Goal: Task Accomplishment & Management: Manage account settings

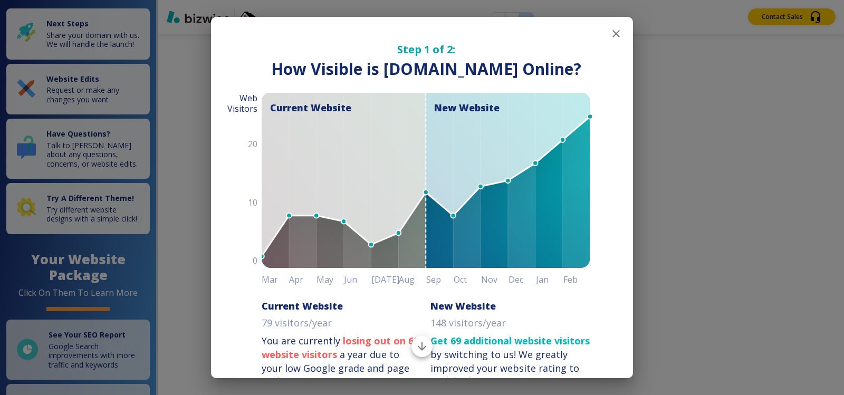
click at [613, 32] on icon "button" at bounding box center [616, 33] width 7 height 7
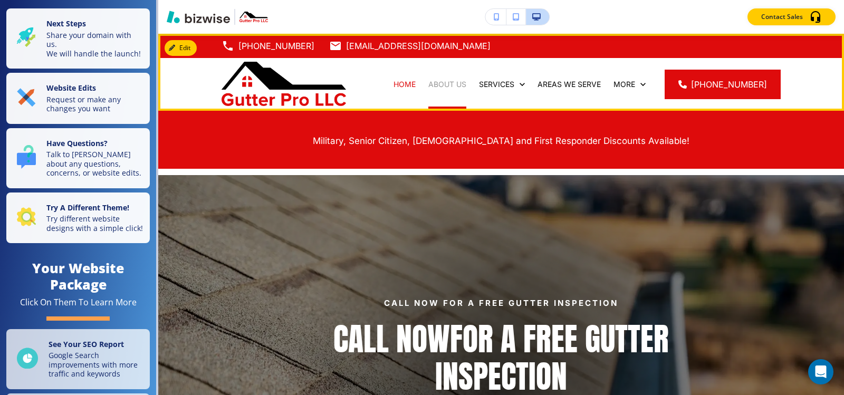
click at [445, 86] on p "ABOUT US" at bounding box center [447, 84] width 38 height 11
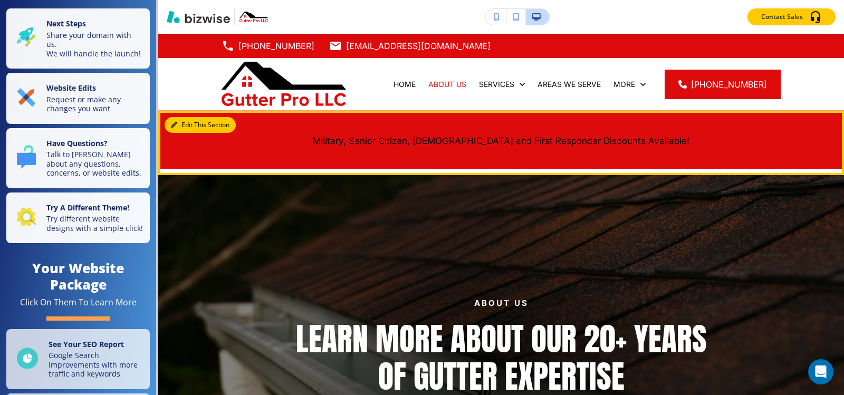
click at [178, 124] on button "Edit This Section" at bounding box center [200, 125] width 71 height 16
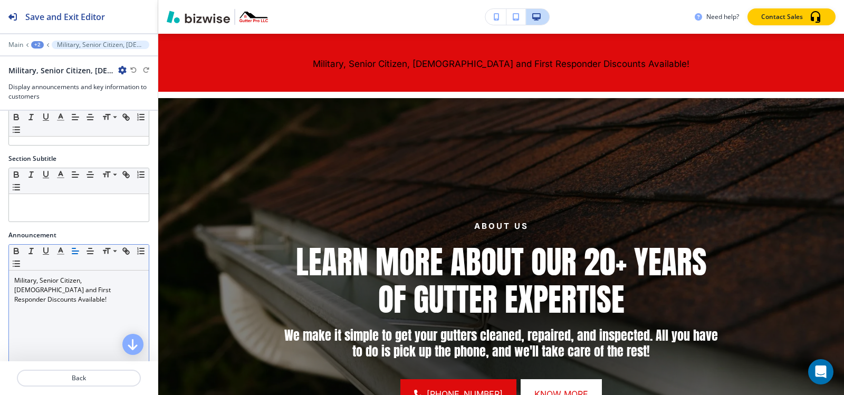
scroll to position [53, 0]
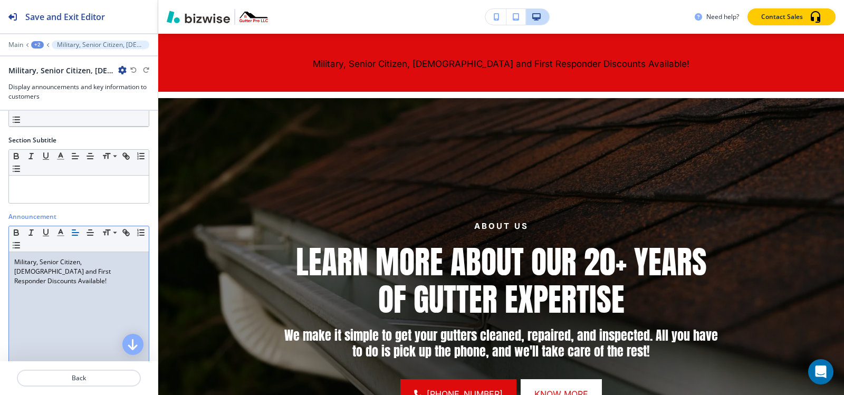
click at [102, 277] on div "Military, Senior Citizen, [DEMOGRAPHIC_DATA] and First Responder Discounts Avai…" at bounding box center [79, 320] width 140 height 137
click at [57, 235] on icon "button" at bounding box center [60, 232] width 9 height 9
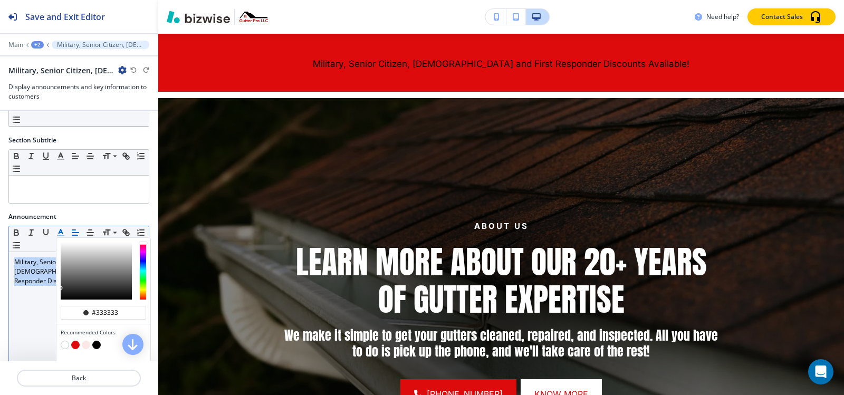
click at [63, 344] on button "button" at bounding box center [65, 345] width 8 height 8
type input "#ffffff"
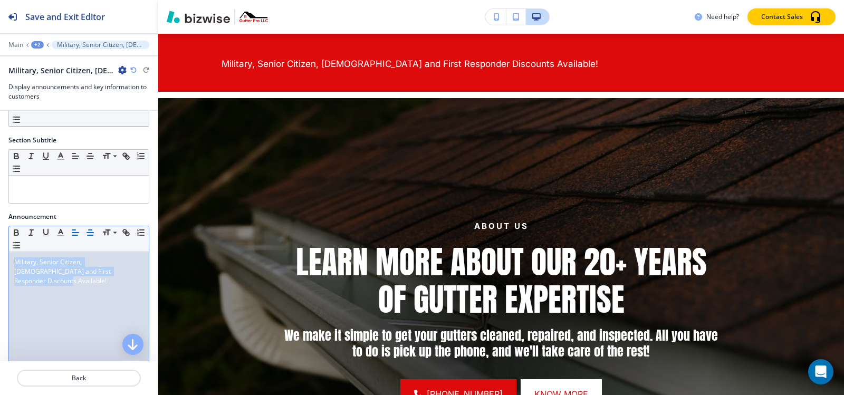
click at [91, 229] on icon "button" at bounding box center [89, 232] width 9 height 9
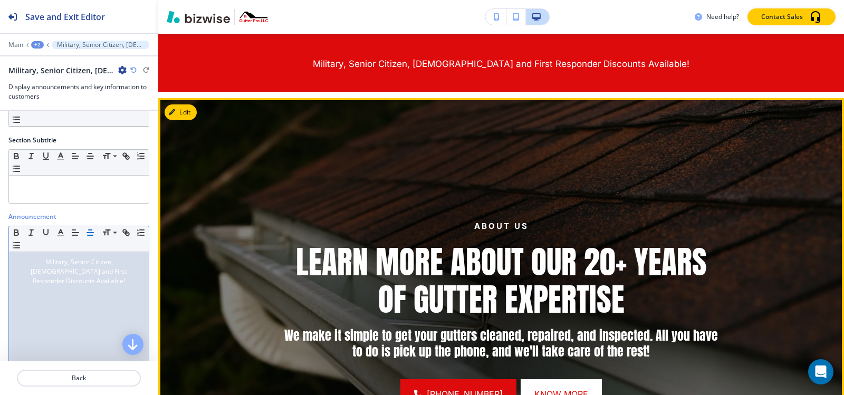
click at [463, 128] on div at bounding box center [501, 314] width 433 height 433
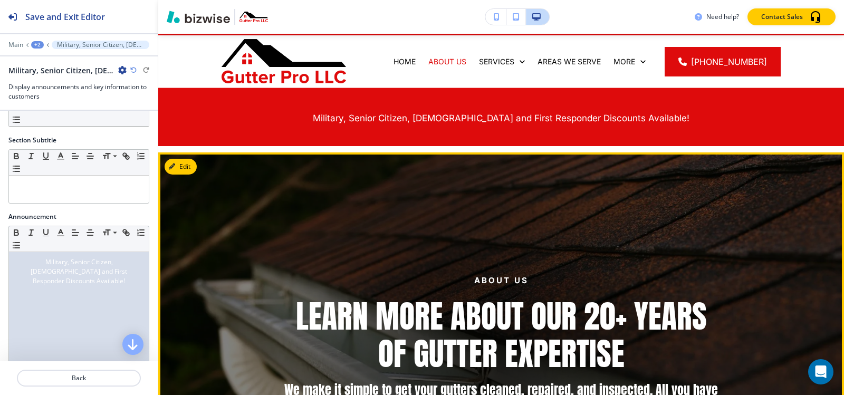
scroll to position [0, 0]
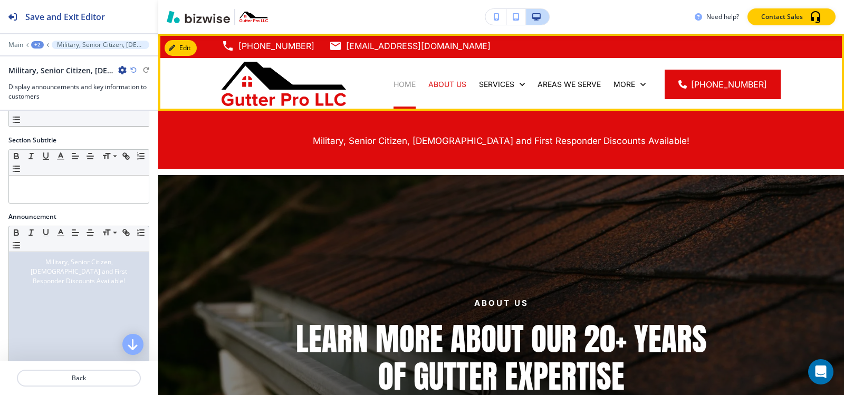
click at [411, 81] on p "HOME" at bounding box center [405, 84] width 22 height 11
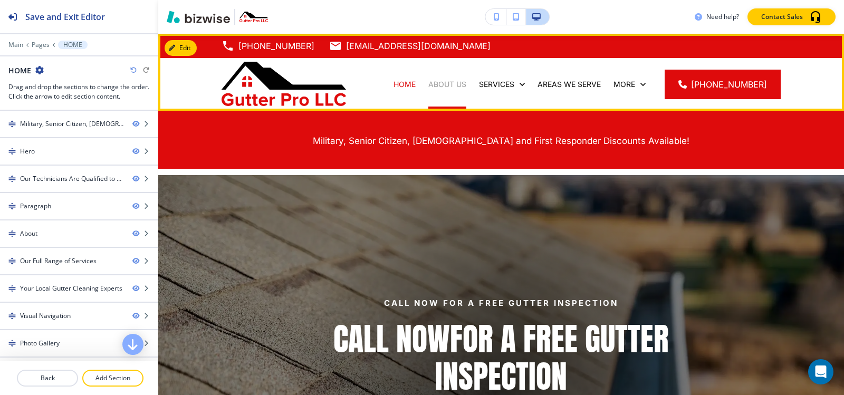
click at [442, 85] on p "ABOUT US" at bounding box center [447, 84] width 38 height 11
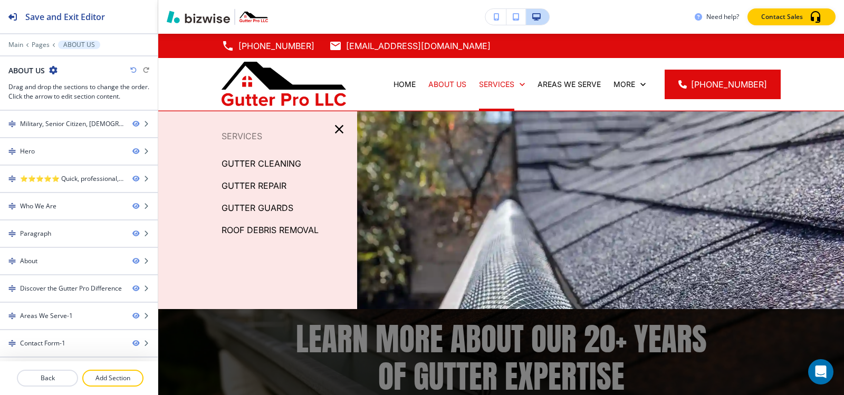
click at [268, 164] on p "GUTTER CLEANING" at bounding box center [262, 164] width 80 height 16
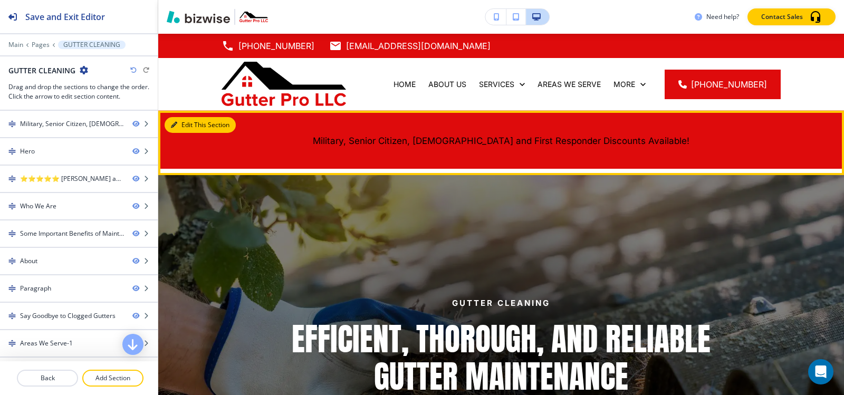
click at [184, 118] on button "Edit This Section" at bounding box center [200, 125] width 71 height 16
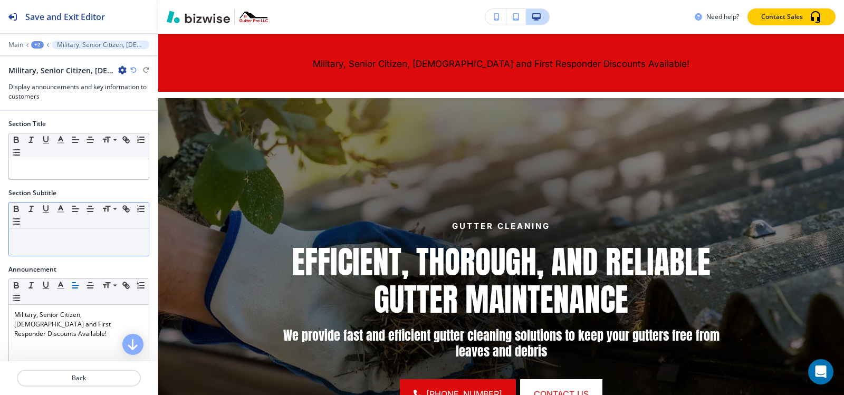
scroll to position [53, 0]
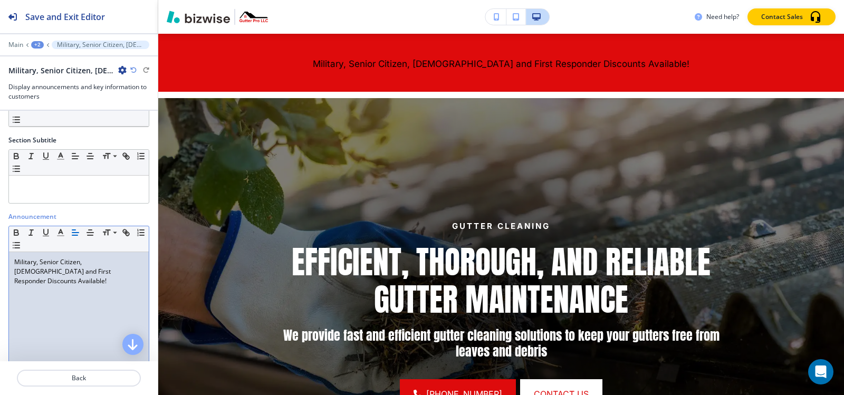
click at [49, 272] on p "Military, Senior Citizen, [DEMOGRAPHIC_DATA] and First Responder Discounts Avai…" at bounding box center [78, 271] width 129 height 28
click at [59, 232] on icon "button" at bounding box center [60, 232] width 9 height 9
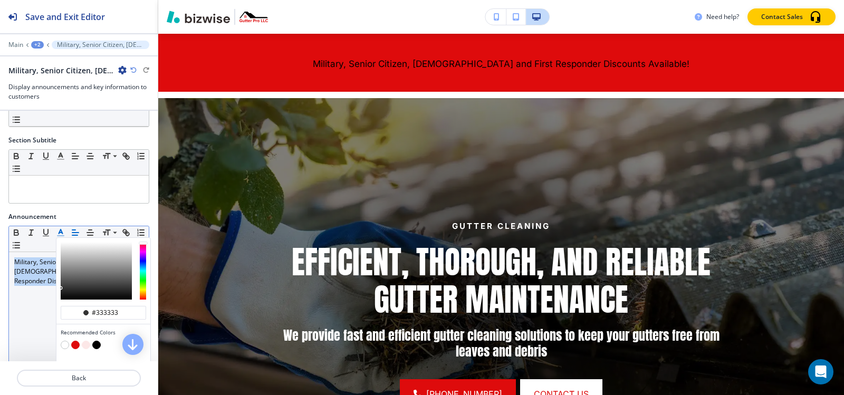
click at [65, 341] on div "button" at bounding box center [103, 346] width 85 height 11
click at [65, 347] on button "button" at bounding box center [65, 345] width 8 height 8
type input "#ffffff"
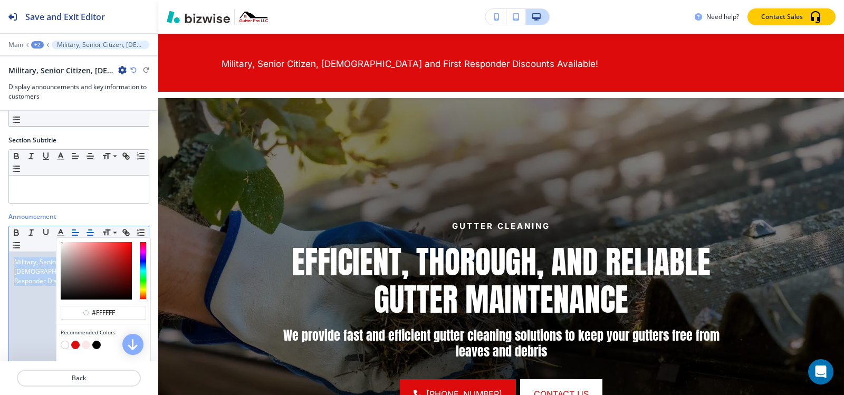
click at [88, 231] on icon "button" at bounding box center [89, 232] width 9 height 9
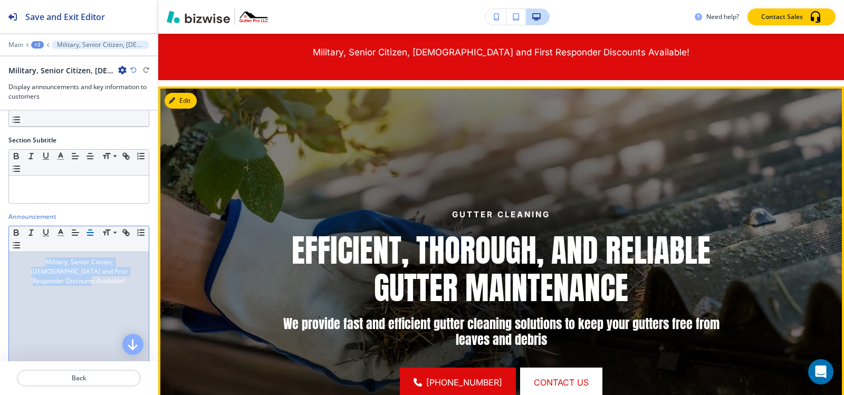
scroll to position [0, 0]
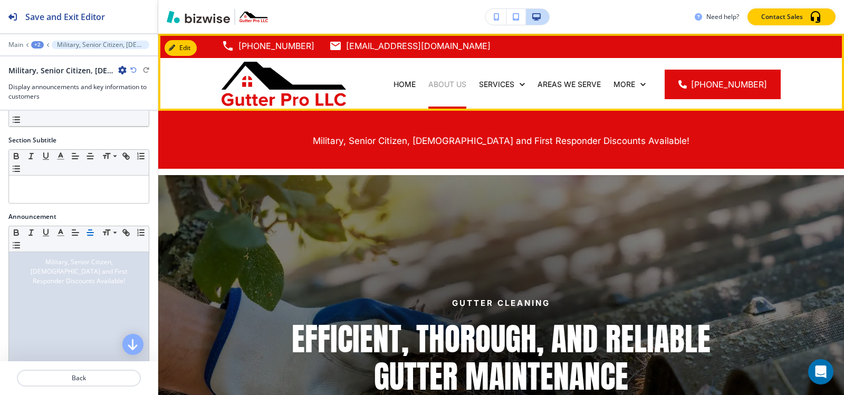
click at [446, 82] on p "ABOUT US" at bounding box center [447, 84] width 38 height 11
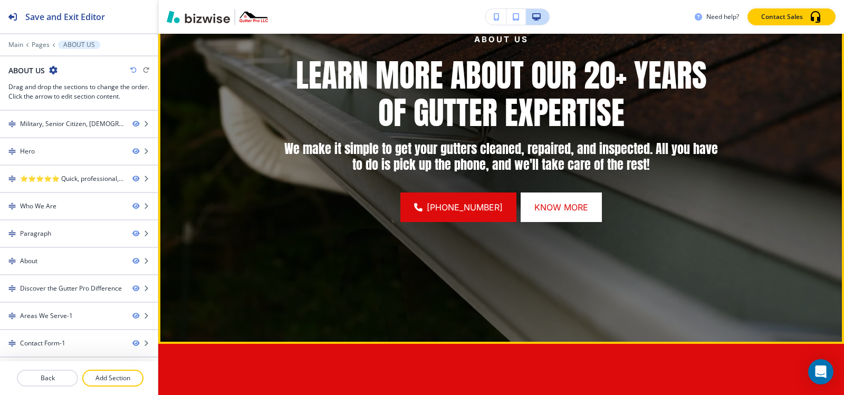
scroll to position [475, 0]
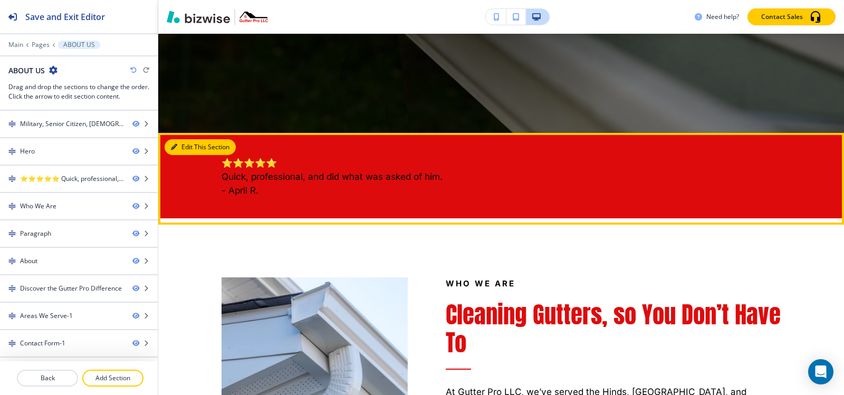
click at [175, 147] on icon "button" at bounding box center [174, 147] width 6 height 6
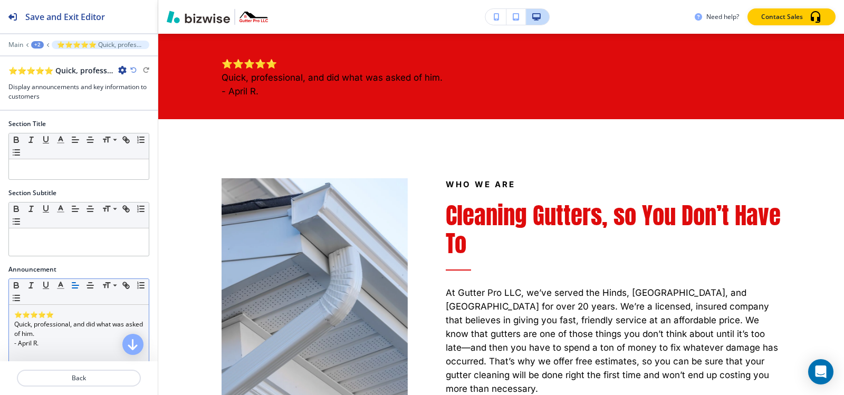
scroll to position [53, 0]
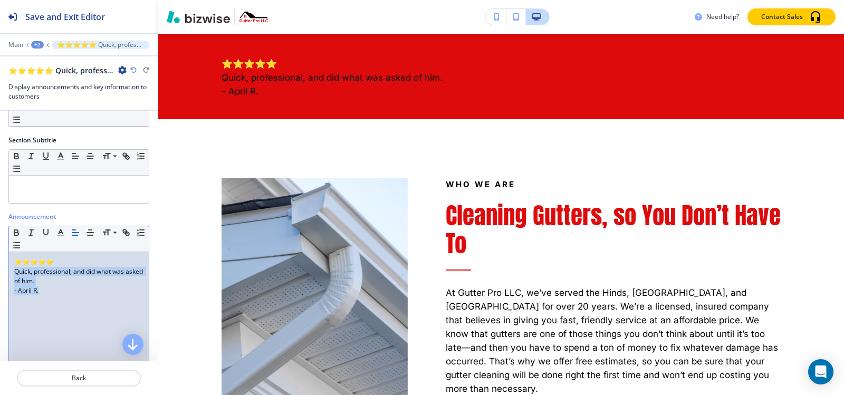
drag, startPoint x: 12, startPoint y: 273, endPoint x: 45, endPoint y: 288, distance: 35.9
click at [45, 288] on div "⭐⭐⭐⭐⭐ Quick, professional, and did what was asked of him. - April R." at bounding box center [79, 320] width 140 height 137
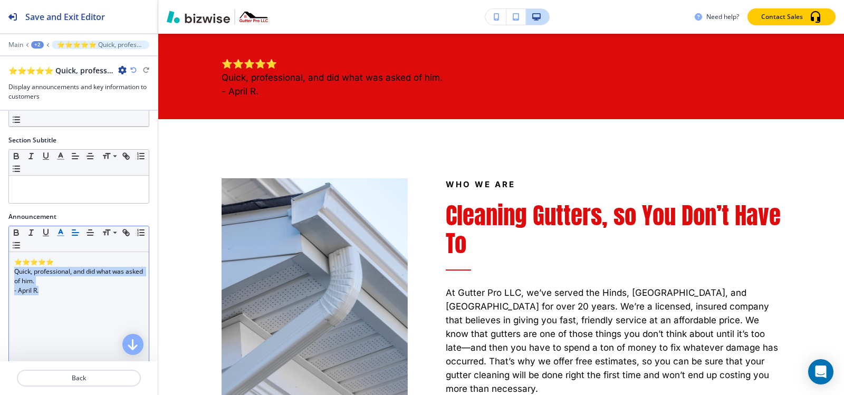
click at [60, 230] on polyline "button" at bounding box center [61, 232] width 4 height 4
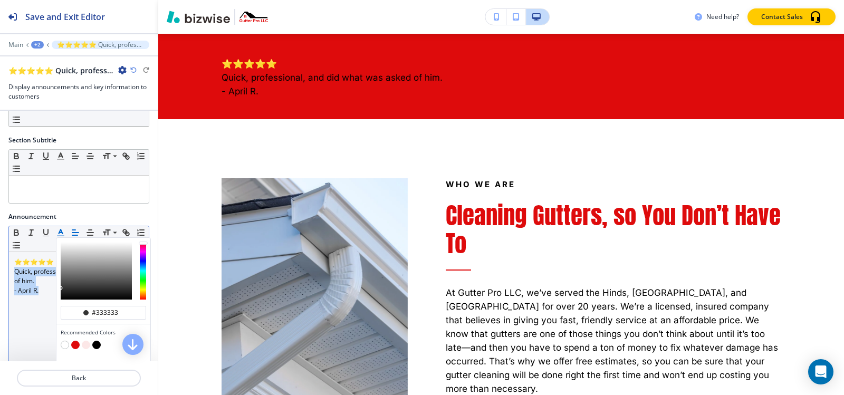
click at [62, 345] on button "button" at bounding box center [65, 345] width 8 height 8
type input "#ffffff"
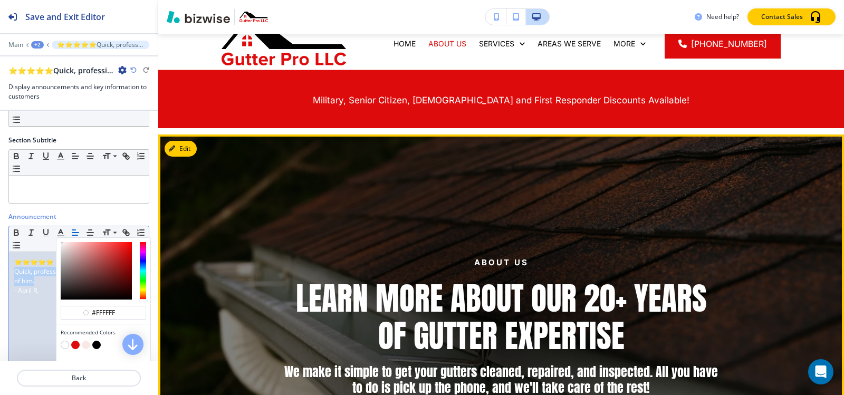
scroll to position [0, 0]
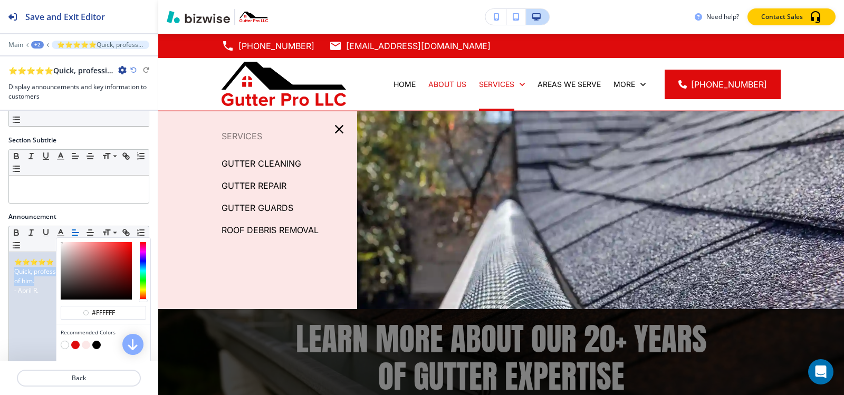
click at [289, 160] on p "GUTTER CLEANING" at bounding box center [262, 164] width 80 height 16
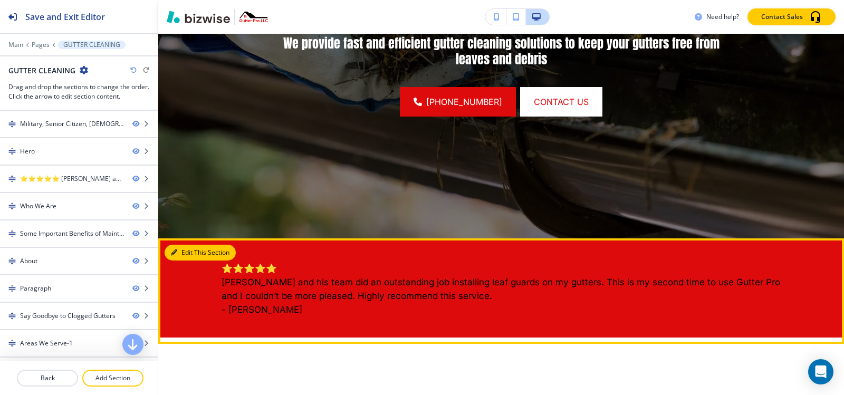
click at [180, 252] on button "Edit This Section" at bounding box center [200, 253] width 71 height 16
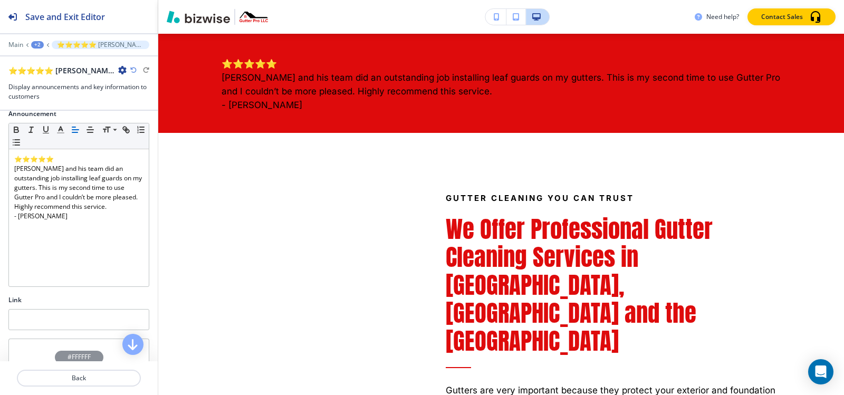
scroll to position [158, 0]
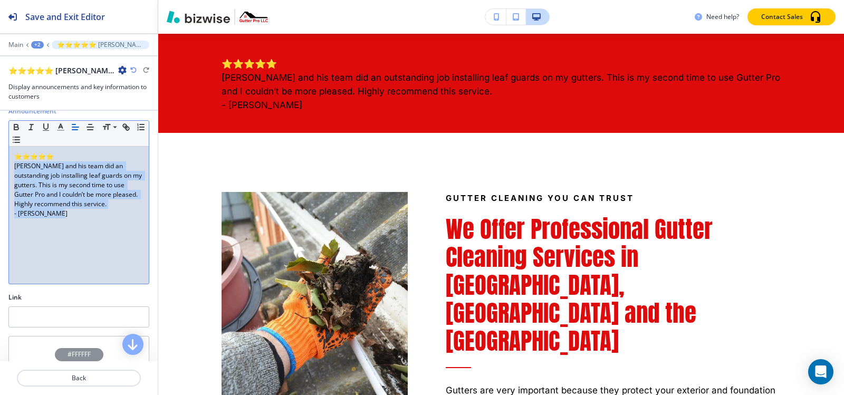
drag, startPoint x: 15, startPoint y: 165, endPoint x: 81, endPoint y: 214, distance: 81.9
click at [81, 214] on div "⭐⭐⭐⭐⭐ [PERSON_NAME] and his team did an outstanding job installing leaf guards …" at bounding box center [79, 215] width 140 height 137
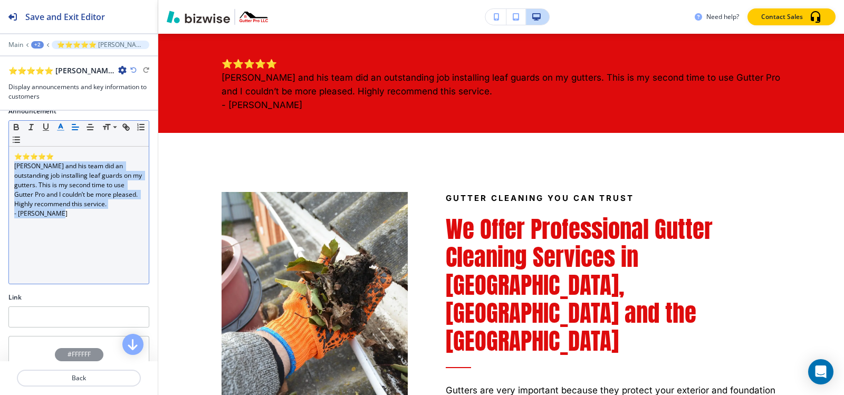
click at [63, 126] on icon "button" at bounding box center [60, 126] width 9 height 9
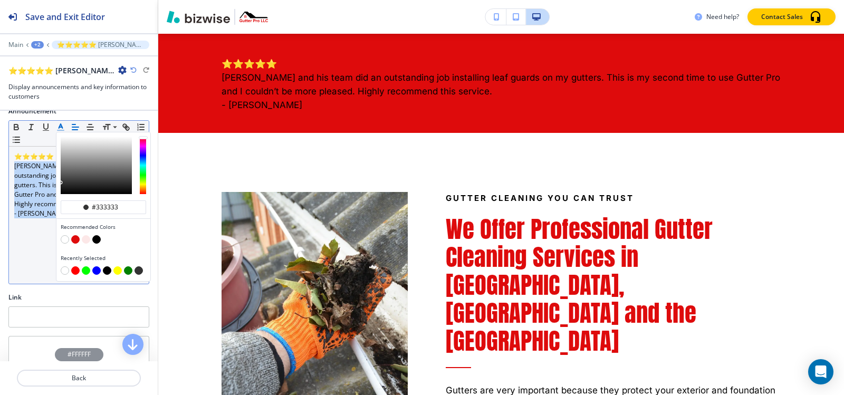
click at [64, 238] on button "button" at bounding box center [65, 239] width 8 height 8
type input "#ffffff"
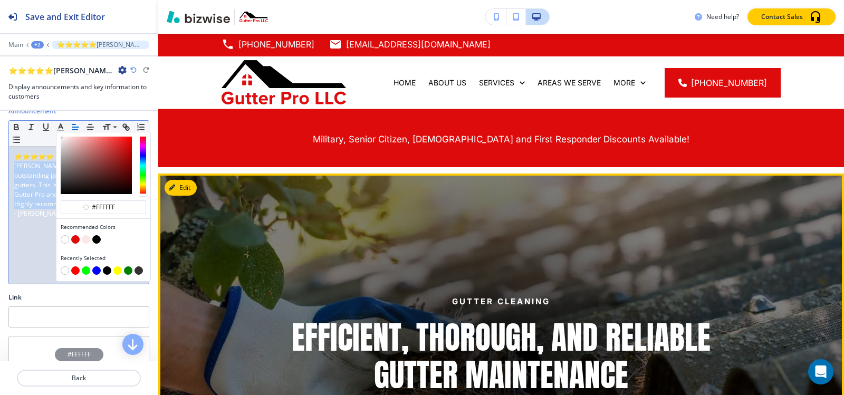
scroll to position [0, 0]
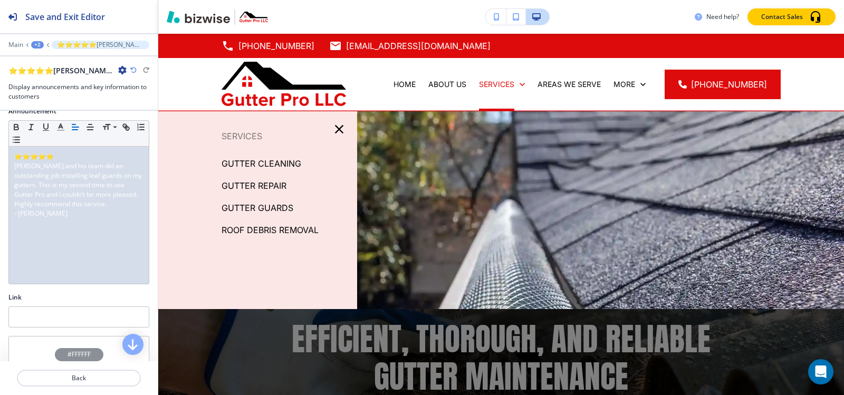
click at [287, 185] on p "GUTTER REPAIR" at bounding box center [254, 186] width 65 height 16
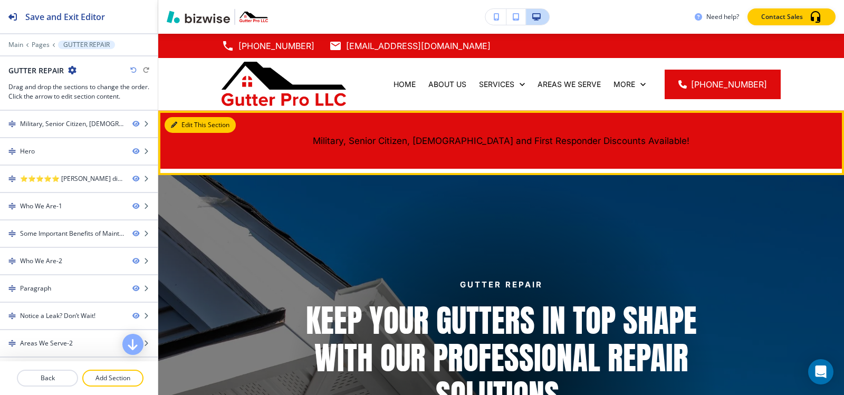
click at [183, 122] on button "Edit This Section" at bounding box center [200, 125] width 71 height 16
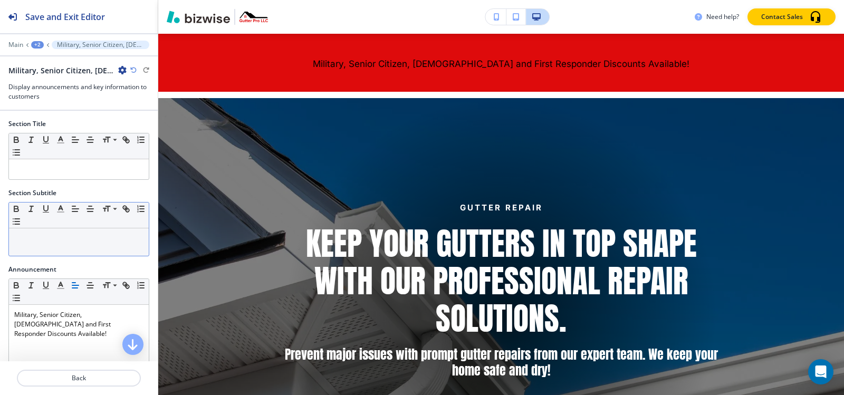
scroll to position [53, 0]
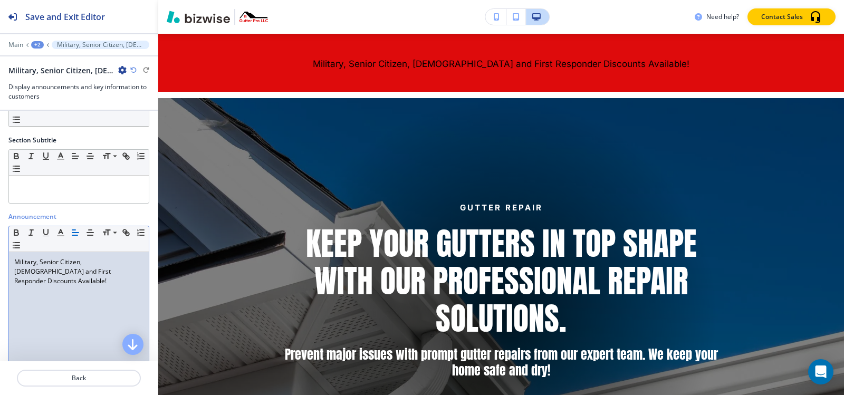
click at [112, 273] on p "Military, Senior Citizen, [DEMOGRAPHIC_DATA] and First Responder Discounts Avai…" at bounding box center [78, 271] width 129 height 28
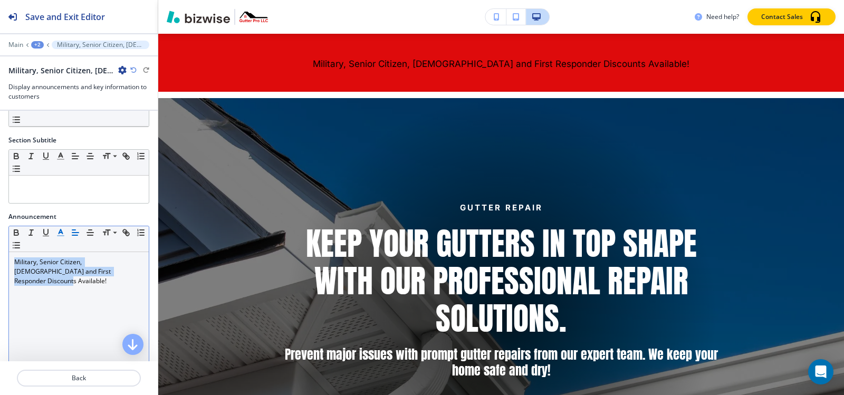
click at [60, 233] on line "button" at bounding box center [60, 233] width 3 height 0
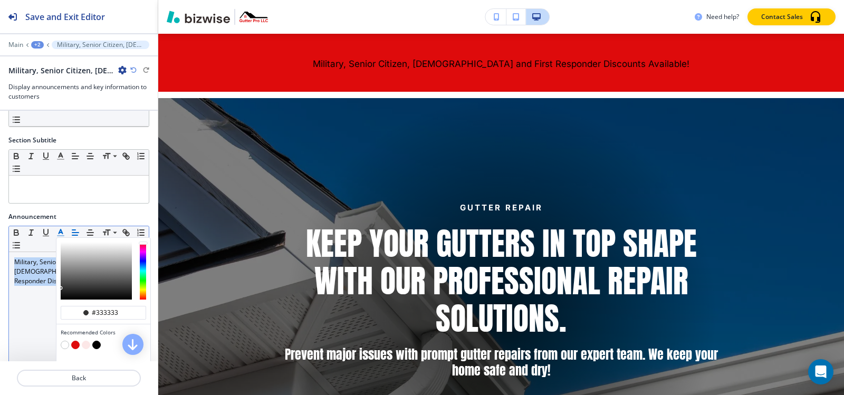
click at [64, 342] on button "button" at bounding box center [65, 345] width 8 height 8
type input "#ffffff"
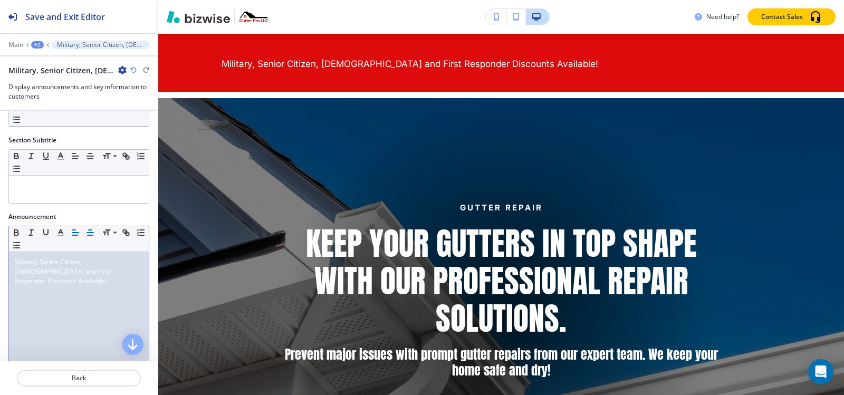
click at [88, 230] on icon "button" at bounding box center [89, 232] width 9 height 9
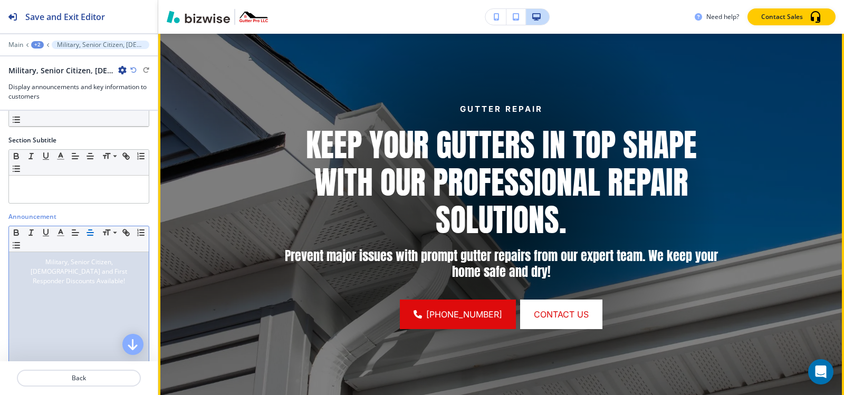
scroll to position [341, 0]
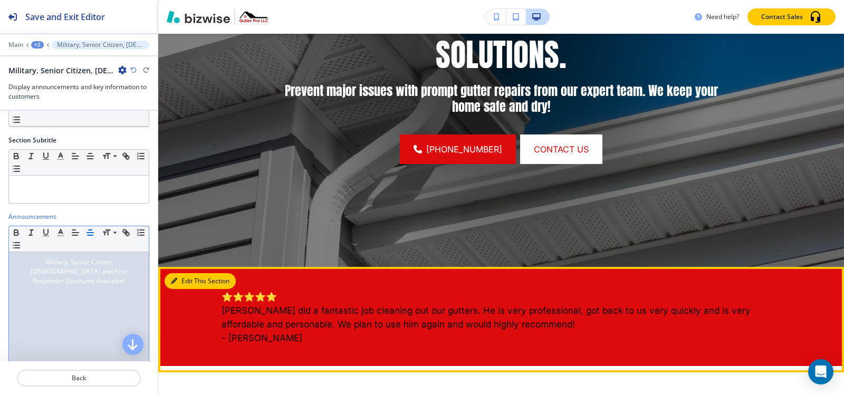
click at [186, 281] on button "Edit This Section" at bounding box center [200, 281] width 71 height 16
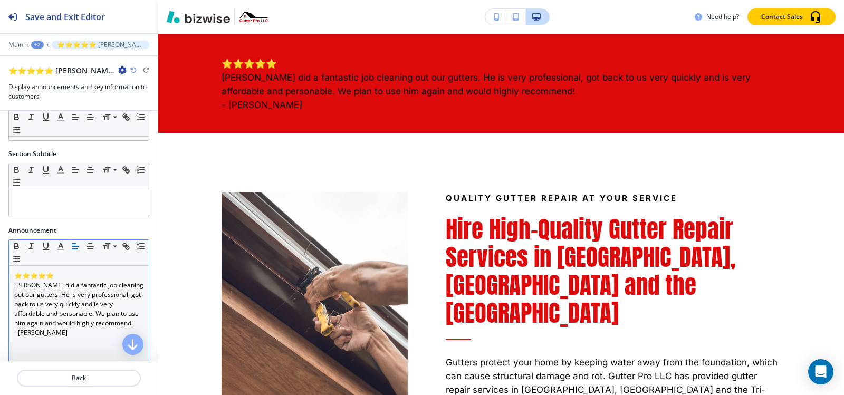
scroll to position [92, 0]
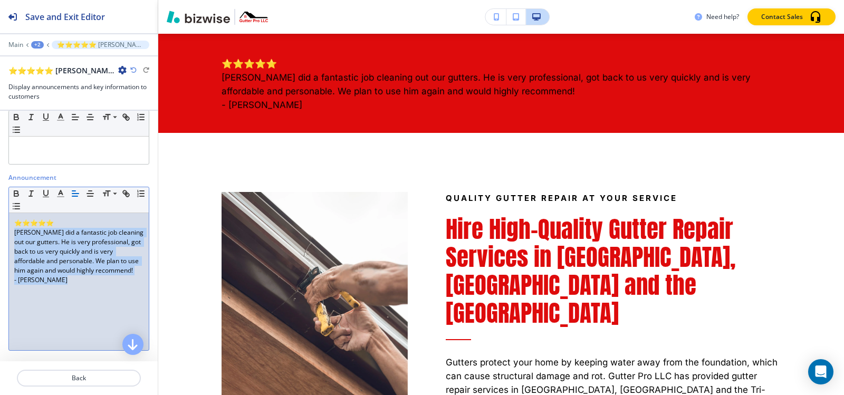
drag, startPoint x: 14, startPoint y: 232, endPoint x: 71, endPoint y: 282, distance: 75.9
click at [71, 282] on div "⭐⭐⭐⭐⭐ [PERSON_NAME] did a fantastic job cleaning out our gutters. He is very pr…" at bounding box center [79, 281] width 140 height 137
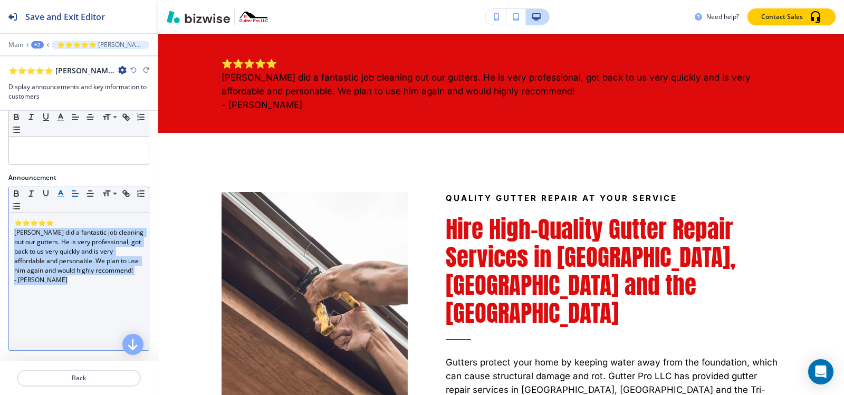
click at [64, 193] on icon "button" at bounding box center [60, 193] width 9 height 9
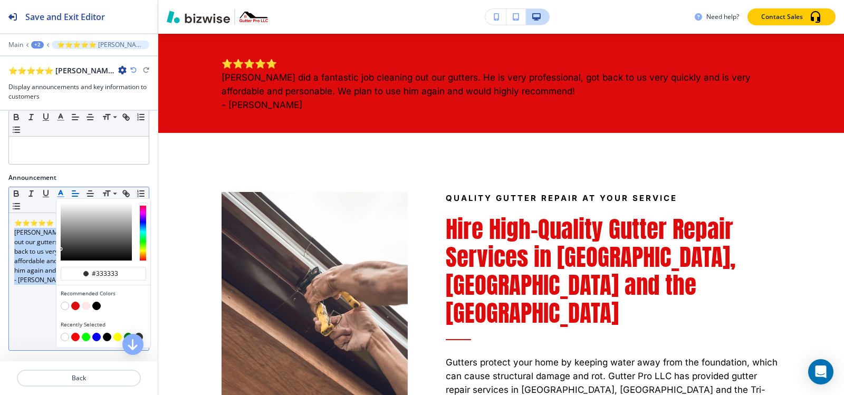
click at [63, 305] on button "button" at bounding box center [65, 306] width 8 height 8
type input "#ffffff"
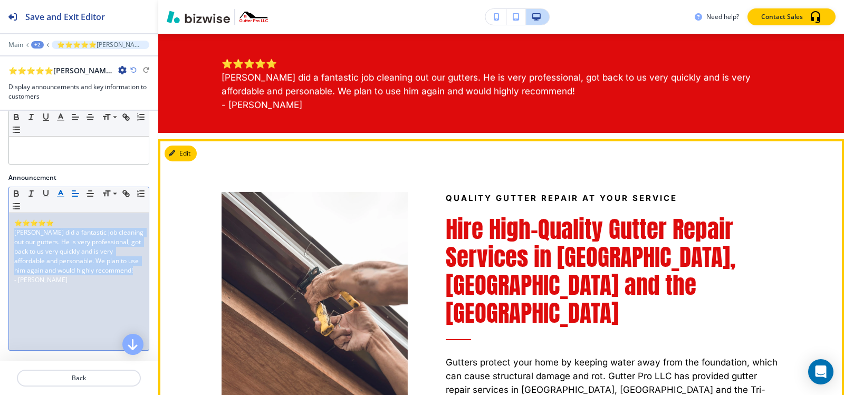
click at [435, 160] on div "Quality Gutter Repair at Your Service Hire High-Quality Gutter Repair Services …" at bounding box center [595, 295] width 374 height 312
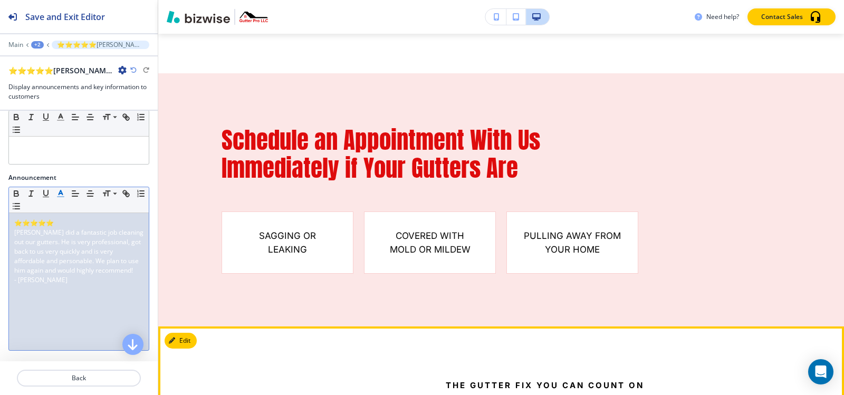
scroll to position [1155, 0]
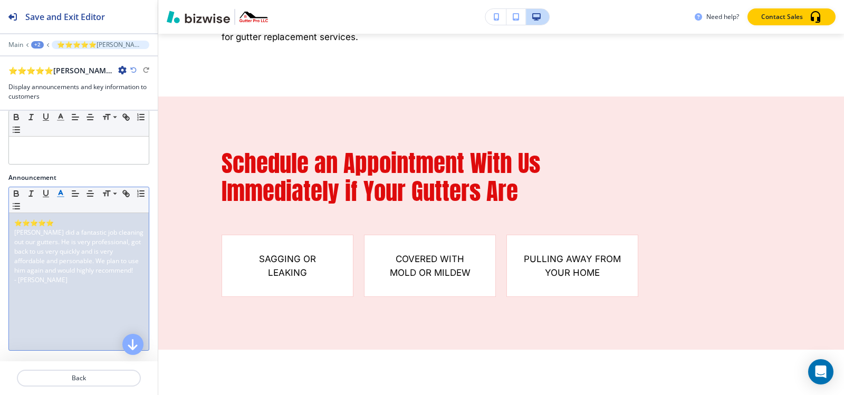
click at [34, 45] on div "+2" at bounding box center [37, 44] width 13 height 7
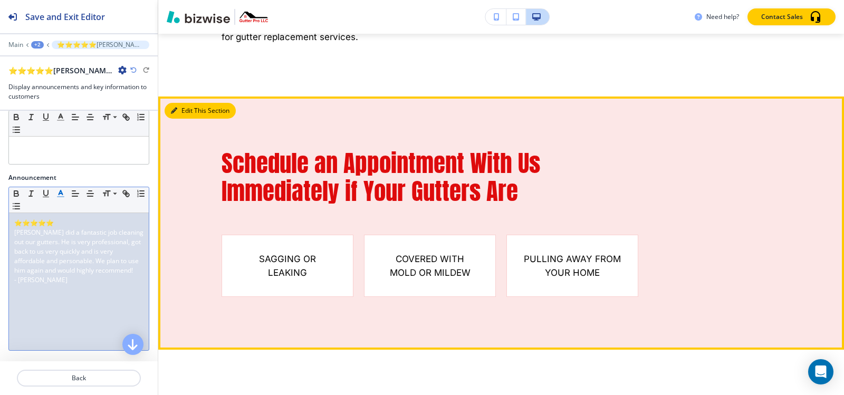
click at [187, 103] on button "Edit This Section" at bounding box center [200, 111] width 71 height 16
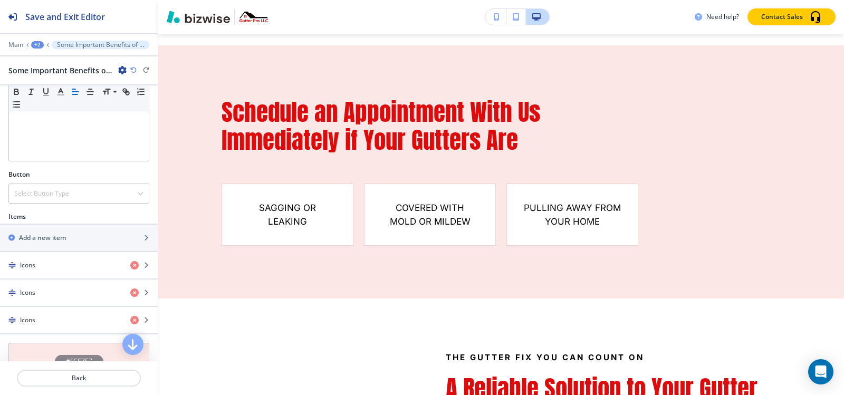
scroll to position [264, 0]
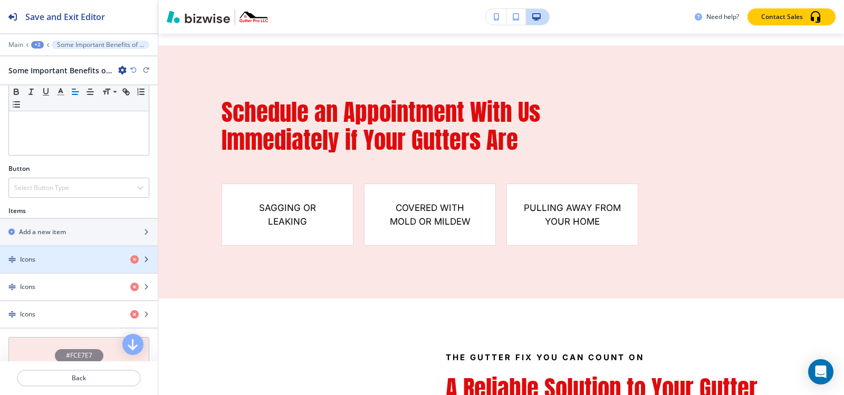
click at [43, 263] on div "Icons" at bounding box center [61, 259] width 122 height 9
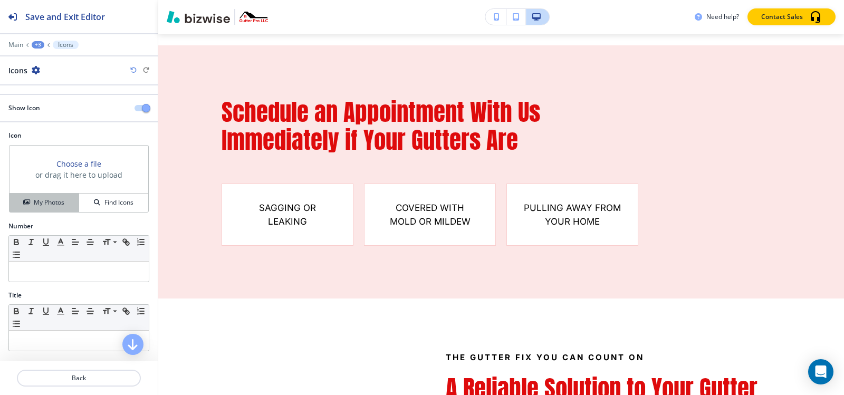
click at [34, 205] on h4 "My Photos" at bounding box center [49, 202] width 31 height 9
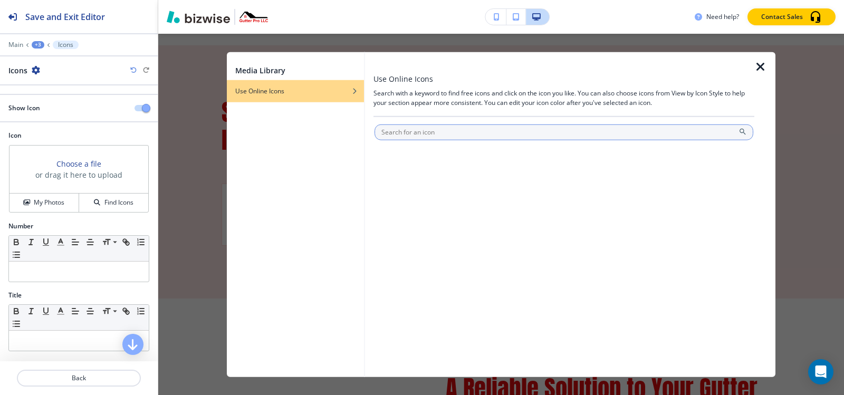
click at [445, 131] on input "text" at bounding box center [564, 132] width 379 height 16
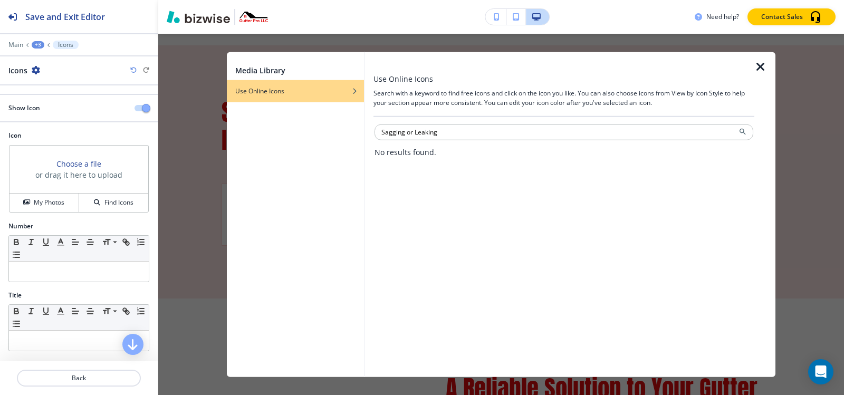
drag, startPoint x: 414, startPoint y: 131, endPoint x: 295, endPoint y: 144, distance: 119.3
click at [300, 131] on div "Media Library Use Online Icons Use Online Icons Search with a keyword to find f…" at bounding box center [501, 215] width 549 height 326
type input "Leaking"
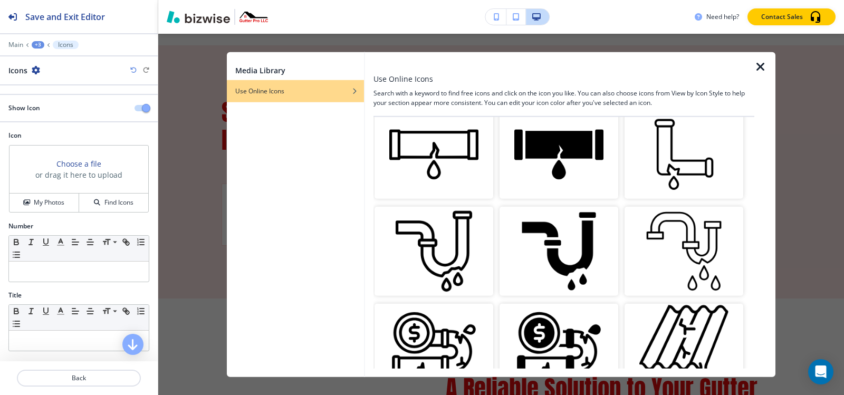
scroll to position [633, 0]
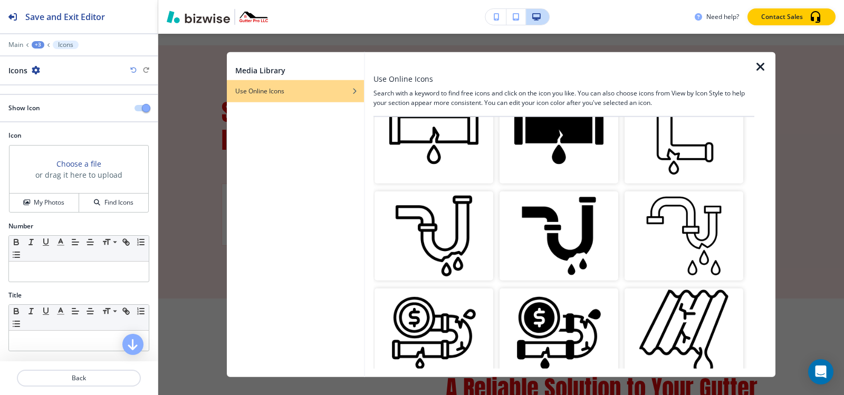
click at [584, 214] on img "button" at bounding box center [559, 236] width 119 height 89
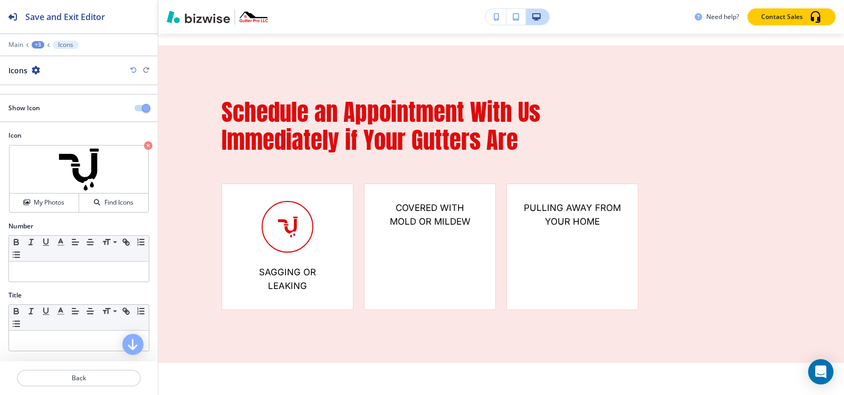
click at [37, 47] on div "+3" at bounding box center [38, 44] width 13 height 7
click at [55, 99] on p "Some Important Benefits of Maintaining Your Gutters Include-1" at bounding box center [66, 98] width 54 height 9
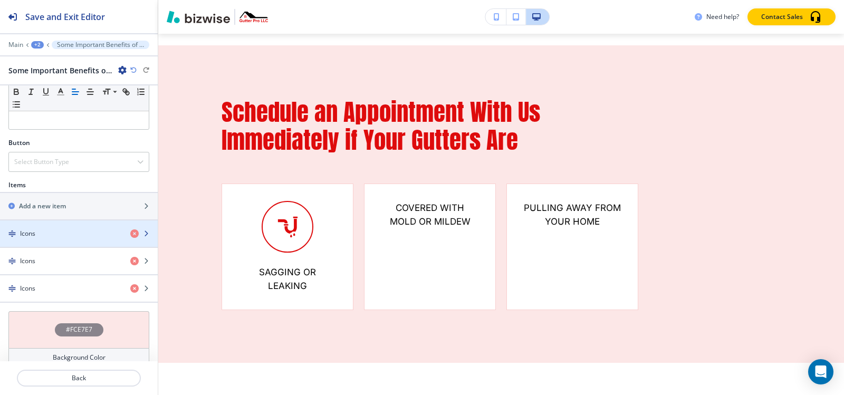
scroll to position [304, 0]
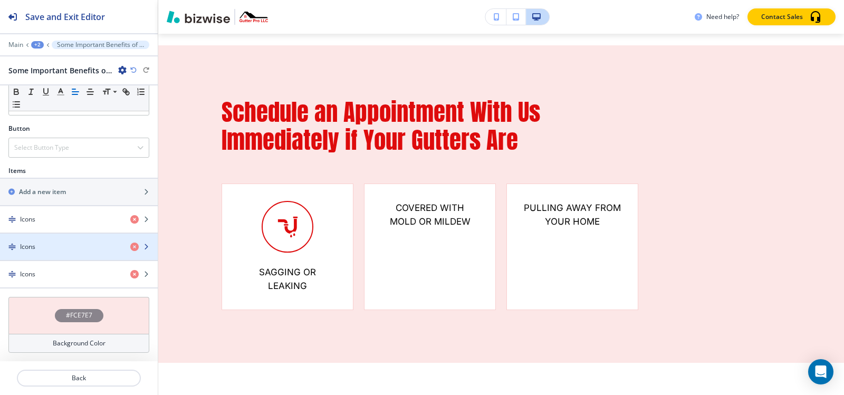
click at [58, 244] on div "Icons" at bounding box center [61, 246] width 122 height 9
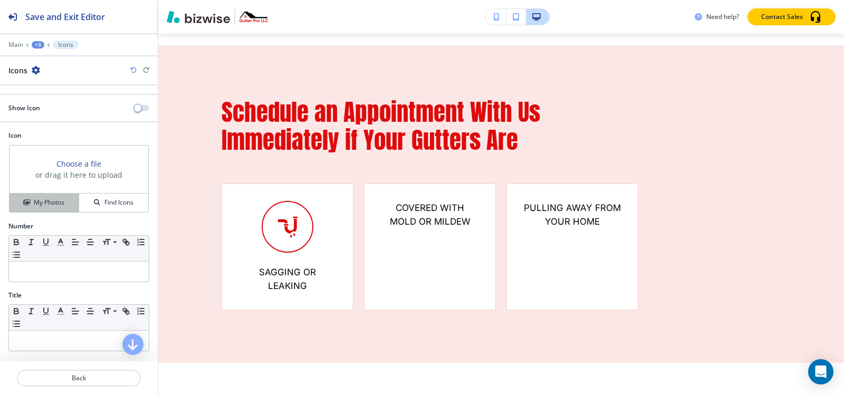
click at [50, 201] on h4 "My Photos" at bounding box center [49, 202] width 31 height 9
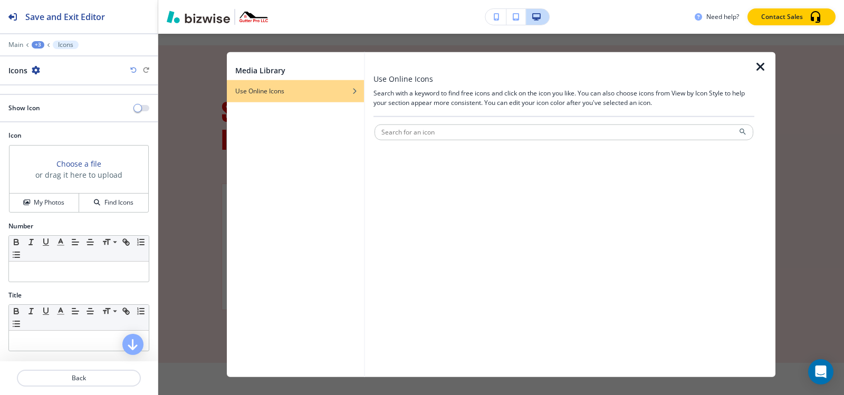
click at [139, 103] on div "Show Icon" at bounding box center [79, 107] width 158 height 9
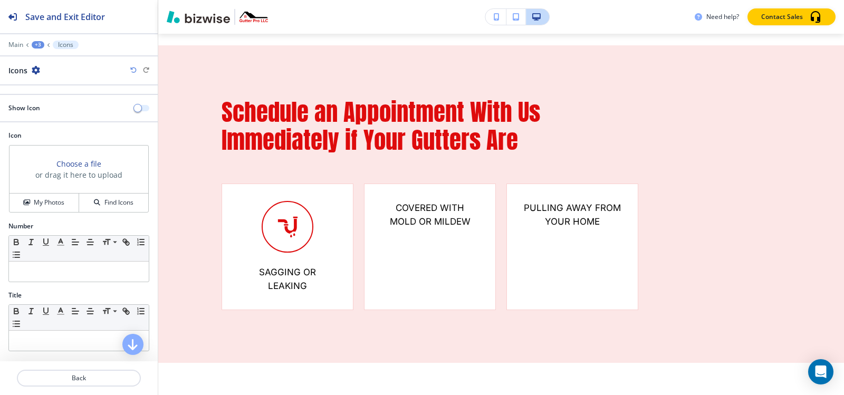
click at [137, 106] on button "button" at bounding box center [142, 108] width 15 height 6
click at [65, 208] on button "My Photos" at bounding box center [44, 203] width 70 height 18
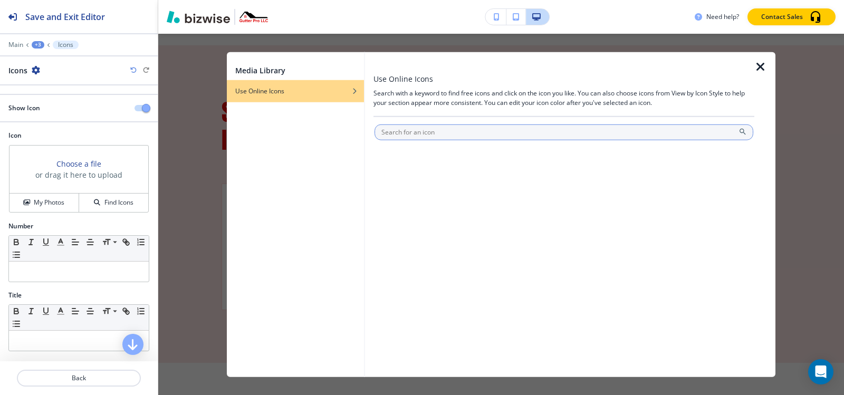
click at [466, 128] on input "text" at bounding box center [564, 132] width 379 height 16
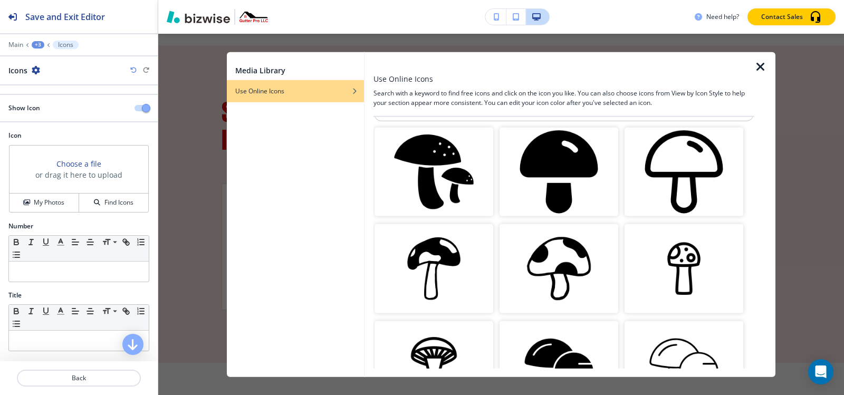
scroll to position [0, 0]
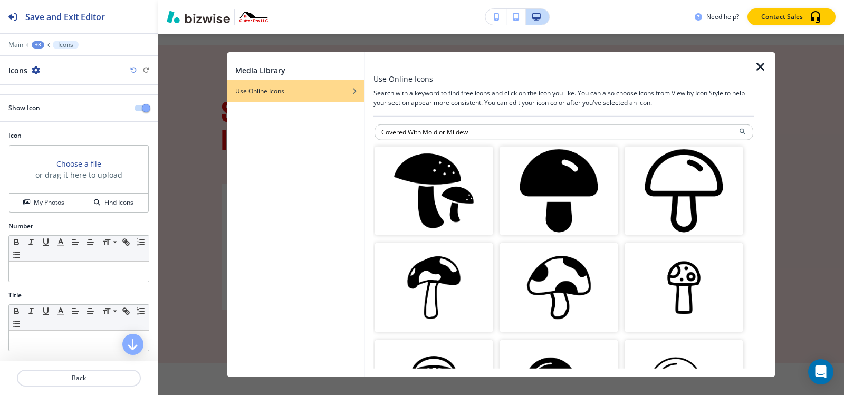
drag, startPoint x: 423, startPoint y: 131, endPoint x: 366, endPoint y: 139, distance: 57.5
click at [366, 139] on div "Use Online Icons Search with a keyword to find free icons and click on the icon…" at bounding box center [570, 215] width 411 height 326
drag, startPoint x: 406, startPoint y: 131, endPoint x: 317, endPoint y: 131, distance: 88.6
click at [318, 131] on div "Media Library Use Online Icons Use Online Icons Search with a keyword to find f…" at bounding box center [501, 215] width 549 height 326
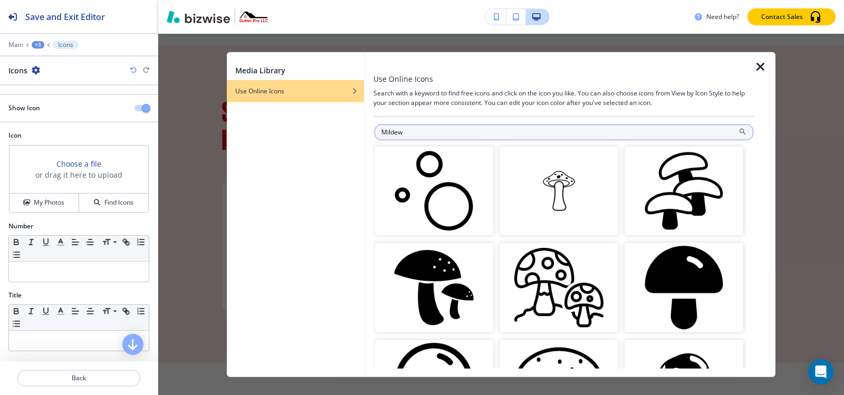
click at [465, 138] on input "Mildew" at bounding box center [564, 132] width 379 height 16
paste input "Covered With Mold or"
drag, startPoint x: 436, startPoint y: 131, endPoint x: 479, endPoint y: 136, distance: 43.0
click at [479, 136] on input "Covered With Mold or Mildew" at bounding box center [564, 132] width 379 height 16
drag, startPoint x: 438, startPoint y: 132, endPoint x: 482, endPoint y: 133, distance: 43.3
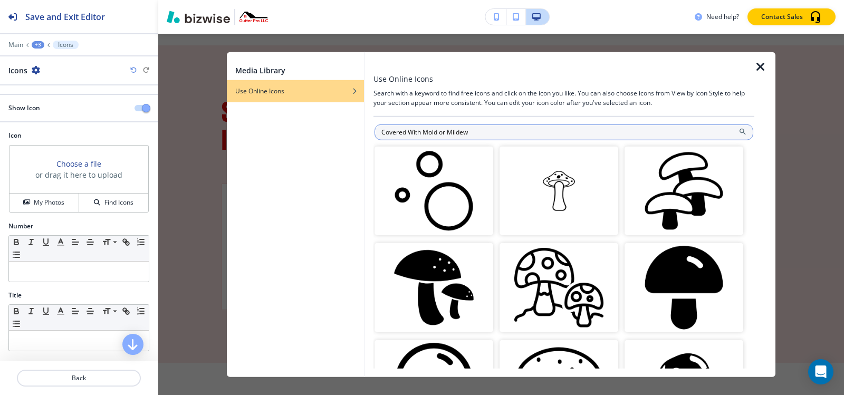
click at [482, 133] on input "Covered With Mold or Mildew" at bounding box center [564, 132] width 379 height 16
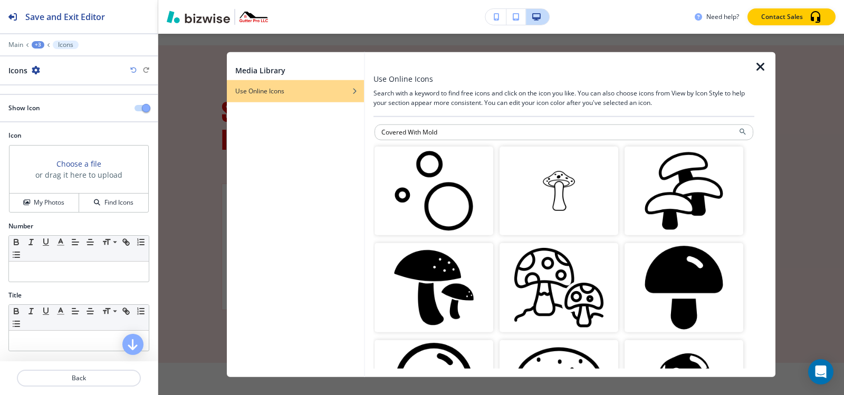
drag, startPoint x: 423, startPoint y: 131, endPoint x: 345, endPoint y: 133, distance: 78.6
click at [346, 133] on div "Media Library Use Online Icons Use Online Icons Search with a keyword to find f…" at bounding box center [501, 215] width 549 height 326
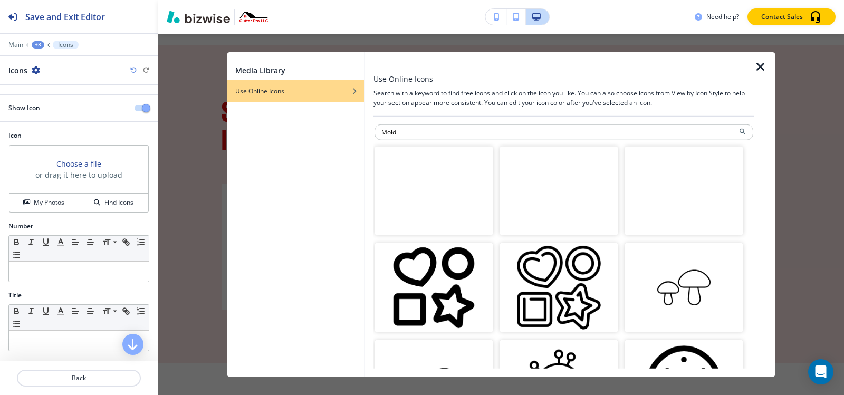
paste input "Covered With Mold or Mildew"
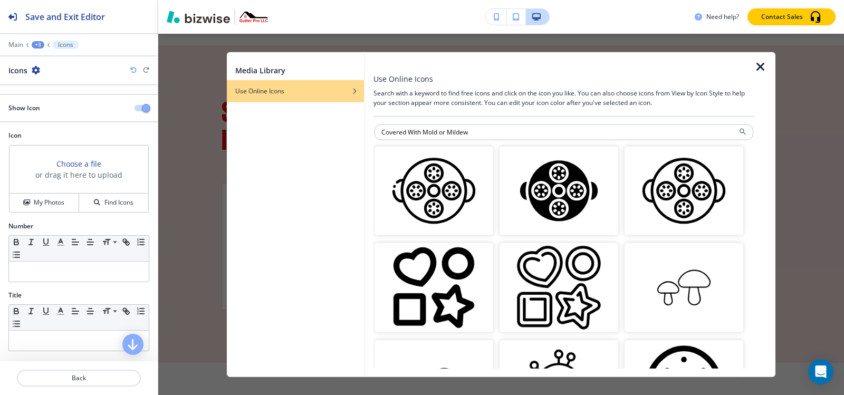
type input "Covered With Mold or Mildew"
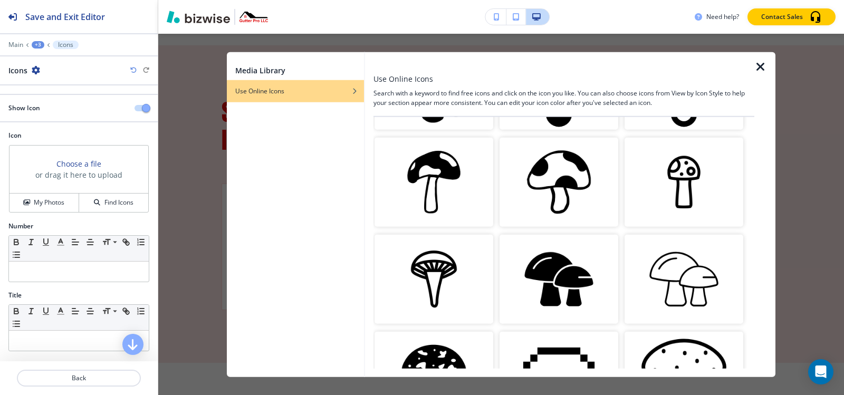
scroll to position [158, 0]
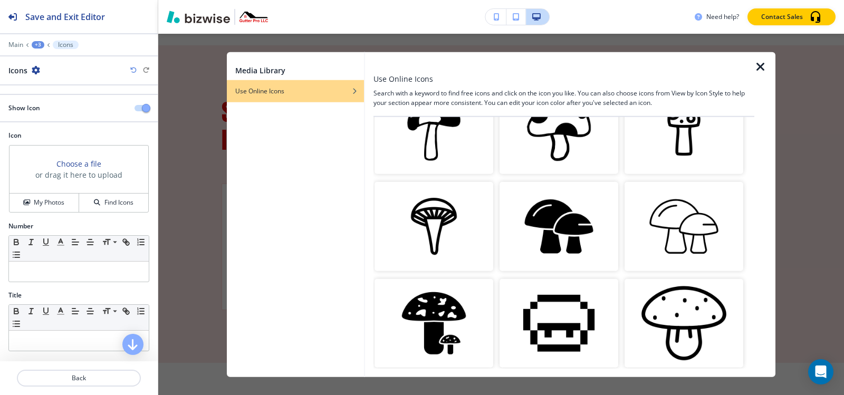
click at [552, 232] on img "button" at bounding box center [559, 226] width 119 height 89
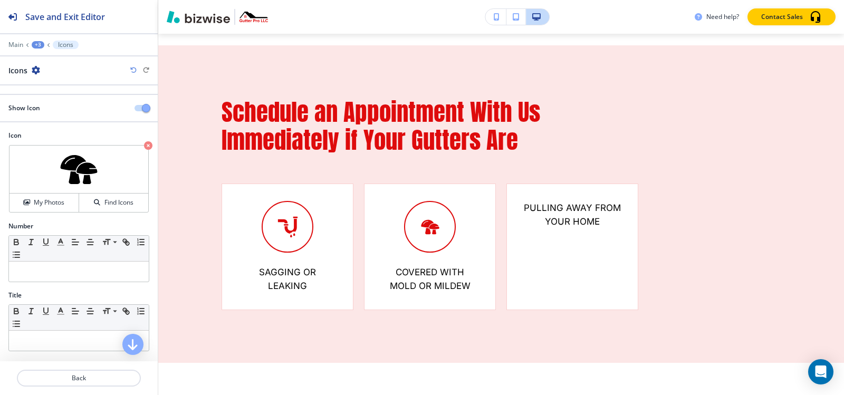
click at [41, 45] on div "+3" at bounding box center [38, 44] width 13 height 7
click at [56, 96] on p "Some Important Benefits of Maintaining Your Gutters Include-1" at bounding box center [66, 98] width 54 height 9
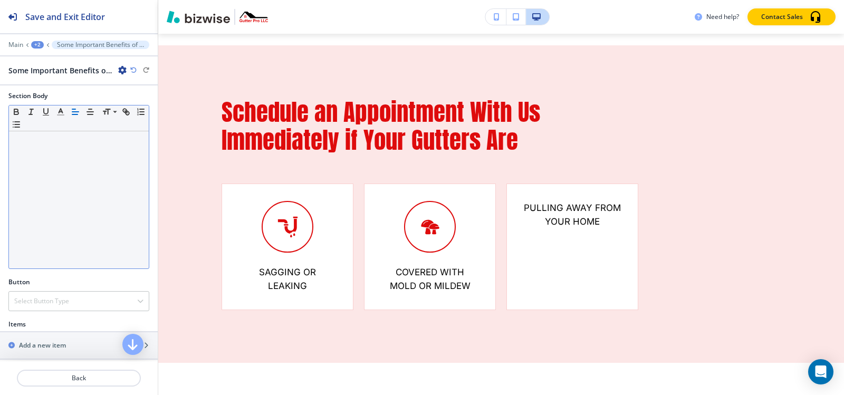
scroll to position [264, 0]
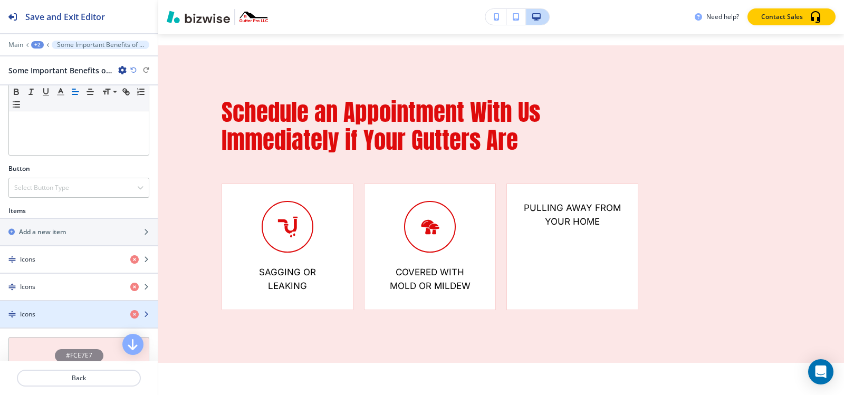
click at [51, 321] on div "button" at bounding box center [79, 323] width 158 height 8
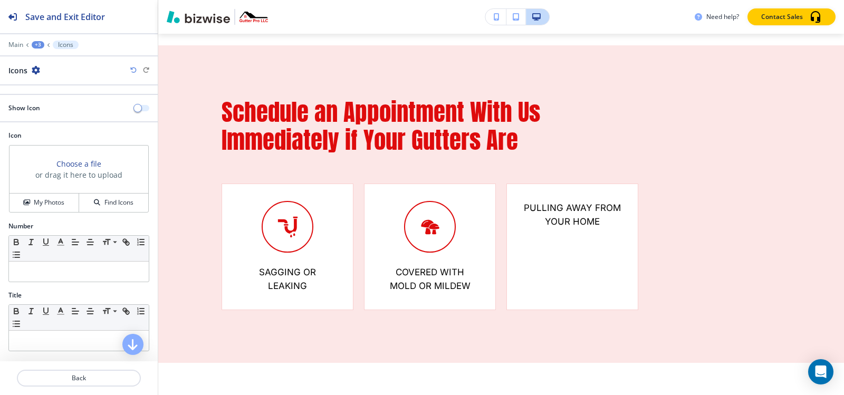
click at [136, 110] on button "button" at bounding box center [142, 108] width 15 height 6
click at [70, 198] on div "My Photos" at bounding box center [43, 202] width 69 height 9
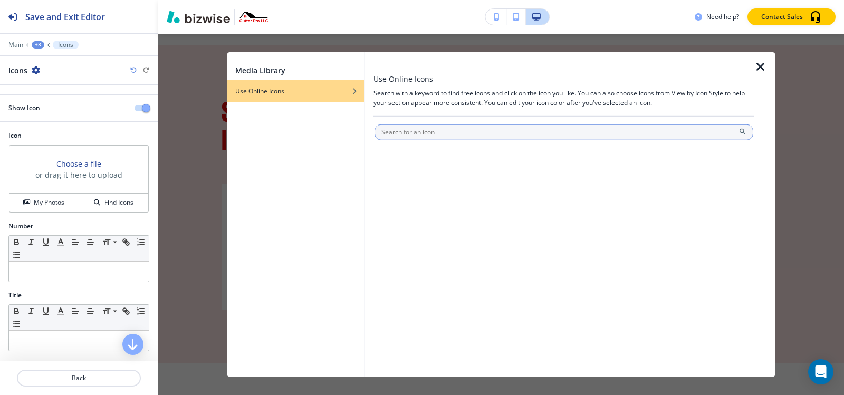
click at [486, 127] on input "text" at bounding box center [564, 132] width 379 height 16
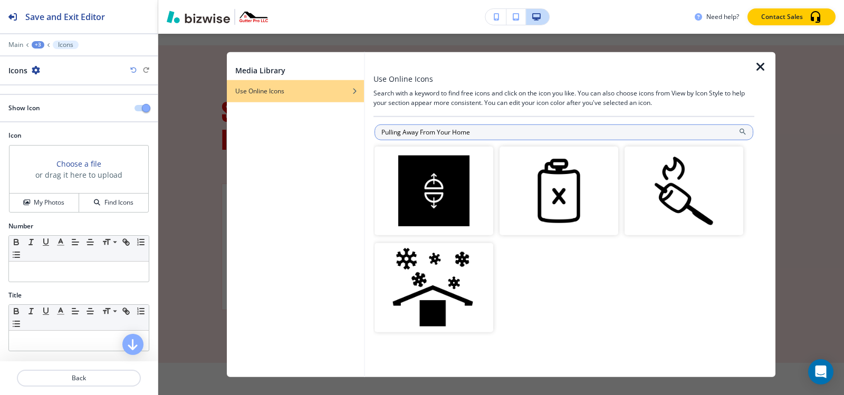
drag, startPoint x: 437, startPoint y: 132, endPoint x: 377, endPoint y: 132, distance: 60.2
click at [377, 132] on input "Pulling Away From Your Home" at bounding box center [564, 132] width 379 height 16
type input "Your Home"
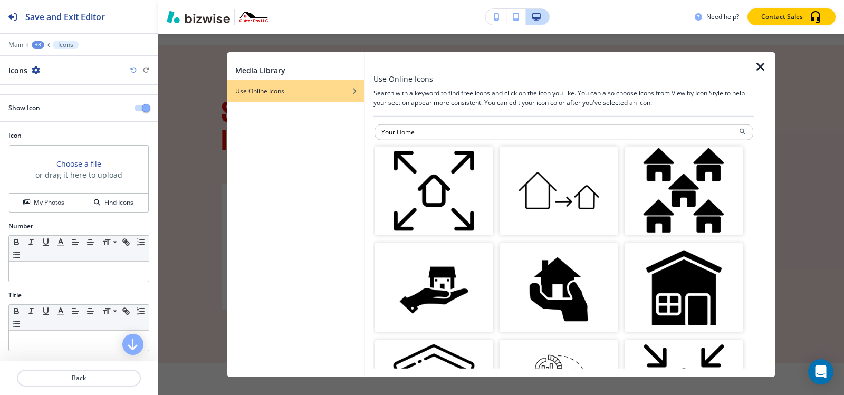
scroll to position [63, 0]
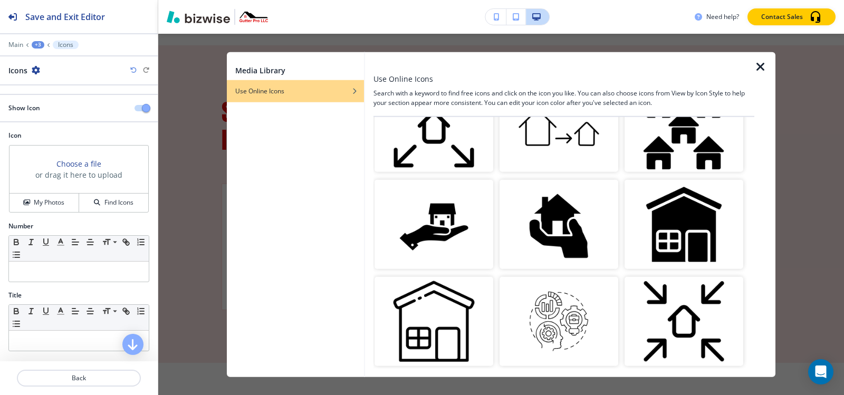
click at [722, 224] on img "button" at bounding box center [684, 224] width 119 height 89
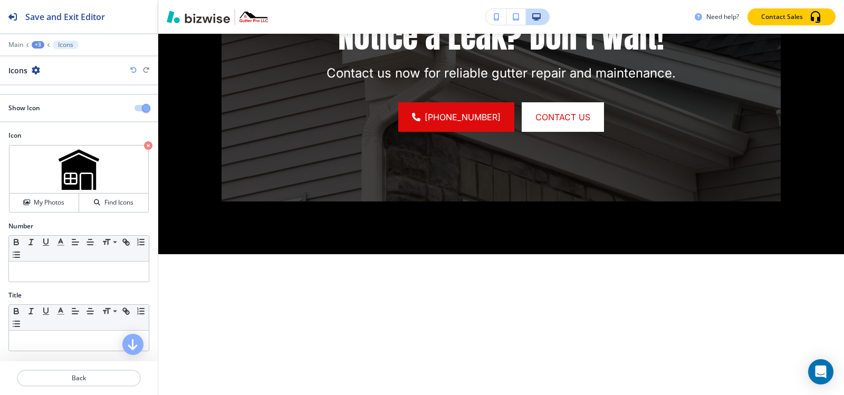
scroll to position [0, 0]
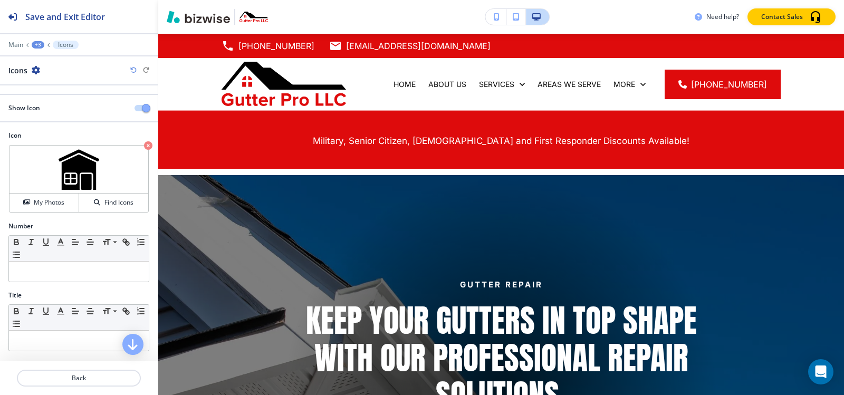
click at [34, 42] on div "+3" at bounding box center [38, 44] width 13 height 7
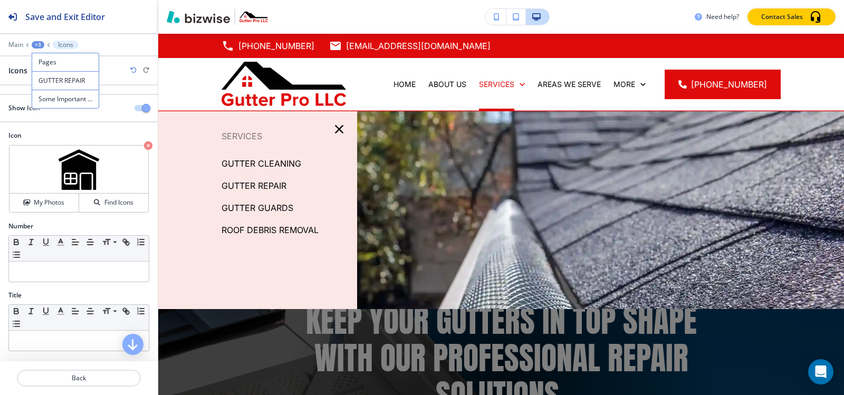
click at [253, 206] on p "GUTTER GUARDS" at bounding box center [258, 208] width 72 height 16
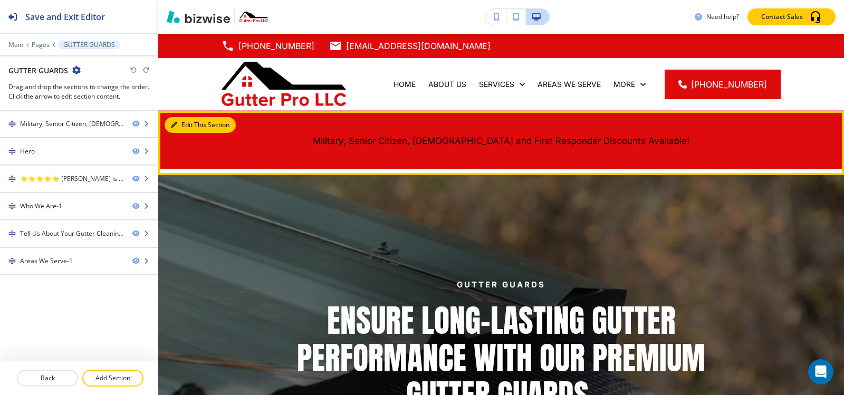
click at [179, 122] on button "Edit This Section" at bounding box center [200, 125] width 71 height 16
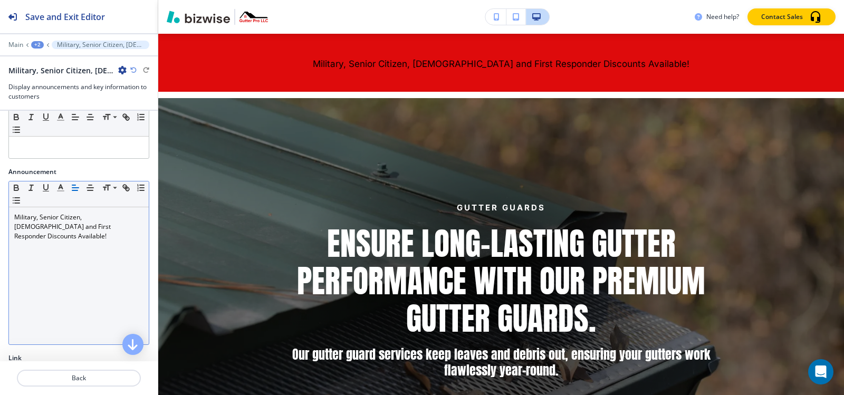
scroll to position [106, 0]
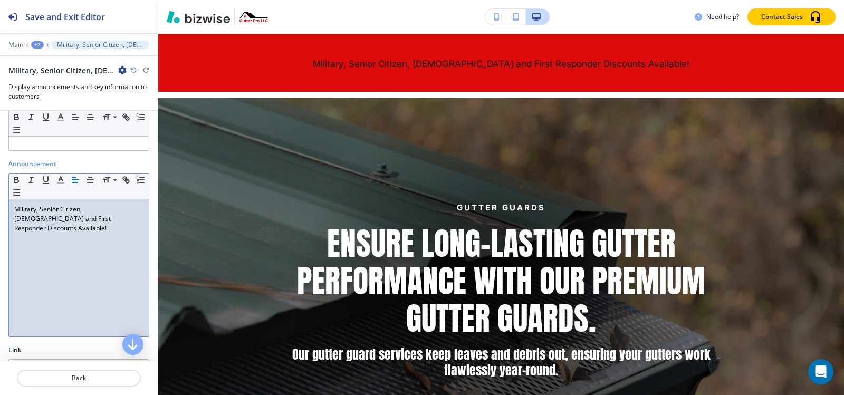
click at [66, 234] on div "Military, Senior Citizen, [DEMOGRAPHIC_DATA] and First Responder Discounts Avai…" at bounding box center [79, 267] width 140 height 137
click at [60, 178] on polyline "button" at bounding box center [61, 179] width 4 height 4
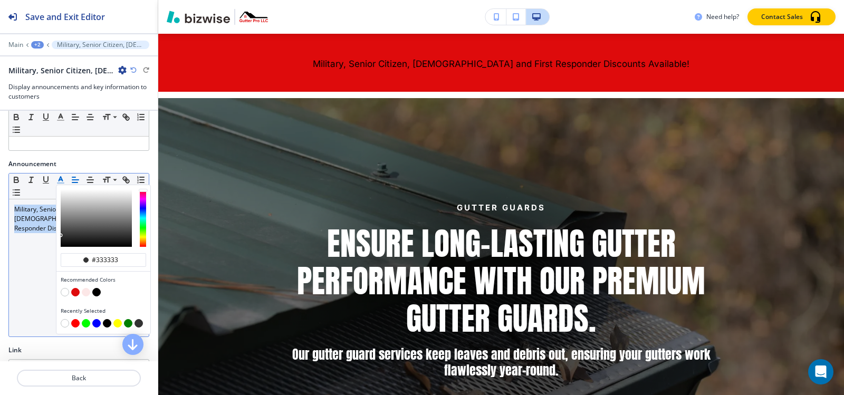
click at [66, 291] on button "button" at bounding box center [65, 292] width 8 height 8
type input "#ffffff"
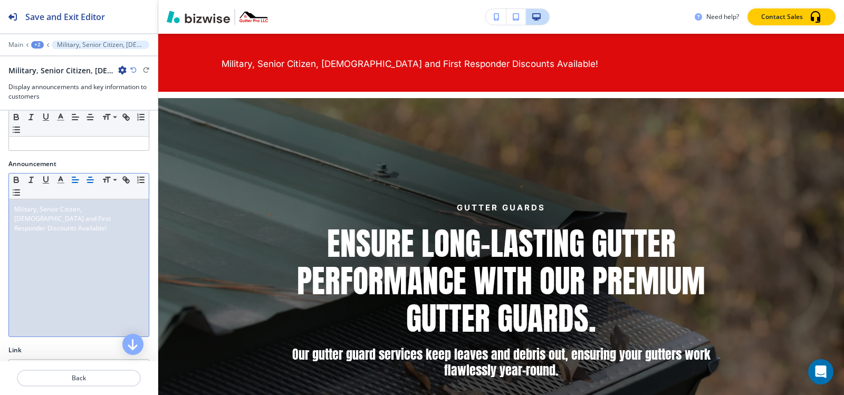
click at [89, 174] on button "button" at bounding box center [90, 180] width 15 height 13
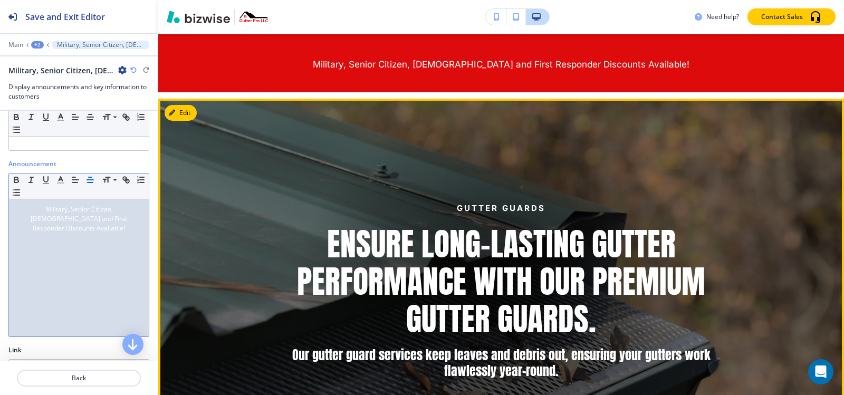
scroll to position [0, 0]
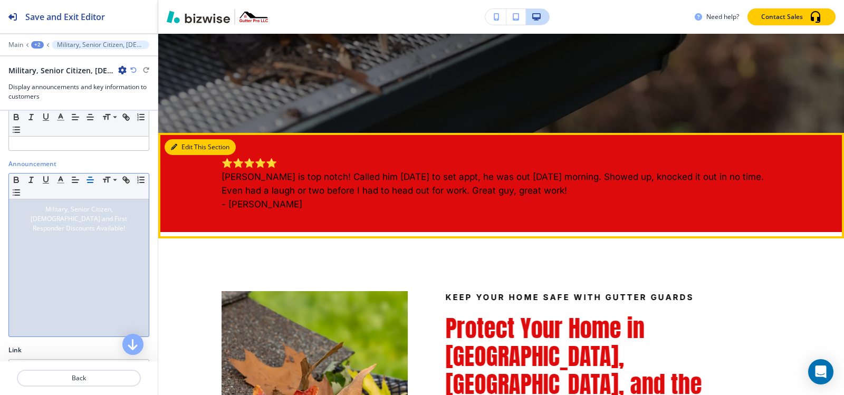
click at [193, 149] on button "Edit This Section" at bounding box center [200, 147] width 71 height 16
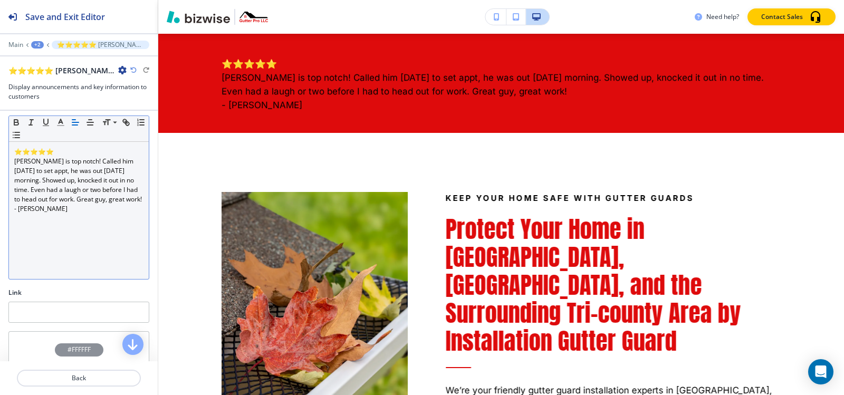
scroll to position [145, 0]
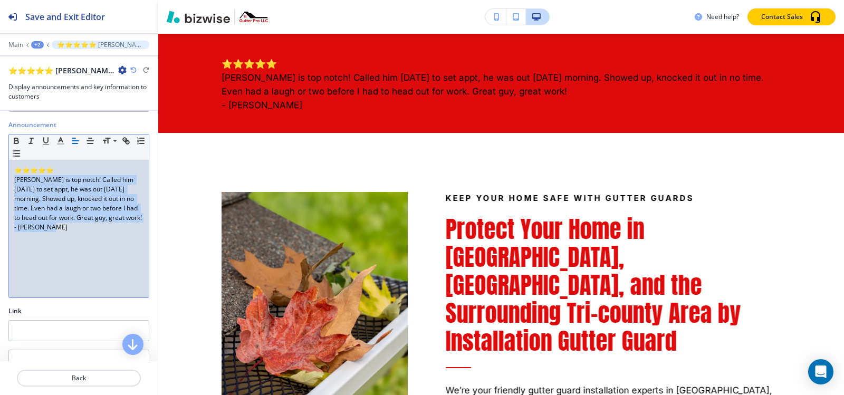
drag, startPoint x: 15, startPoint y: 180, endPoint x: 59, endPoint y: 246, distance: 79.2
click at [59, 246] on div "⭐⭐⭐⭐⭐ [PERSON_NAME] is top notch! Called him [DATE] to set appt, he was out [DA…" at bounding box center [79, 228] width 140 height 137
click at [59, 140] on icon "button" at bounding box center [60, 140] width 9 height 9
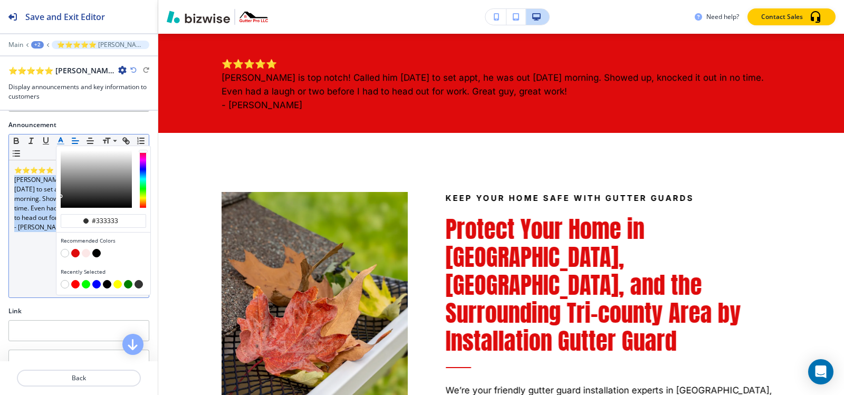
click at [66, 253] on button "button" at bounding box center [65, 253] width 8 height 8
type input "#ffffff"
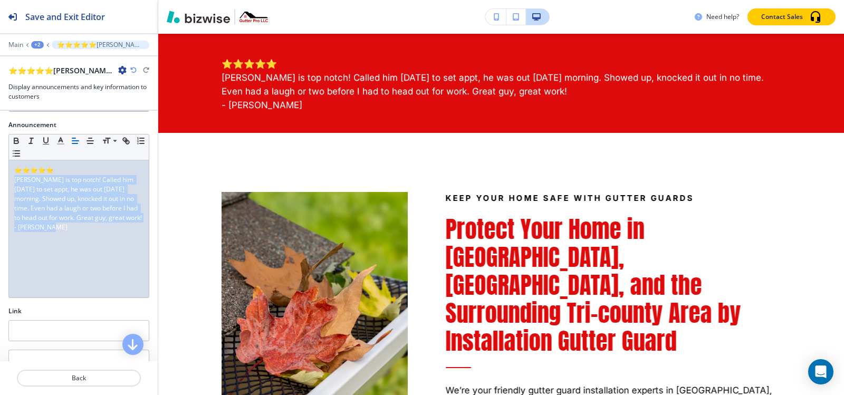
click at [37, 46] on div "+2" at bounding box center [37, 44] width 13 height 7
click at [42, 60] on p "Pages" at bounding box center [65, 62] width 54 height 9
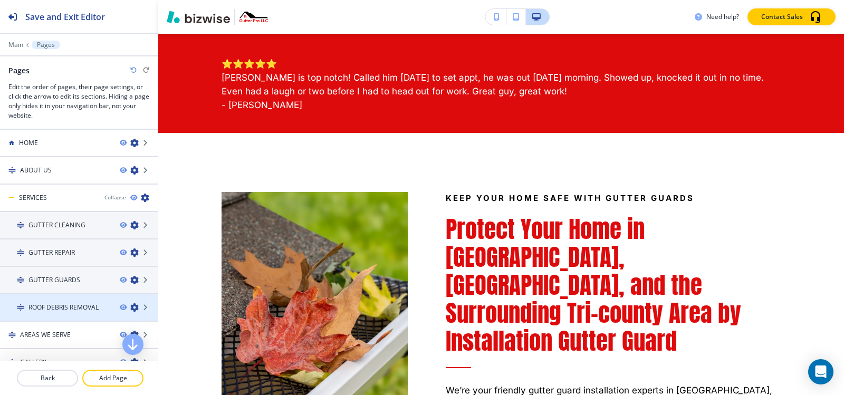
click at [60, 303] on h4 "ROOF DEBRIS REMOVAL" at bounding box center [63, 307] width 70 height 9
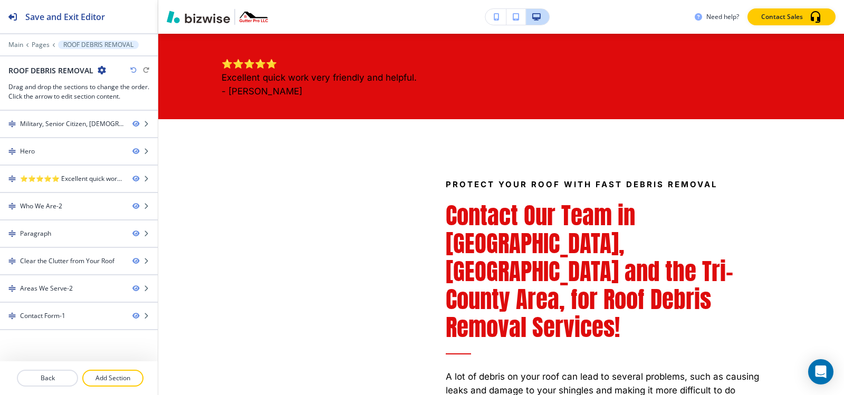
scroll to position [0, 0]
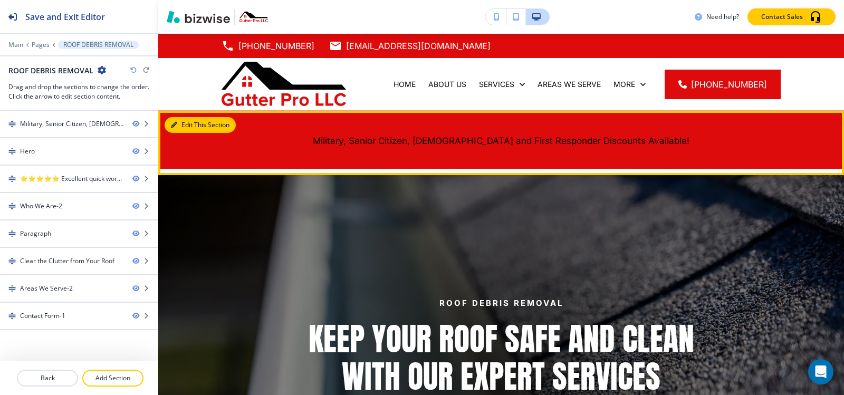
click at [179, 121] on button "Edit This Section" at bounding box center [200, 125] width 71 height 16
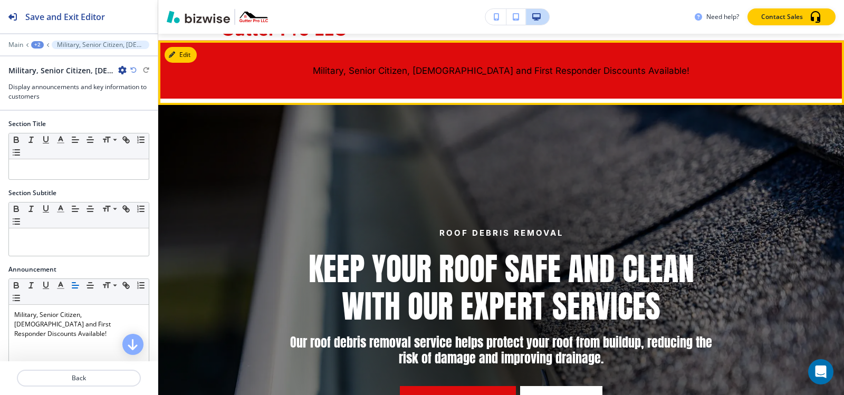
scroll to position [77, 0]
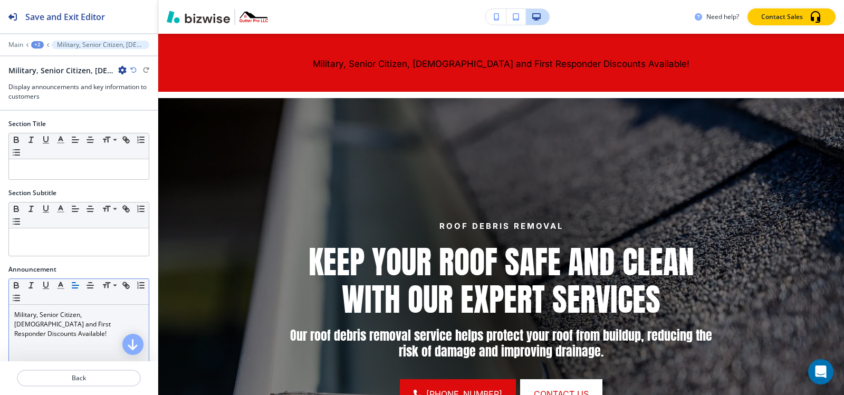
click at [44, 331] on div "Military, Senior Citizen, [DEMOGRAPHIC_DATA] and First Responder Discounts Avai…" at bounding box center [79, 373] width 140 height 137
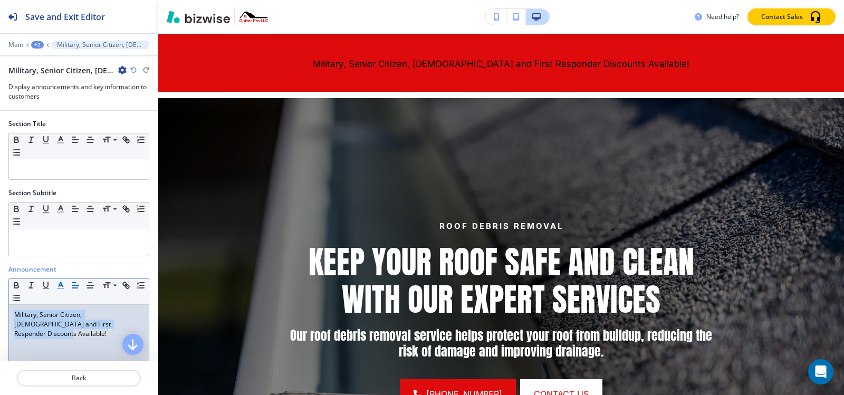
click at [65, 282] on icon "button" at bounding box center [60, 285] width 9 height 9
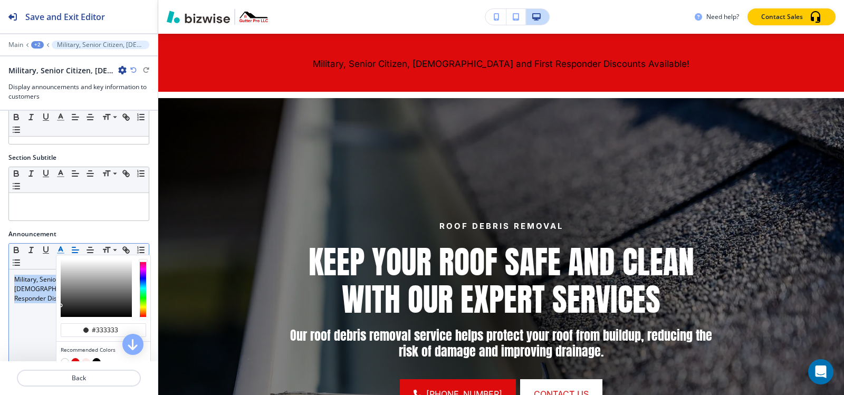
scroll to position [53, 0]
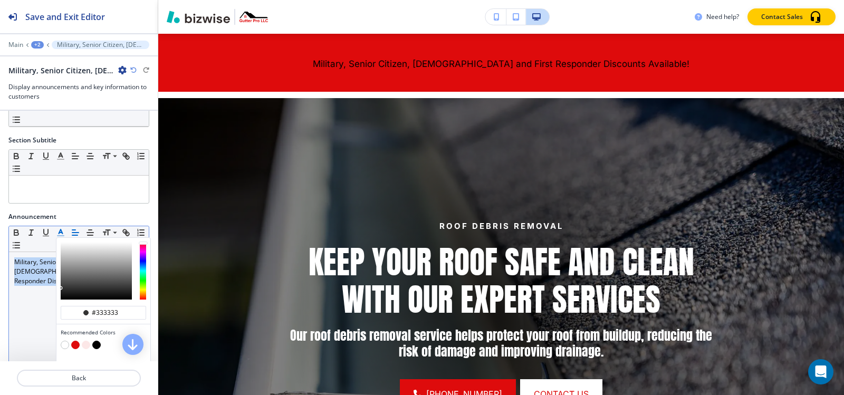
click at [64, 344] on button "button" at bounding box center [65, 345] width 8 height 8
type input "#ffffff"
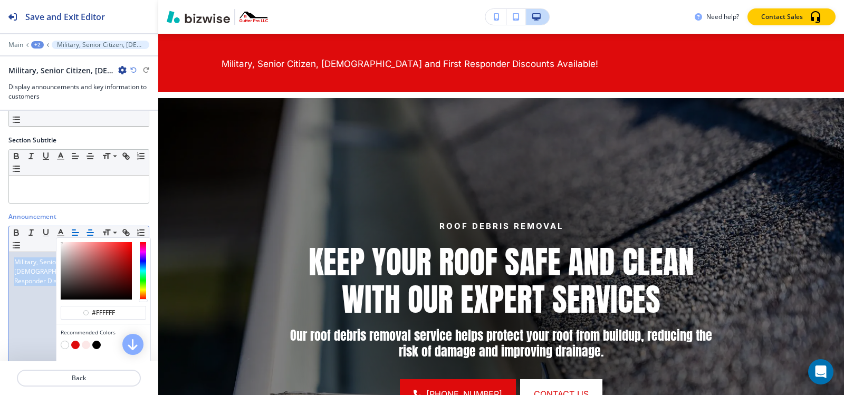
click at [92, 231] on icon "button" at bounding box center [89, 232] width 9 height 9
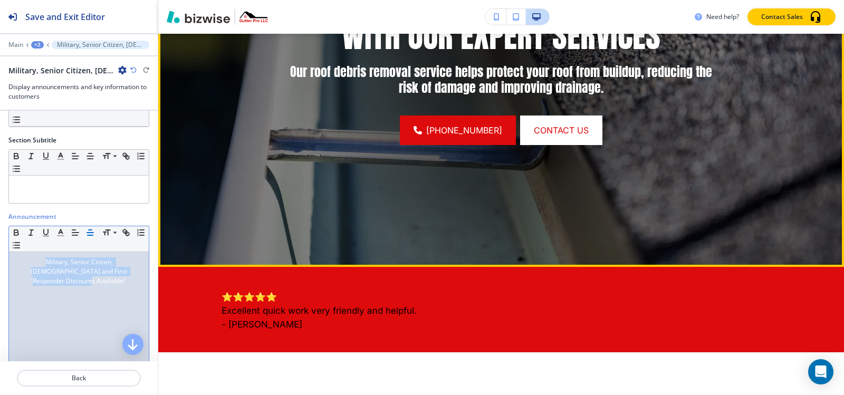
scroll to position [499, 0]
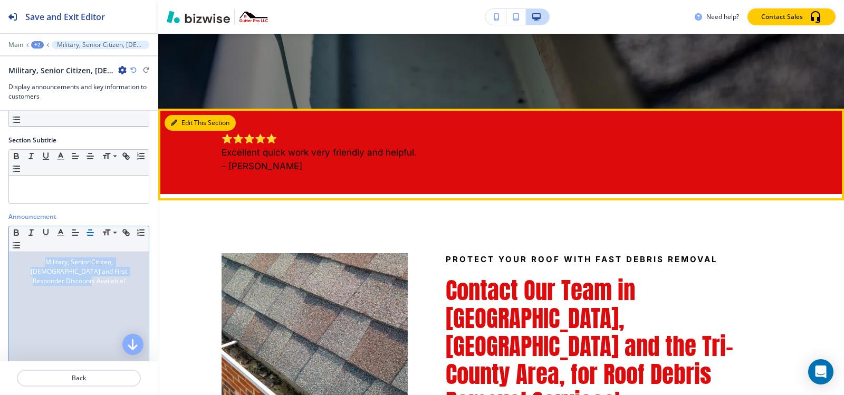
click at [188, 125] on button "Edit This Section" at bounding box center [200, 123] width 71 height 16
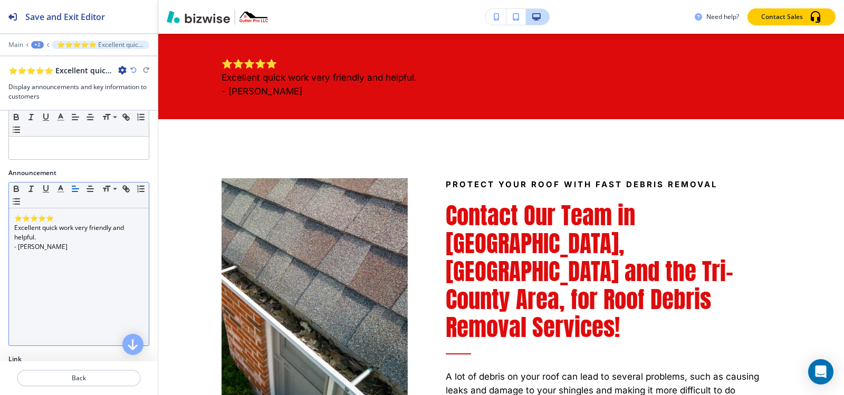
scroll to position [92, 0]
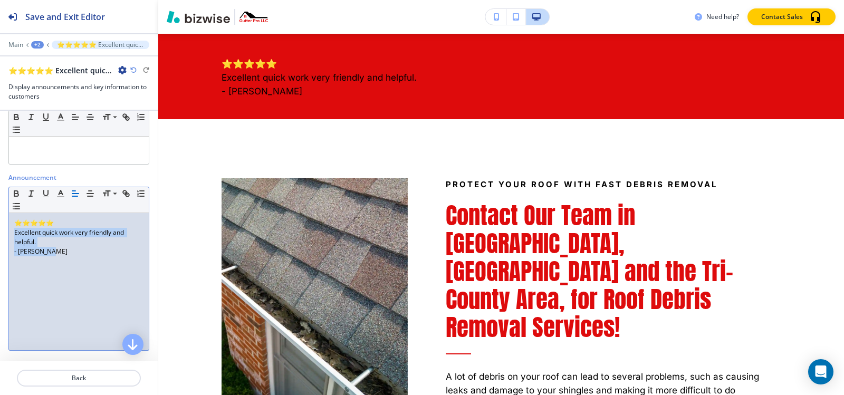
drag, startPoint x: 12, startPoint y: 230, endPoint x: 54, endPoint y: 250, distance: 46.7
click at [54, 250] on div "⭐⭐⭐⭐⭐ Excellent quick work very friendly and helpful. - [PERSON_NAME]" at bounding box center [79, 281] width 140 height 137
click at [61, 195] on icon "button" at bounding box center [60, 193] width 9 height 9
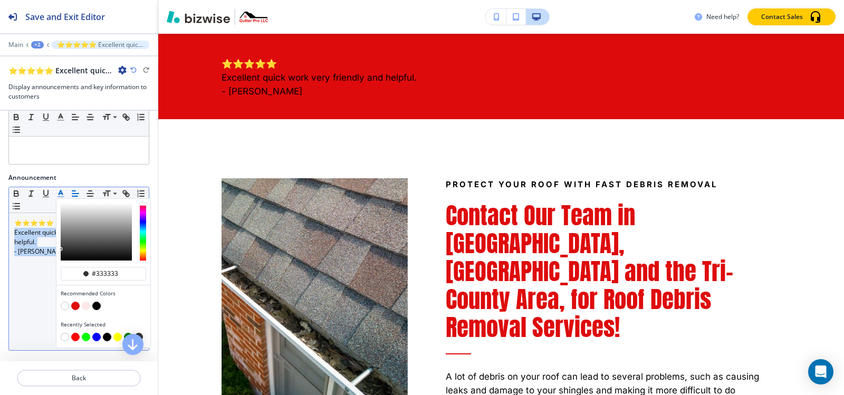
click at [63, 307] on button "button" at bounding box center [65, 306] width 8 height 8
type input "#ffffff"
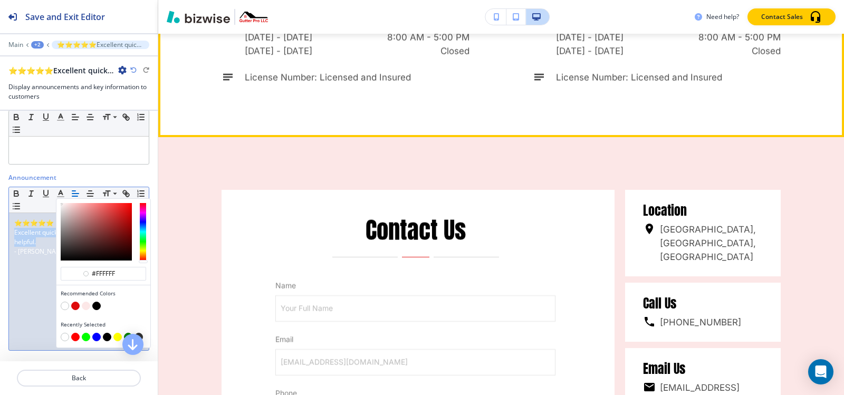
scroll to position [3107, 0]
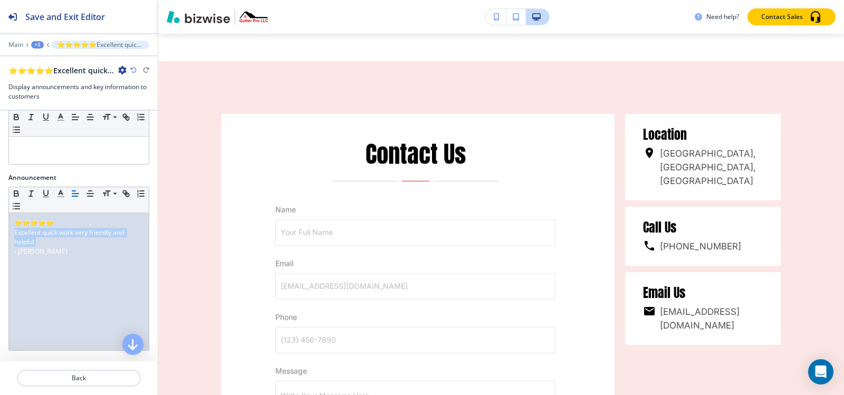
click at [33, 43] on div "+2" at bounding box center [37, 44] width 13 height 7
click at [39, 59] on p "Pages" at bounding box center [65, 62] width 54 height 9
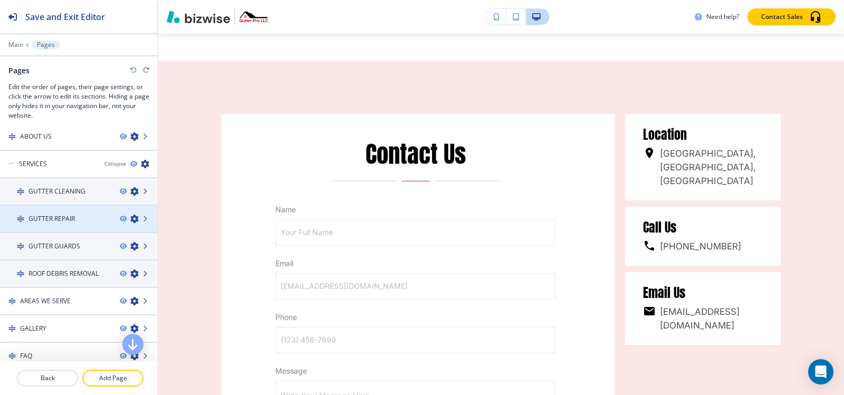
scroll to position [53, 0]
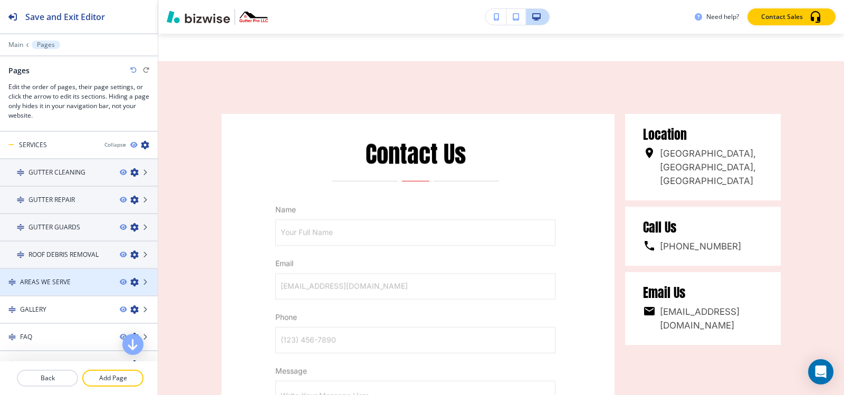
click at [51, 286] on h4 "AREAS WE SERVE" at bounding box center [45, 282] width 51 height 9
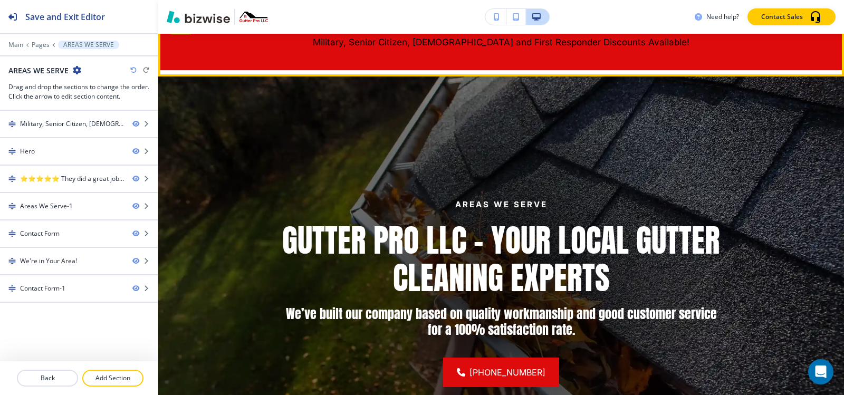
scroll to position [0, 0]
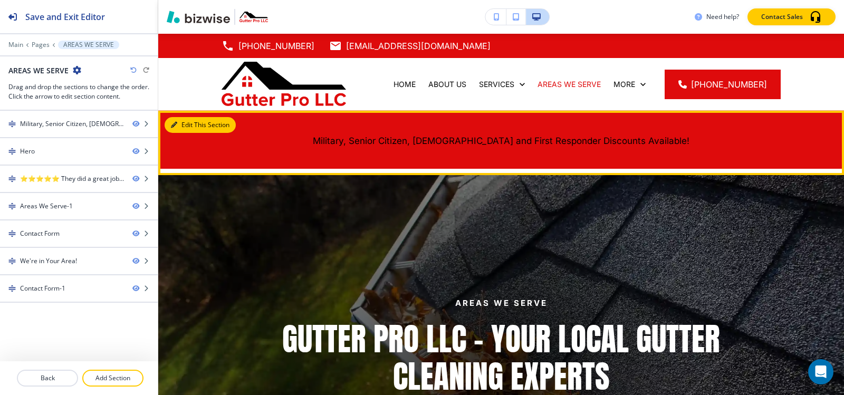
click at [184, 124] on button "Edit This Section" at bounding box center [200, 125] width 71 height 16
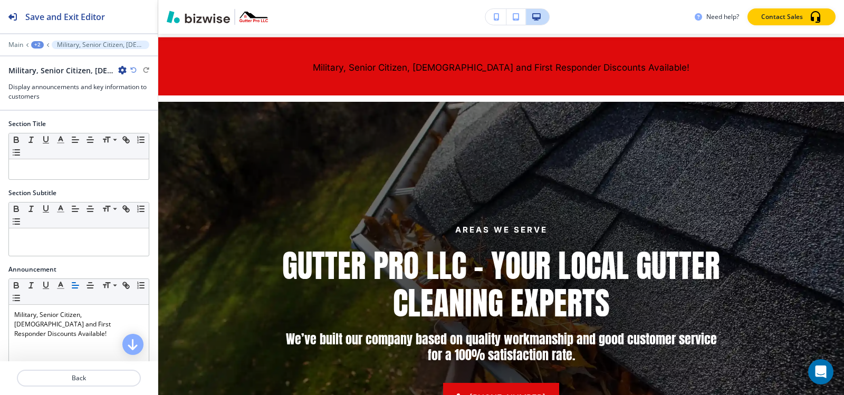
scroll to position [77, 0]
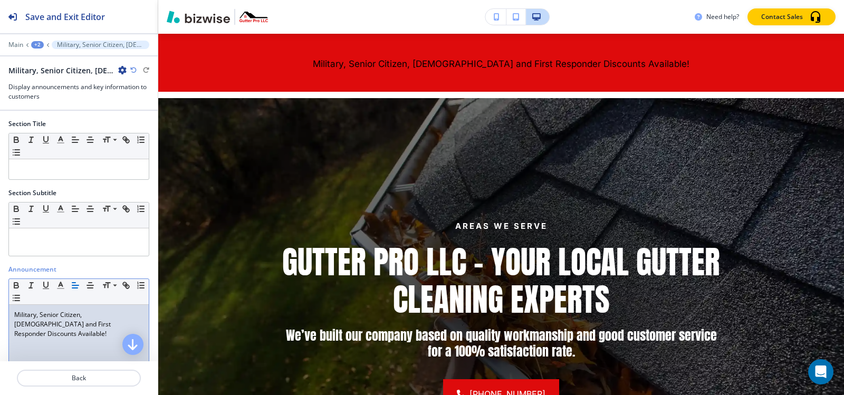
click at [58, 312] on p "Military, Senior Citizen, [DEMOGRAPHIC_DATA] and First Responder Discounts Avai…" at bounding box center [78, 324] width 129 height 28
click at [59, 287] on polyline "button" at bounding box center [61, 284] width 4 height 4
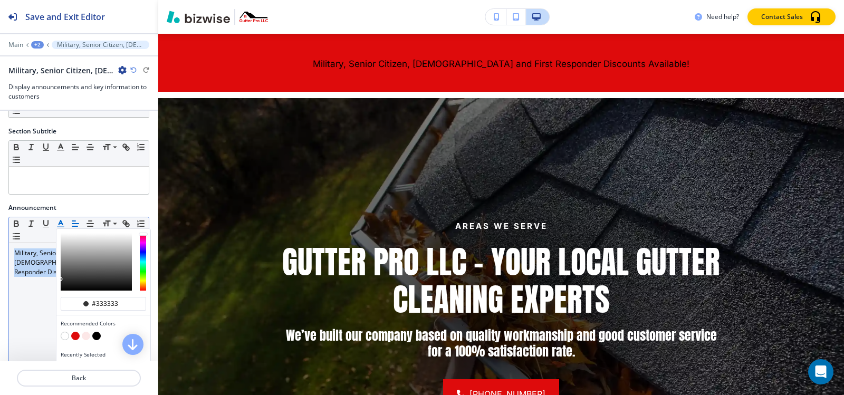
scroll to position [106, 0]
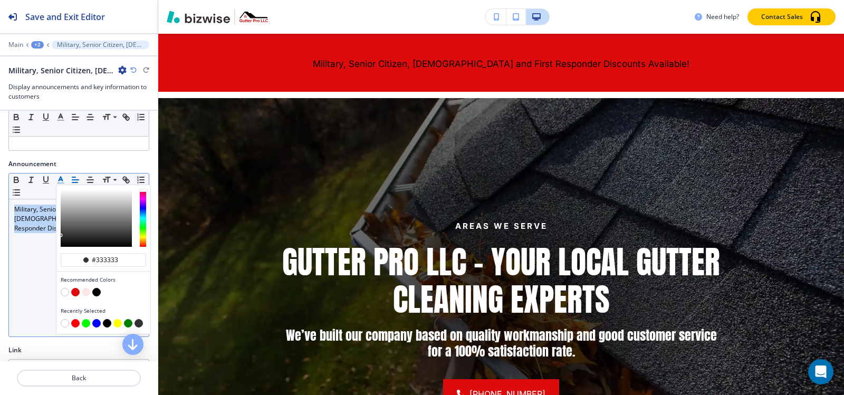
click at [65, 292] on button "button" at bounding box center [65, 292] width 8 height 8
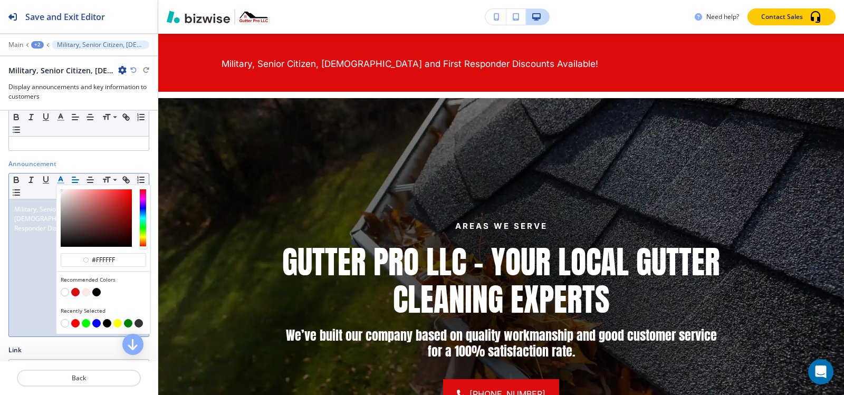
type input "#ffffff"
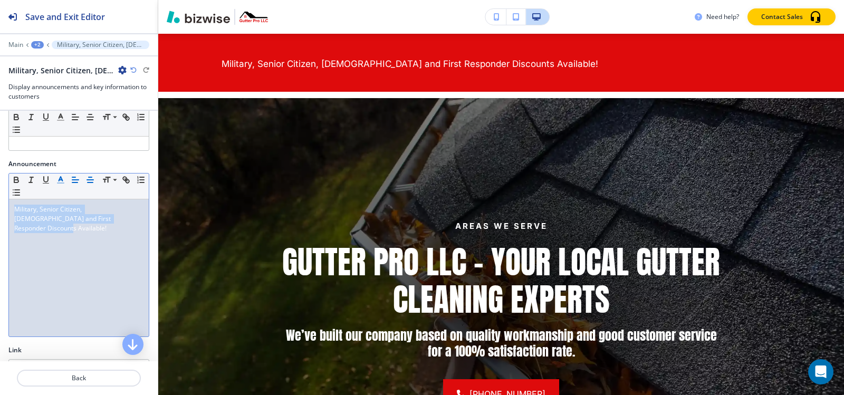
click at [93, 174] on button "button" at bounding box center [90, 180] width 15 height 13
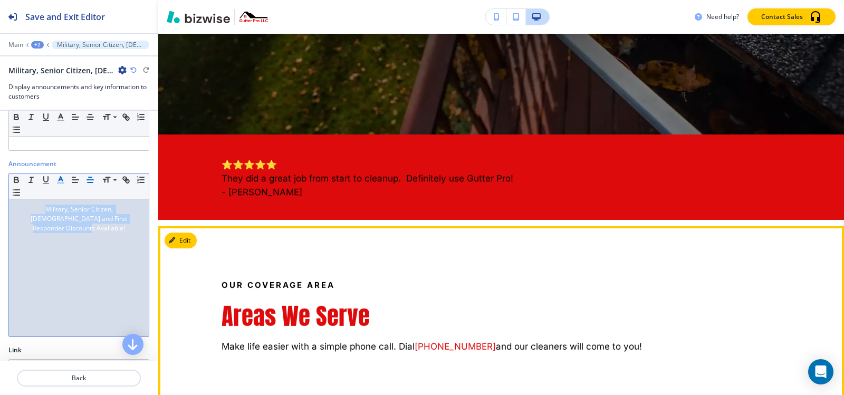
scroll to position [394, 0]
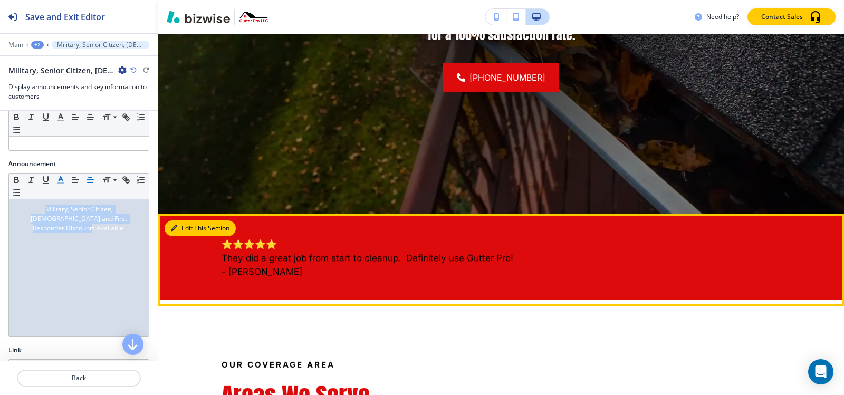
click at [186, 226] on button "Edit This Section" at bounding box center [200, 229] width 71 height 16
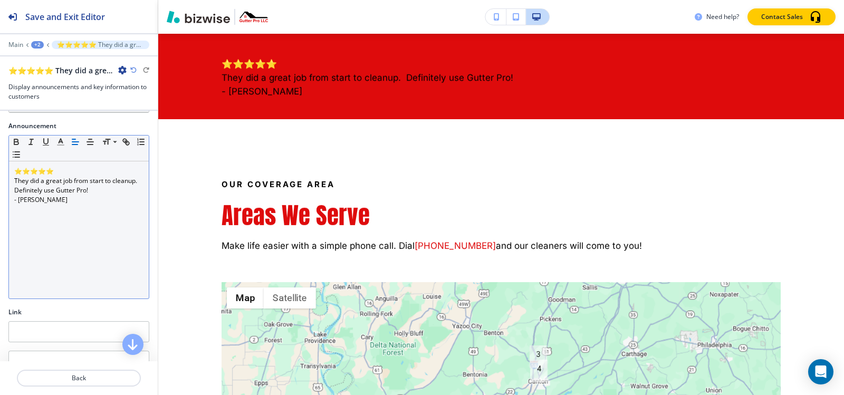
scroll to position [92, 0]
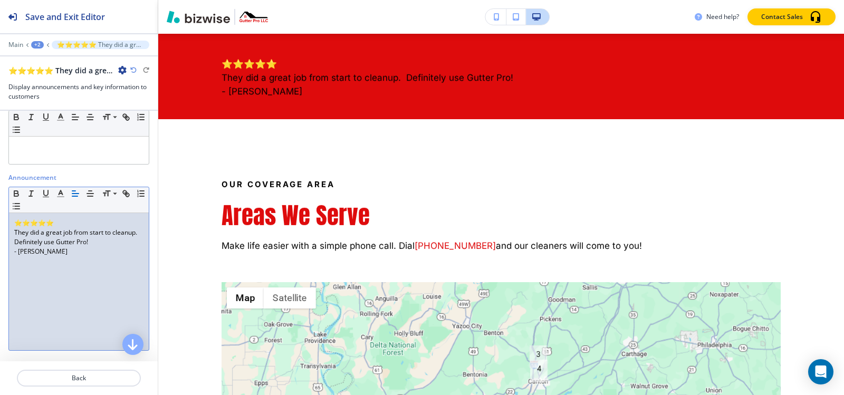
drag, startPoint x: 15, startPoint y: 235, endPoint x: 74, endPoint y: 256, distance: 62.9
click at [74, 256] on div "⭐⭐⭐⭐⭐ They did a great job from start to cleanup. Definitely use Gutter Pro! - …" at bounding box center [79, 281] width 140 height 137
click at [56, 192] on icon "button" at bounding box center [60, 193] width 9 height 9
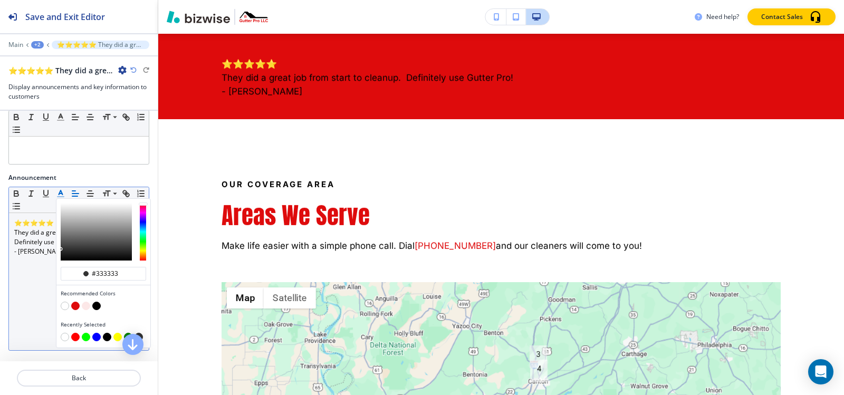
click at [64, 310] on div "button" at bounding box center [103, 307] width 85 height 11
click at [64, 307] on button "button" at bounding box center [65, 306] width 8 height 8
type input "#ffffff"
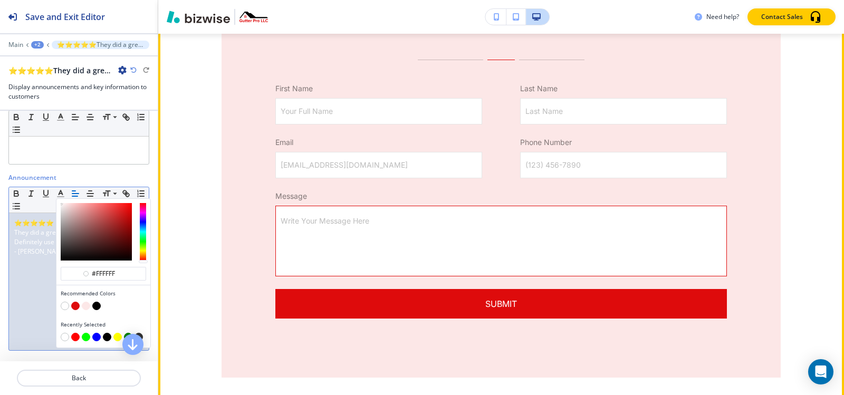
scroll to position [1735, 0]
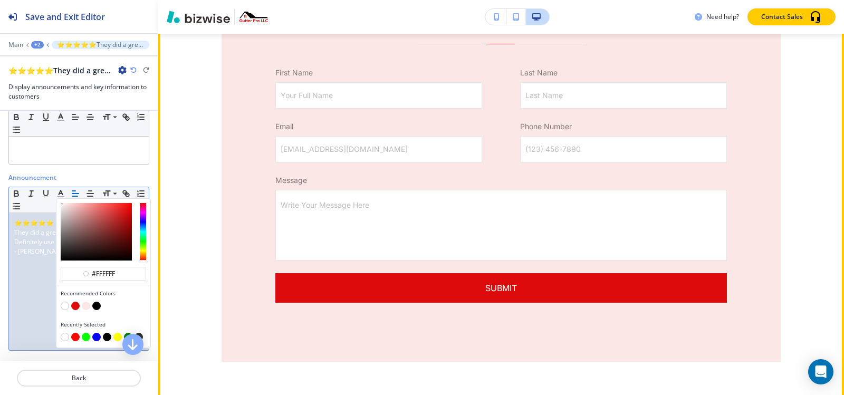
click at [371, 317] on div "Drop Us a Line First Name Your Full Name Your Full Name Last Name Last Name Las…" at bounding box center [501, 155] width 559 height 413
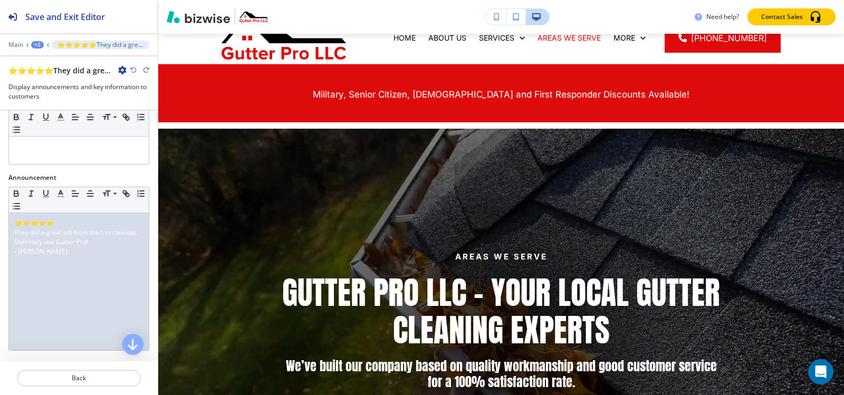
scroll to position [0, 0]
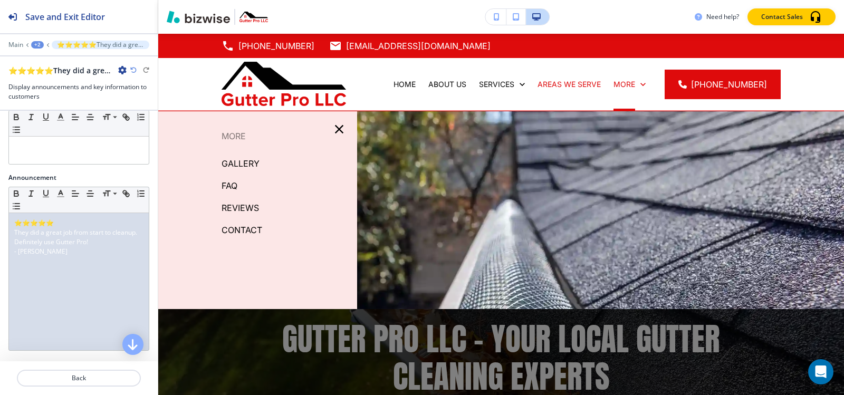
click at [245, 164] on p "GALLERY" at bounding box center [241, 164] width 38 height 16
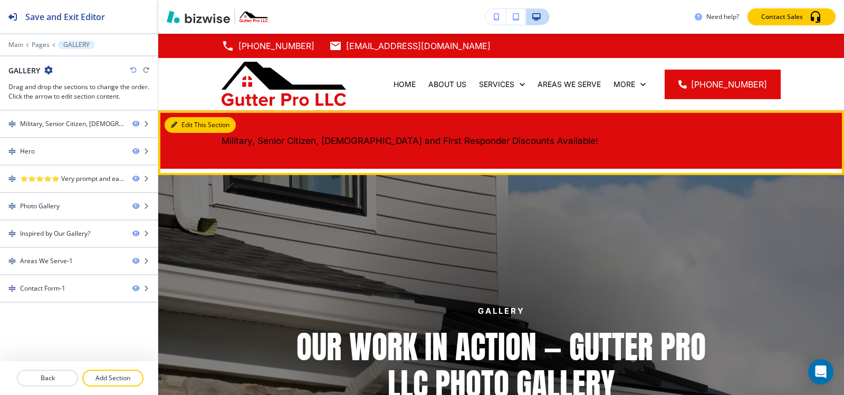
click at [184, 124] on button "Edit This Section" at bounding box center [200, 125] width 71 height 16
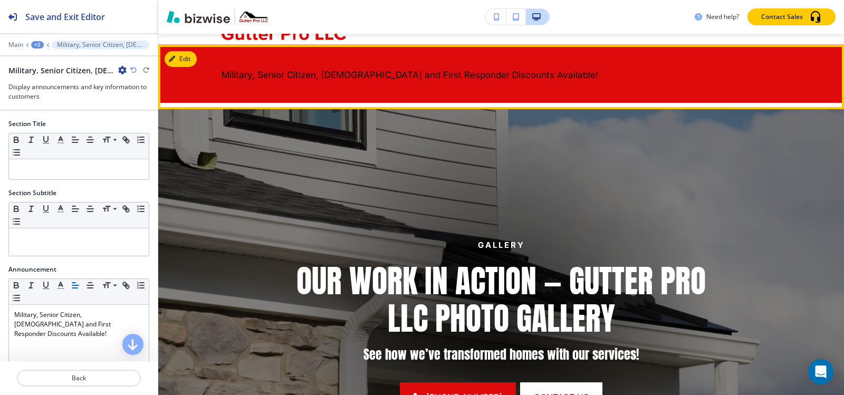
scroll to position [77, 0]
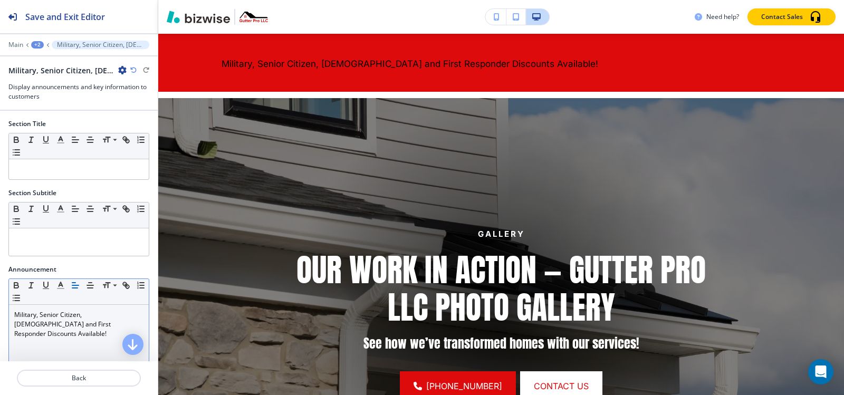
click at [73, 333] on div "Military, Senior Citizen, [DEMOGRAPHIC_DATA] and First Responder Discounts Avai…" at bounding box center [79, 373] width 140 height 137
click at [66, 282] on button "button" at bounding box center [60, 285] width 15 height 13
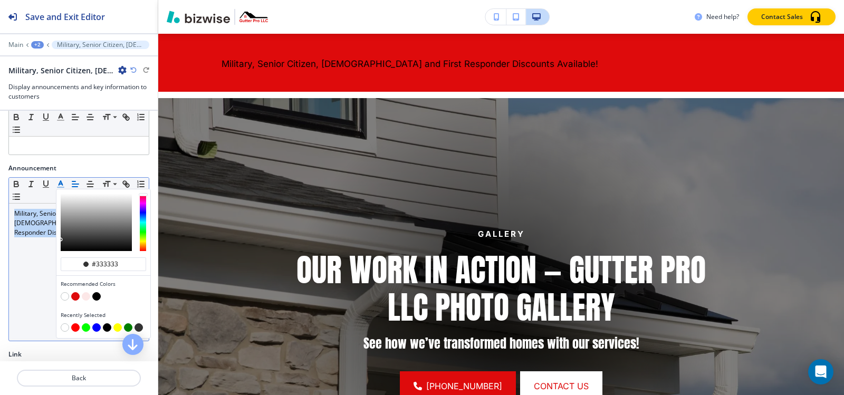
scroll to position [106, 0]
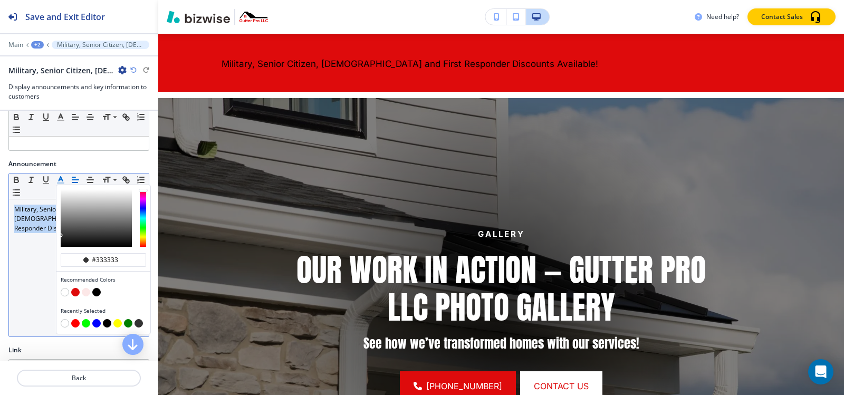
click at [64, 295] on button "button" at bounding box center [65, 292] width 8 height 8
type input "#ffffff"
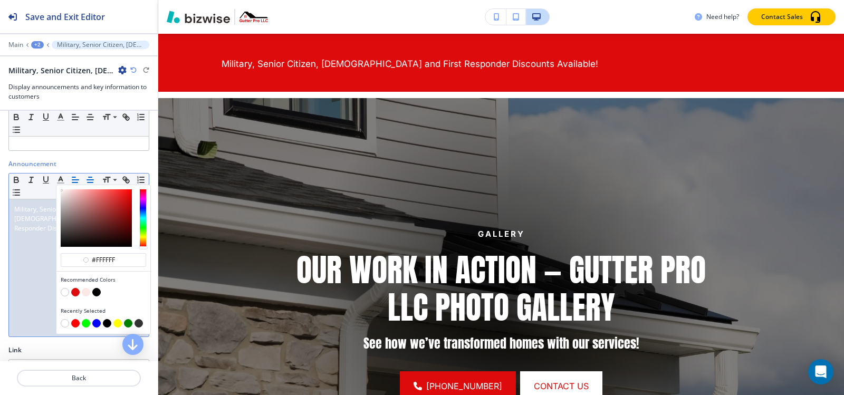
click at [95, 177] on button "button" at bounding box center [90, 180] width 15 height 13
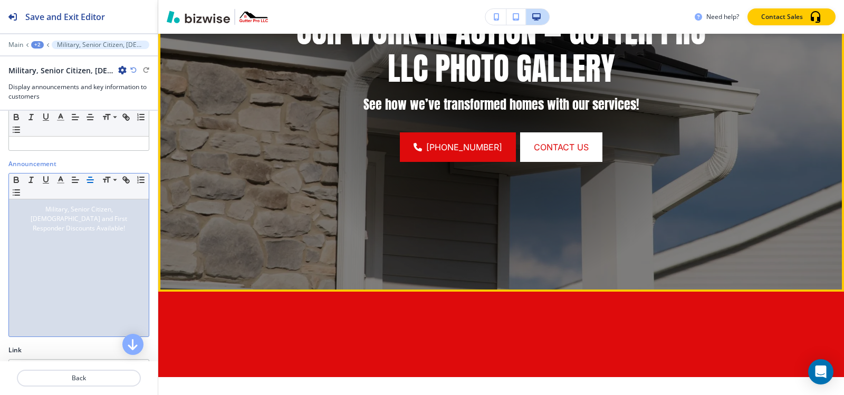
scroll to position [341, 0]
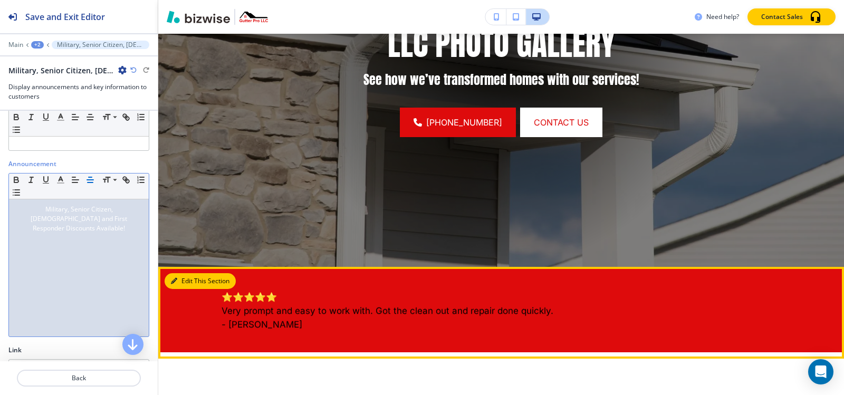
click at [195, 281] on button "Edit This Section" at bounding box center [200, 281] width 71 height 16
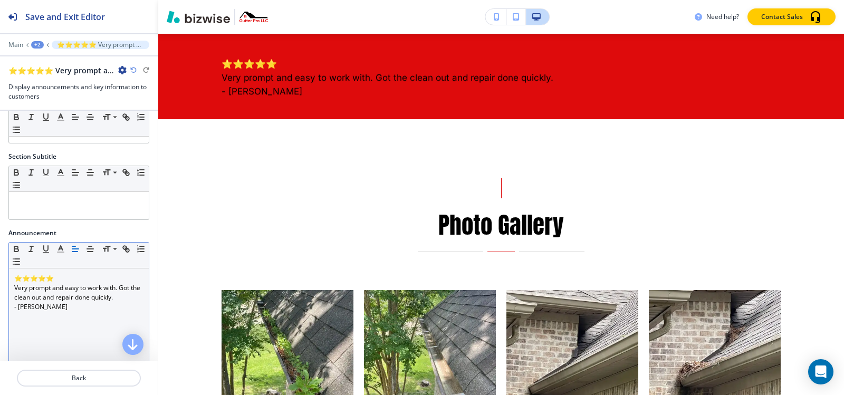
scroll to position [106, 0]
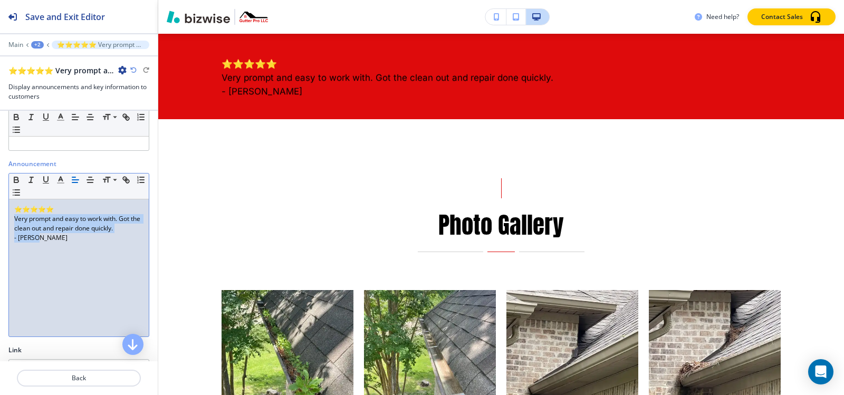
drag, startPoint x: 13, startPoint y: 216, endPoint x: 44, endPoint y: 237, distance: 37.6
click at [44, 237] on div "⭐⭐⭐⭐⭐ Very prompt and easy to work with. Got the clean out and repair done quic…" at bounding box center [79, 267] width 140 height 137
click at [62, 180] on line "button" at bounding box center [60, 180] width 3 height 0
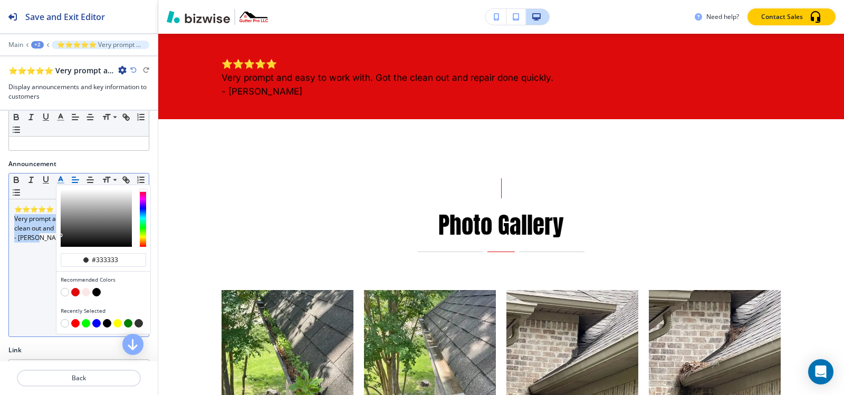
click at [63, 292] on button "button" at bounding box center [65, 292] width 8 height 8
type input "#ffffff"
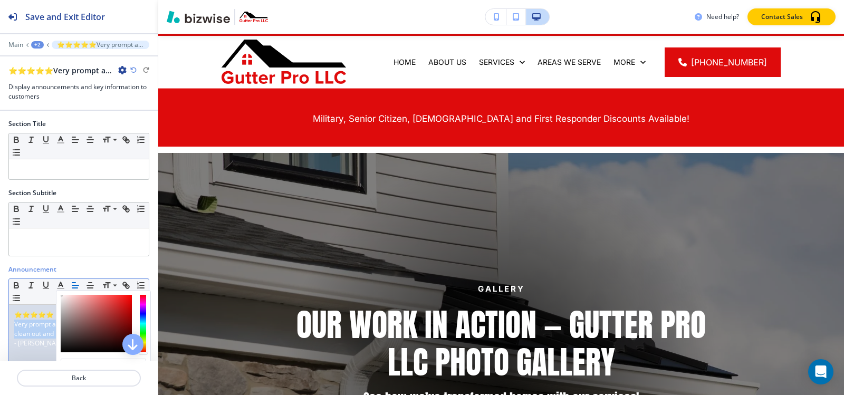
scroll to position [0, 0]
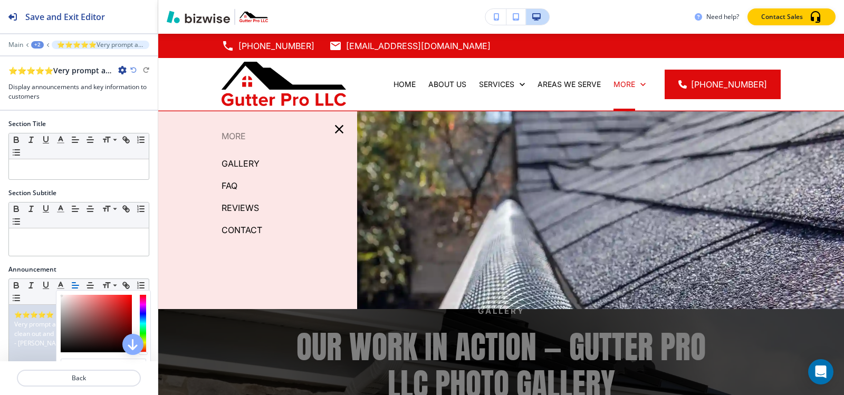
click at [233, 185] on p "FAQ" at bounding box center [230, 186] width 16 height 16
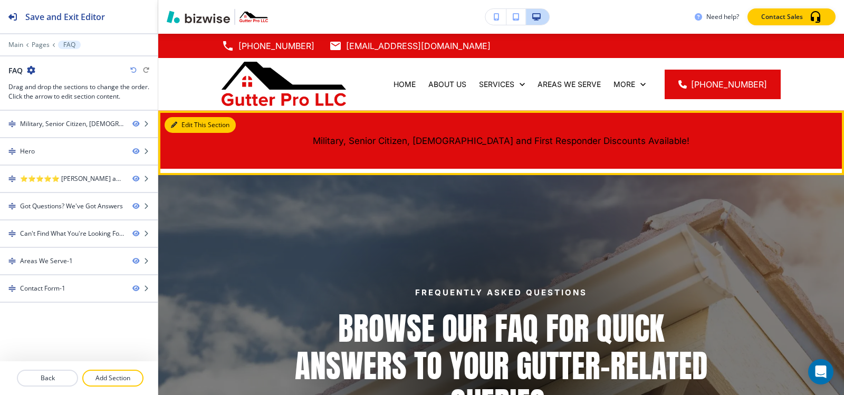
click at [172, 124] on icon "button" at bounding box center [174, 125] width 6 height 6
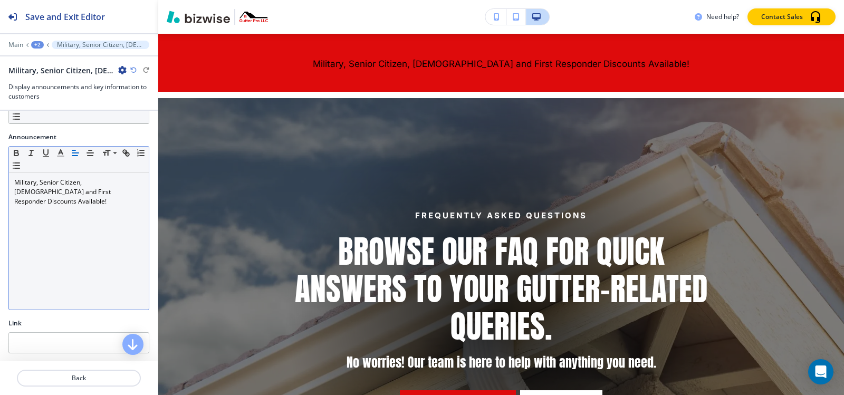
scroll to position [39, 0]
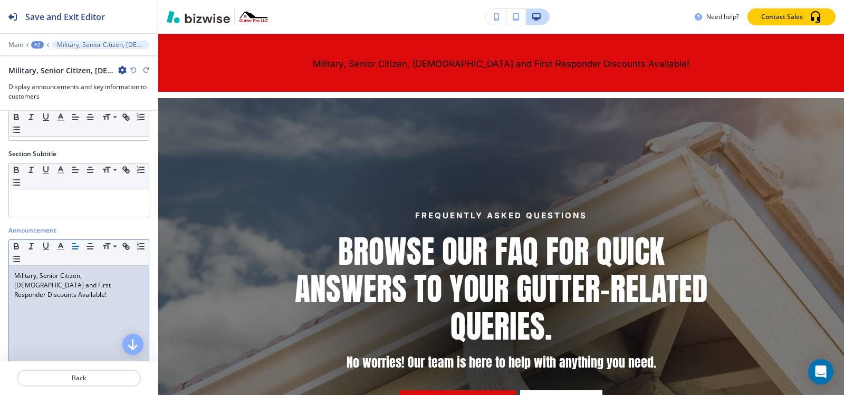
click at [69, 291] on div "Military, Senior Citizen, [DEMOGRAPHIC_DATA] and First Responder Discounts Avai…" at bounding box center [79, 334] width 140 height 137
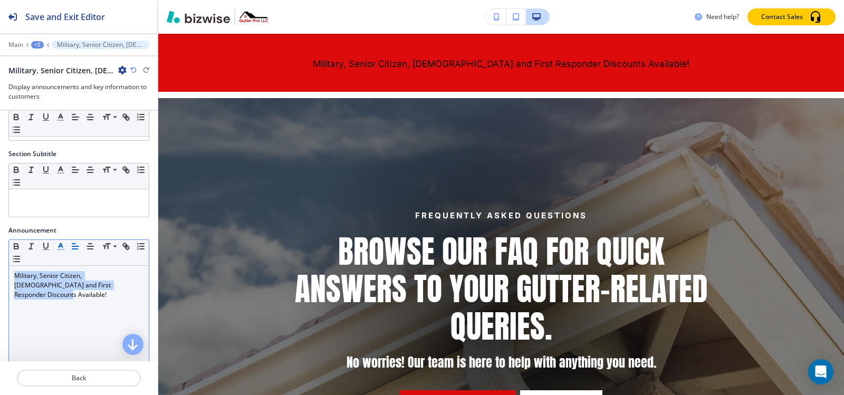
click at [62, 245] on icon "button" at bounding box center [60, 246] width 9 height 9
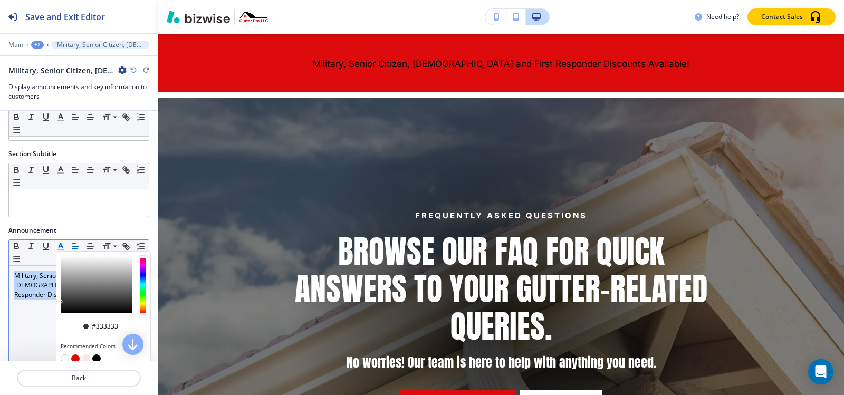
scroll to position [92, 0]
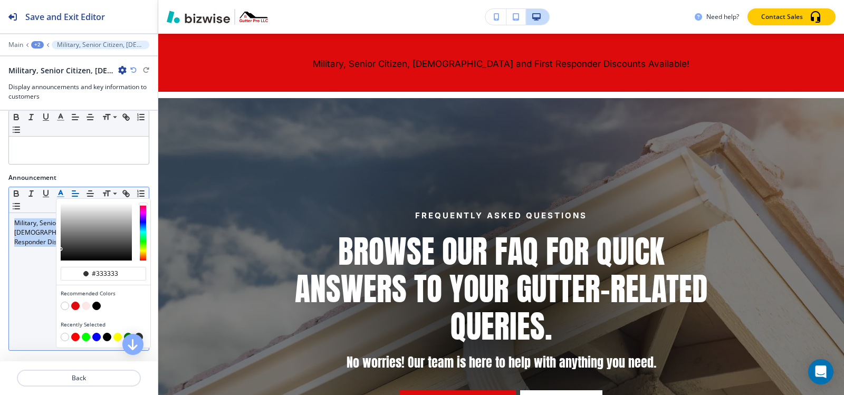
click at [66, 306] on button "button" at bounding box center [65, 306] width 8 height 8
type input "#ffffff"
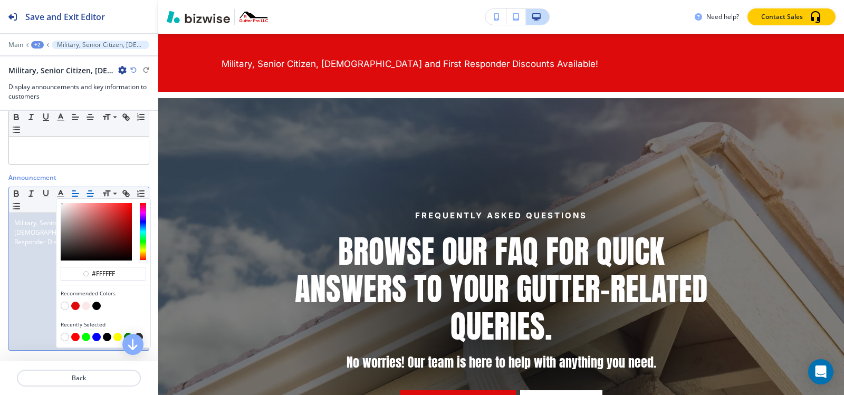
click at [87, 190] on icon "button" at bounding box center [89, 193] width 9 height 9
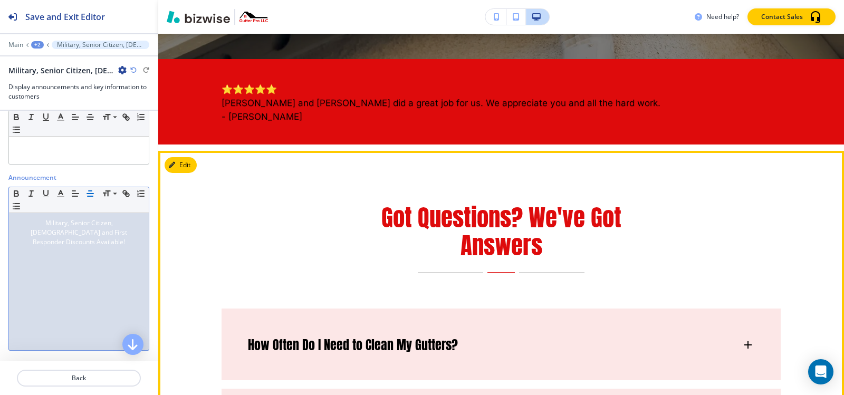
scroll to position [394, 0]
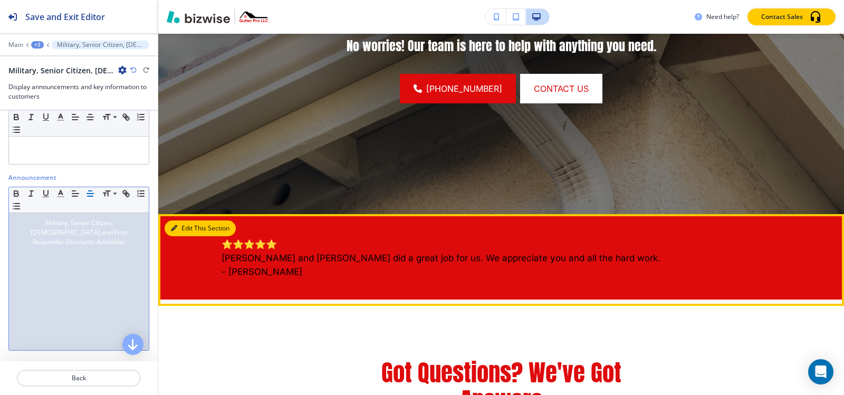
click at [181, 226] on button "Edit This Section" at bounding box center [200, 229] width 71 height 16
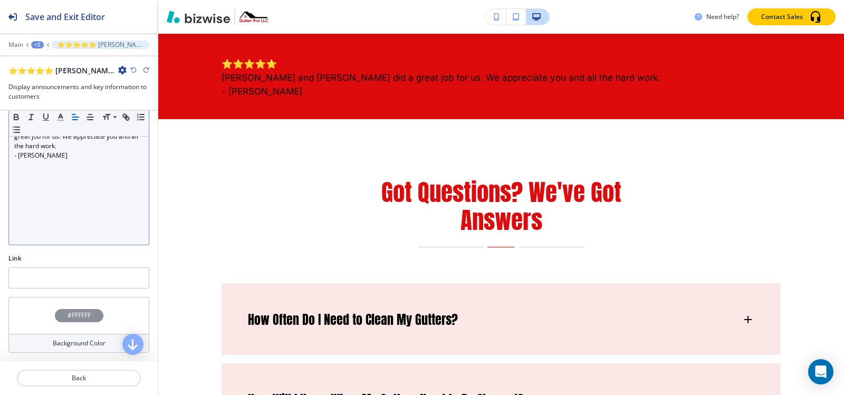
scroll to position [92, 0]
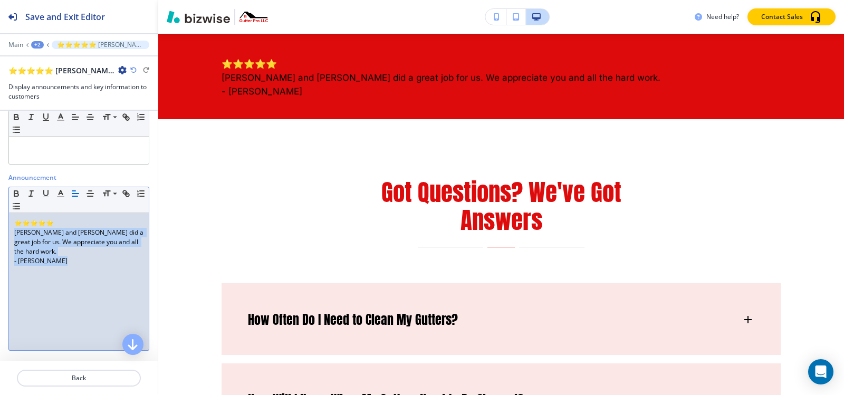
drag, startPoint x: 14, startPoint y: 231, endPoint x: 70, endPoint y: 250, distance: 58.6
click at [70, 250] on div "⭐⭐⭐⭐⭐ [PERSON_NAME] and [PERSON_NAME] did a great job for us. We appreciate you…" at bounding box center [79, 281] width 140 height 137
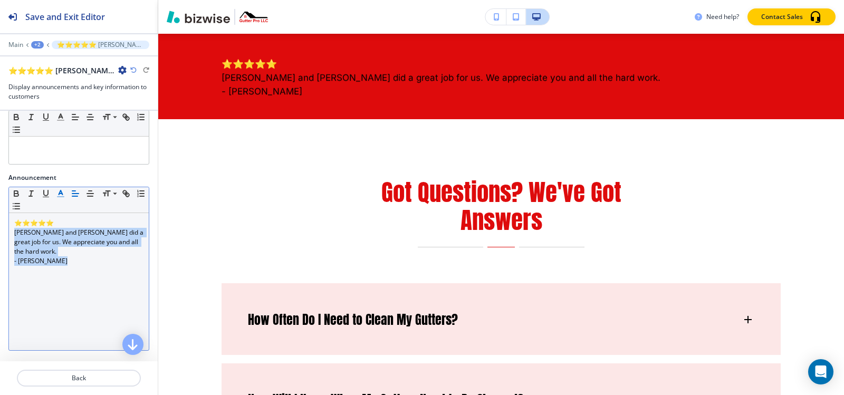
click at [61, 192] on icon "button" at bounding box center [60, 193] width 9 height 9
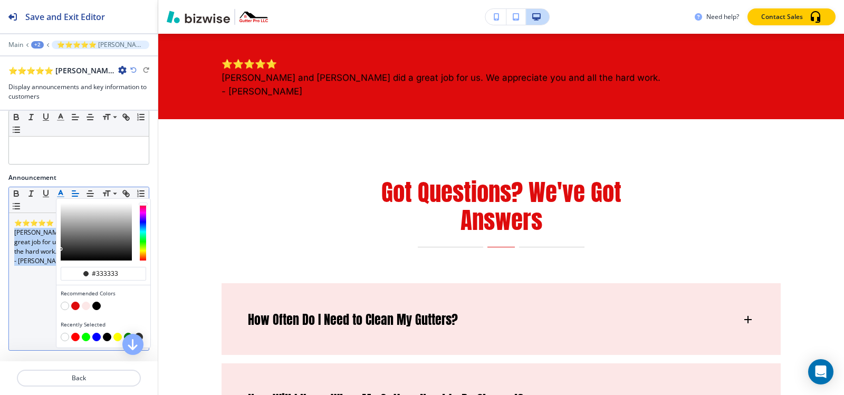
click at [64, 307] on button "button" at bounding box center [65, 306] width 8 height 8
type input "#ffffff"
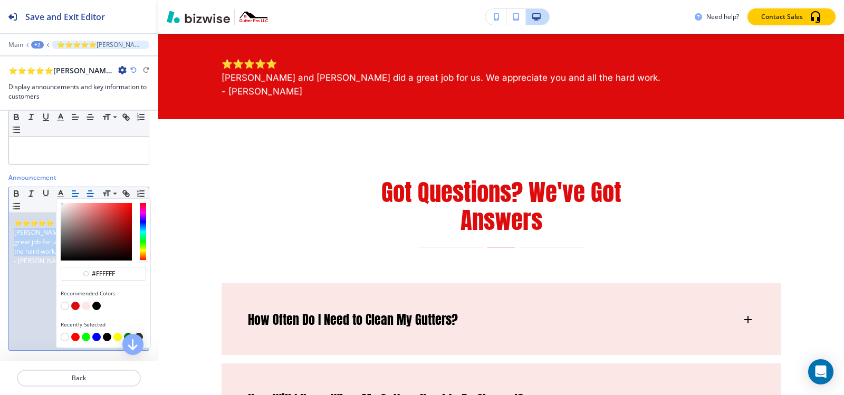
click at [90, 192] on icon "button" at bounding box center [89, 193] width 9 height 9
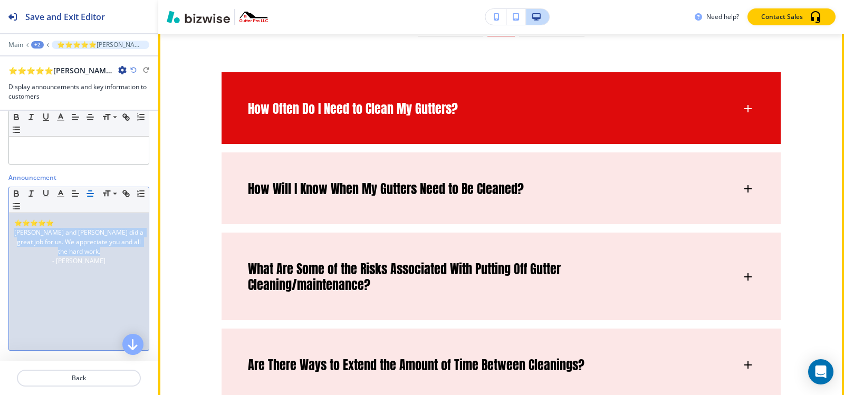
scroll to position [521, 0]
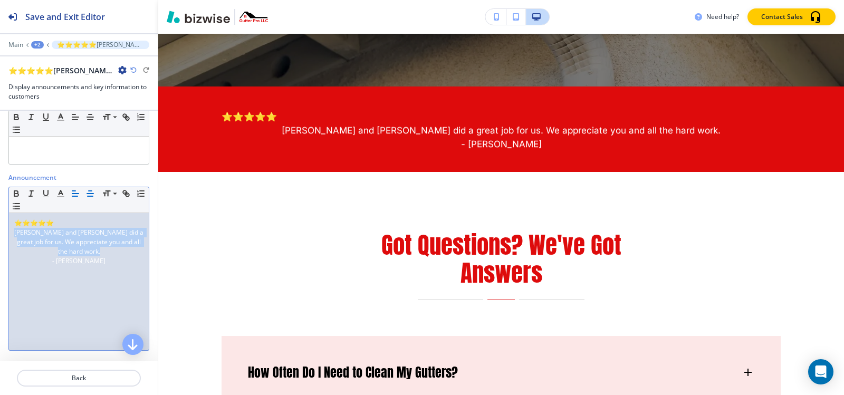
click at [77, 195] on icon "button" at bounding box center [75, 193] width 9 height 9
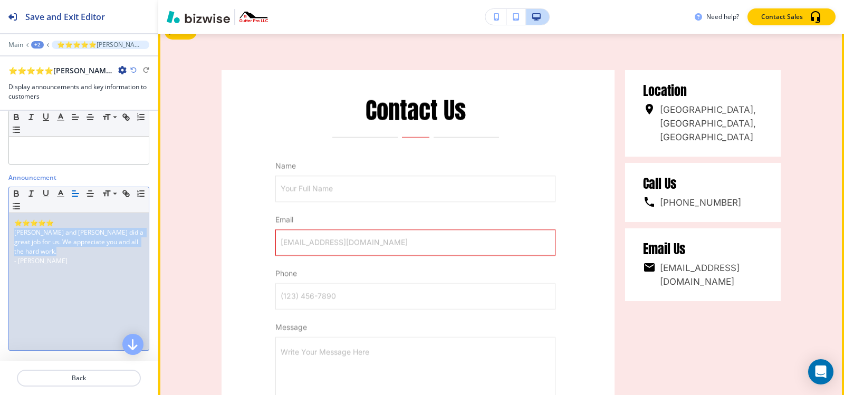
scroll to position [3107, 0]
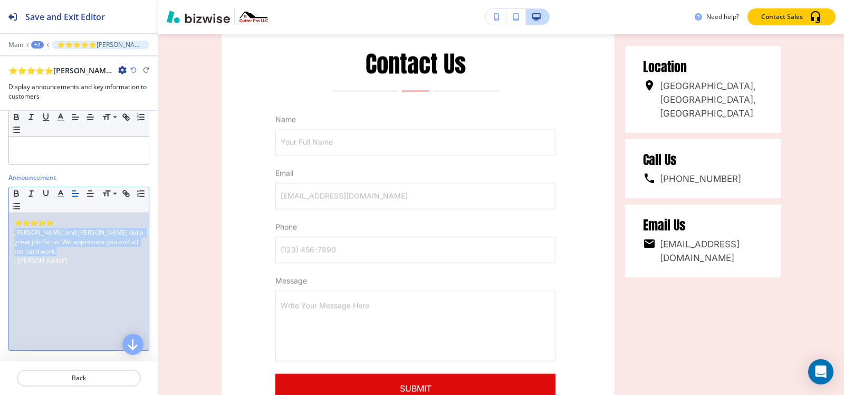
click at [35, 45] on div "+2" at bounding box center [37, 44] width 13 height 7
click at [40, 59] on p "Pages" at bounding box center [65, 62] width 54 height 9
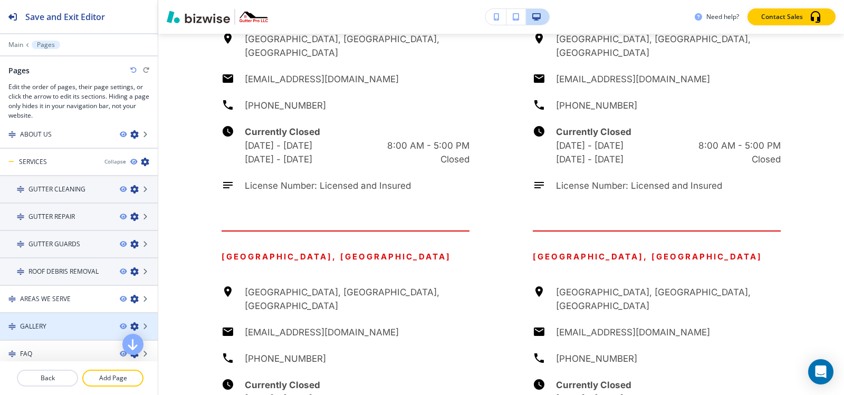
scroll to position [152, 0]
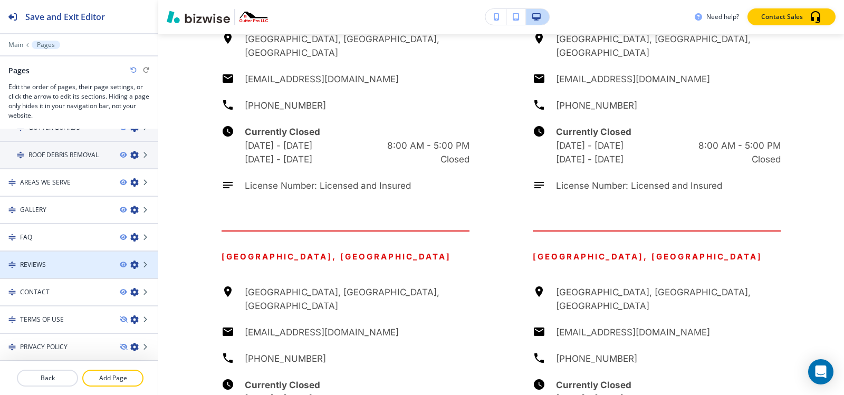
click at [54, 264] on div "REVIEWS" at bounding box center [55, 264] width 111 height 9
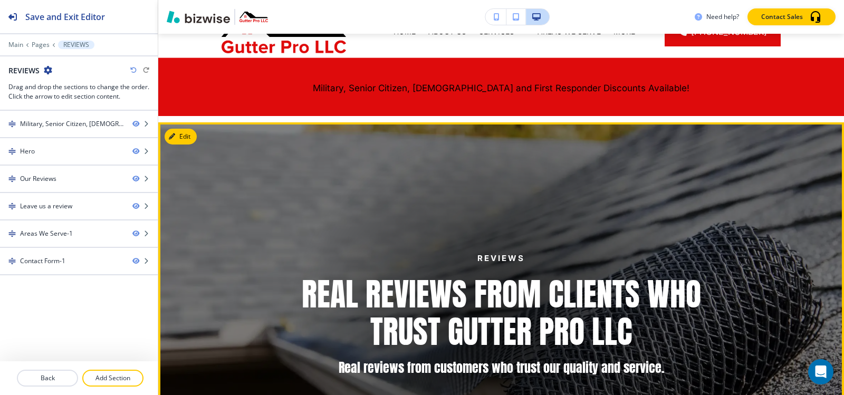
scroll to position [0, 0]
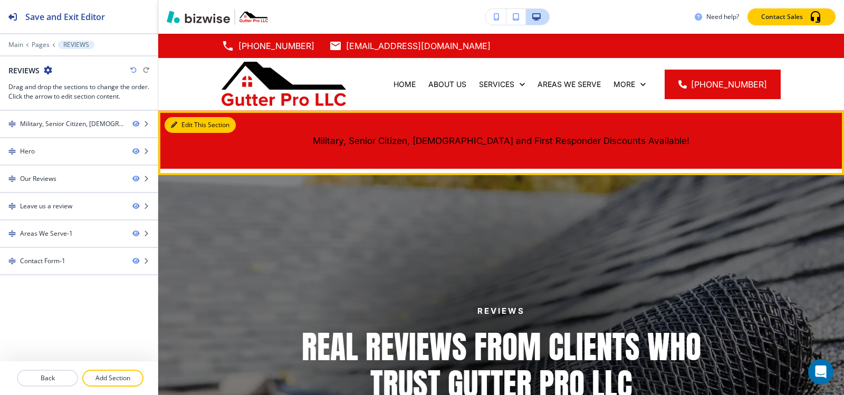
click at [179, 124] on button "Edit This Section" at bounding box center [200, 125] width 71 height 16
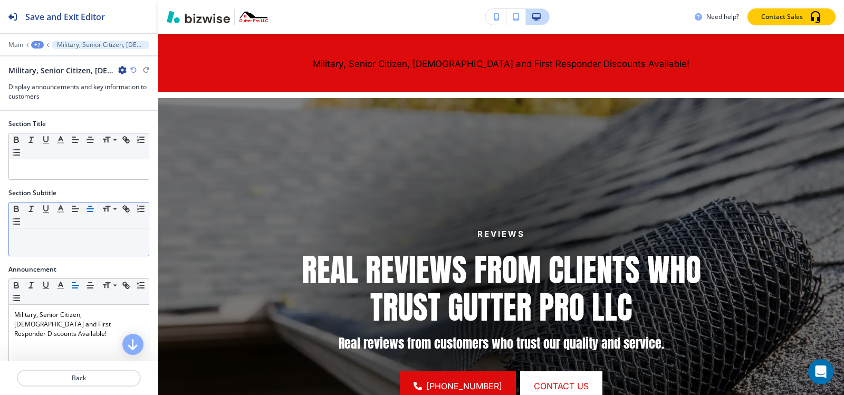
scroll to position [158, 0]
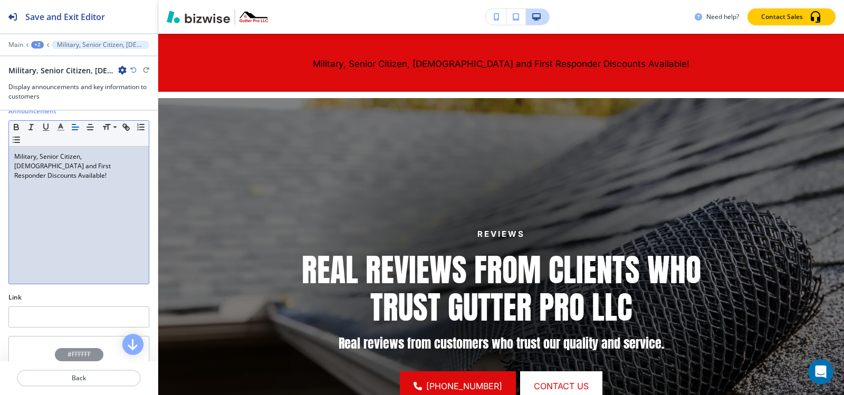
click at [83, 196] on div "Military, Senior Citizen, [DEMOGRAPHIC_DATA] and First Responder Discounts Avai…" at bounding box center [79, 215] width 140 height 137
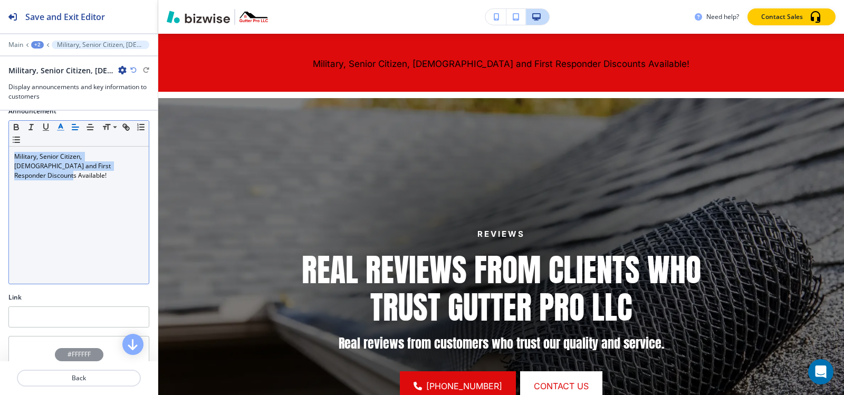
click at [62, 129] on icon "button" at bounding box center [60, 126] width 9 height 9
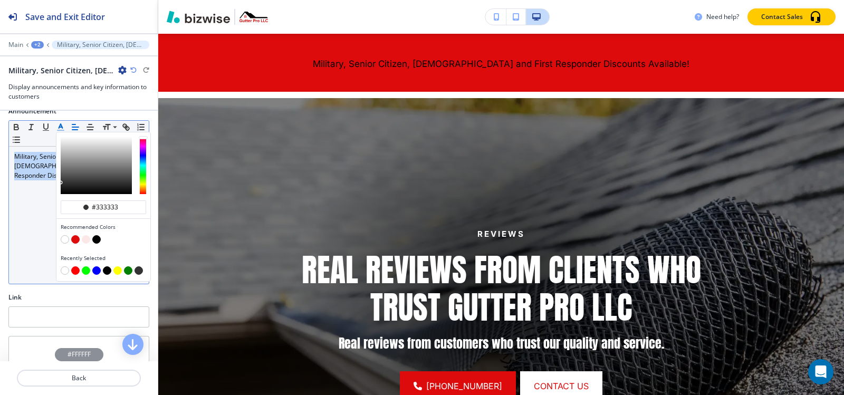
click at [65, 241] on button "button" at bounding box center [65, 239] width 8 height 8
type input "#ffffff"
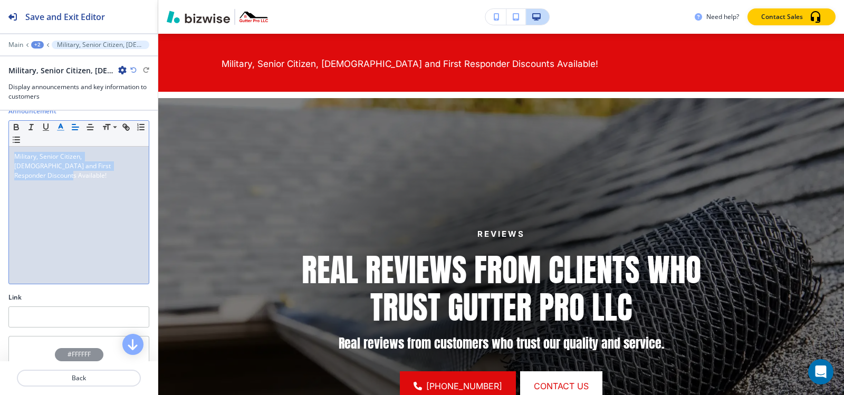
click at [40, 225] on div "Military, Senior Citizen, [DEMOGRAPHIC_DATA] and First Responder Discounts Avai…" at bounding box center [79, 215] width 140 height 137
click at [75, 175] on div "Military, Senior Citizen, [DEMOGRAPHIC_DATA] and First Responder Discounts Avai…" at bounding box center [79, 215] width 140 height 137
click at [90, 126] on icon "button" at bounding box center [89, 126] width 9 height 9
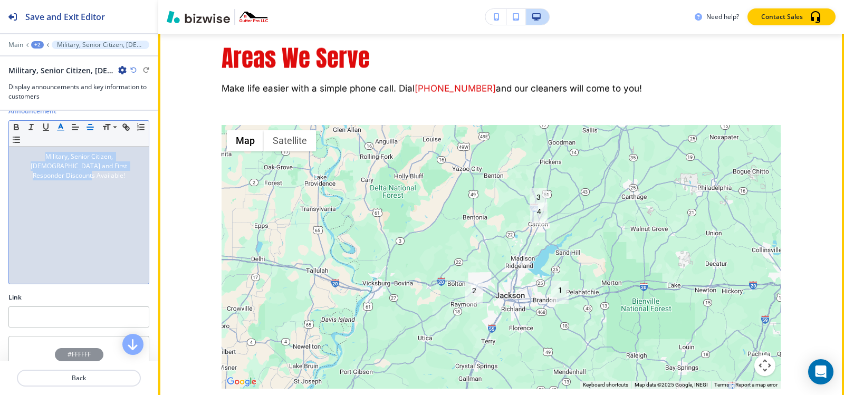
scroll to position [1924, 0]
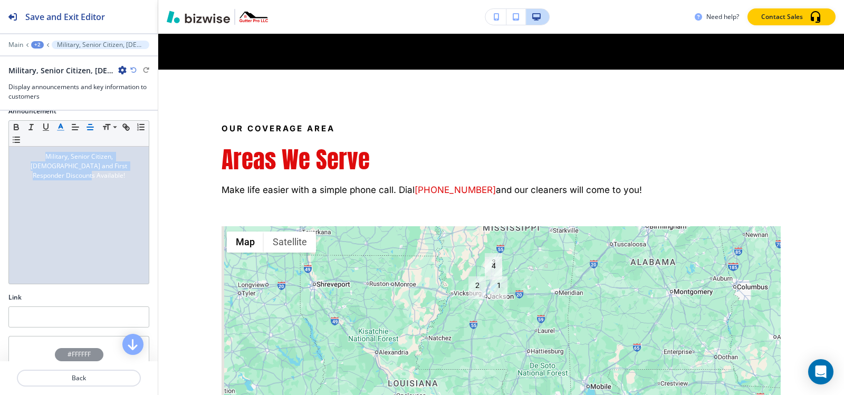
click at [37, 41] on div "+2" at bounding box center [37, 44] width 13 height 7
click at [38, 61] on p "Pages" at bounding box center [65, 62] width 54 height 9
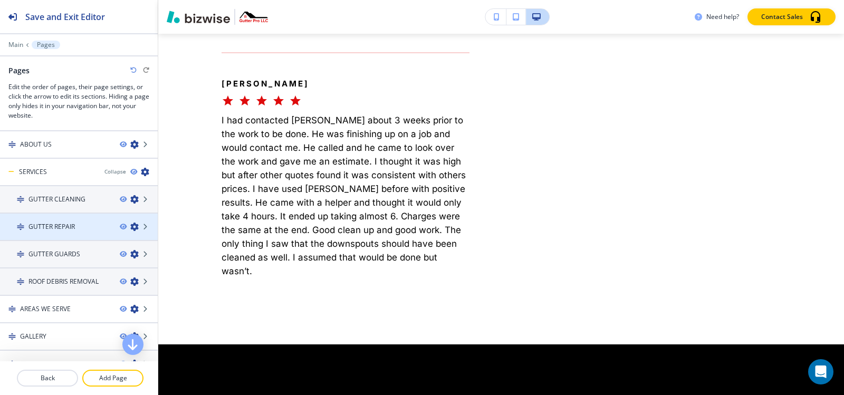
scroll to position [0, 0]
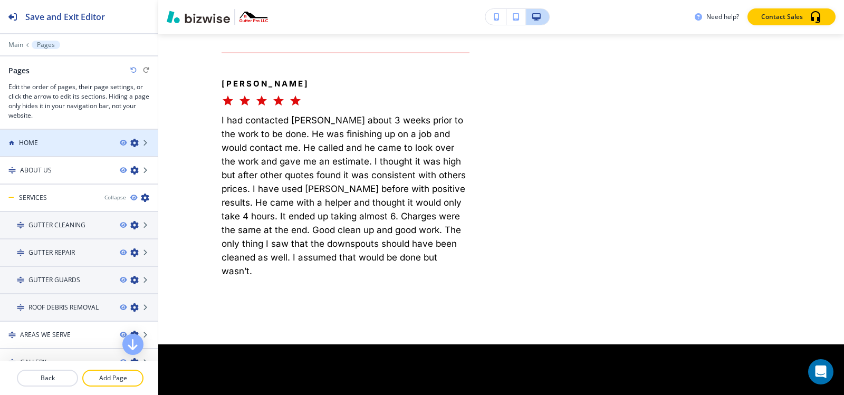
click at [35, 148] on div at bounding box center [79, 152] width 158 height 8
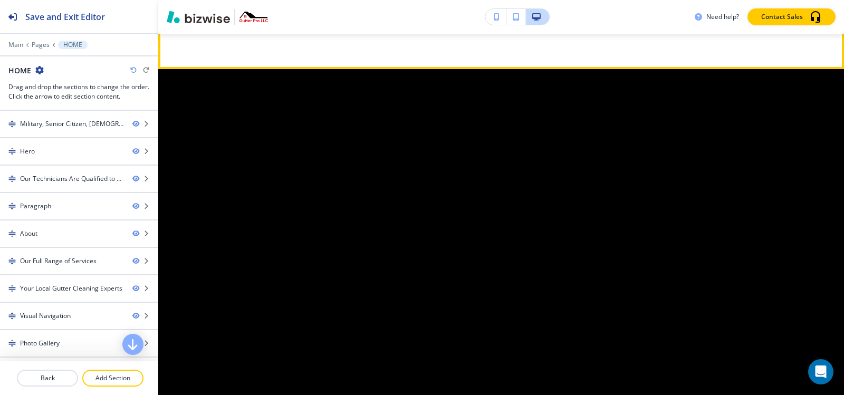
scroll to position [3799, 0]
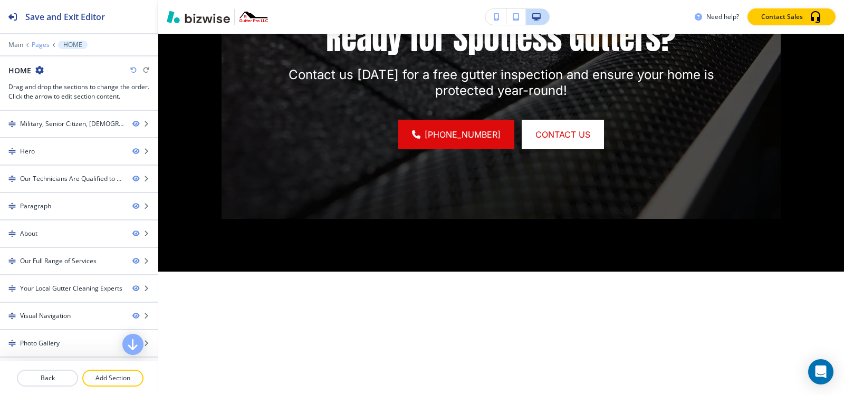
click at [38, 43] on p "Pages" at bounding box center [41, 44] width 18 height 7
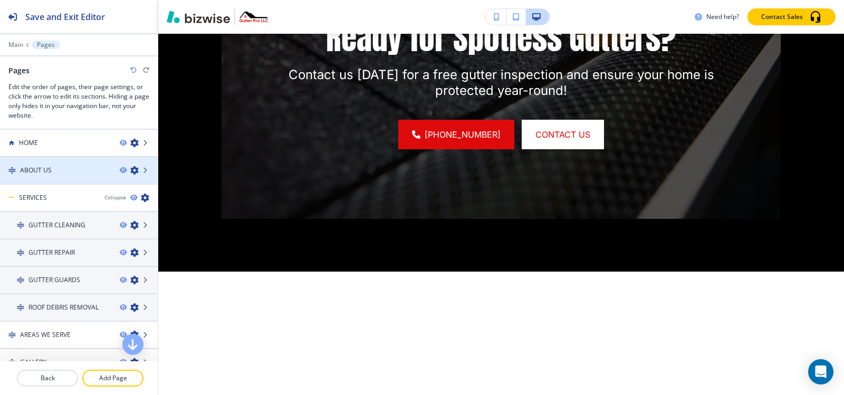
click at [50, 179] on div at bounding box center [79, 179] width 158 height 8
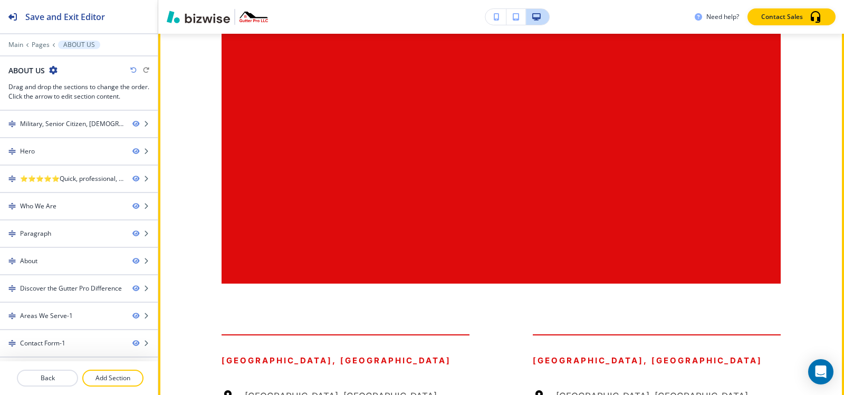
scroll to position [2111, 0]
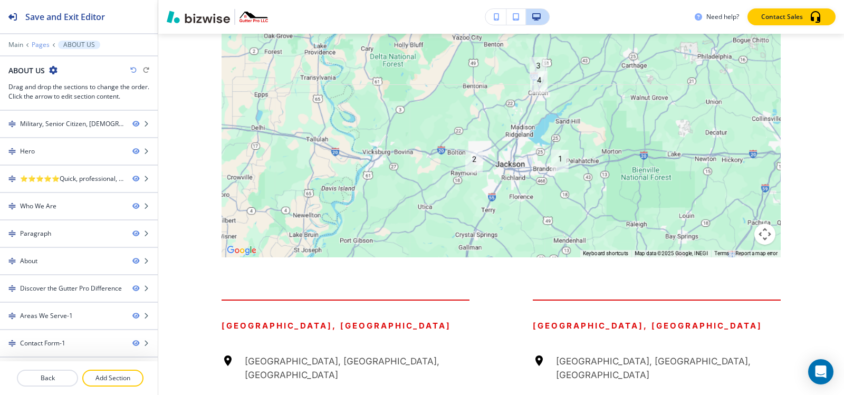
click at [45, 46] on p "Pages" at bounding box center [41, 44] width 18 height 7
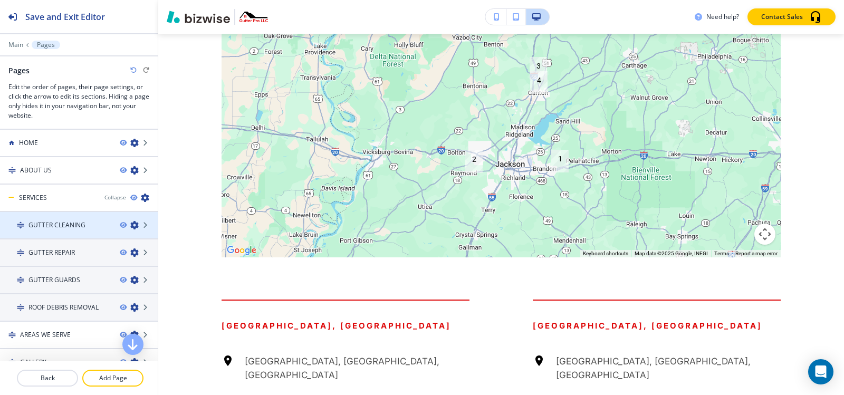
click at [81, 226] on h4 "GUTTER CLEANING" at bounding box center [56, 225] width 57 height 9
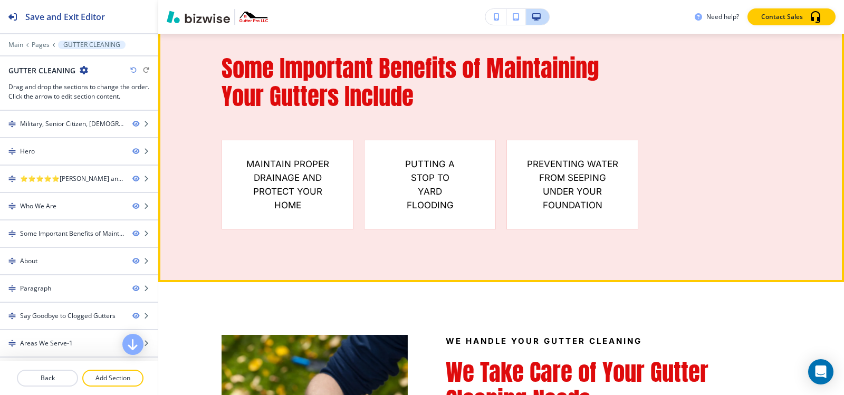
scroll to position [1214, 0]
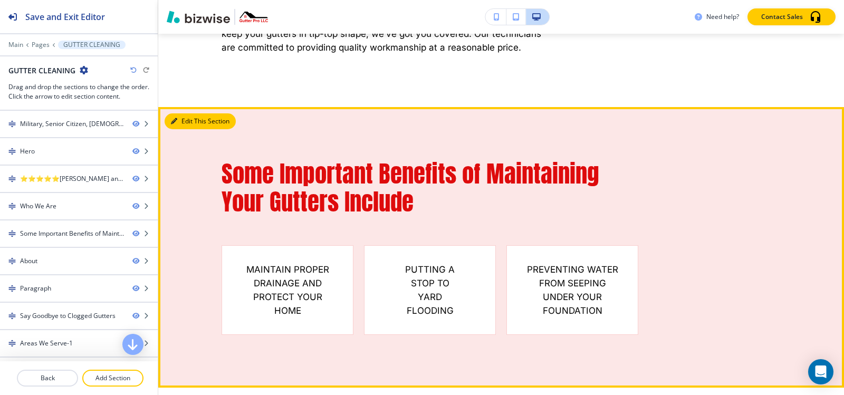
click at [190, 113] on button "Edit This Section" at bounding box center [200, 121] width 71 height 16
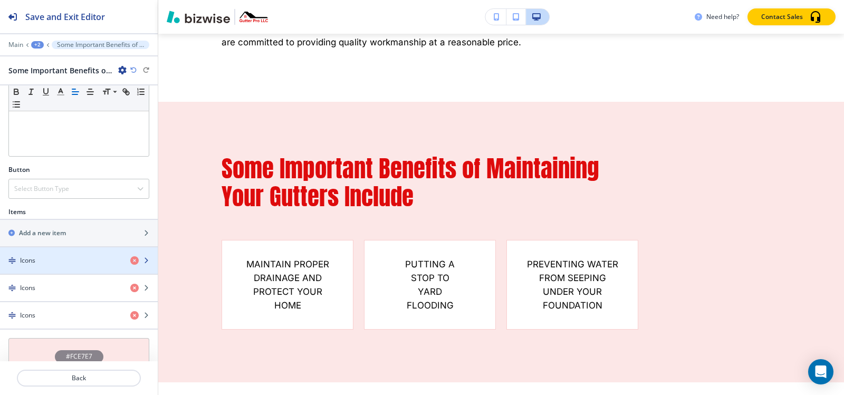
scroll to position [304, 0]
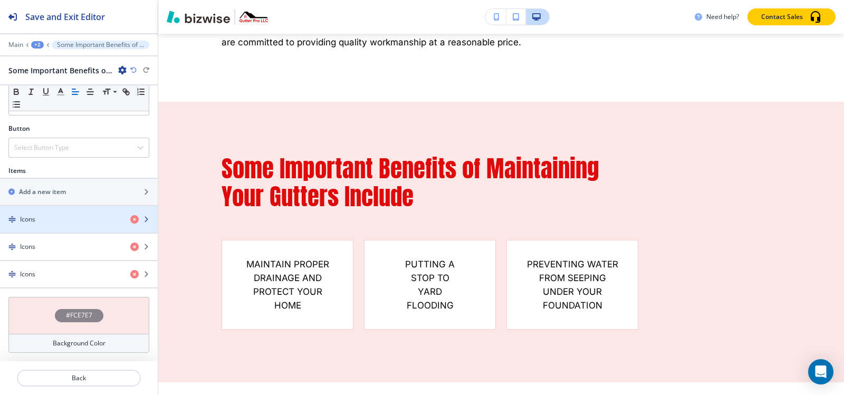
click at [31, 226] on div "button" at bounding box center [79, 228] width 158 height 8
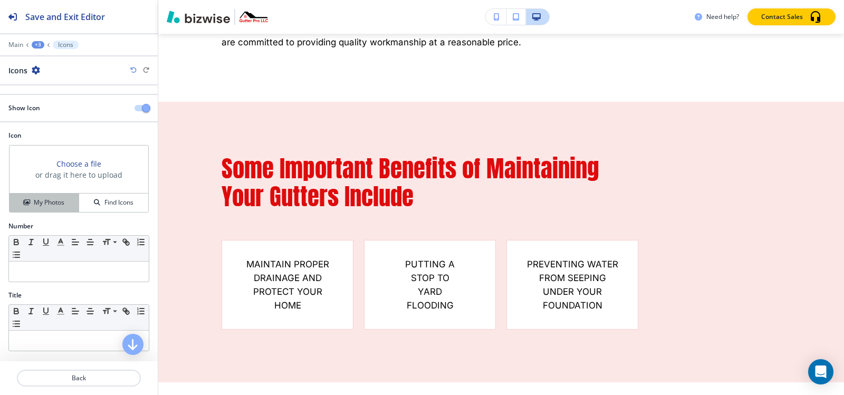
click at [37, 206] on h4 "My Photos" at bounding box center [49, 202] width 31 height 9
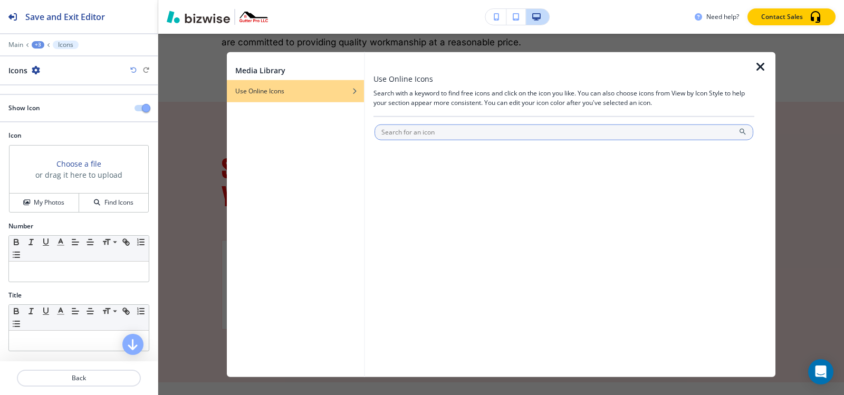
click at [431, 133] on input "text" at bounding box center [564, 132] width 379 height 16
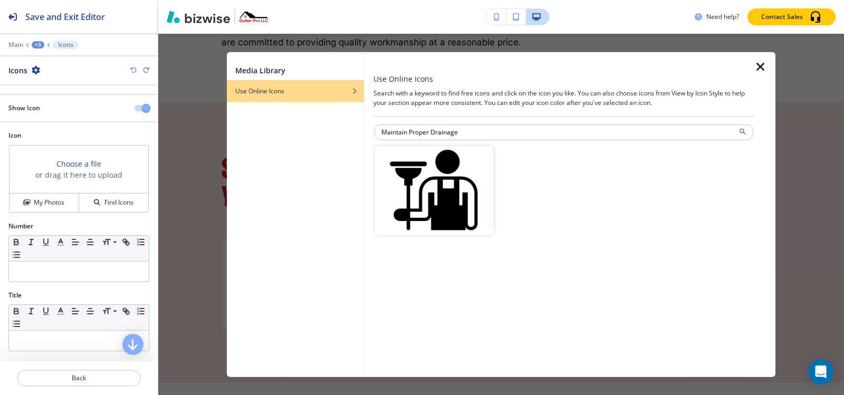
paste input "text"
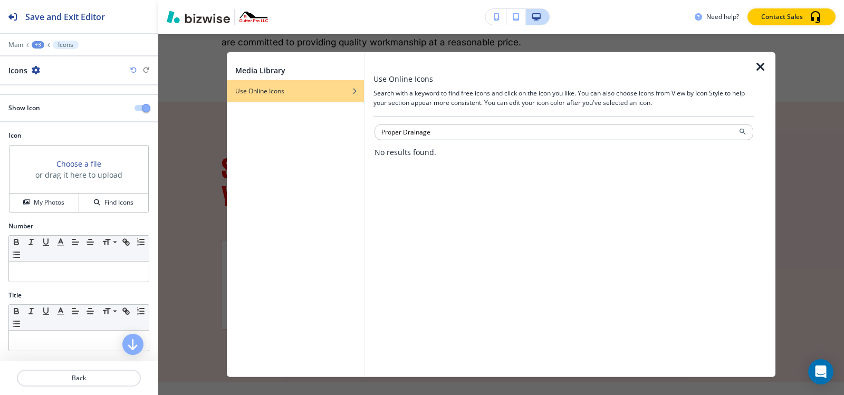
drag, startPoint x: 403, startPoint y: 130, endPoint x: 323, endPoint y: 127, distance: 79.2
click at [327, 129] on div "Media Library Use Online Icons Use Online Icons Search with a keyword to find f…" at bounding box center [501, 215] width 549 height 326
type input "Drainage"
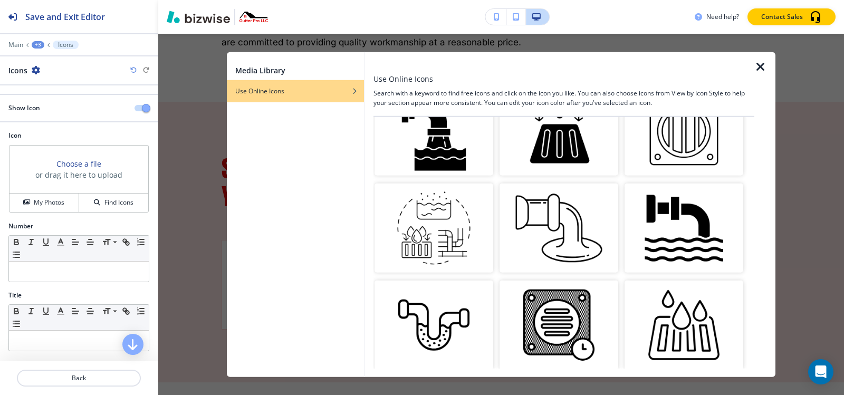
scroll to position [950, 0]
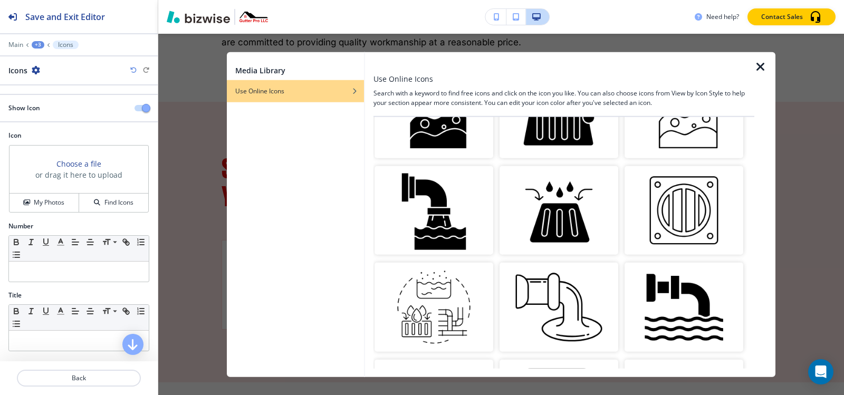
click at [434, 196] on img "button" at bounding box center [434, 210] width 119 height 89
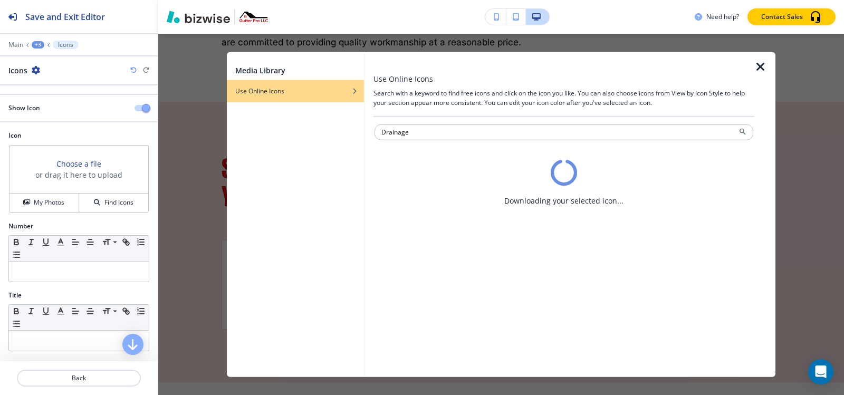
scroll to position [0, 0]
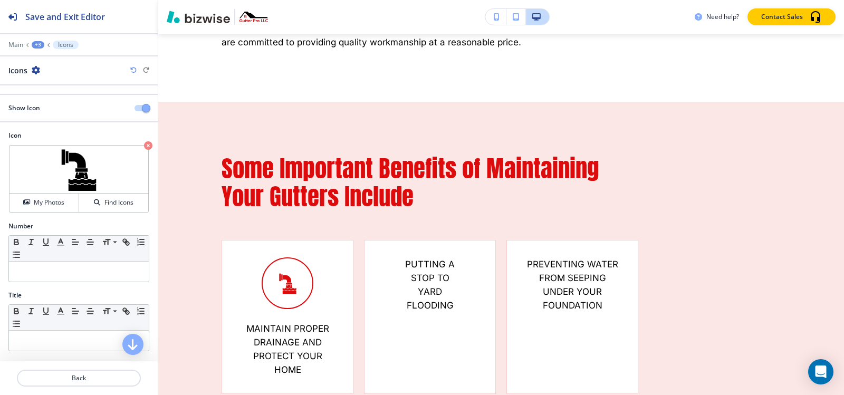
click at [38, 42] on div "+3" at bounding box center [38, 44] width 13 height 7
click at [68, 103] on p "Some Important Benefits of Maintaining Your Gutters Include" at bounding box center [66, 98] width 54 height 9
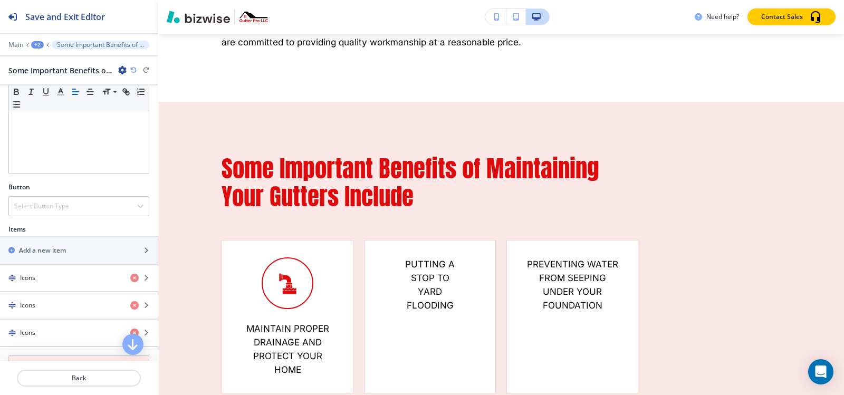
scroll to position [264, 0]
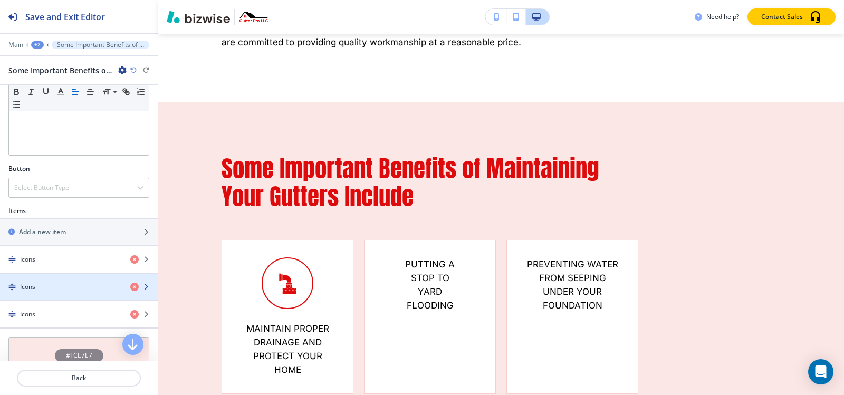
click at [50, 276] on div "button" at bounding box center [79, 278] width 158 height 8
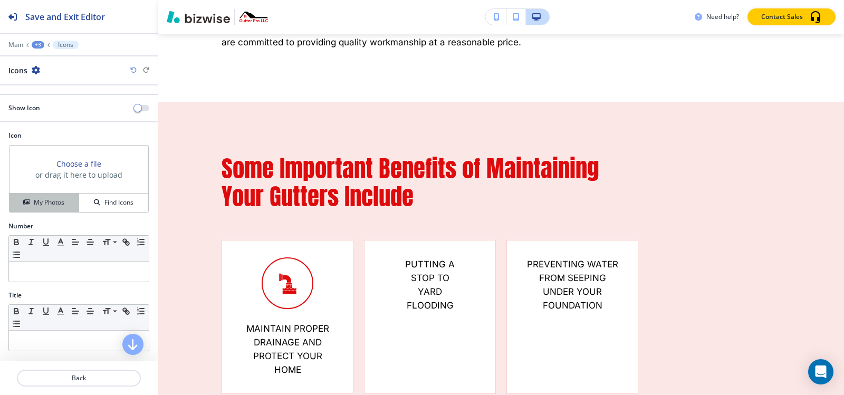
click at [45, 196] on button "My Photos" at bounding box center [44, 203] width 70 height 18
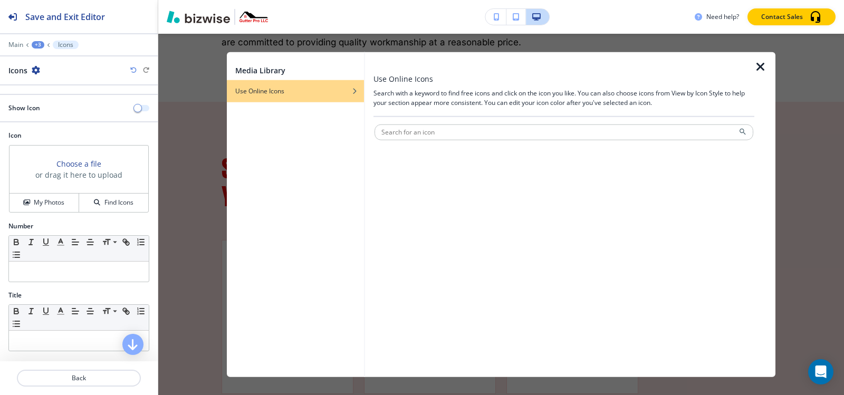
click at [135, 106] on button "button" at bounding box center [142, 108] width 15 height 6
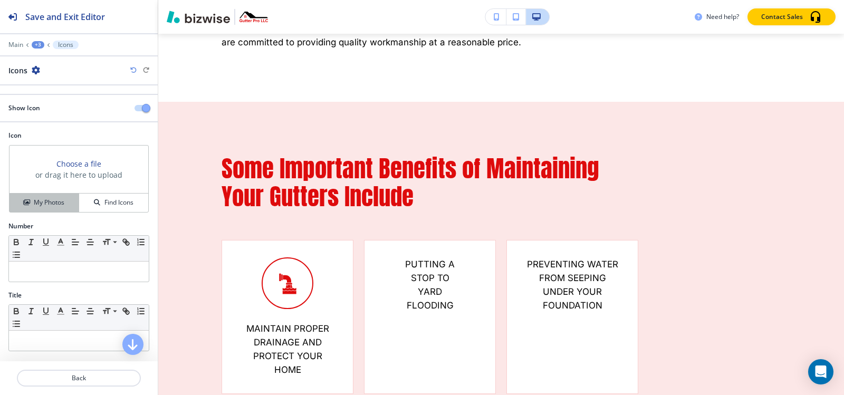
click at [58, 206] on h4 "My Photos" at bounding box center [49, 202] width 31 height 9
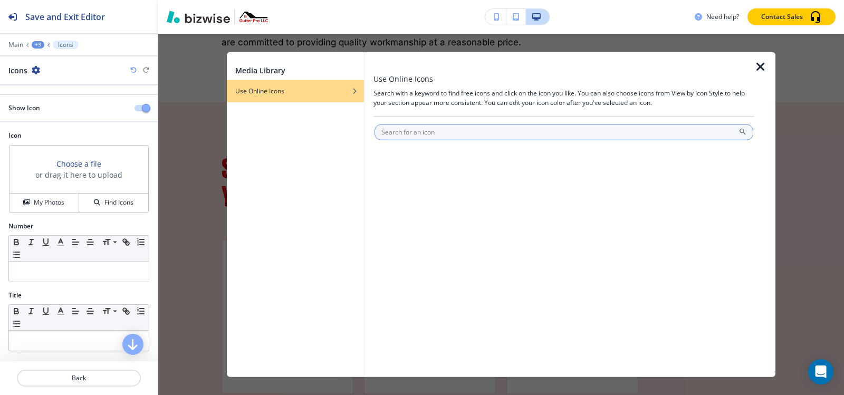
click at [477, 131] on input "text" at bounding box center [564, 132] width 379 height 16
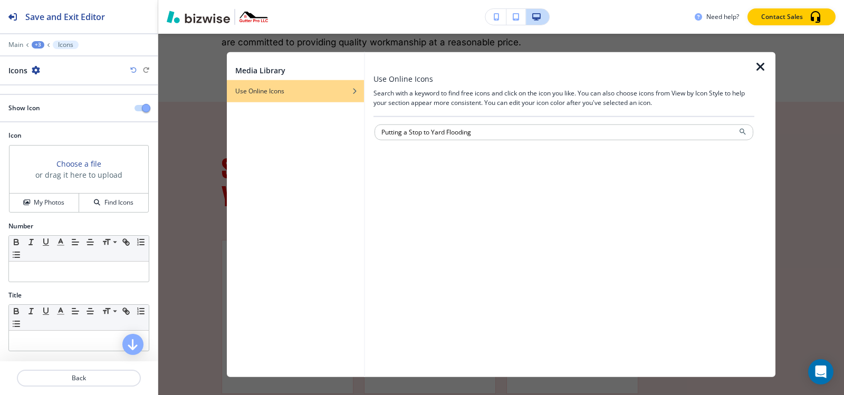
type input "Putting a Stop to Yard Flooding"
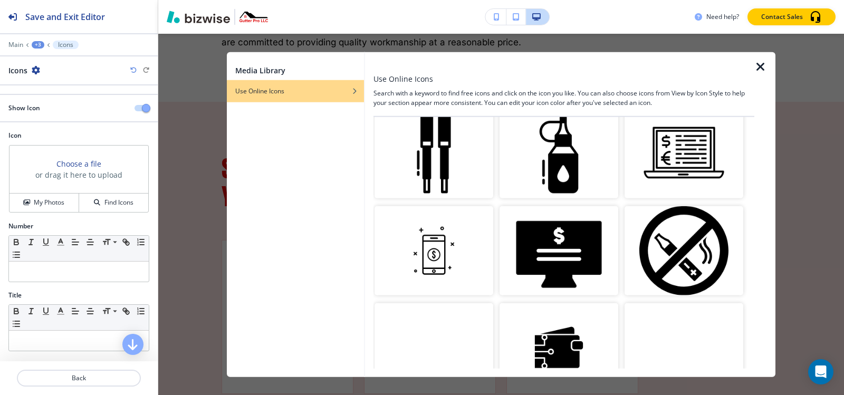
scroll to position [760, 0]
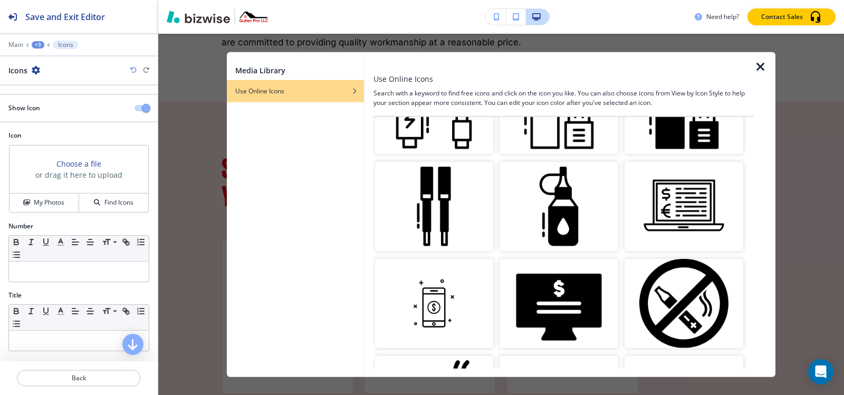
click at [564, 218] on img "button" at bounding box center [559, 206] width 119 height 89
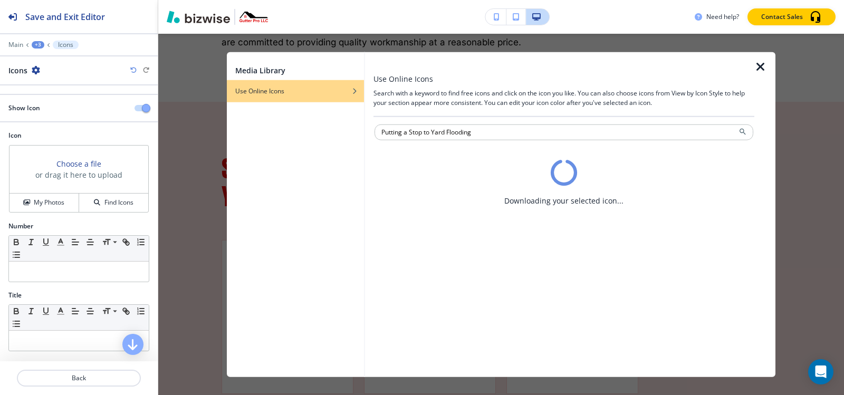
scroll to position [0, 0]
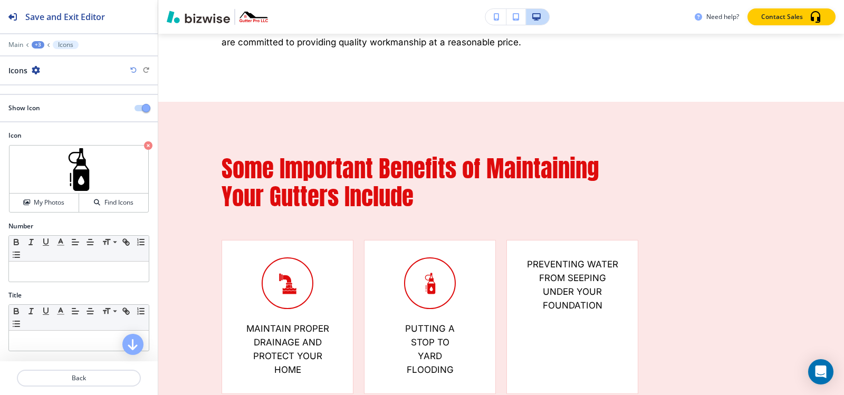
click at [40, 42] on div "+3" at bounding box center [38, 44] width 13 height 7
click at [55, 99] on p "Some Important Benefits of Maintaining Your Gutters Include" at bounding box center [66, 98] width 54 height 9
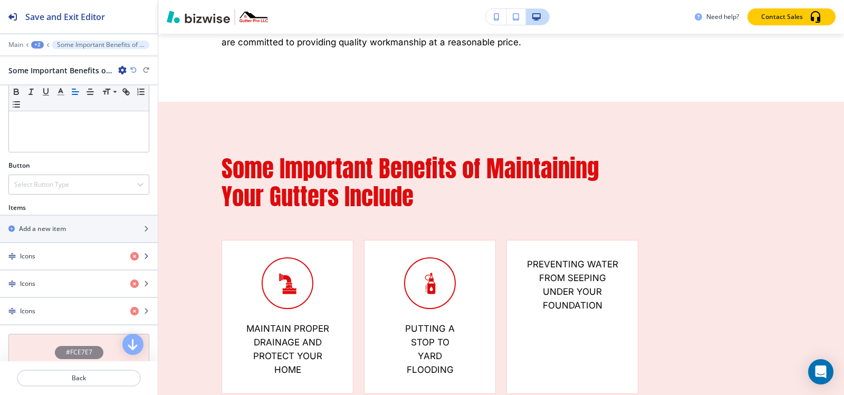
scroll to position [304, 0]
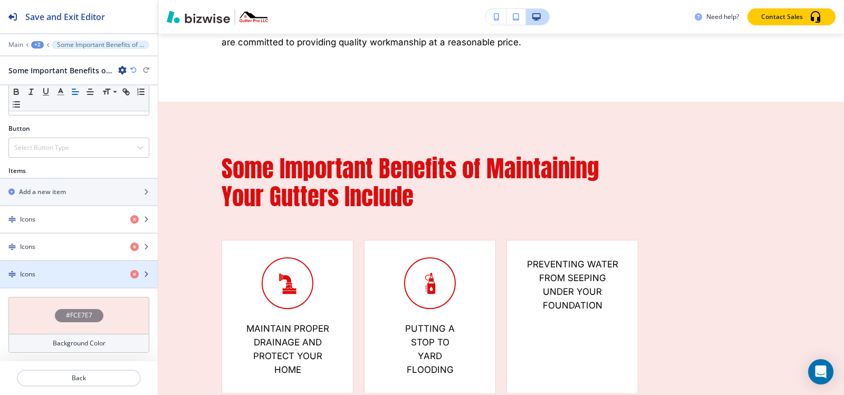
click at [40, 271] on div "Icons" at bounding box center [61, 274] width 122 height 9
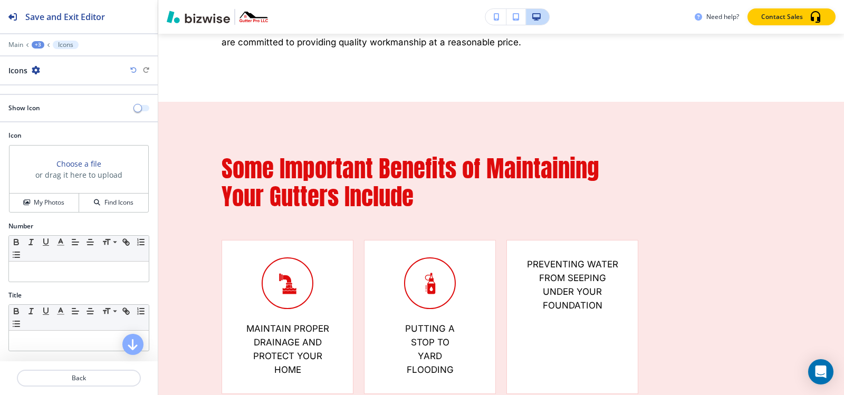
click at [133, 109] on span "button" at bounding box center [137, 108] width 8 height 8
click at [51, 207] on h4 "My Photos" at bounding box center [49, 202] width 31 height 9
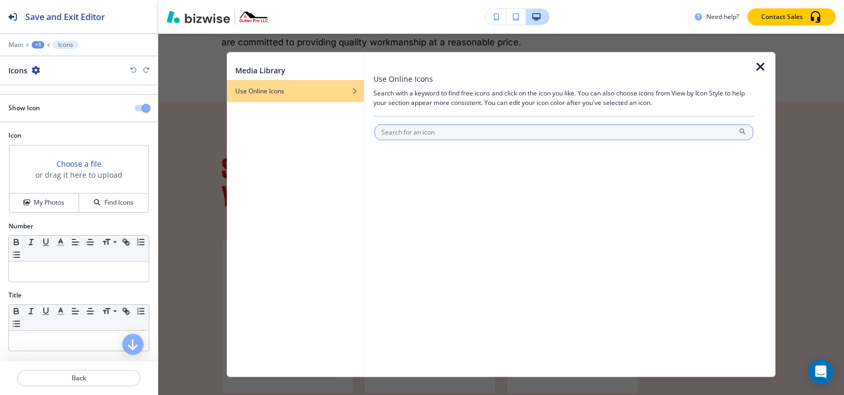
click at [483, 129] on input "text" at bounding box center [564, 132] width 379 height 16
type input "Preventing Water"
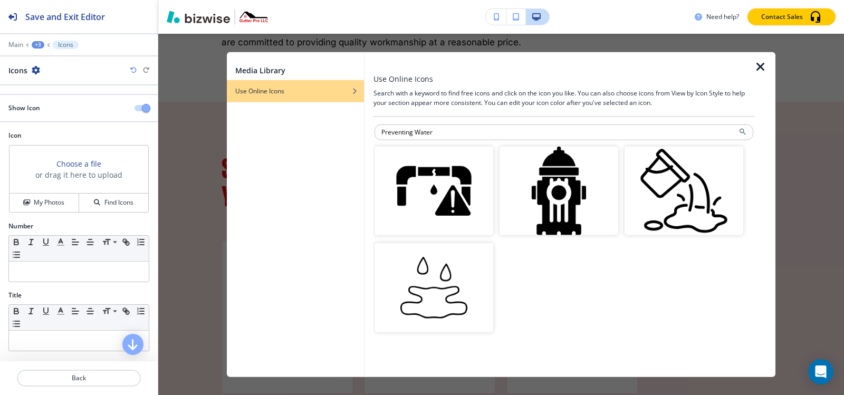
click at [529, 210] on img "button" at bounding box center [559, 190] width 119 height 89
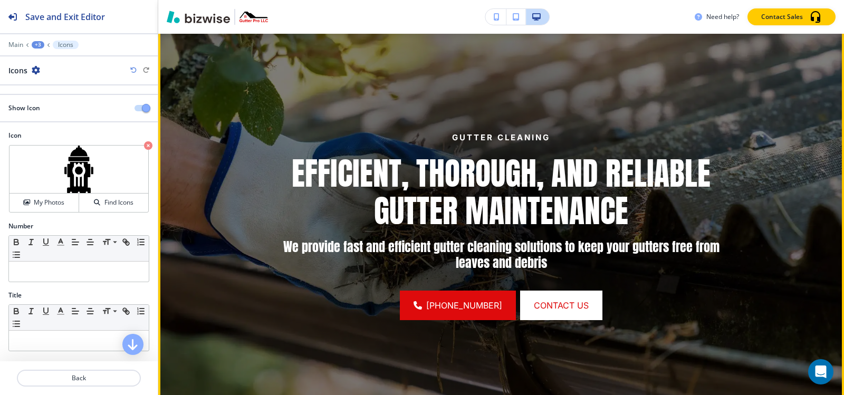
scroll to position [111, 0]
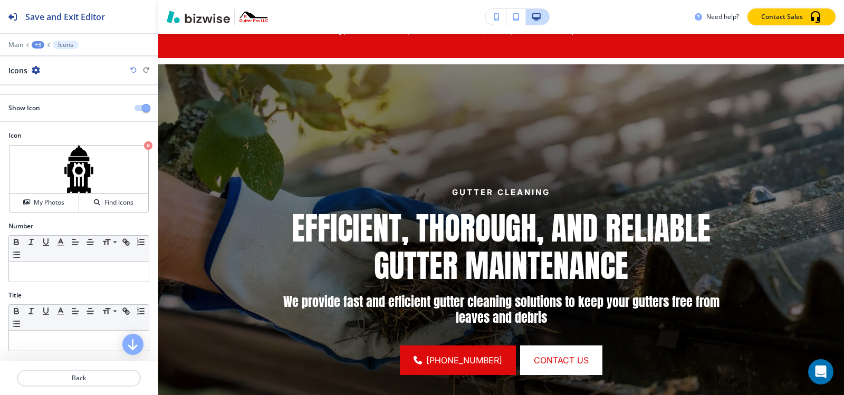
click at [42, 47] on div "+3" at bounding box center [38, 44] width 13 height 7
click at [34, 58] on button "Pages" at bounding box center [66, 62] width 68 height 18
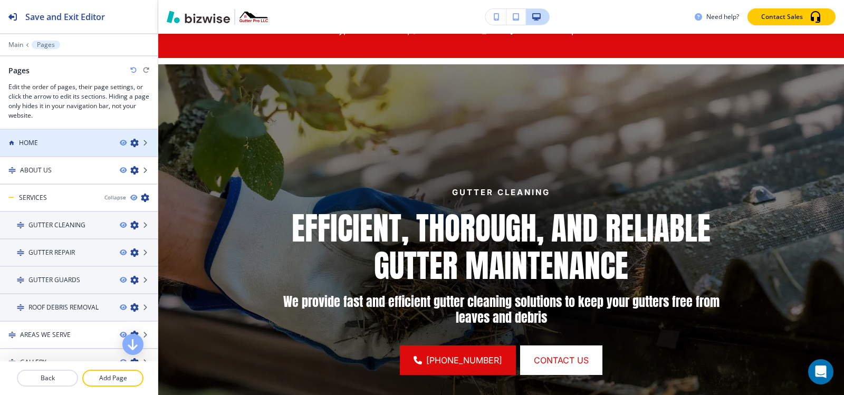
click at [46, 135] on div at bounding box center [79, 134] width 158 height 8
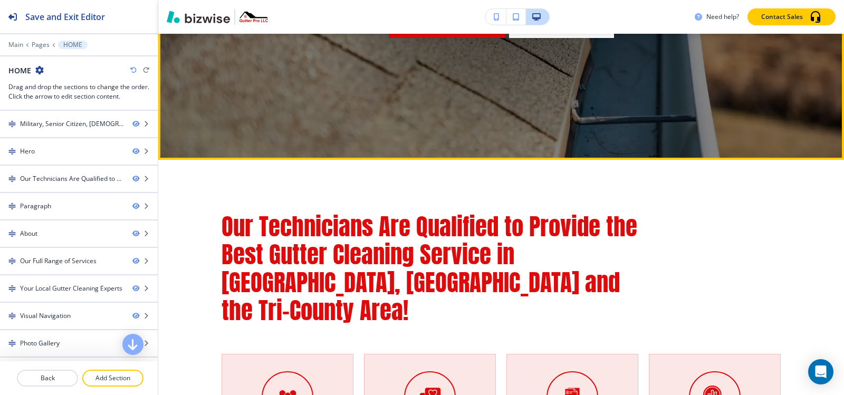
scroll to position [475, 0]
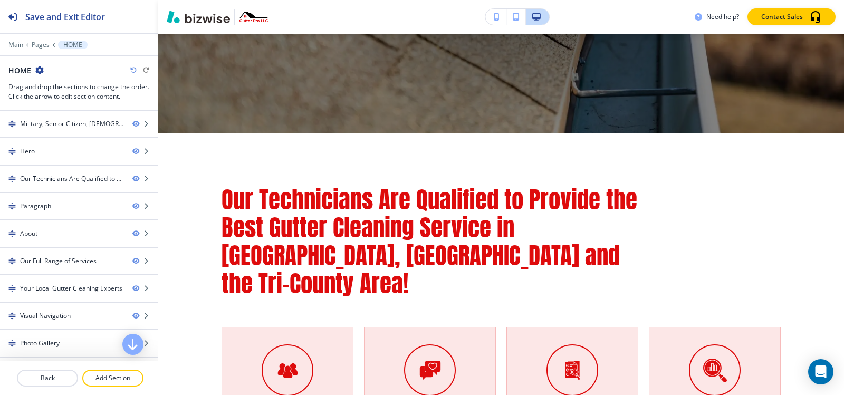
click at [35, 40] on div at bounding box center [79, 37] width 158 height 6
click at [36, 42] on p "Pages" at bounding box center [41, 44] width 18 height 7
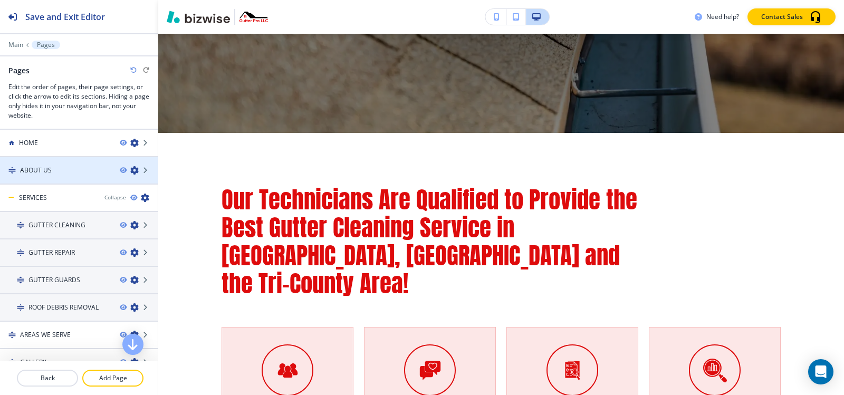
click at [44, 182] on div at bounding box center [79, 179] width 158 height 8
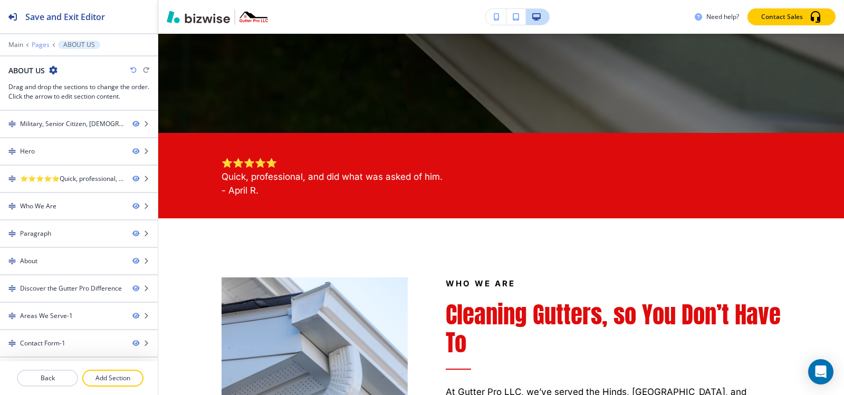
click at [40, 46] on p "Pages" at bounding box center [41, 44] width 18 height 7
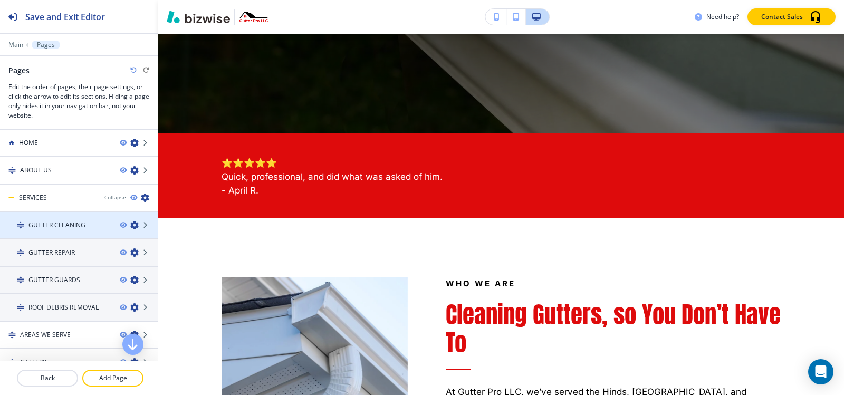
click at [52, 228] on h4 "GUTTER CLEANING" at bounding box center [56, 225] width 57 height 9
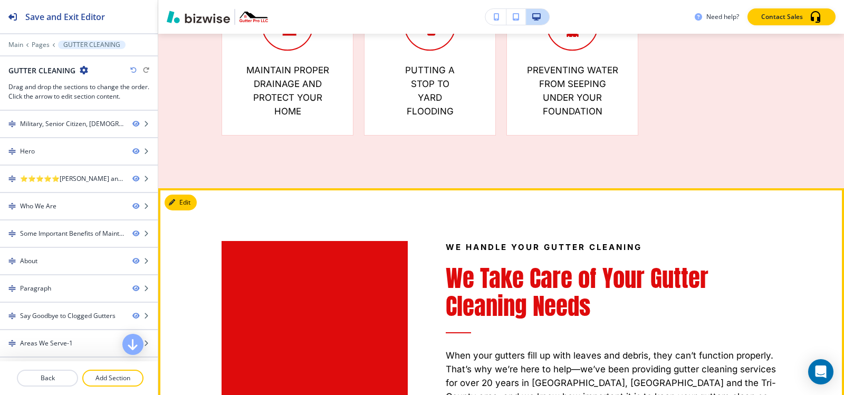
scroll to position [1741, 0]
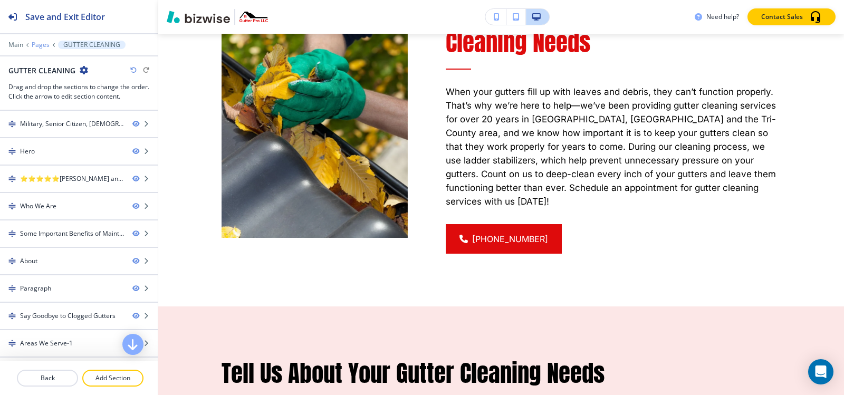
click at [46, 42] on p "Pages" at bounding box center [41, 44] width 18 height 7
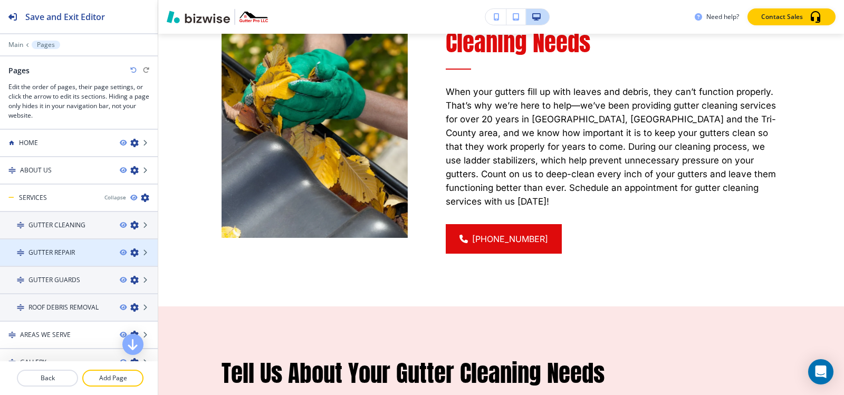
click at [53, 255] on h4 "GUTTER REPAIR" at bounding box center [51, 252] width 46 height 9
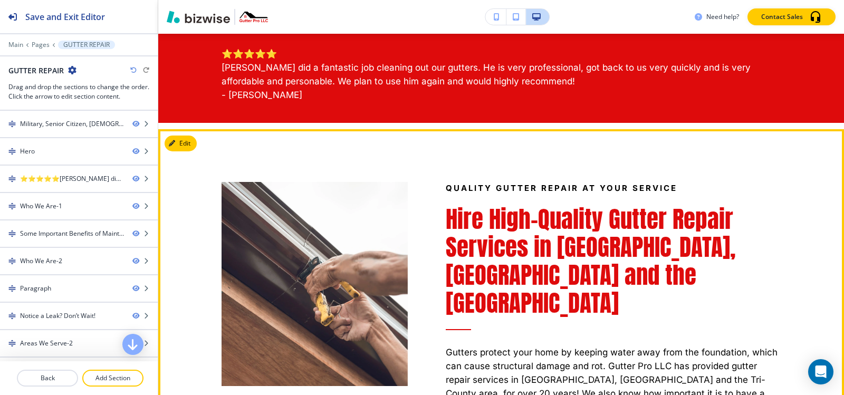
scroll to position [686, 0]
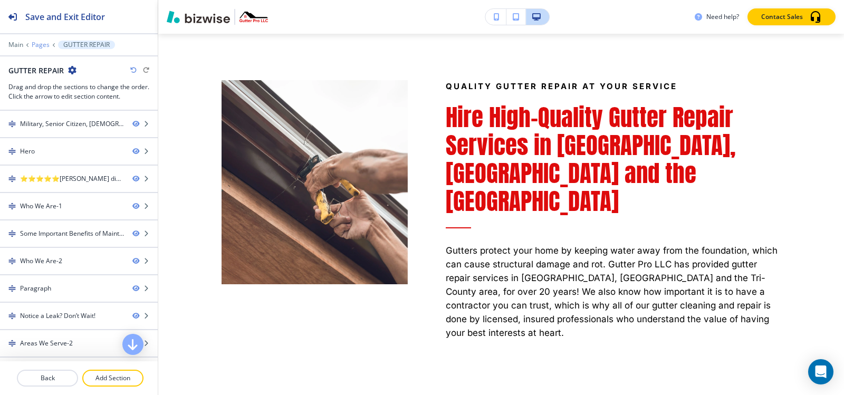
click at [39, 44] on p "Pages" at bounding box center [41, 44] width 18 height 7
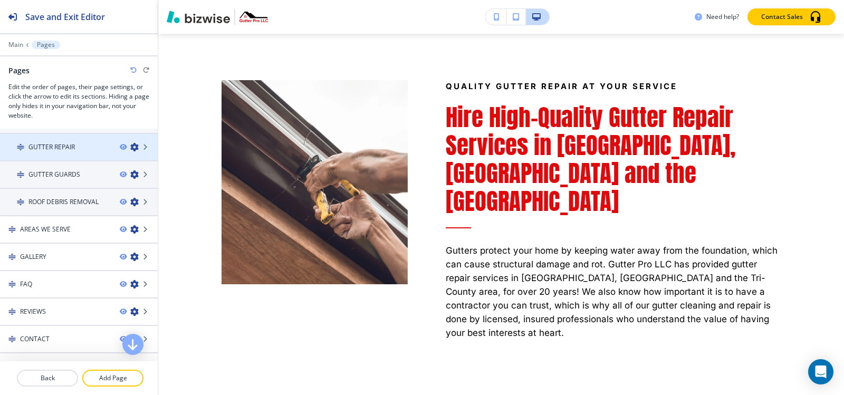
scroll to position [53, 0]
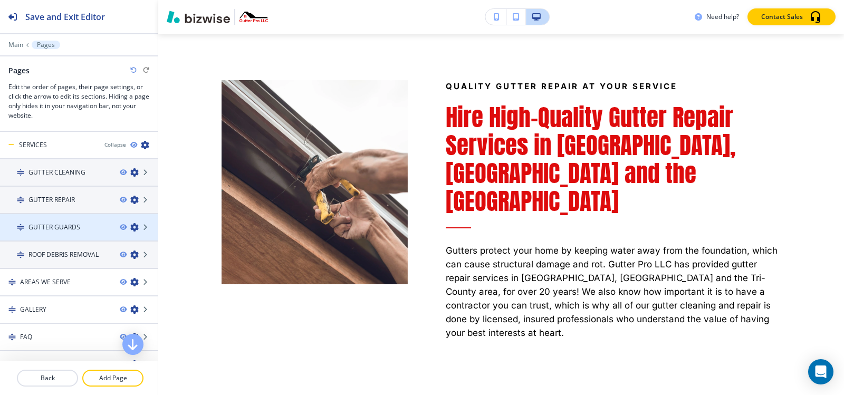
click at [68, 232] on div at bounding box center [79, 236] width 158 height 8
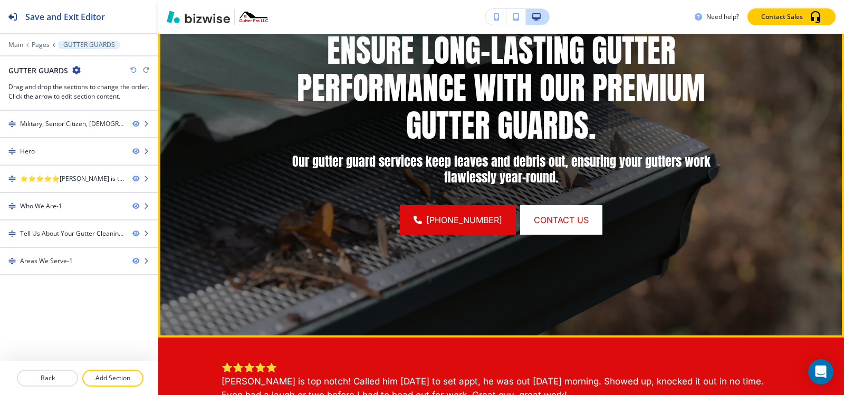
scroll to position [369, 0]
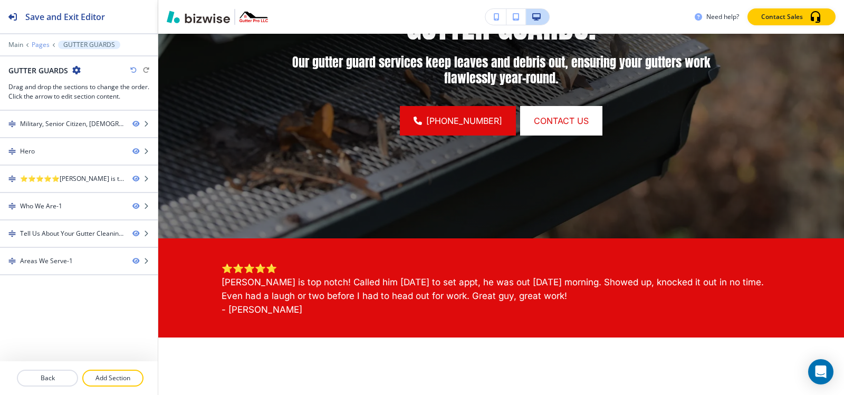
click at [39, 47] on p "Pages" at bounding box center [41, 44] width 18 height 7
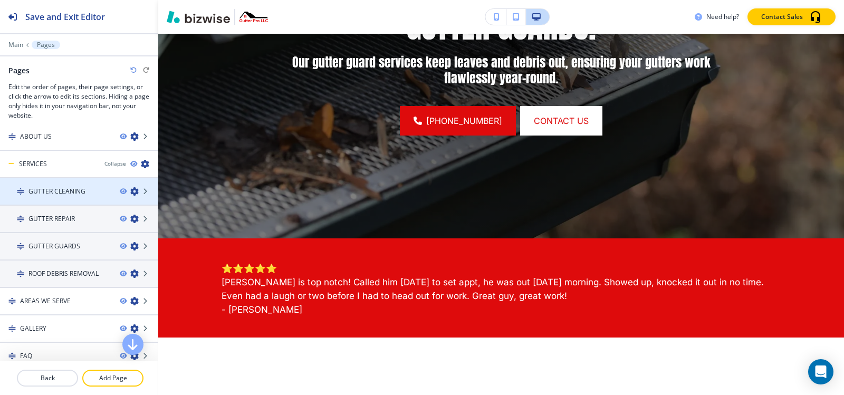
scroll to position [53, 0]
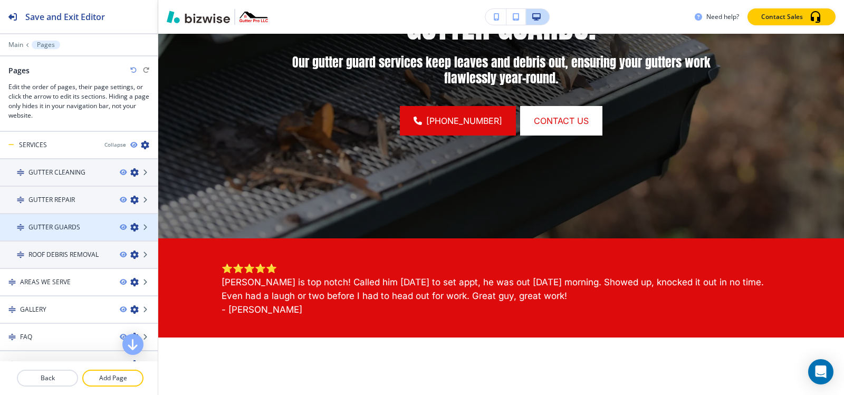
click at [49, 232] on div at bounding box center [79, 236] width 158 height 8
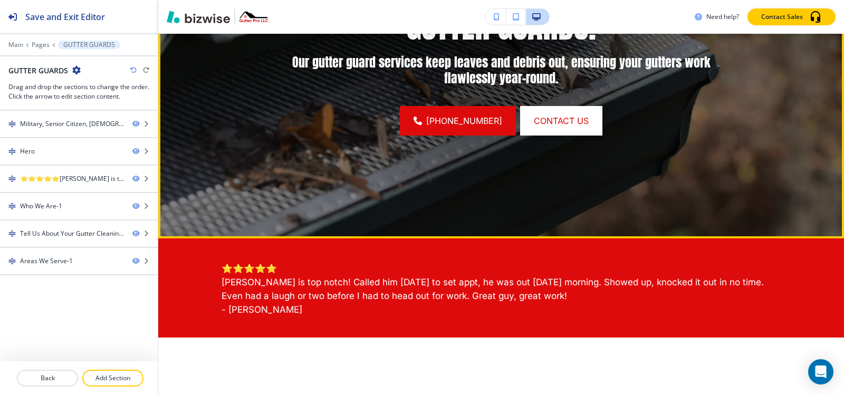
scroll to position [422, 0]
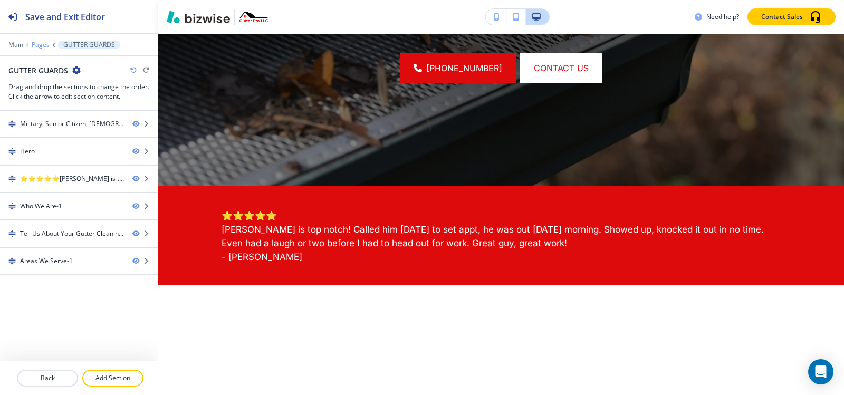
click at [37, 44] on p "Pages" at bounding box center [41, 44] width 18 height 7
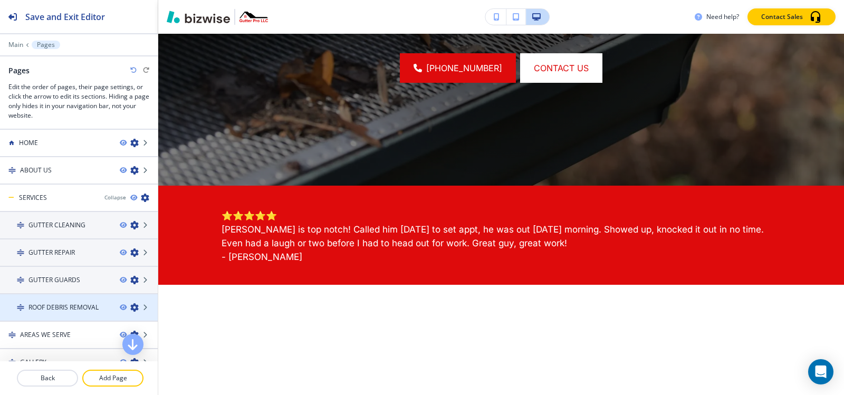
click at [54, 306] on h4 "ROOF DEBRIS REMOVAL" at bounding box center [63, 307] width 70 height 9
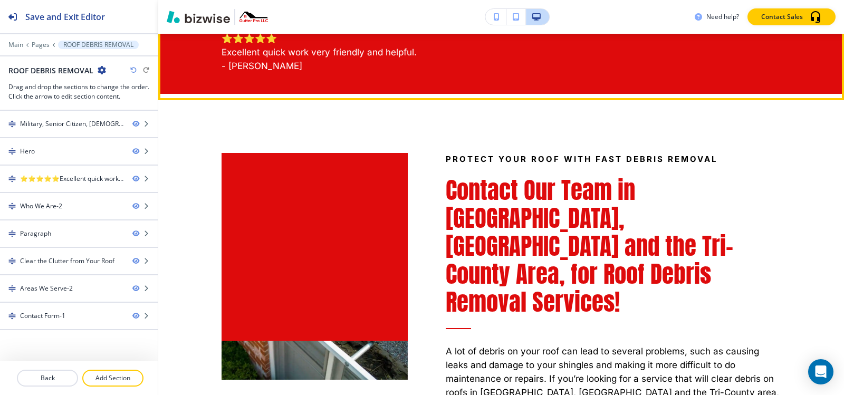
scroll to position [686, 0]
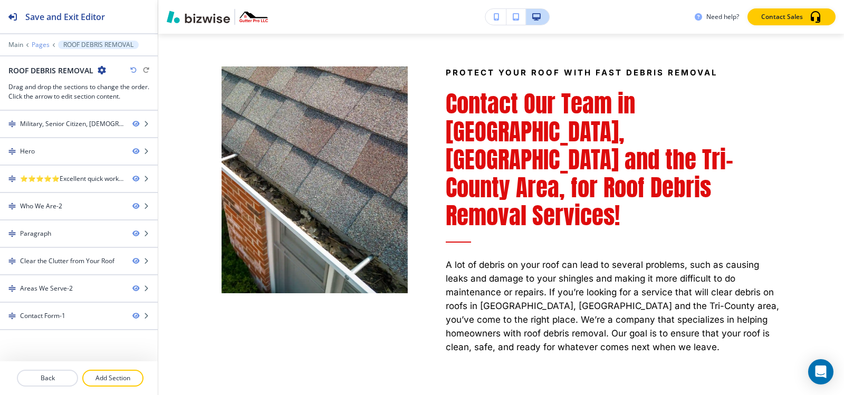
click at [39, 44] on p "Pages" at bounding box center [41, 44] width 18 height 7
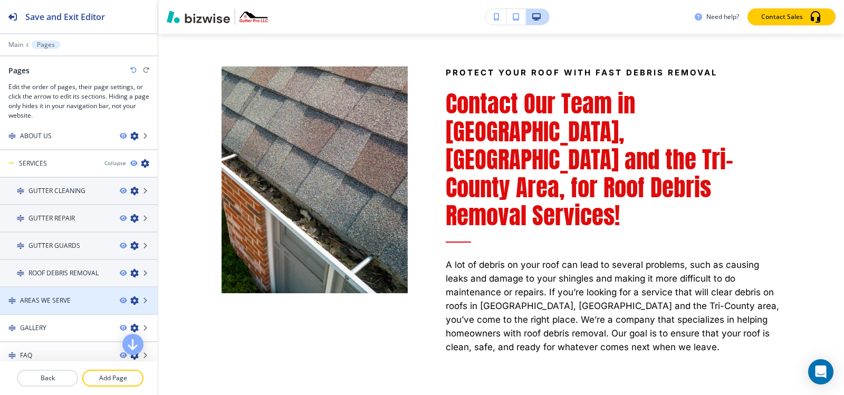
scroll to position [53, 0]
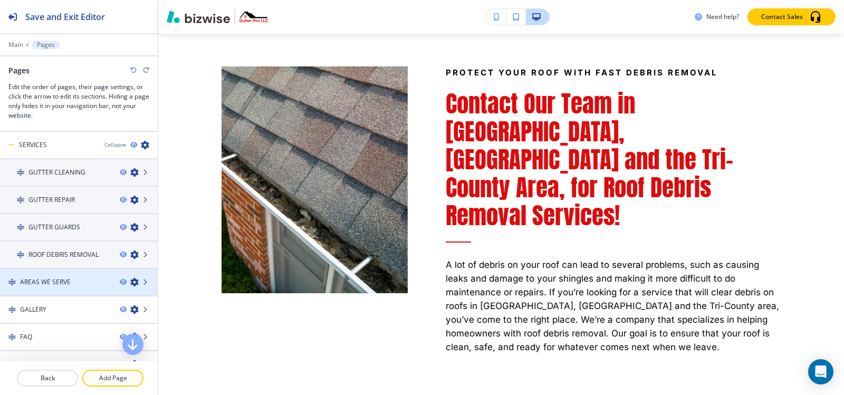
click at [65, 284] on h4 "AREAS WE SERVE" at bounding box center [45, 282] width 51 height 9
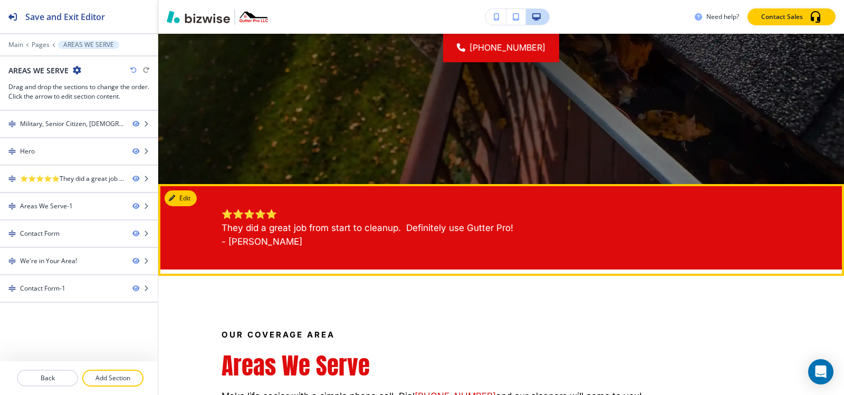
scroll to position [475, 0]
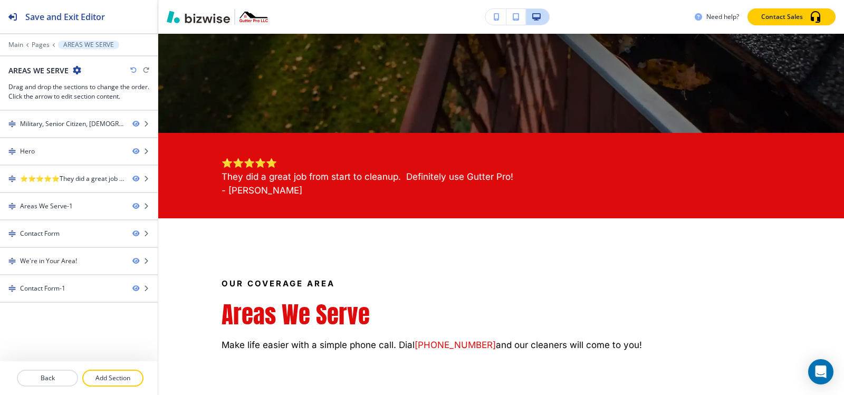
click at [34, 50] on div at bounding box center [79, 52] width 158 height 6
click at [37, 47] on p "Pages" at bounding box center [41, 44] width 18 height 7
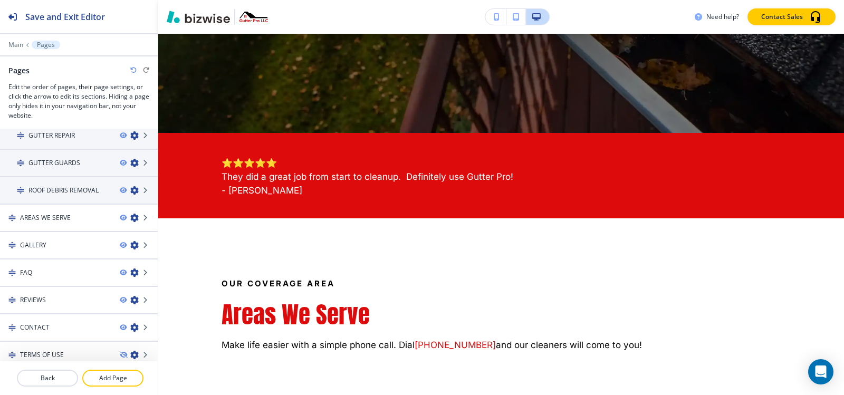
scroll to position [152, 0]
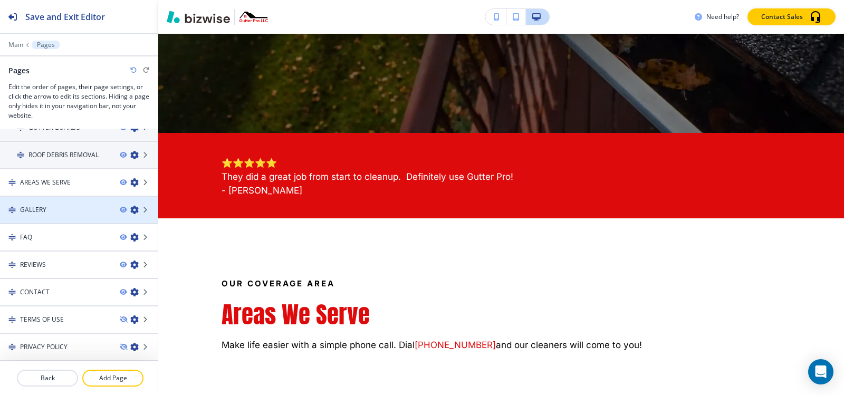
click at [59, 212] on div "GALLERY" at bounding box center [55, 209] width 111 height 9
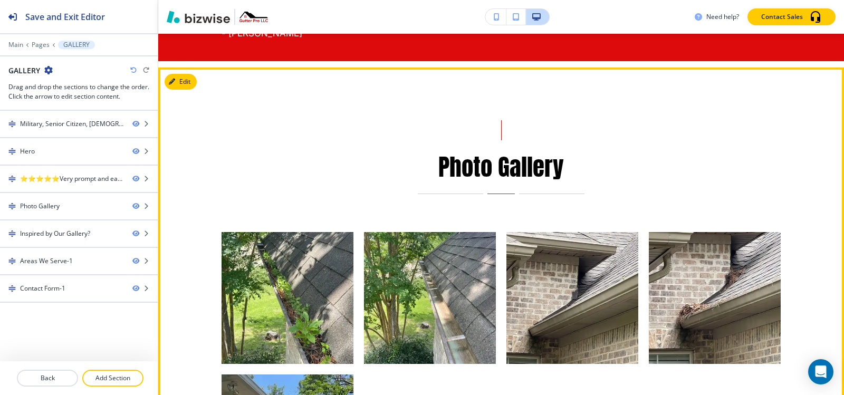
scroll to position [633, 0]
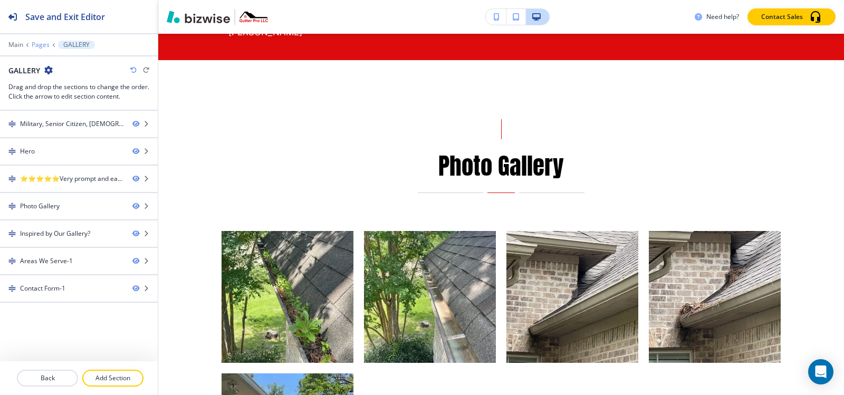
click at [39, 45] on p "Pages" at bounding box center [41, 44] width 18 height 7
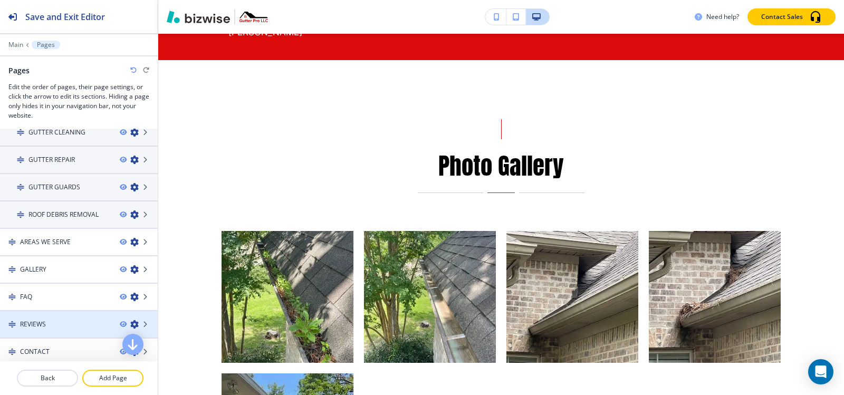
scroll to position [152, 0]
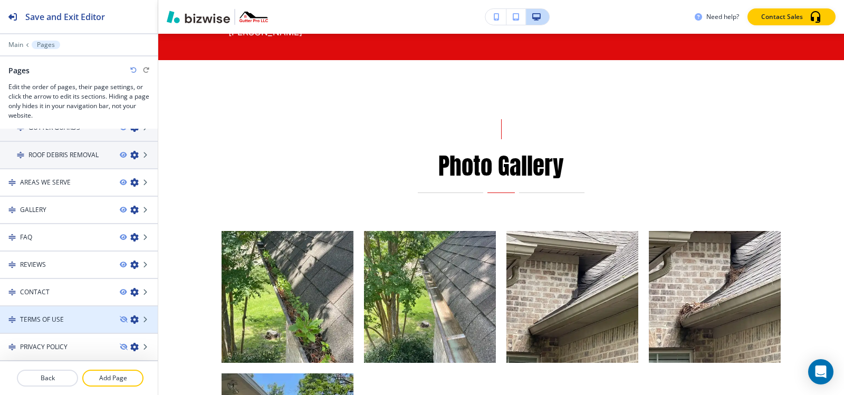
click at [63, 320] on h4 "TERMS OF USE" at bounding box center [42, 319] width 44 height 9
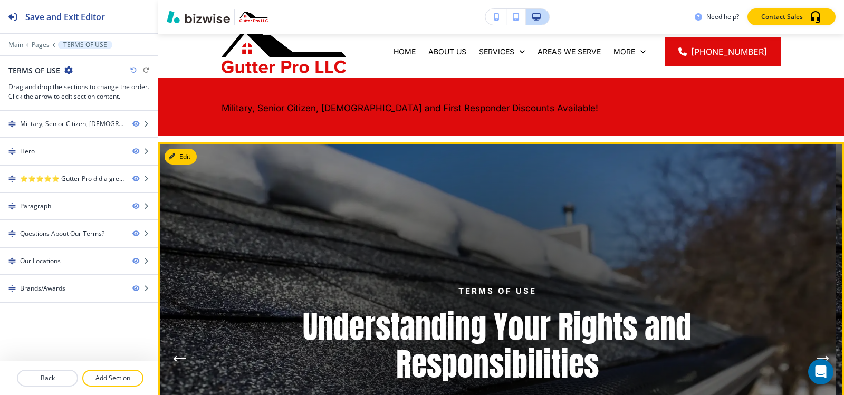
scroll to position [0, 0]
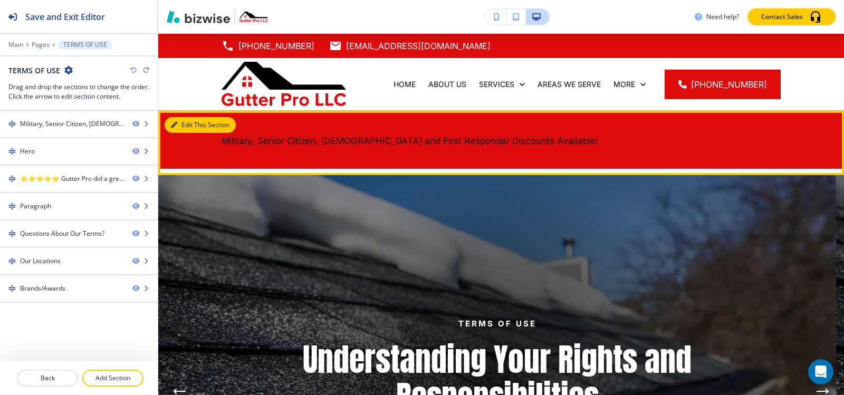
click at [180, 123] on button "Edit This Section" at bounding box center [200, 125] width 71 height 16
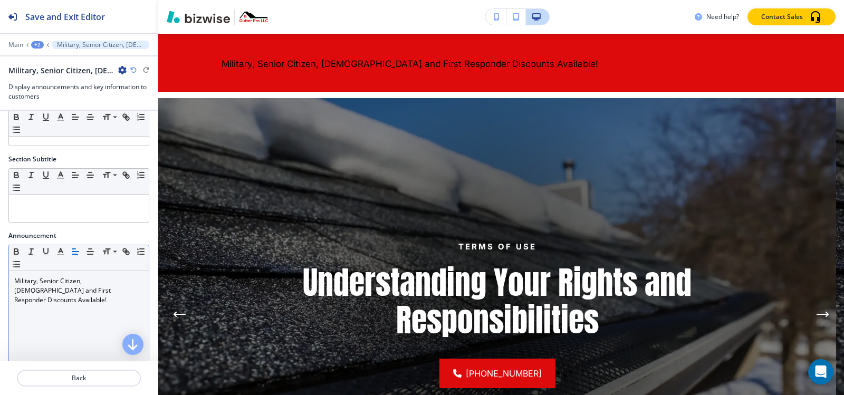
scroll to position [53, 0]
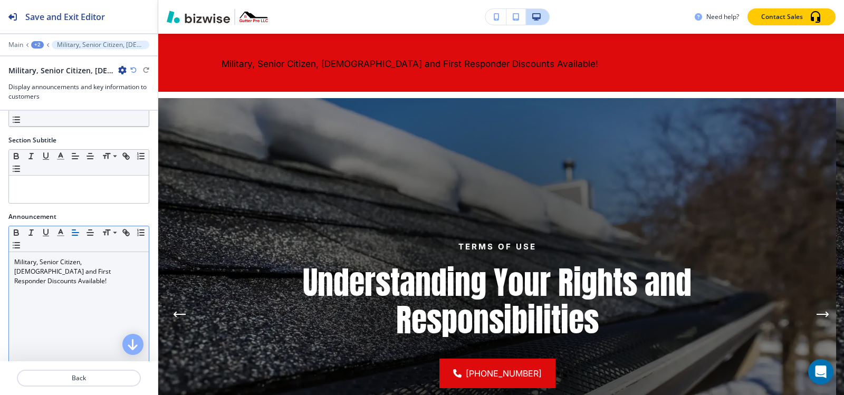
click at [58, 291] on div "Military, Senior Citizen, [DEMOGRAPHIC_DATA] and First Responder Discounts Avai…" at bounding box center [79, 320] width 140 height 137
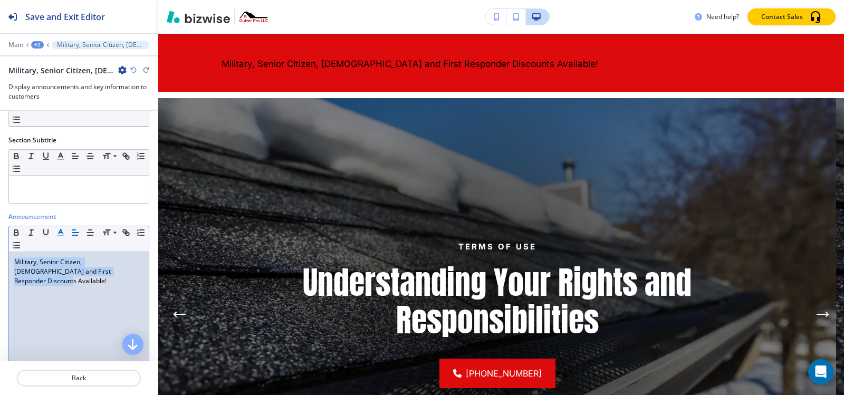
click at [60, 233] on line "button" at bounding box center [60, 233] width 3 height 0
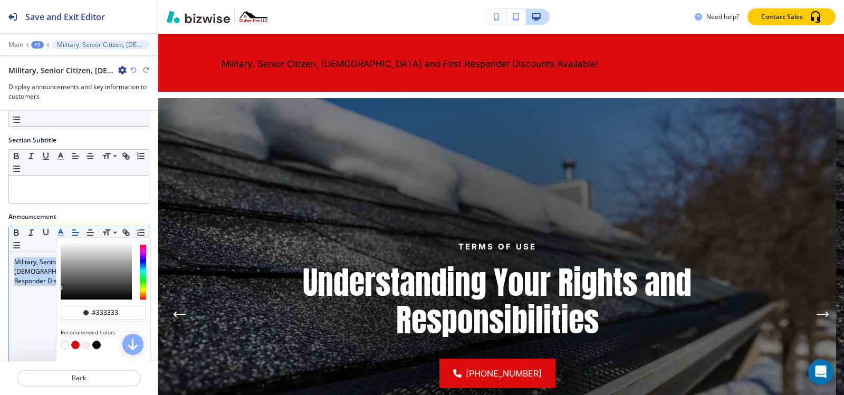
drag, startPoint x: 63, startPoint y: 342, endPoint x: 71, endPoint y: 322, distance: 21.6
click at [63, 341] on button "button" at bounding box center [65, 345] width 8 height 8
type input "#ffffff"
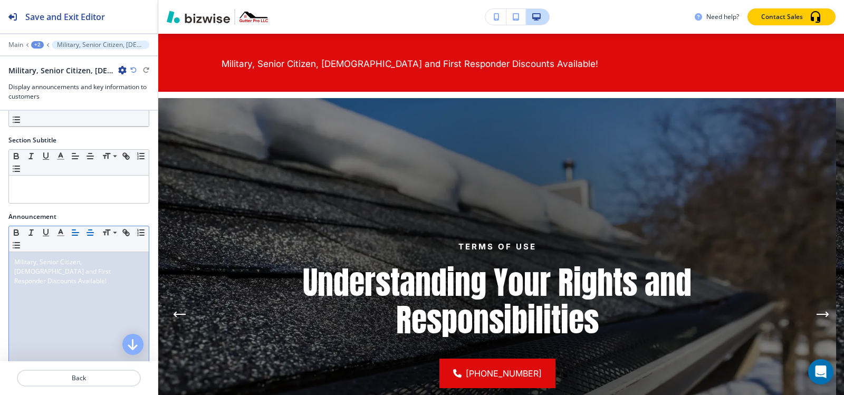
click at [89, 232] on icon "button" at bounding box center [89, 232] width 9 height 9
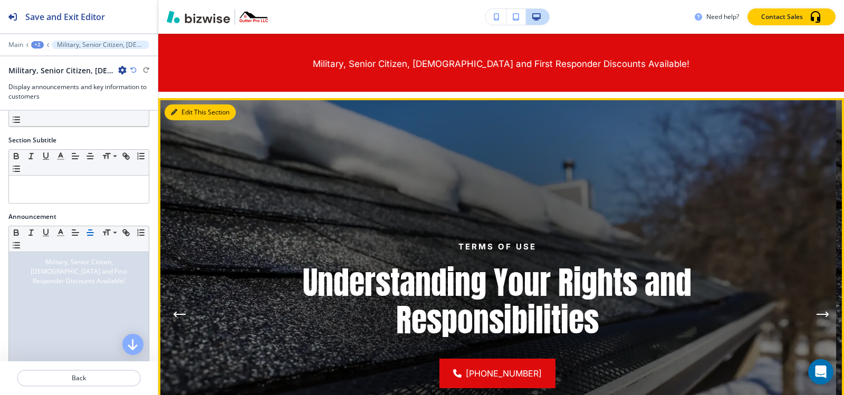
click at [173, 109] on icon "button" at bounding box center [174, 112] width 6 height 6
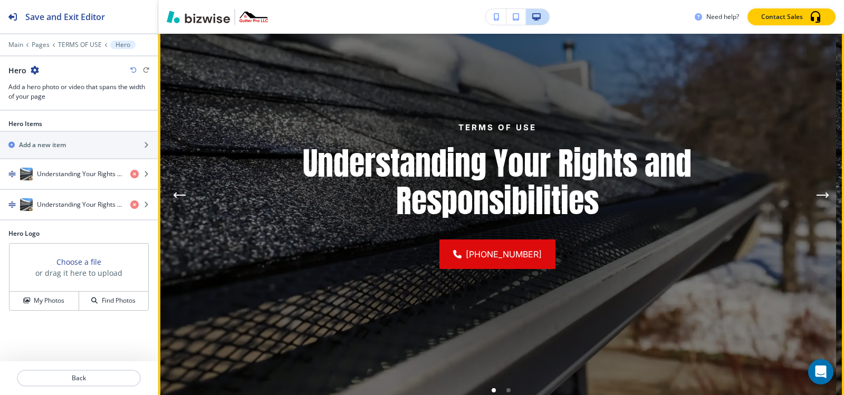
scroll to position [352, 0]
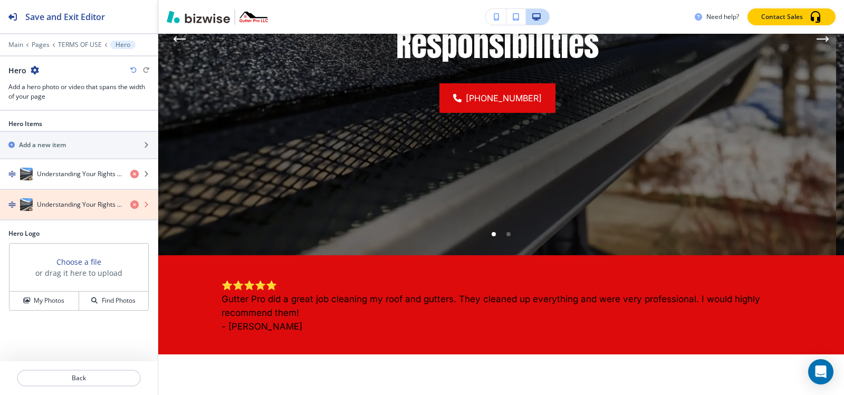
drag, startPoint x: 132, startPoint y: 203, endPoint x: 91, endPoint y: 188, distance: 43.7
click at [132, 203] on icon "button" at bounding box center [134, 205] width 8 height 8
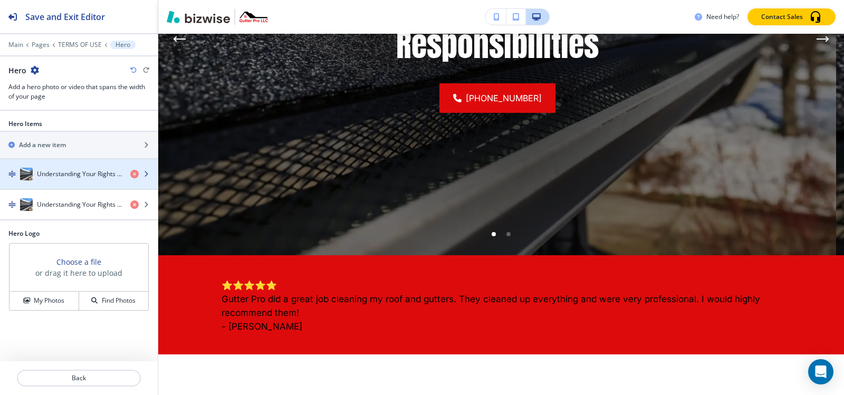
click at [82, 181] on div "button" at bounding box center [79, 184] width 158 height 8
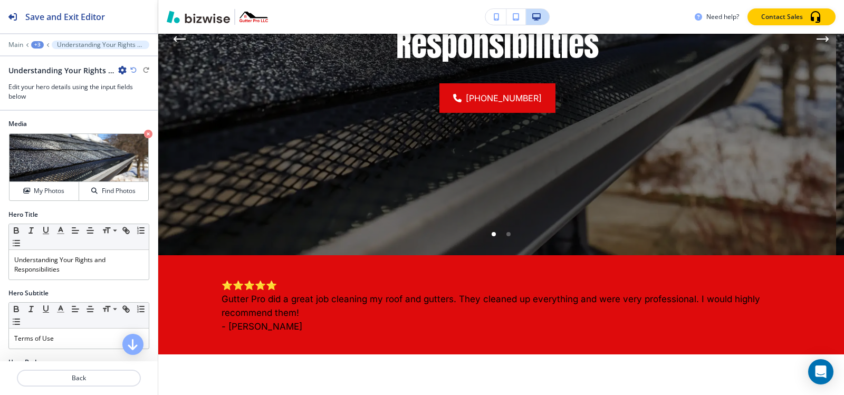
click at [35, 45] on div "+3" at bounding box center [37, 44] width 13 height 7
click at [54, 101] on p "Hero" at bounding box center [65, 98] width 54 height 9
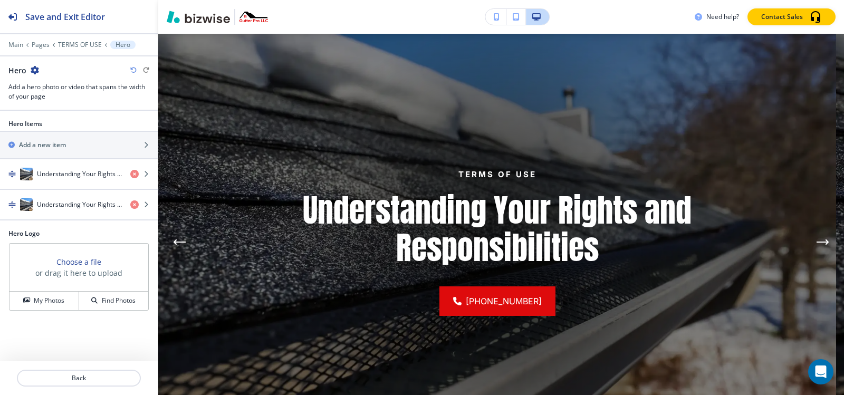
scroll to position [141, 0]
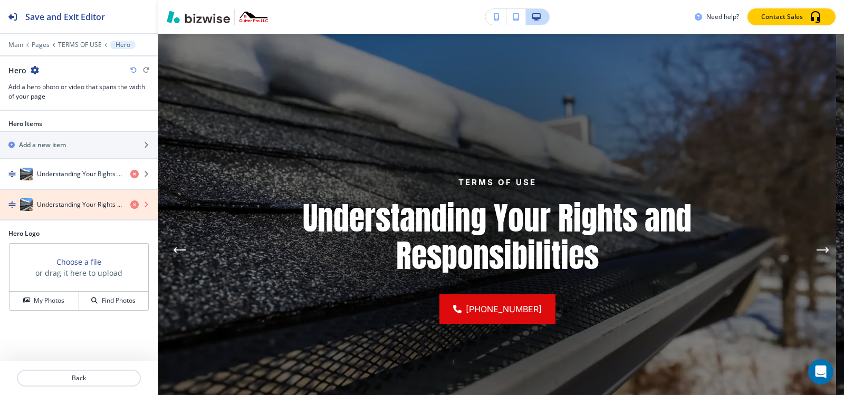
click at [135, 205] on icon "button" at bounding box center [134, 205] width 8 height 8
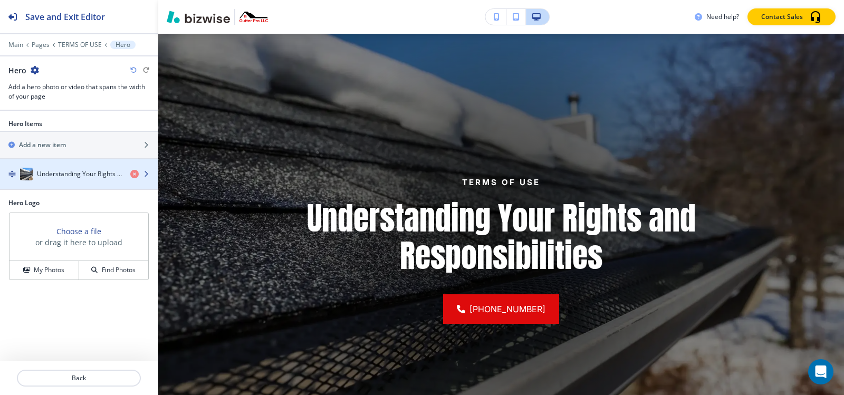
click at [75, 165] on div "button" at bounding box center [79, 163] width 158 height 8
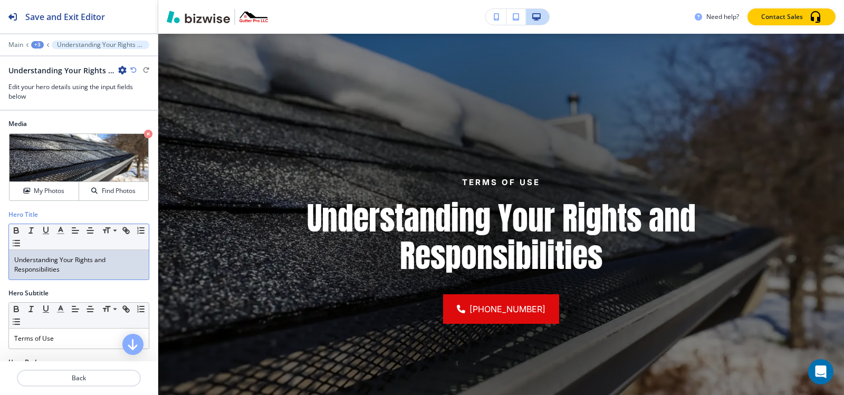
click at [69, 273] on p "Understanding Your Rights and Responsibilities" at bounding box center [78, 264] width 129 height 19
copy p "Understanding Your Rights and Responsibilities"
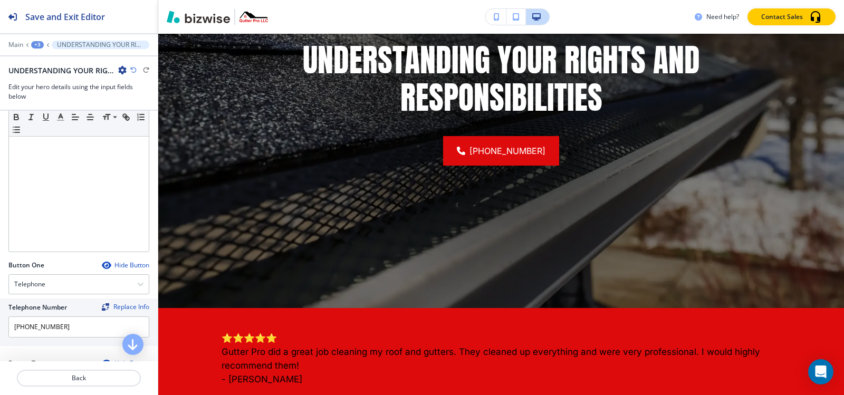
scroll to position [422, 0]
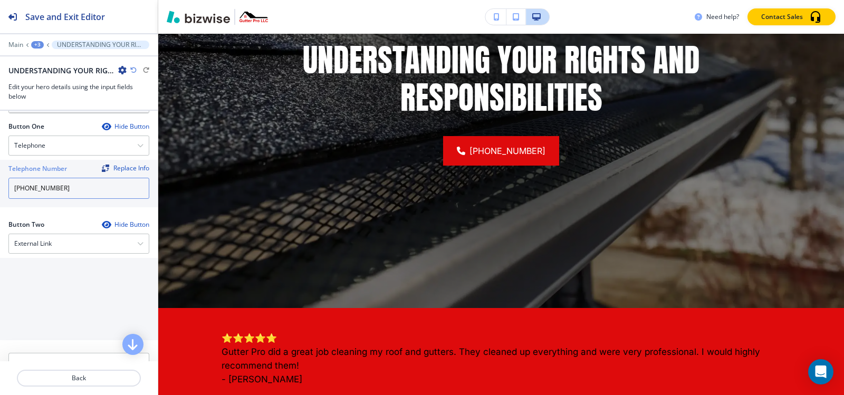
click at [60, 194] on input "[PHONE_NUMBER]" at bounding box center [78, 188] width 141 height 21
click at [63, 247] on div "External Link" at bounding box center [79, 243] width 140 height 19
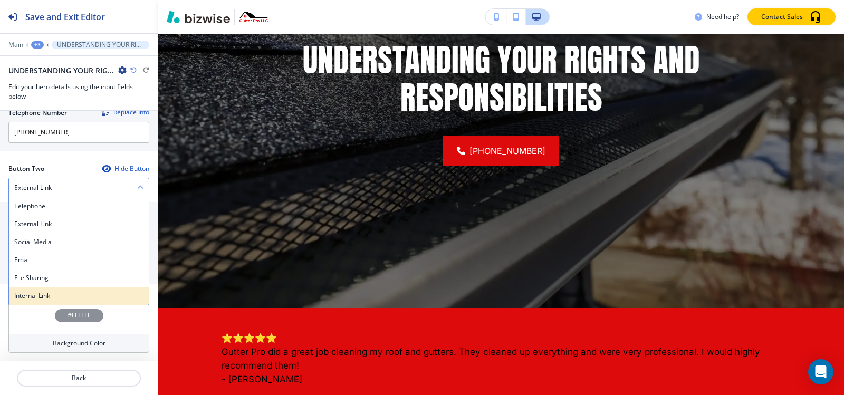
click at [37, 293] on h4 "Internal Link" at bounding box center [78, 295] width 129 height 9
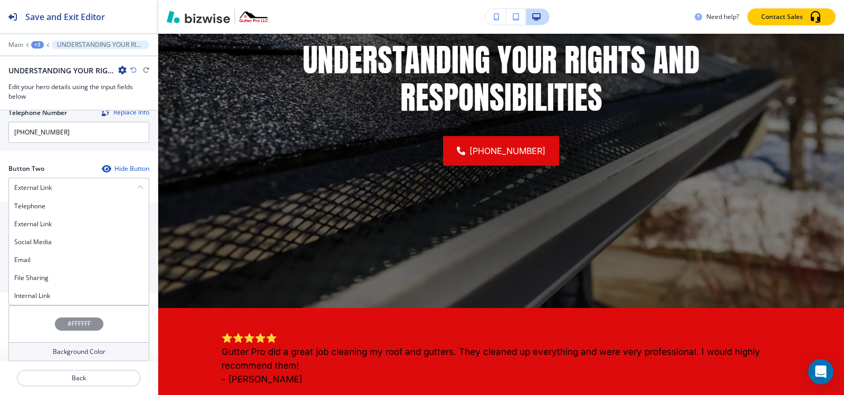
scroll to position [477, 0]
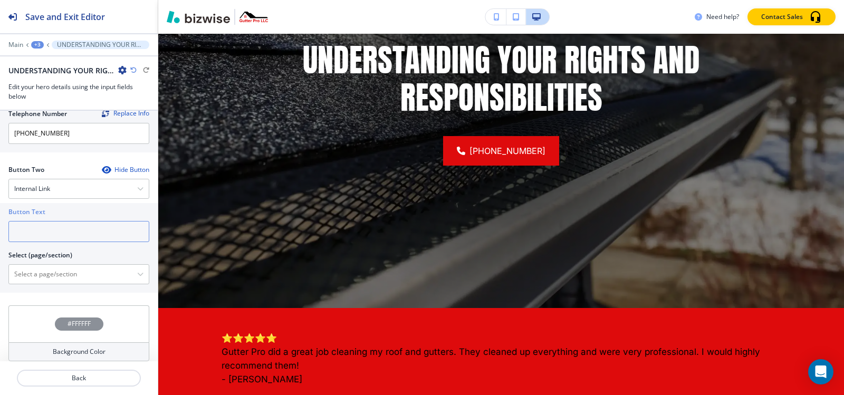
drag, startPoint x: 42, startPoint y: 233, endPoint x: 44, endPoint y: 241, distance: 8.1
click at [43, 232] on input "text" at bounding box center [78, 231] width 141 height 21
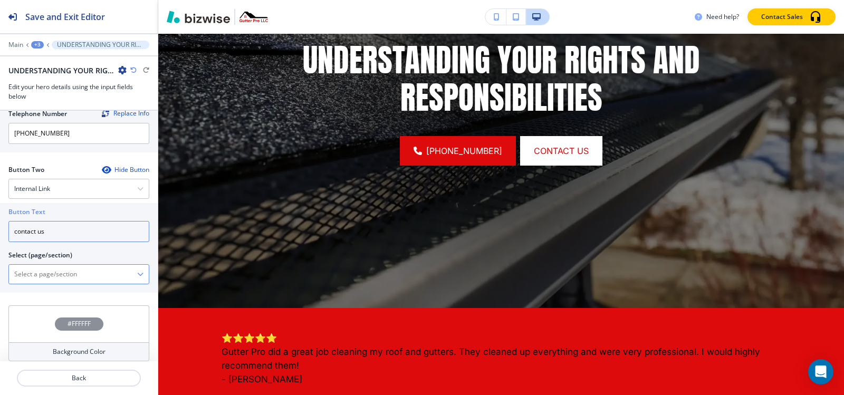
type input "contact us"
click at [50, 270] on \(page\/section\) "Manual Input" at bounding box center [73, 274] width 128 height 18
paste \(page\/section\) "contact us"
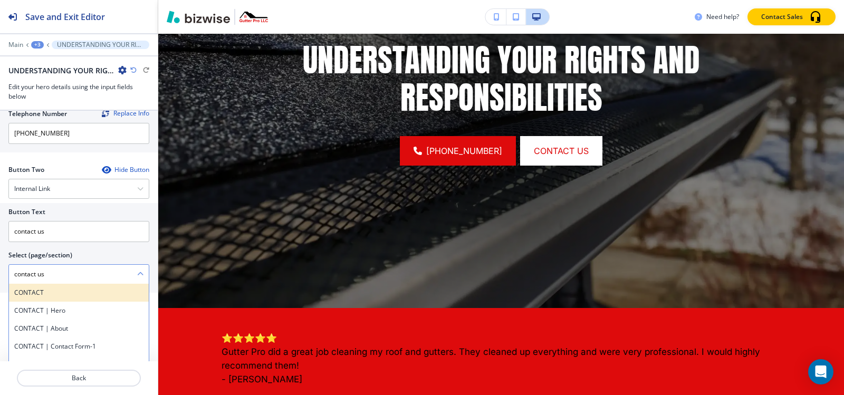
click at [42, 294] on h4 "CONTACT" at bounding box center [78, 292] width 129 height 9
type \(page\/section\) "CONTACT"
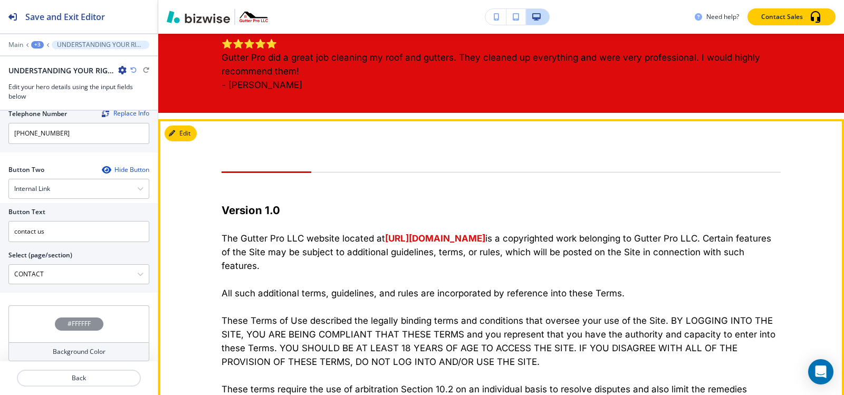
scroll to position [458, 0]
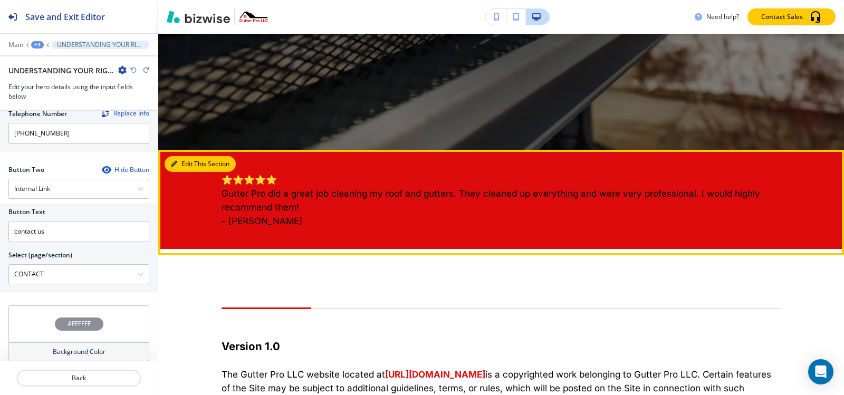
click at [187, 169] on button "Edit This Section" at bounding box center [200, 164] width 71 height 16
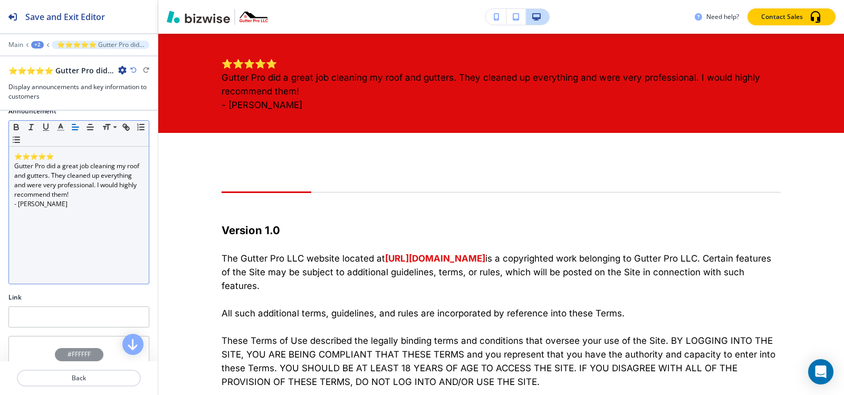
scroll to position [53, 0]
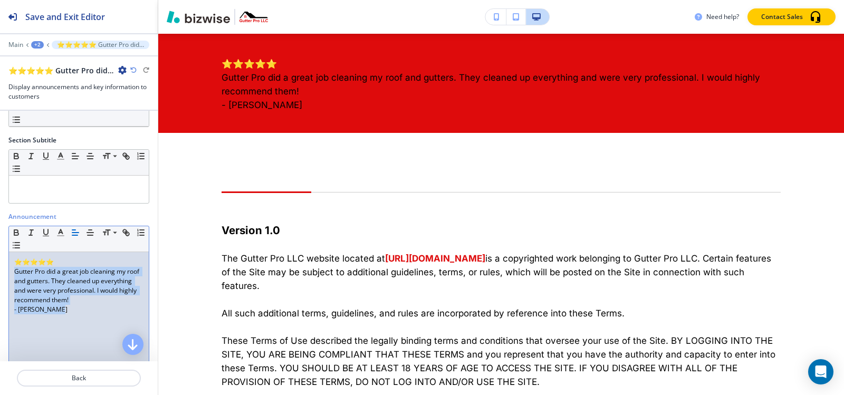
drag, startPoint x: 13, startPoint y: 271, endPoint x: 70, endPoint y: 316, distance: 71.8
click at [70, 316] on div "⭐⭐⭐⭐⭐ Gutter Pro did a great job cleaning my roof and gutters. They cleaned up …" at bounding box center [79, 320] width 140 height 137
click at [59, 232] on icon "button" at bounding box center [60, 232] width 9 height 9
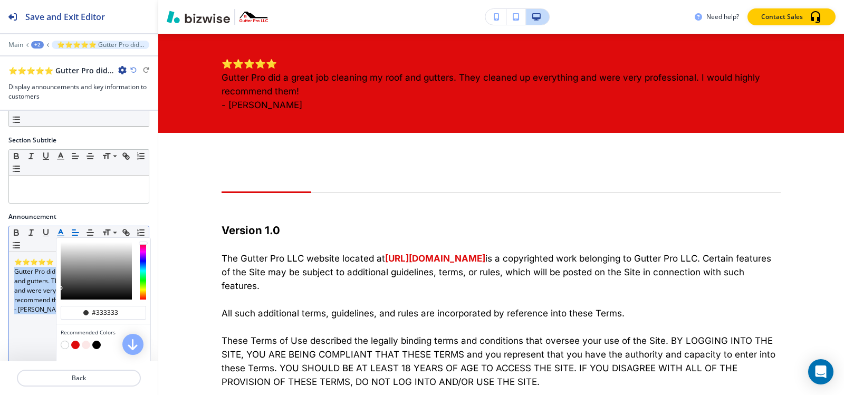
click at [63, 342] on button "button" at bounding box center [65, 345] width 8 height 8
type input "#ffffff"
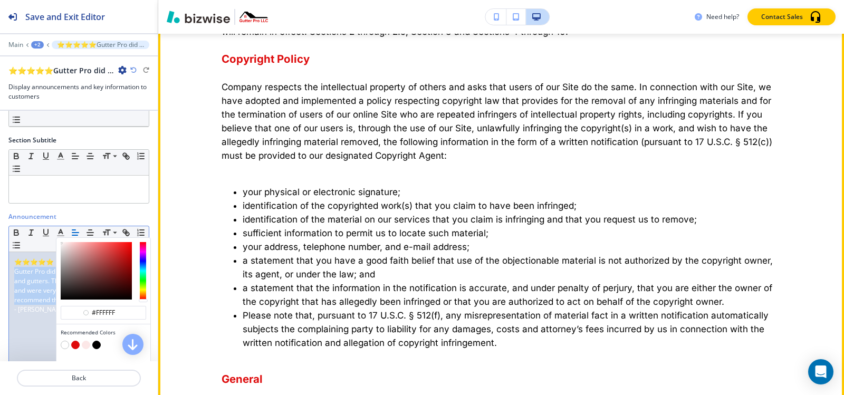
scroll to position [2005, 0]
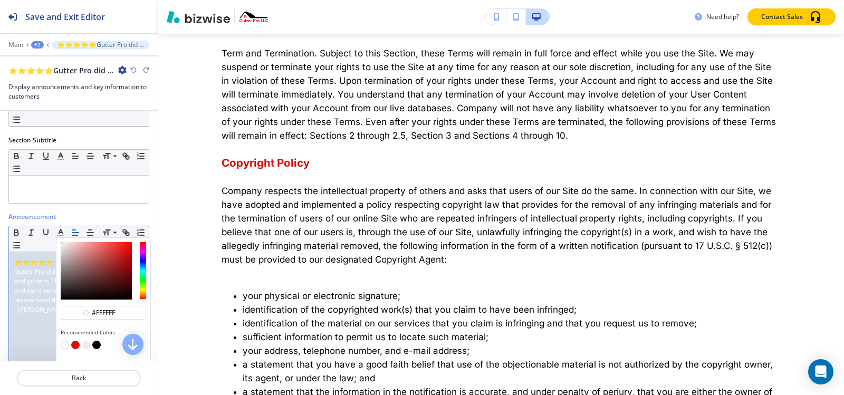
click at [35, 50] on div at bounding box center [79, 52] width 158 height 6
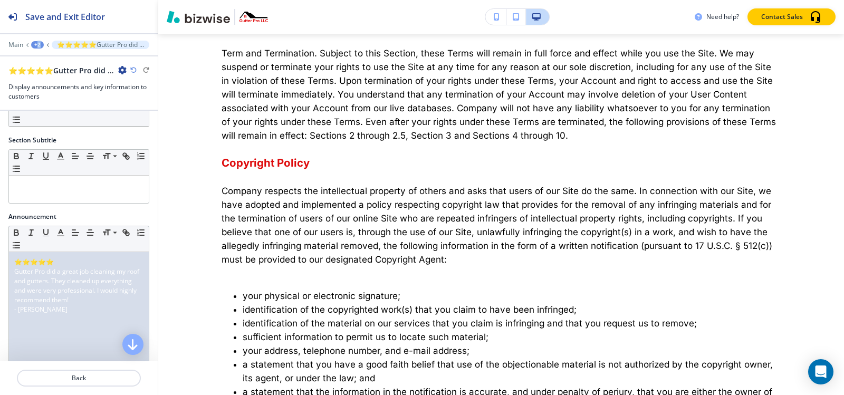
click at [36, 49] on div "Main +2 ⭐⭐⭐⭐⭐Gutter Pro did a great job cleaning my roof and gutters. They clea…" at bounding box center [78, 45] width 141 height 8
click at [37, 44] on div "+2" at bounding box center [37, 44] width 13 height 7
click at [54, 85] on button "TERMS OF USE" at bounding box center [65, 80] width 68 height 19
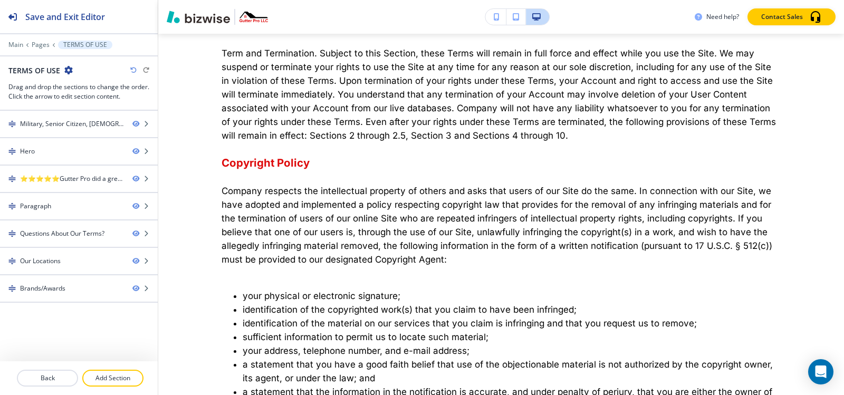
drag, startPoint x: 110, startPoint y: 372, endPoint x: 138, endPoint y: 344, distance: 39.9
click at [110, 370] on button "Add Section" at bounding box center [112, 378] width 61 height 17
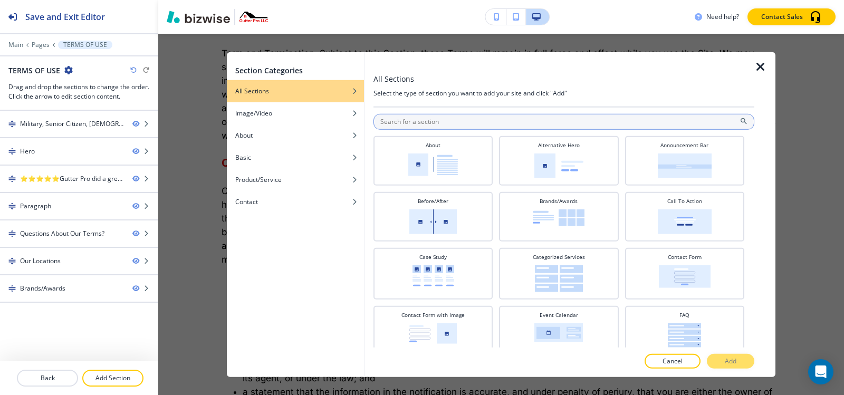
drag, startPoint x: 427, startPoint y: 119, endPoint x: 422, endPoint y: 118, distance: 5.5
click at [427, 119] on input "text" at bounding box center [564, 121] width 381 height 16
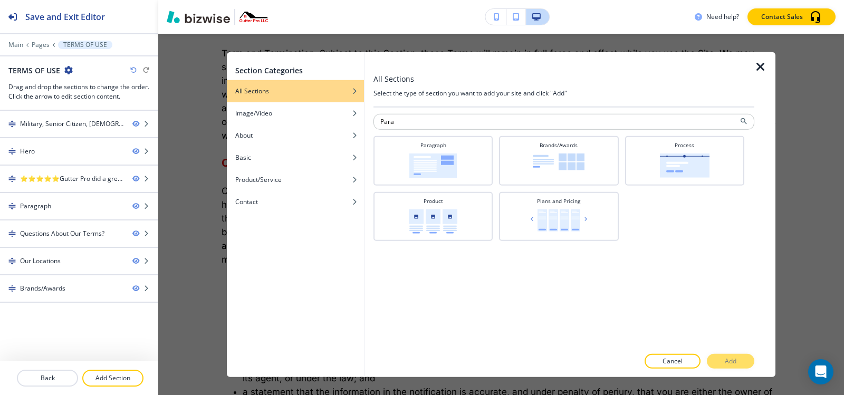
type input "Para"
click at [422, 133] on div at bounding box center [564, 132] width 381 height 6
click at [430, 157] on img at bounding box center [432, 165] width 47 height 25
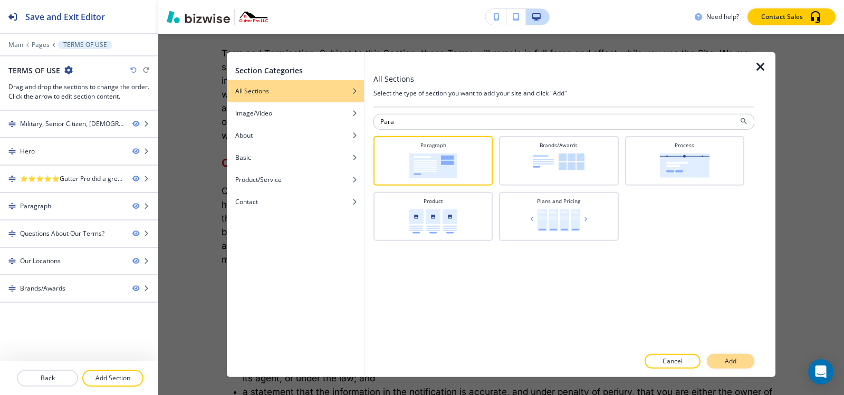
click at [723, 361] on button "Add" at bounding box center [730, 361] width 47 height 15
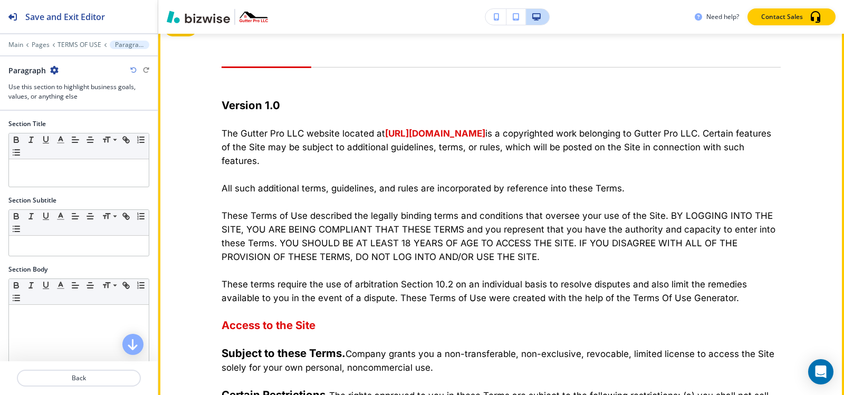
scroll to position [646, 0]
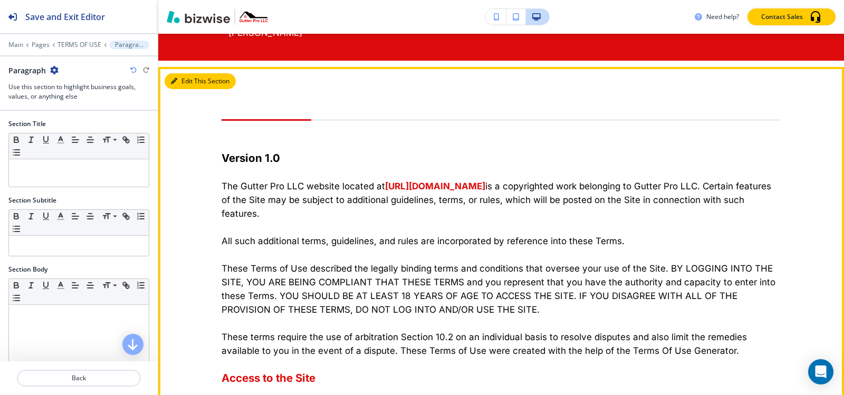
click at [182, 80] on button "Edit This Section" at bounding box center [200, 81] width 71 height 16
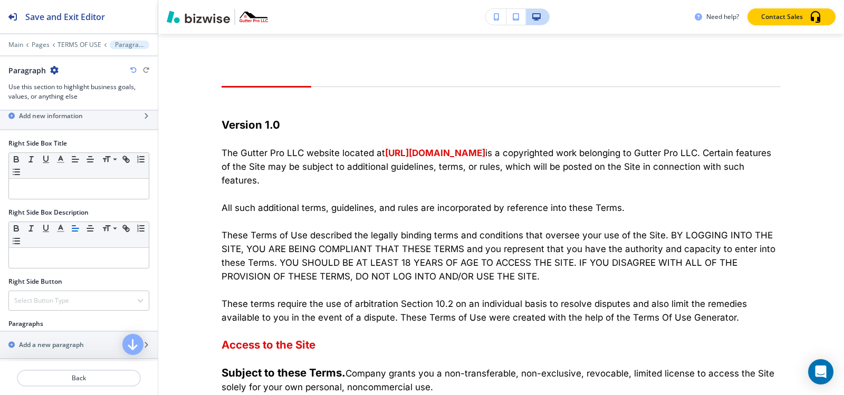
scroll to position [470, 0]
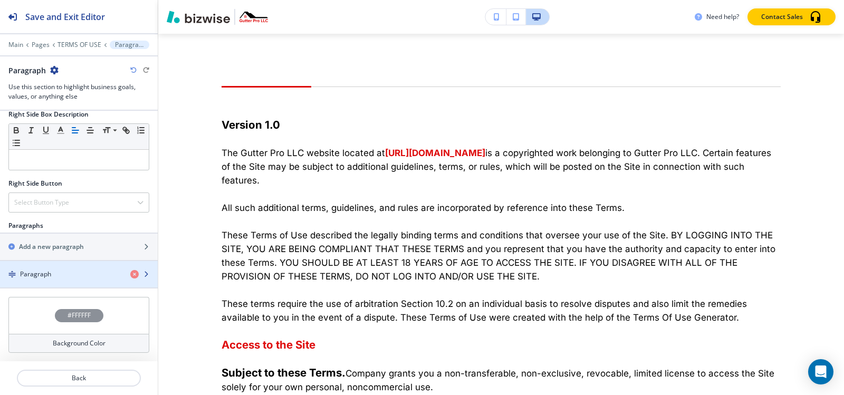
click at [57, 275] on div "Paragraph" at bounding box center [61, 274] width 122 height 9
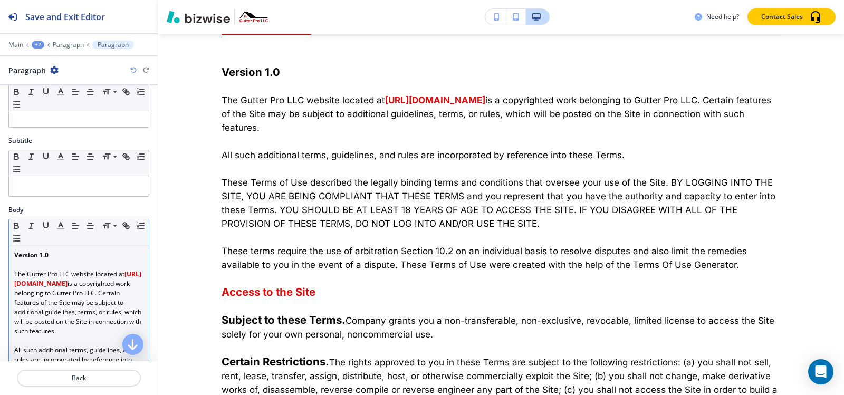
scroll to position [53, 0]
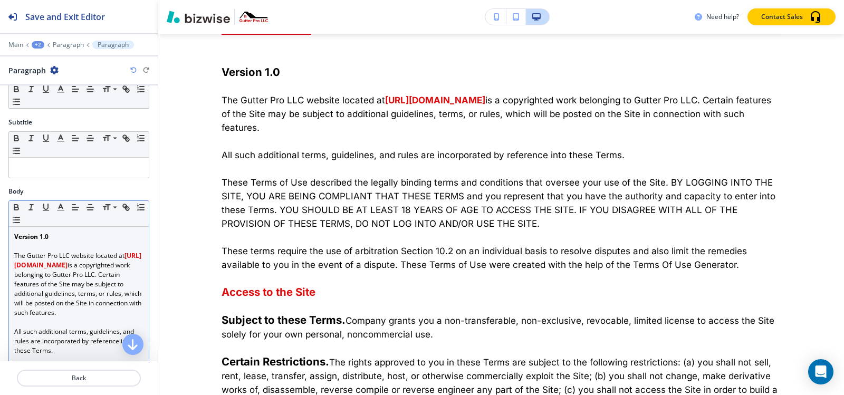
click at [22, 282] on link "is a copyrighted work belonging to Gutter Pro LLC. Certain features of the Site…" at bounding box center [78, 289] width 129 height 56
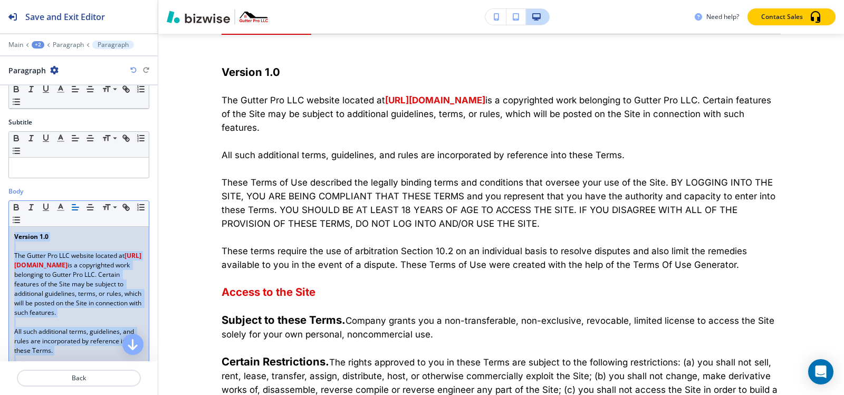
copy div "Version 1.0 The Gutter Pro LLC website located at [URL][DOMAIN_NAME] is a copyr…"
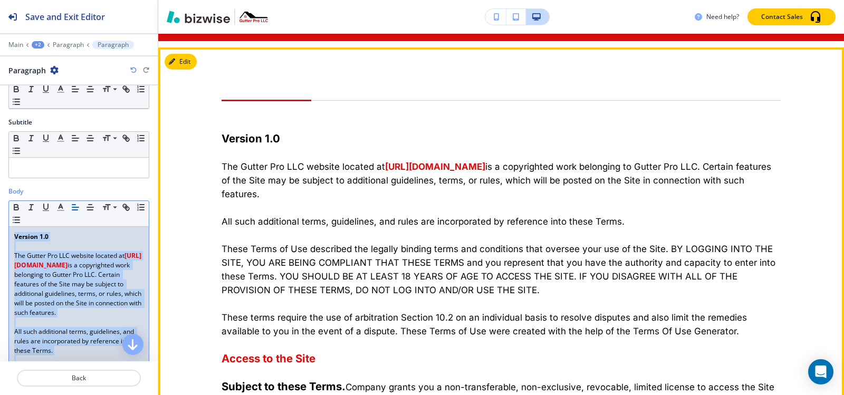
scroll to position [627, 0]
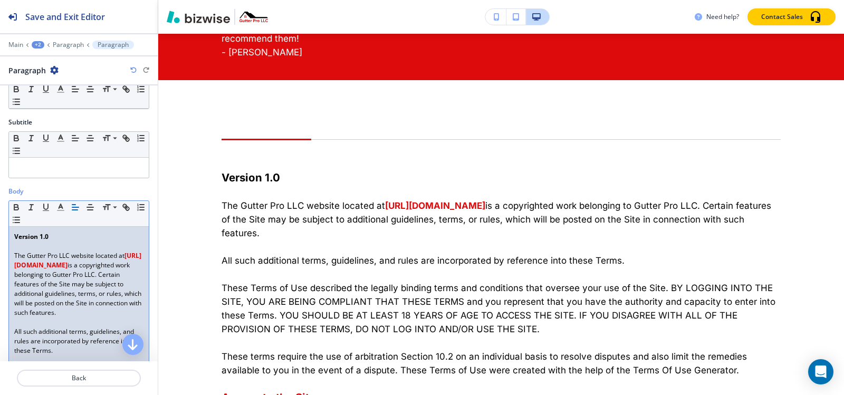
click at [106, 216] on div "Small Normal Large Huge" at bounding box center [79, 214] width 140 height 26
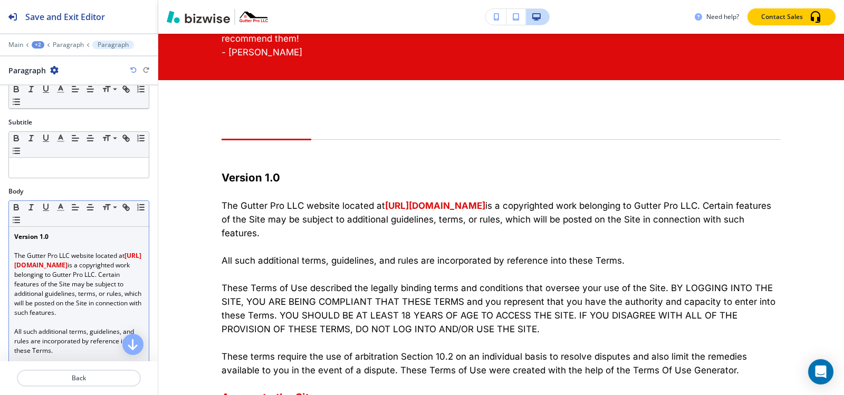
click at [71, 268] on strong "[URL][DOMAIN_NAME]" at bounding box center [77, 260] width 127 height 18
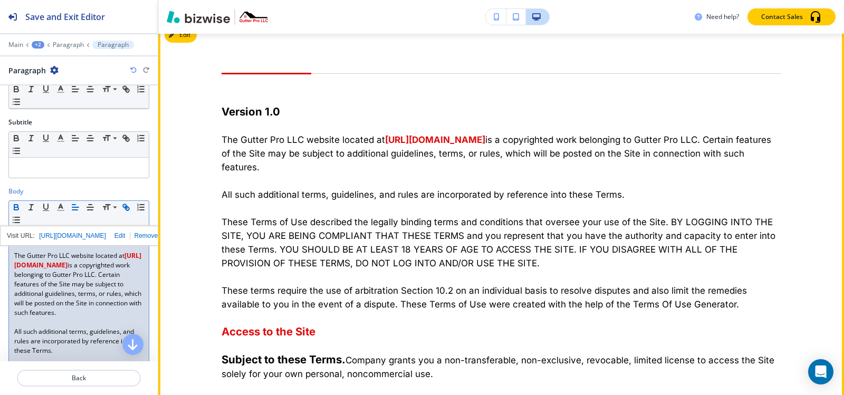
scroll to position [680, 0]
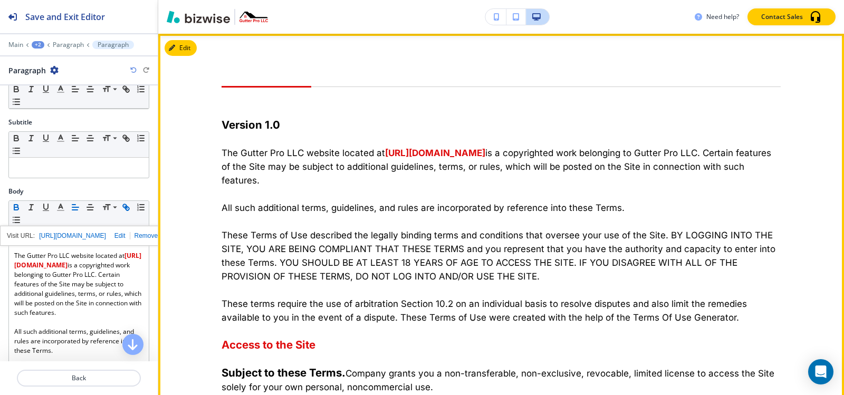
click at [303, 194] on p at bounding box center [501, 194] width 559 height 14
click at [190, 50] on button "Edit This Section" at bounding box center [200, 48] width 71 height 16
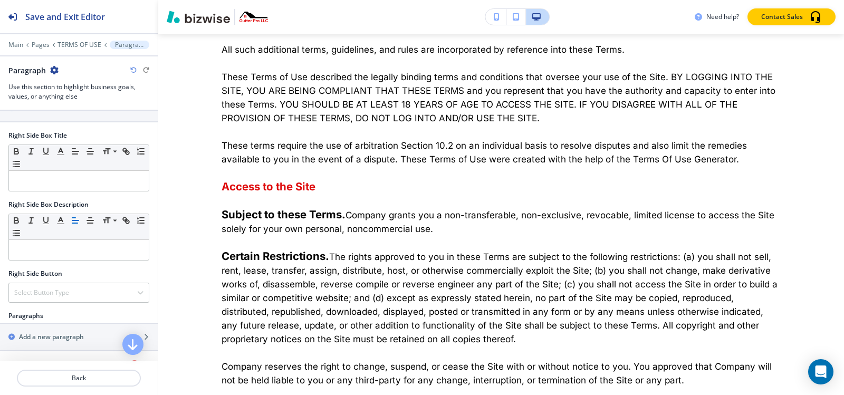
scroll to position [470, 0]
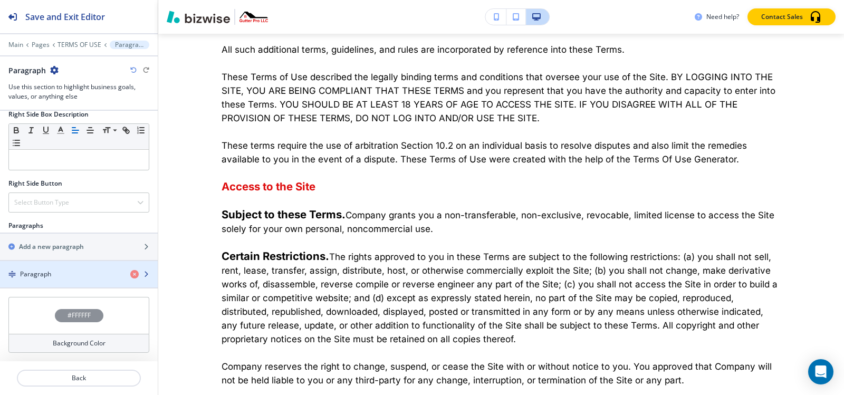
click at [56, 279] on div "button" at bounding box center [79, 283] width 158 height 8
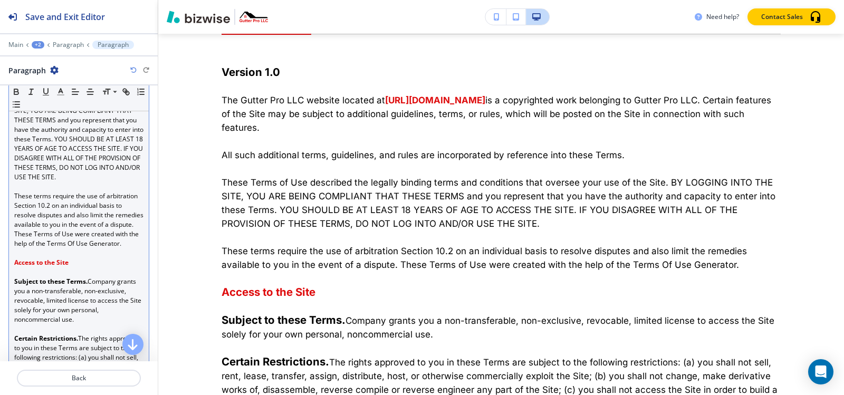
scroll to position [369, 0]
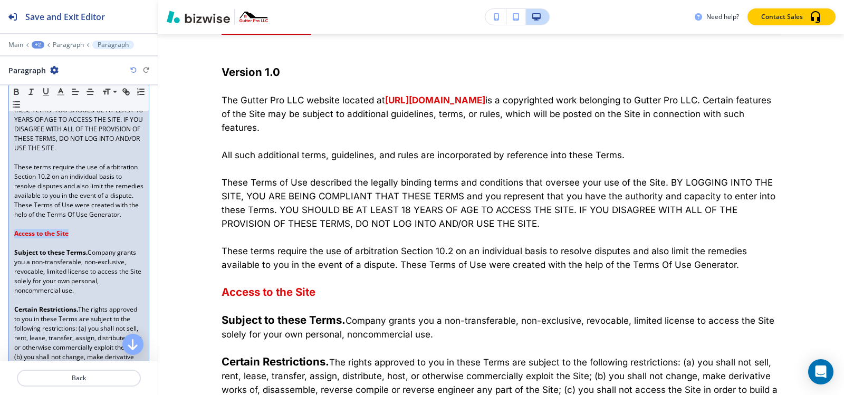
drag, startPoint x: 73, startPoint y: 253, endPoint x: 0, endPoint y: 257, distance: 73.5
copy strong "Access to the Site"
click at [60, 44] on p "Paragraph" at bounding box center [68, 44] width 31 height 7
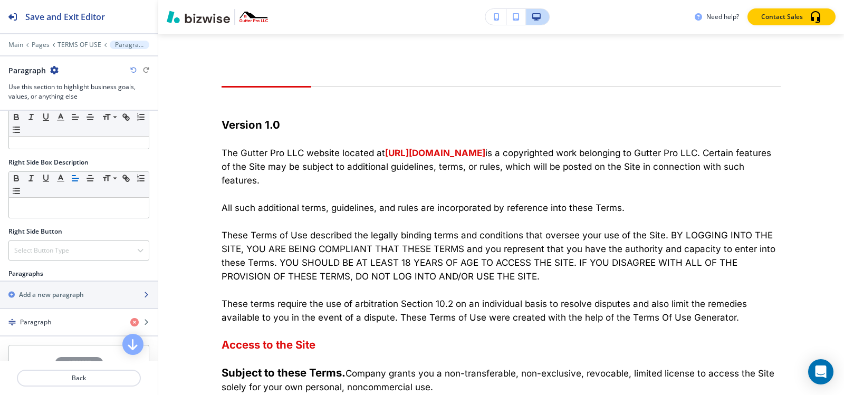
scroll to position [422, 0]
click at [55, 298] on h2 "Add a new paragraph" at bounding box center [51, 294] width 65 height 9
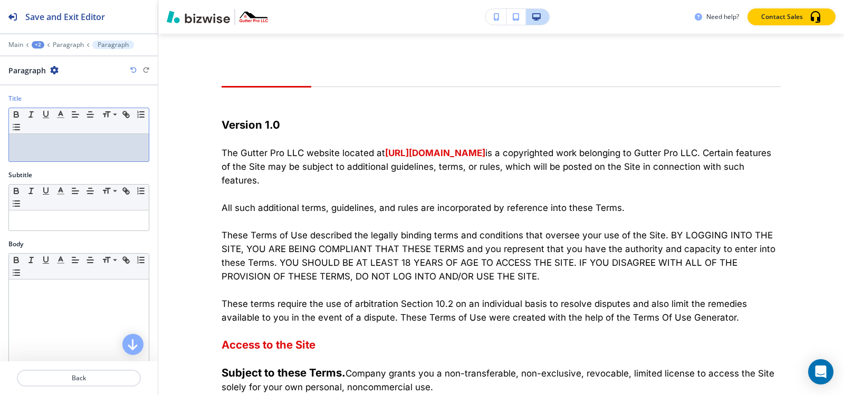
click at [58, 140] on p at bounding box center [78, 143] width 129 height 9
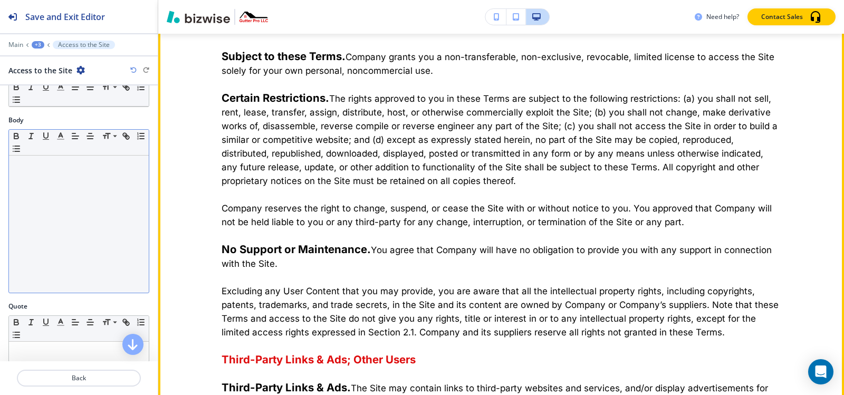
scroll to position [264, 0]
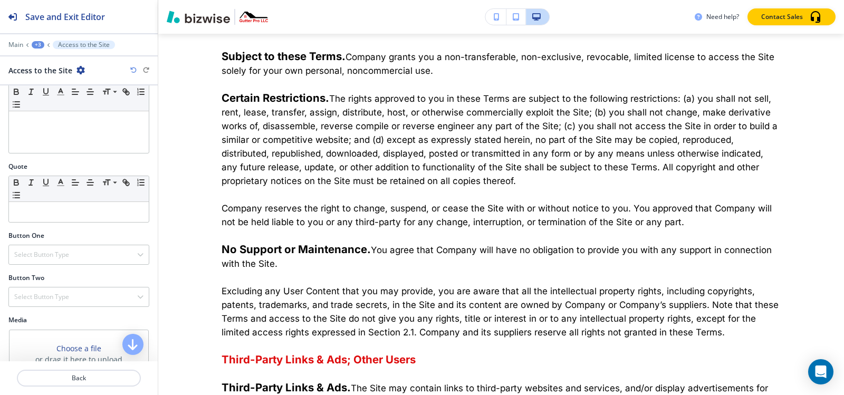
click at [39, 46] on div "+3" at bounding box center [38, 44] width 13 height 7
click at [54, 102] on p "Paragraph" at bounding box center [66, 98] width 54 height 9
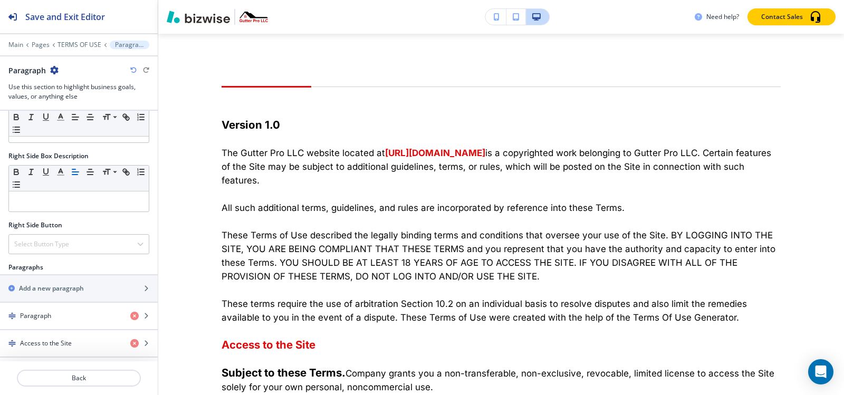
scroll to position [497, 0]
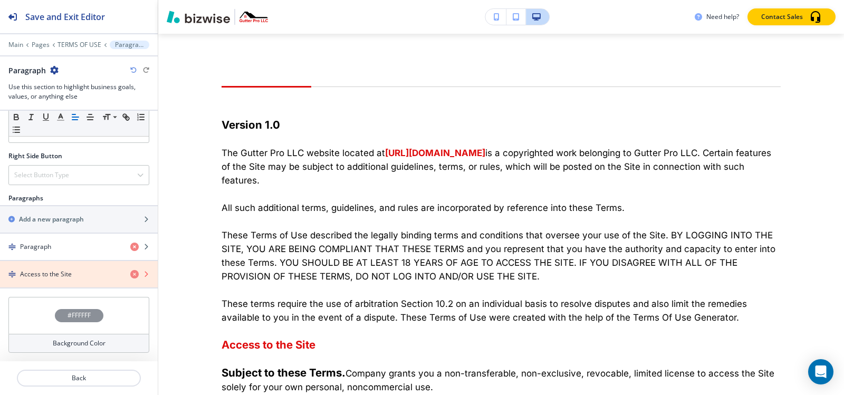
click at [130, 275] on icon "button" at bounding box center [134, 274] width 8 height 8
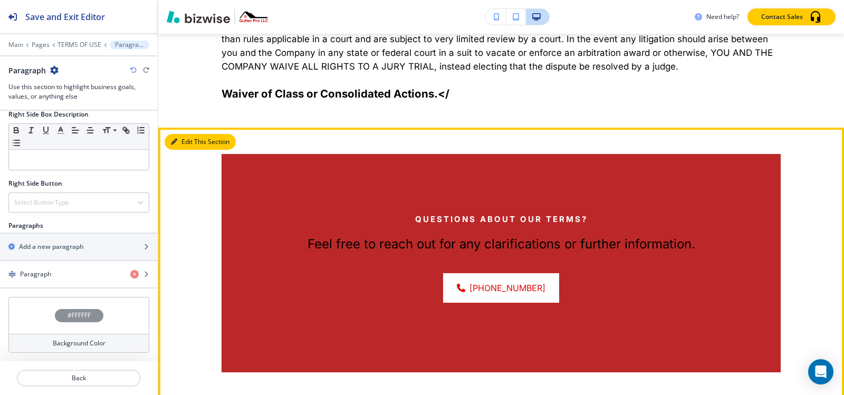
click at [184, 134] on button "Edit This Section" at bounding box center [200, 142] width 71 height 16
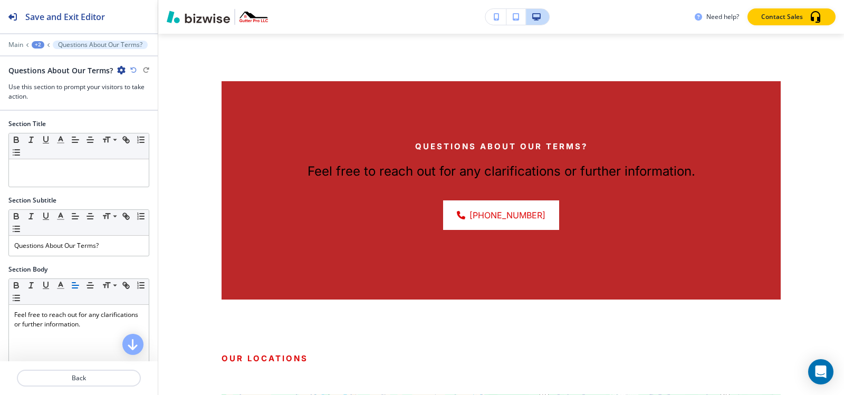
scroll to position [3398, 0]
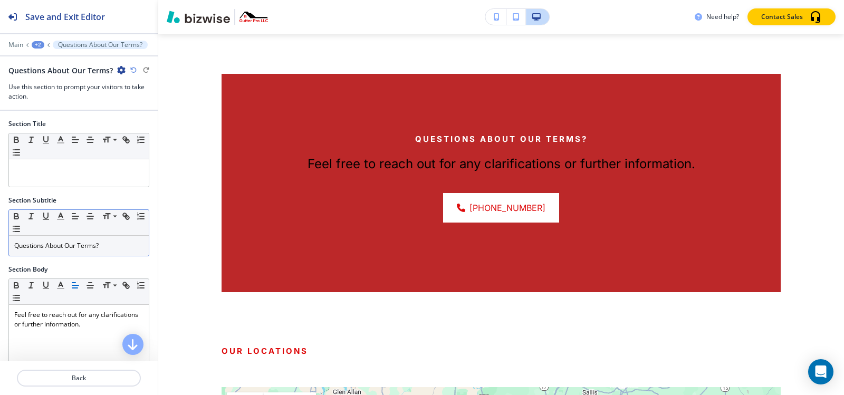
click at [87, 253] on div "Questions About Our Terms?" at bounding box center [79, 246] width 140 height 20
copy p "Questions About Our Terms?"
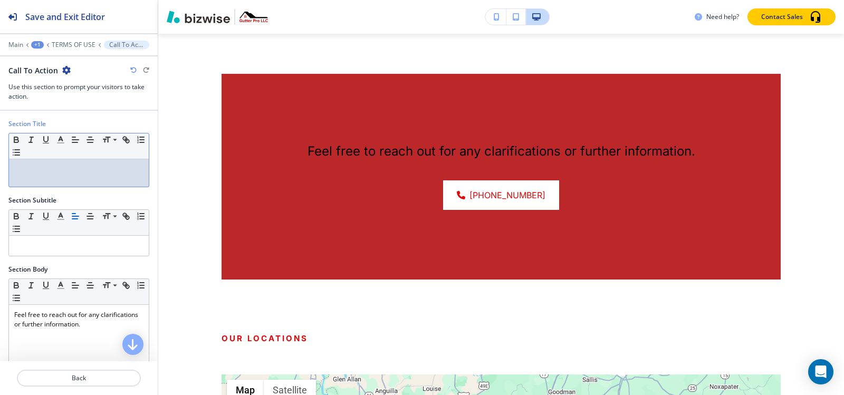
click at [77, 171] on p at bounding box center [78, 169] width 129 height 9
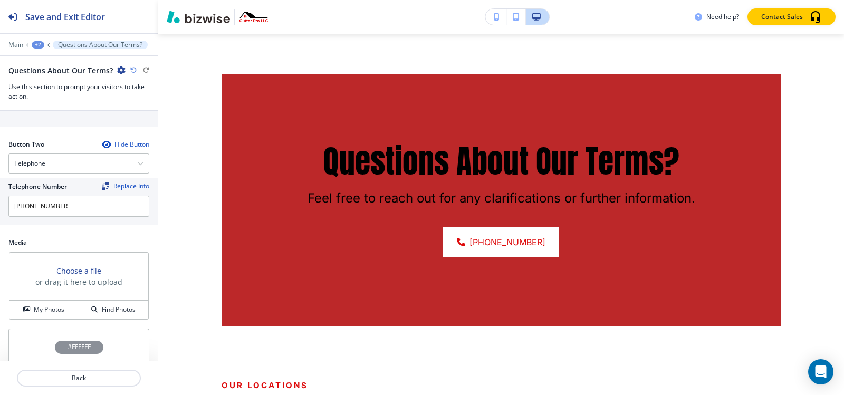
scroll to position [475, 0]
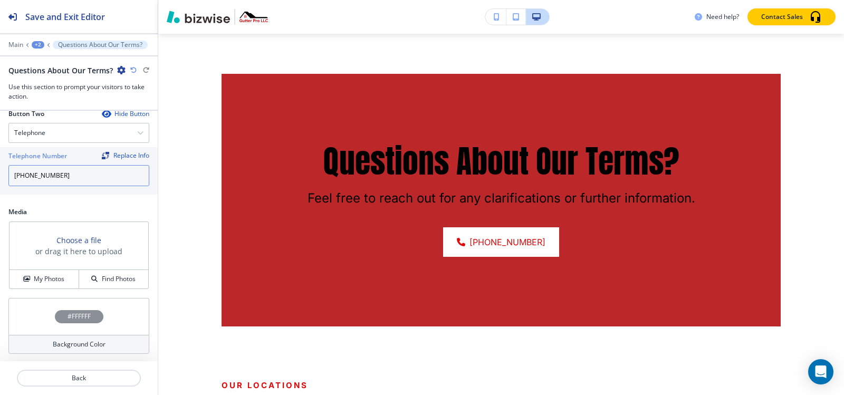
click at [69, 178] on input "[PHONE_NUMBER]" at bounding box center [78, 175] width 141 height 21
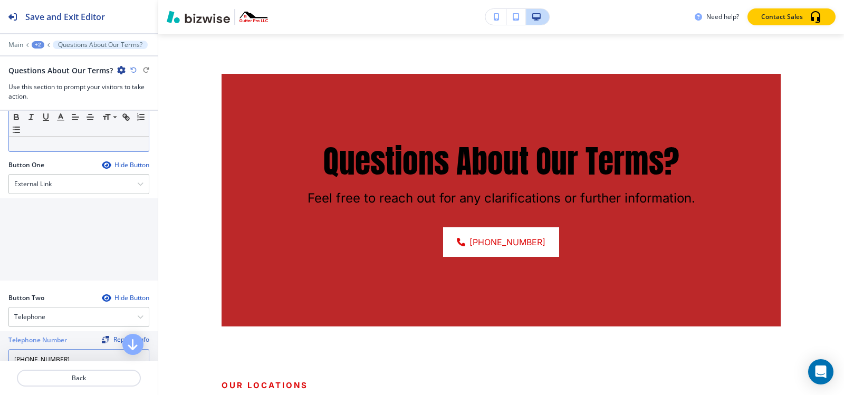
scroll to position [211, 0]
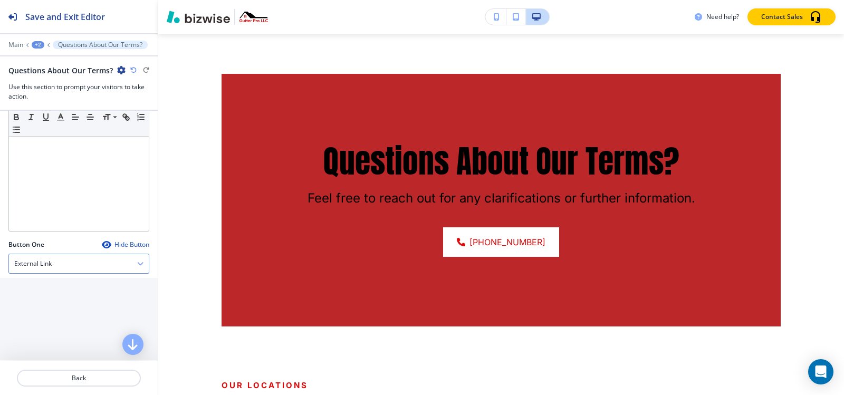
click at [62, 264] on div "External Link" at bounding box center [79, 263] width 140 height 19
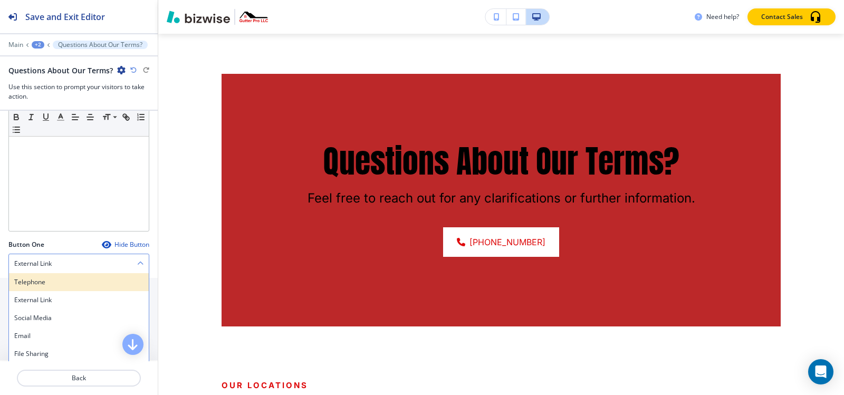
click at [46, 280] on h4 "Telephone" at bounding box center [78, 282] width 129 height 9
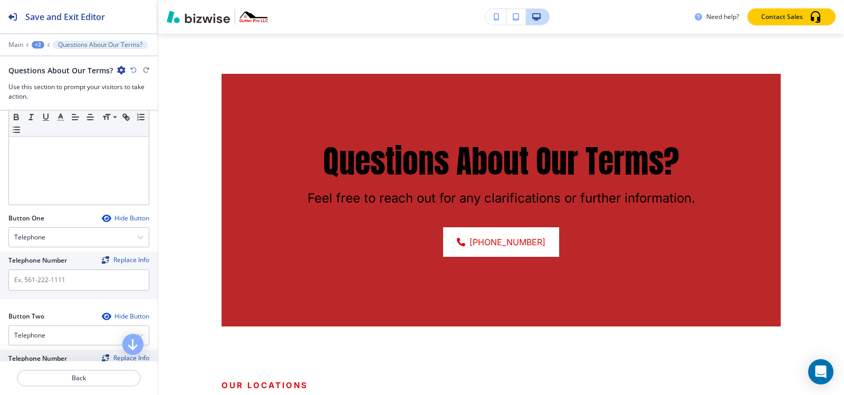
scroll to position [264, 0]
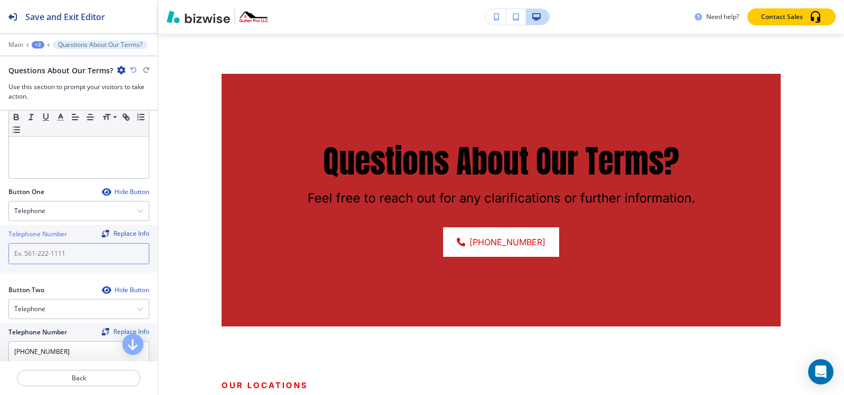
click at [46, 251] on input "text" at bounding box center [78, 253] width 141 height 21
paste input "[PHONE_NUMBER]"
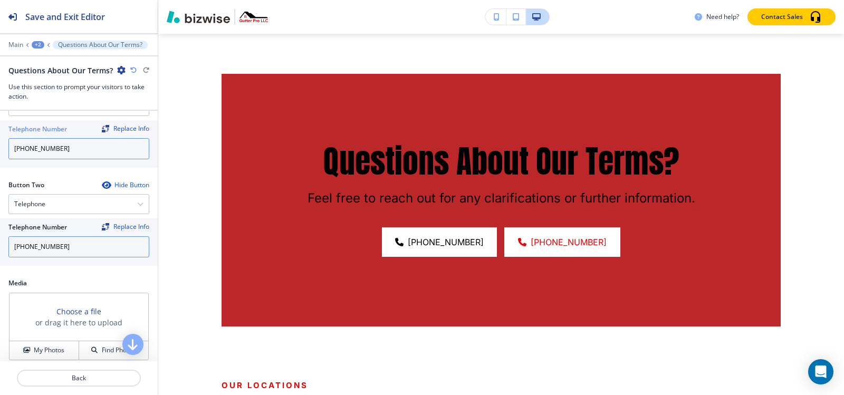
scroll to position [369, 0]
type input "[PHONE_NUMBER]"
click at [46, 240] on input "[PHONE_NUMBER]" at bounding box center [78, 246] width 141 height 21
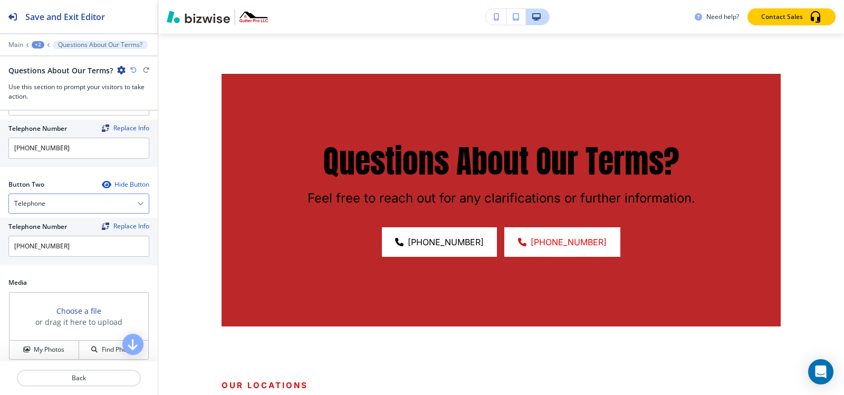
click at [68, 206] on div "Telephone" at bounding box center [79, 203] width 140 height 19
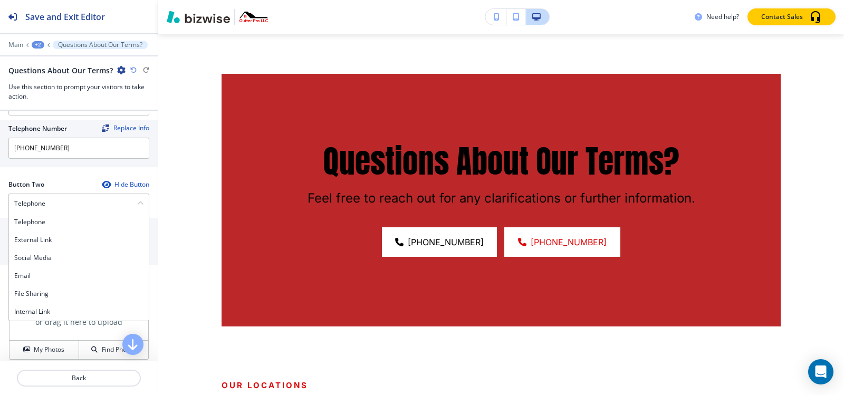
click at [46, 309] on h4 "Internal Link" at bounding box center [78, 311] width 129 height 9
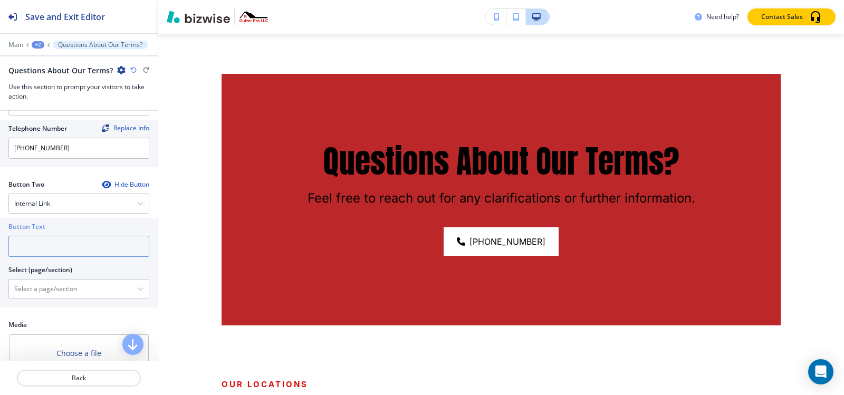
click at [55, 248] on input "text" at bounding box center [78, 246] width 141 height 21
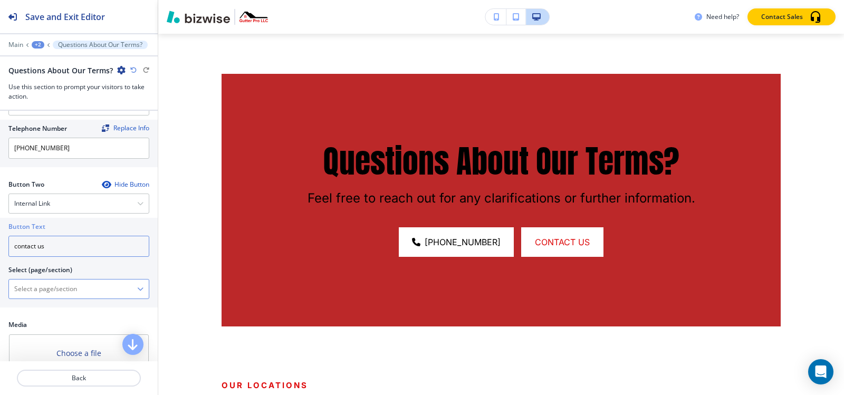
type input "contact us"
click at [51, 284] on \(page\/section\) "Manual Input" at bounding box center [73, 289] width 128 height 18
paste \(page\/section\) "contact us"
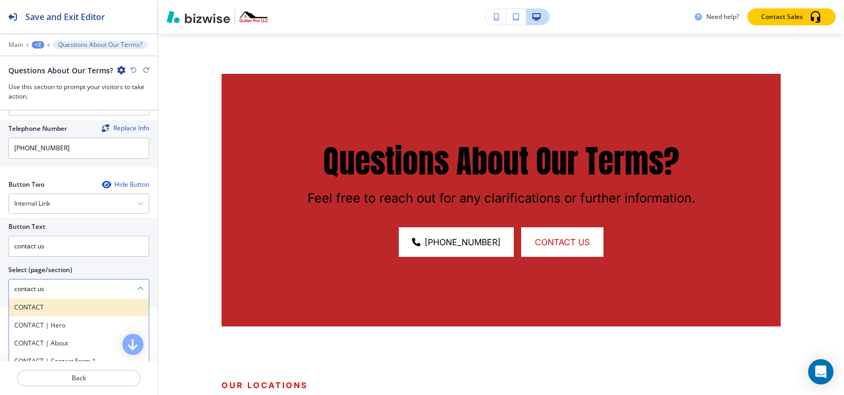
click at [43, 310] on h4 "CONTACT" at bounding box center [78, 307] width 129 height 9
type \(page\/section\) "CONTACT"
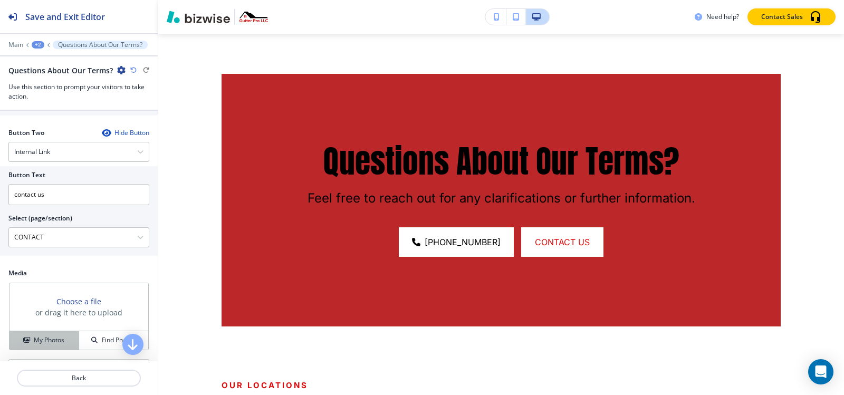
scroll to position [483, 0]
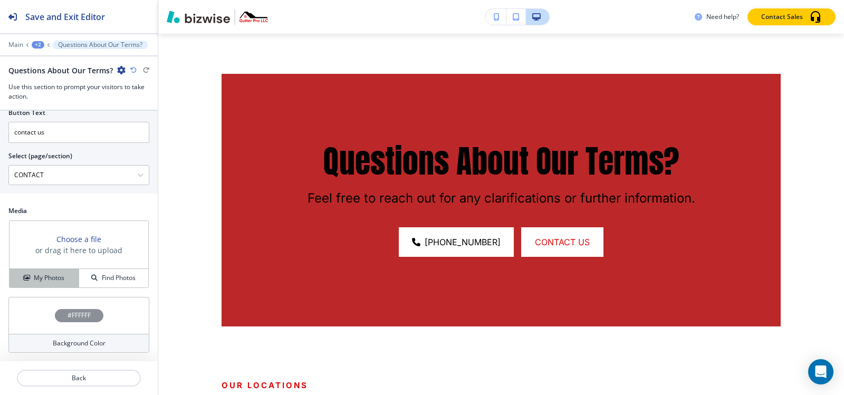
click at [42, 286] on button "My Photos" at bounding box center [44, 278] width 70 height 18
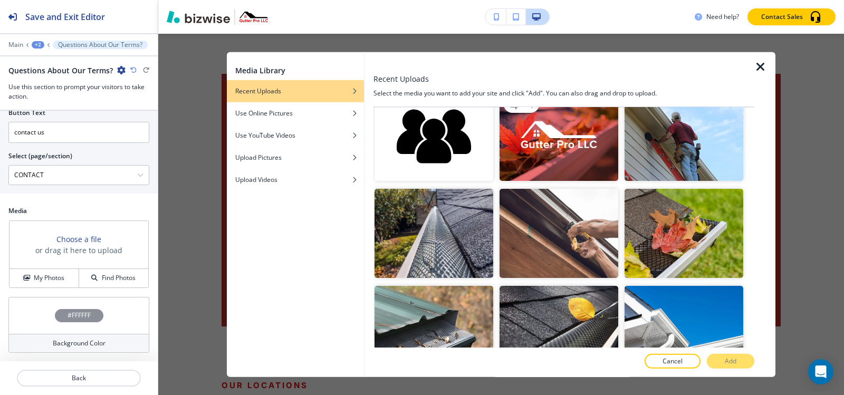
scroll to position [475, 0]
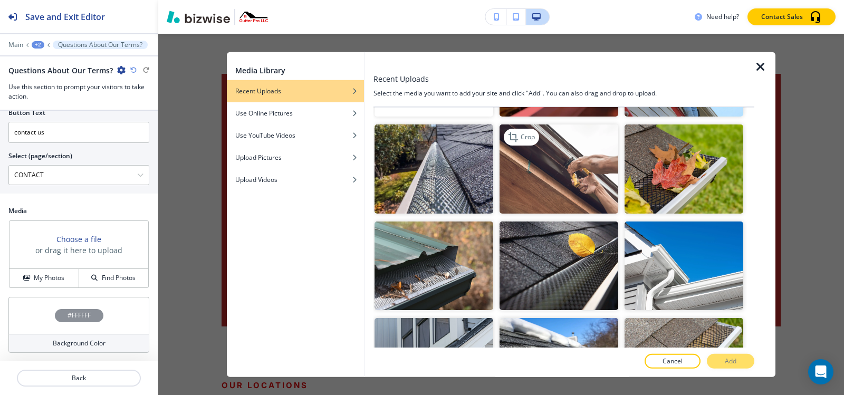
click at [592, 154] on img "button" at bounding box center [559, 169] width 119 height 89
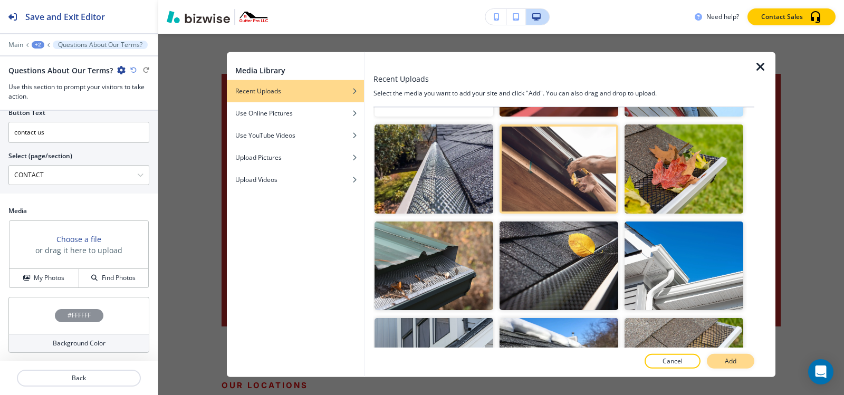
click at [717, 362] on button "Add" at bounding box center [730, 361] width 47 height 15
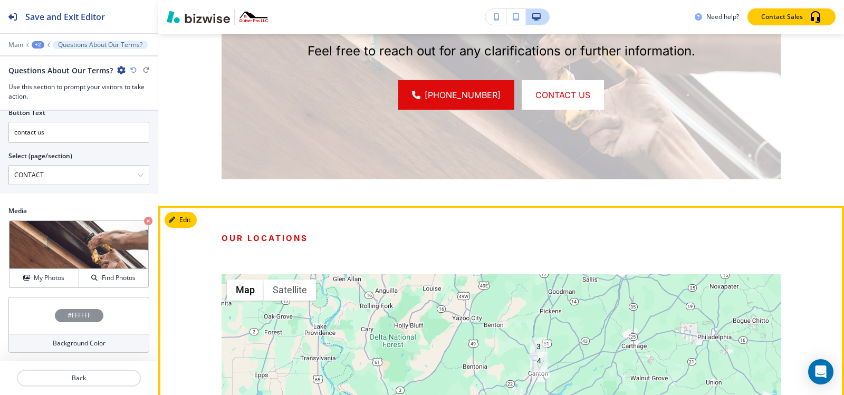
scroll to position [3556, 0]
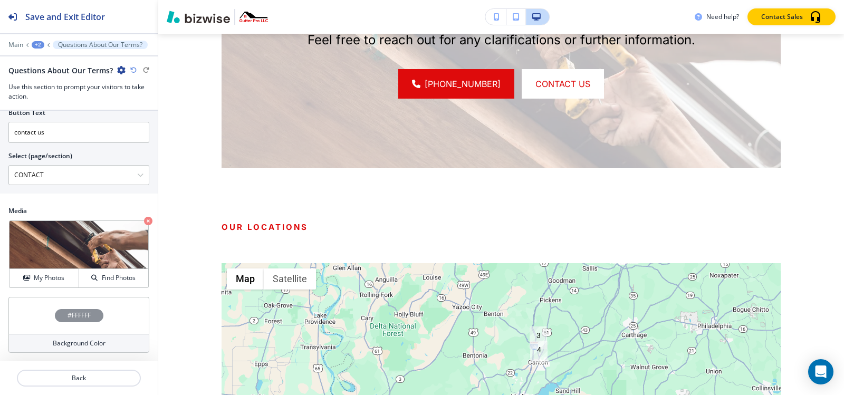
click at [87, 316] on h4 "#FFFFFF" at bounding box center [79, 315] width 23 height 9
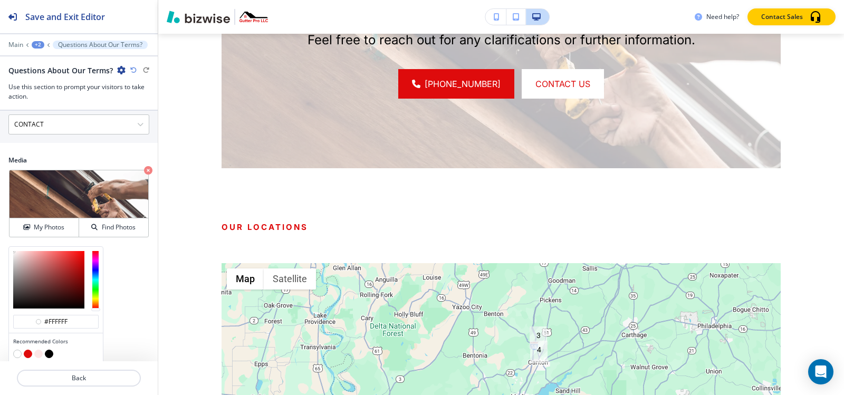
scroll to position [569, 0]
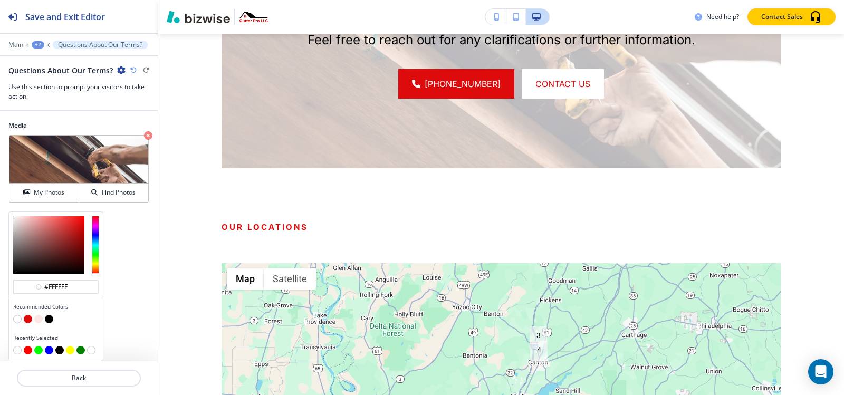
click at [51, 319] on button "button" at bounding box center [49, 319] width 8 height 8
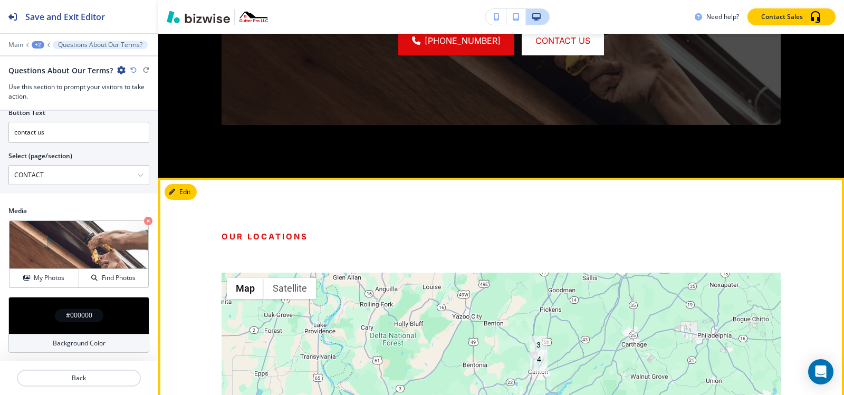
scroll to position [3741, 0]
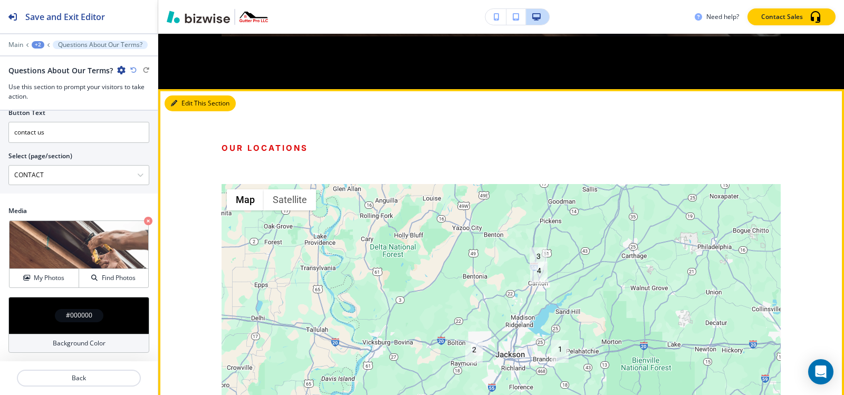
click at [187, 96] on button "Edit This Section" at bounding box center [200, 104] width 71 height 16
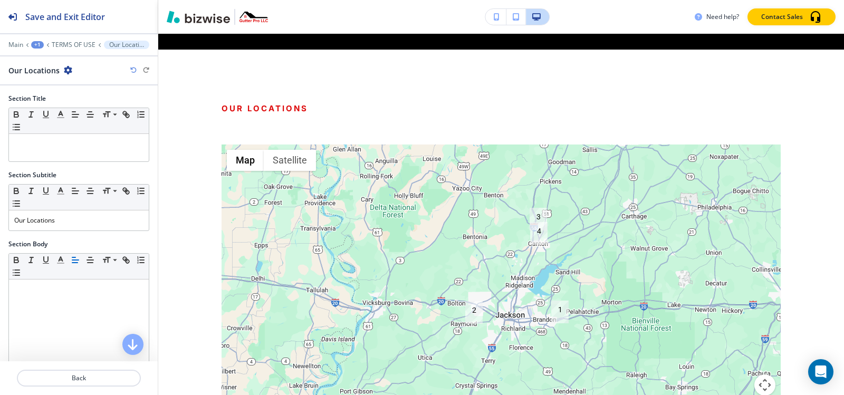
scroll to position [3783, 0]
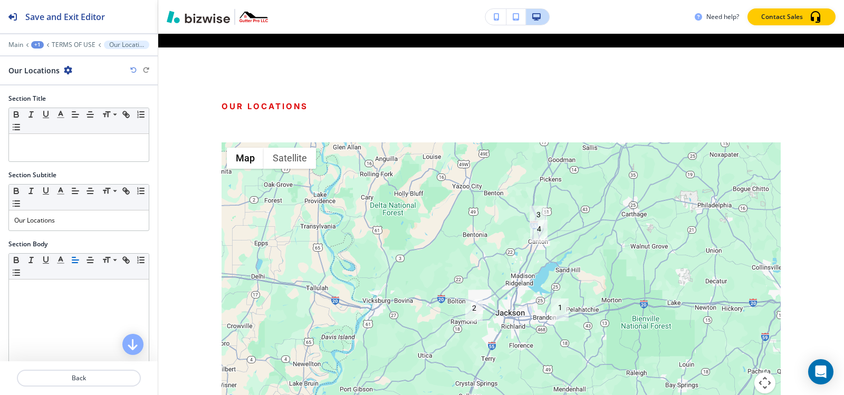
click at [69, 70] on icon "button" at bounding box center [68, 70] width 8 height 8
click at [82, 127] on p "Delete Section" at bounding box center [97, 125] width 54 height 9
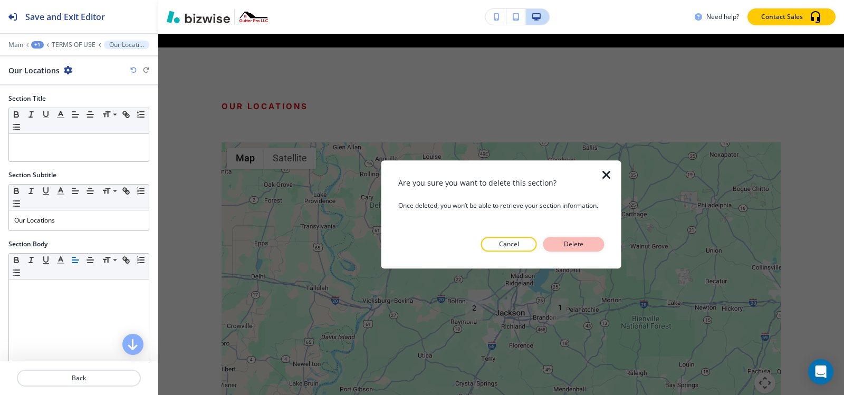
click at [586, 241] on p "Delete" at bounding box center [573, 244] width 25 height 9
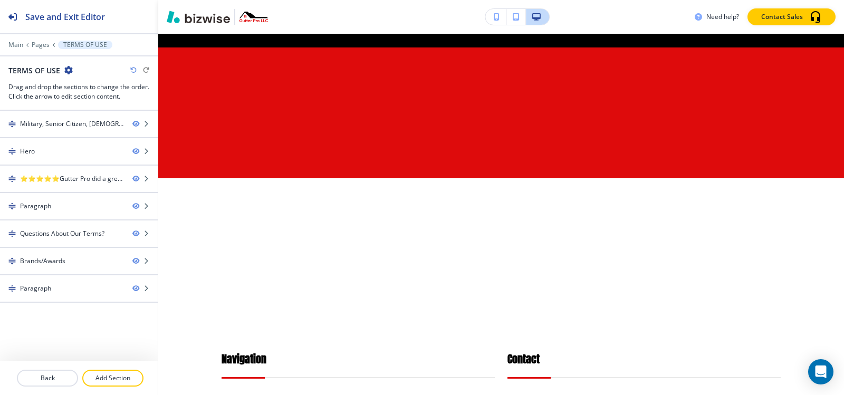
scroll to position [3624, 0]
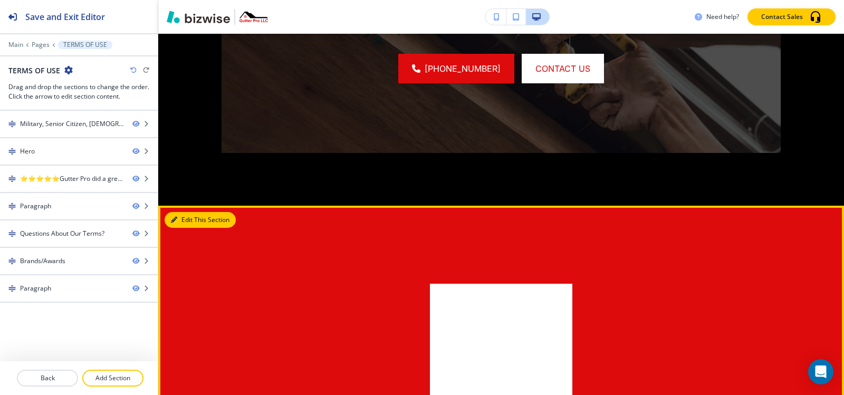
click at [182, 212] on button "Edit This Section" at bounding box center [200, 220] width 71 height 16
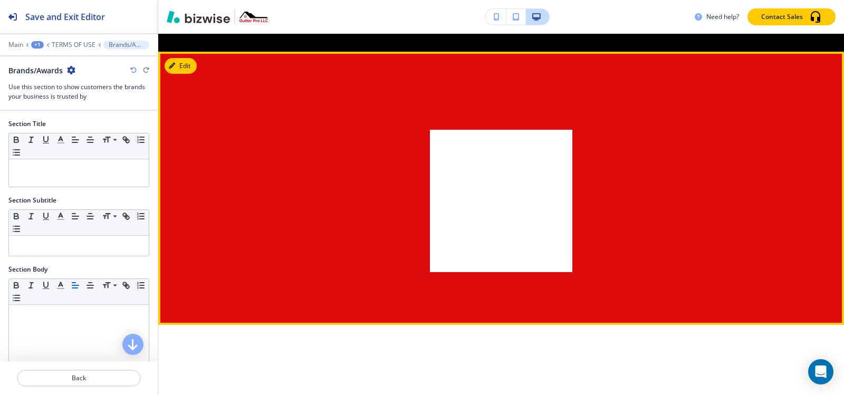
scroll to position [3783, 0]
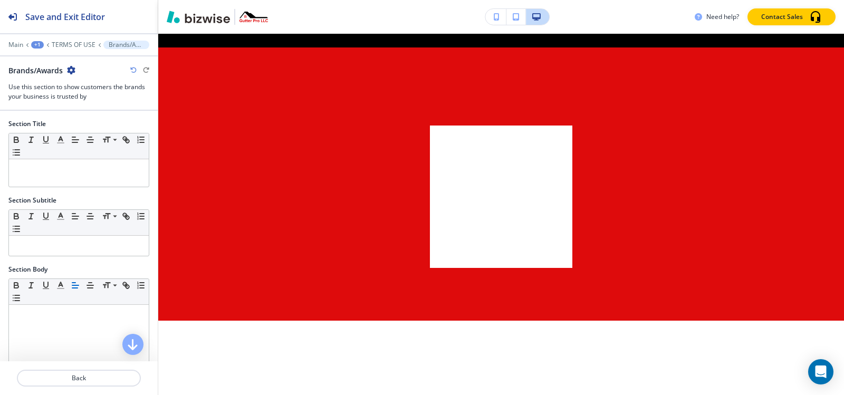
click at [73, 68] on icon "button" at bounding box center [71, 70] width 8 height 8
click at [107, 129] on p "Delete Section" at bounding box center [101, 125] width 54 height 9
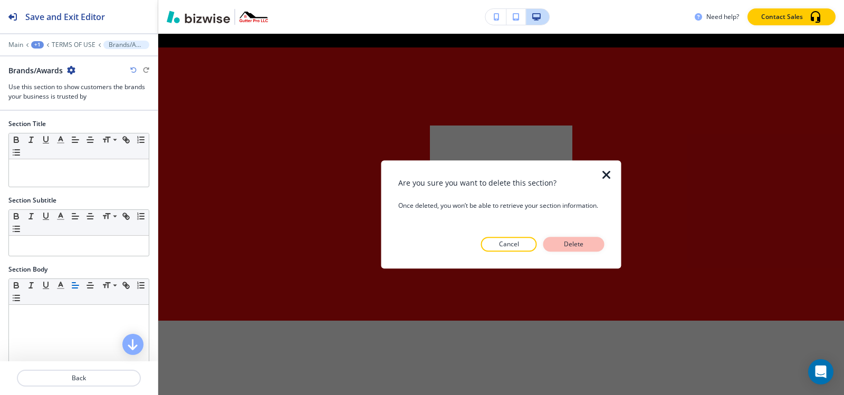
drag, startPoint x: 589, startPoint y: 247, endPoint x: 546, endPoint y: 244, distance: 43.4
click at [589, 247] on button "Delete" at bounding box center [573, 244] width 61 height 15
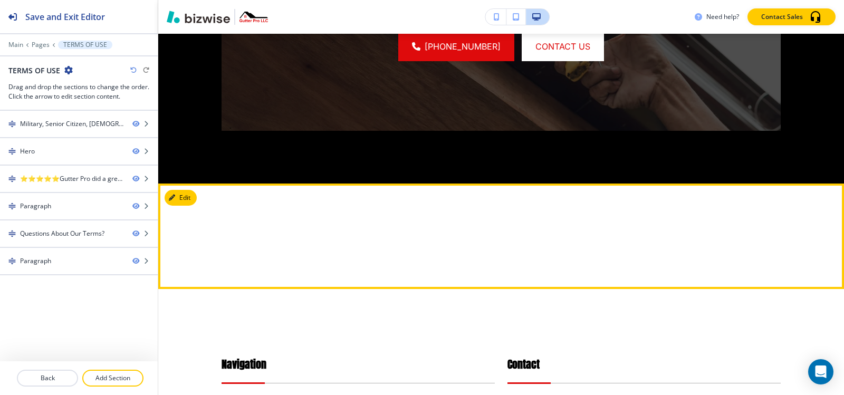
scroll to position [3723, 0]
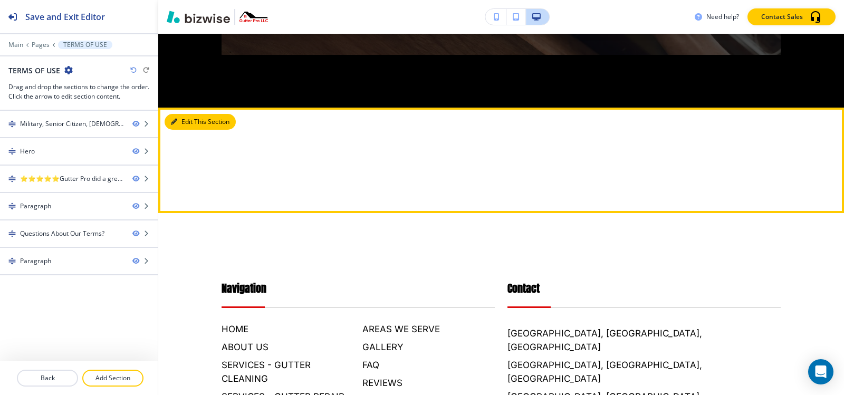
click at [188, 114] on button "Edit This Section" at bounding box center [200, 122] width 71 height 16
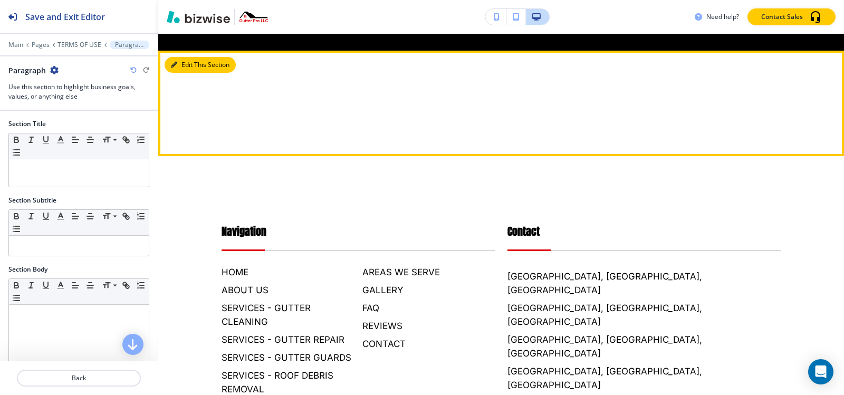
scroll to position [3783, 0]
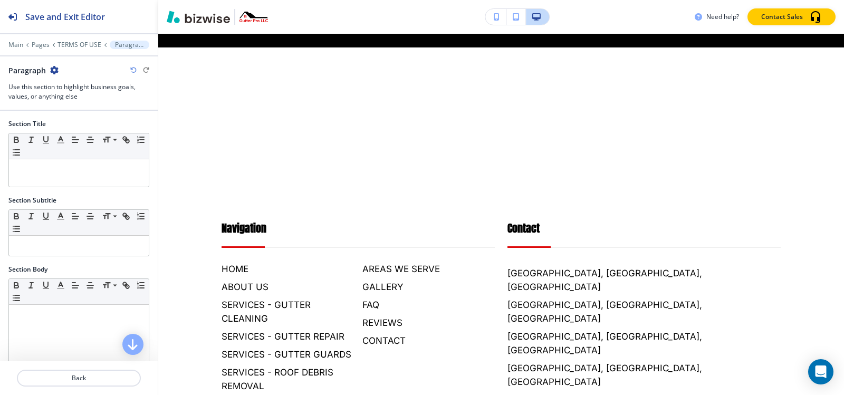
click at [53, 70] on icon "button" at bounding box center [54, 70] width 8 height 8
click at [59, 127] on p "Delete Section" at bounding box center [83, 125] width 54 height 9
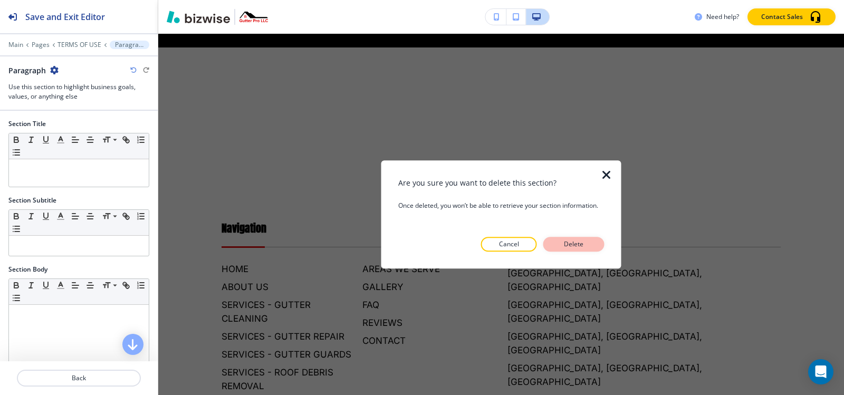
click at [562, 242] on p "Delete" at bounding box center [573, 244] width 25 height 9
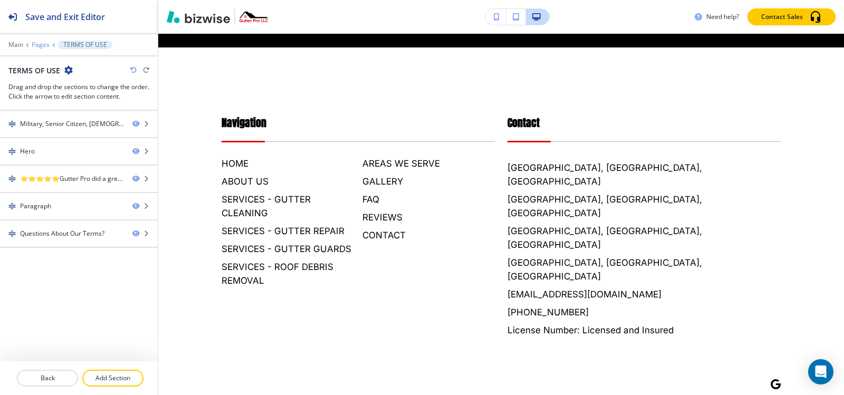
click at [44, 41] on p "Pages" at bounding box center [41, 44] width 18 height 7
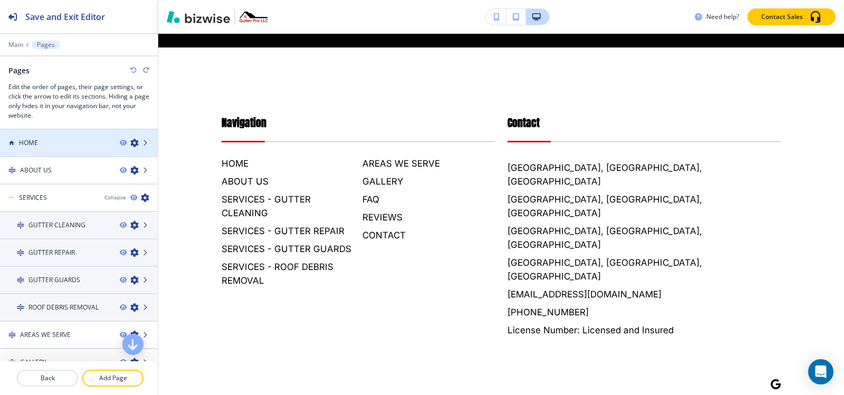
click at [59, 151] on div at bounding box center [79, 152] width 158 height 8
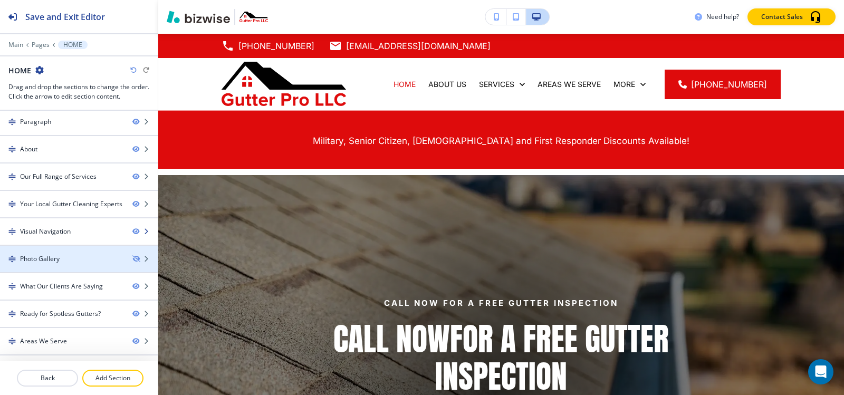
scroll to position [106, 0]
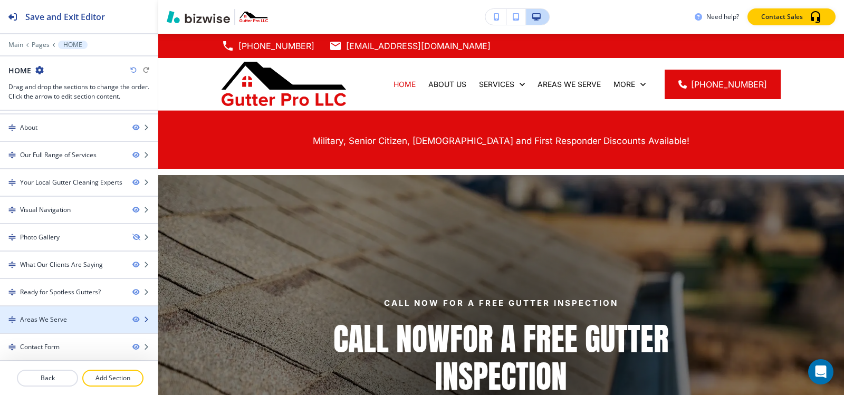
click at [53, 325] on div at bounding box center [79, 329] width 158 height 8
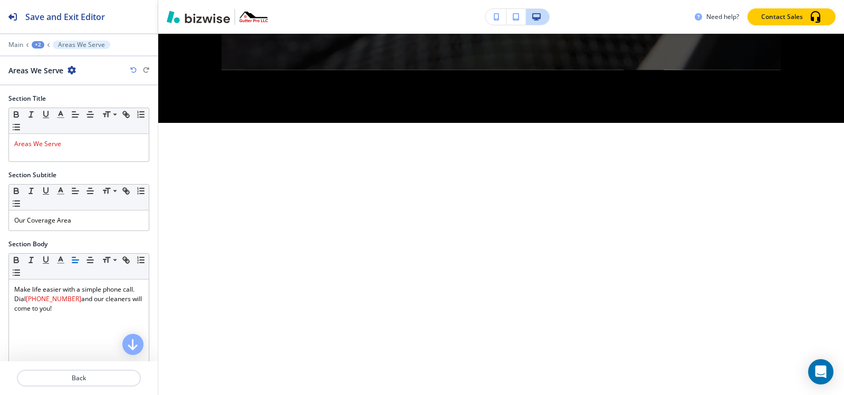
click at [73, 69] on icon "button" at bounding box center [72, 70] width 8 height 8
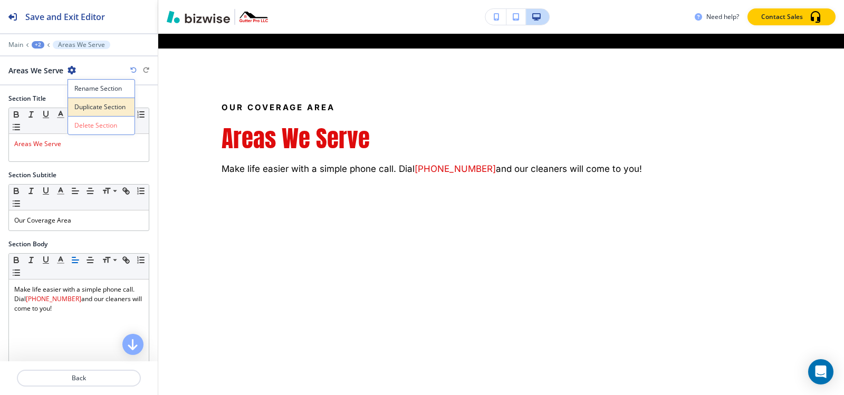
scroll to position [4023, 0]
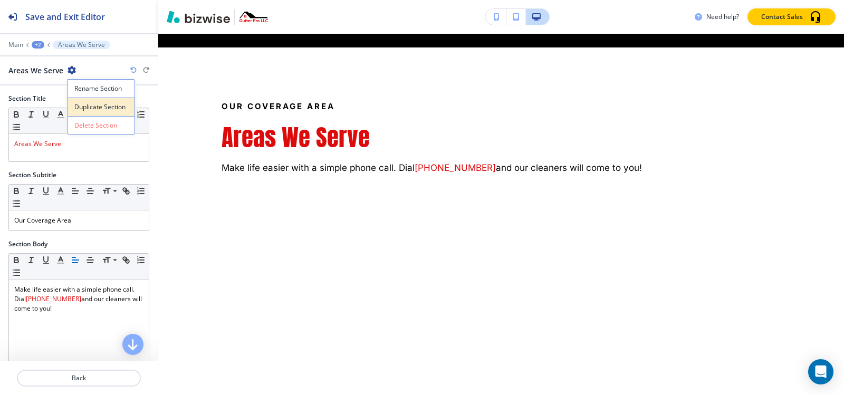
click at [79, 103] on p "Duplicate Section" at bounding box center [101, 106] width 54 height 9
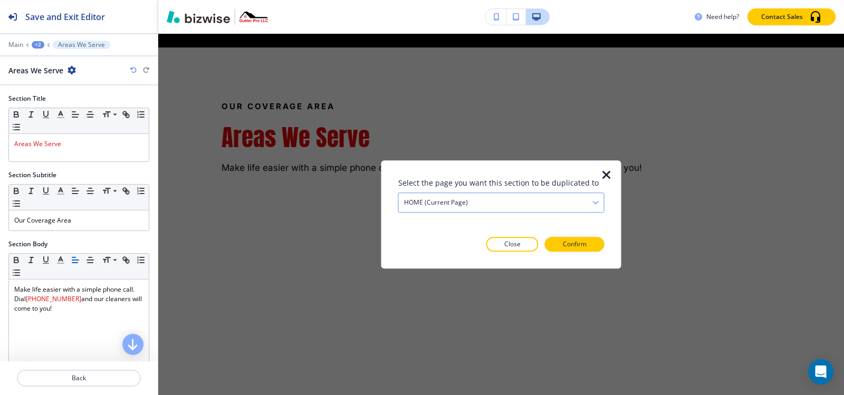
click at [447, 204] on h4 "HOME (current page)" at bounding box center [436, 202] width 64 height 9
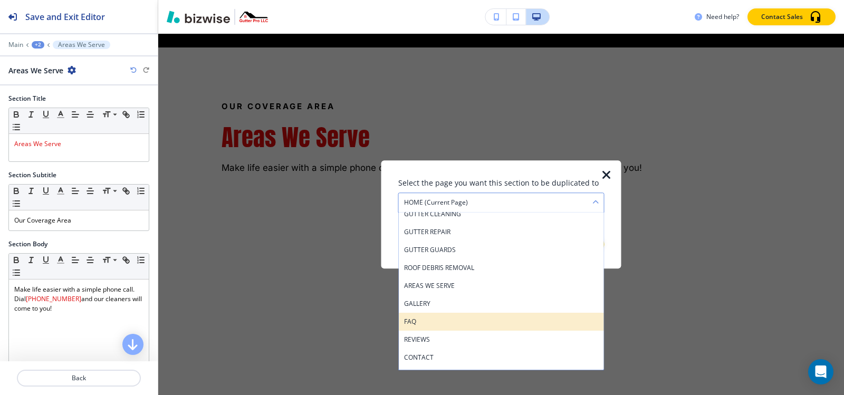
scroll to position [75, 0]
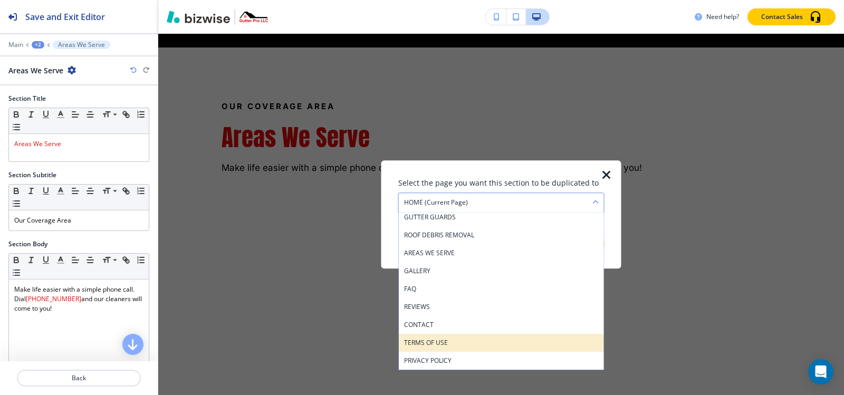
click at [442, 340] on h4 "TERMS OF USE" at bounding box center [501, 342] width 195 height 9
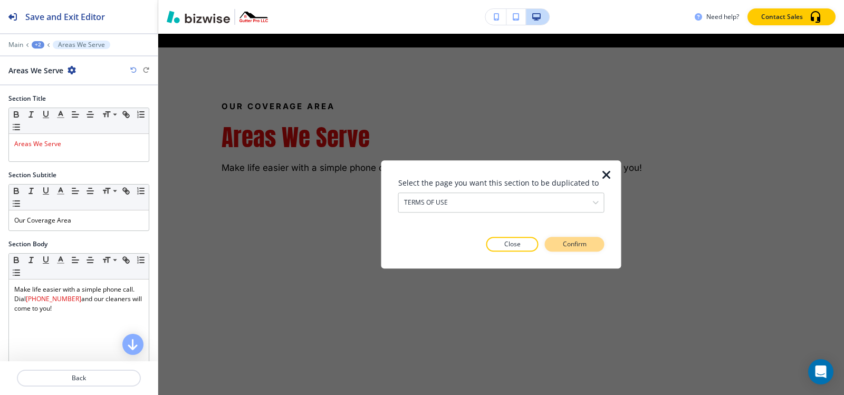
click at [585, 249] on p "Confirm" at bounding box center [575, 244] width 24 height 9
click at [585, 249] on p "Take me there" at bounding box center [565, 244] width 43 height 9
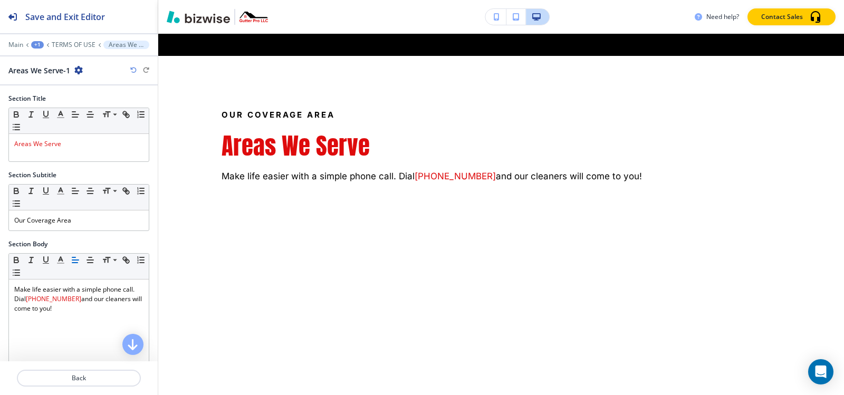
scroll to position [3783, 0]
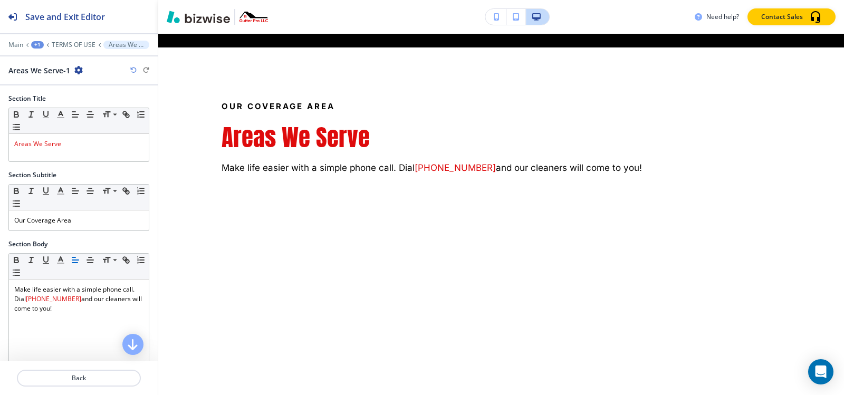
click at [81, 70] on icon "button" at bounding box center [78, 70] width 8 height 8
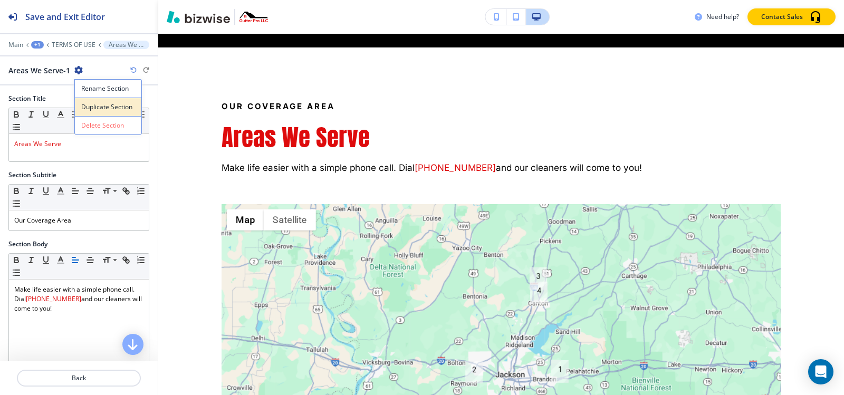
click at [98, 105] on p "Duplicate Section" at bounding box center [108, 106] width 54 height 9
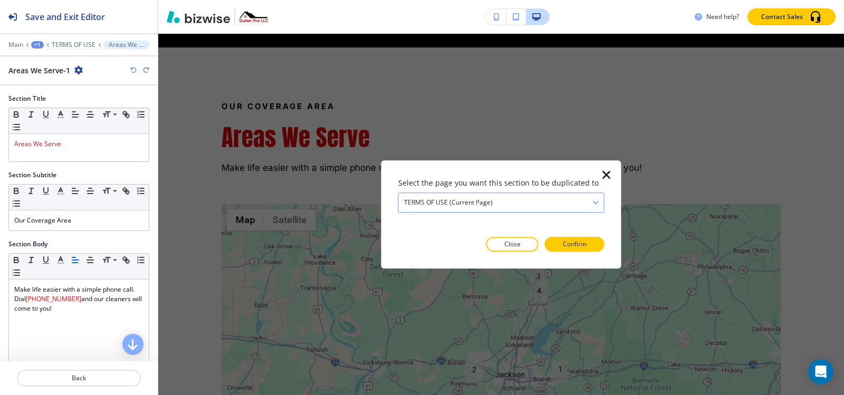
click at [501, 201] on div "TERMS OF USE (current page)" at bounding box center [501, 202] width 205 height 19
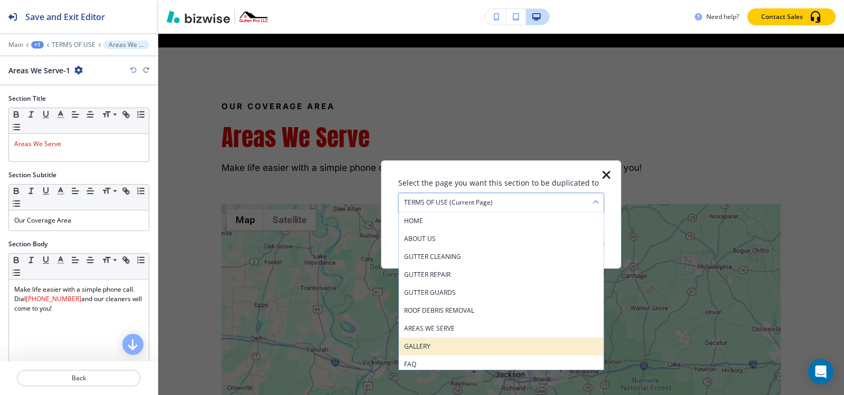
scroll to position [75, 0]
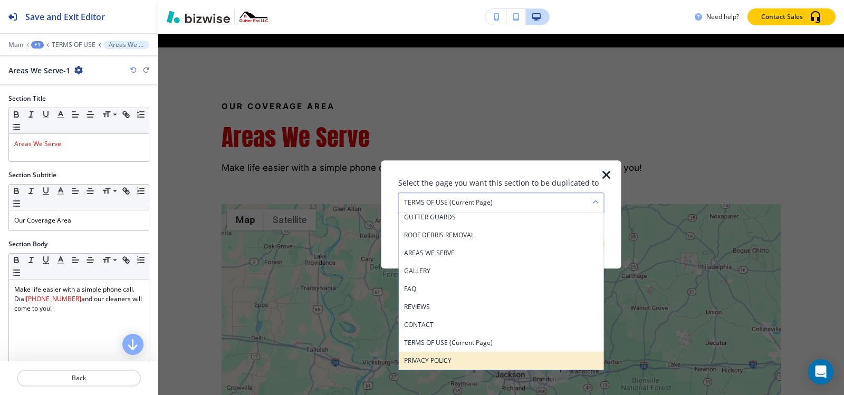
click at [450, 359] on h4 "PRIVACY POLICY" at bounding box center [501, 360] width 195 height 9
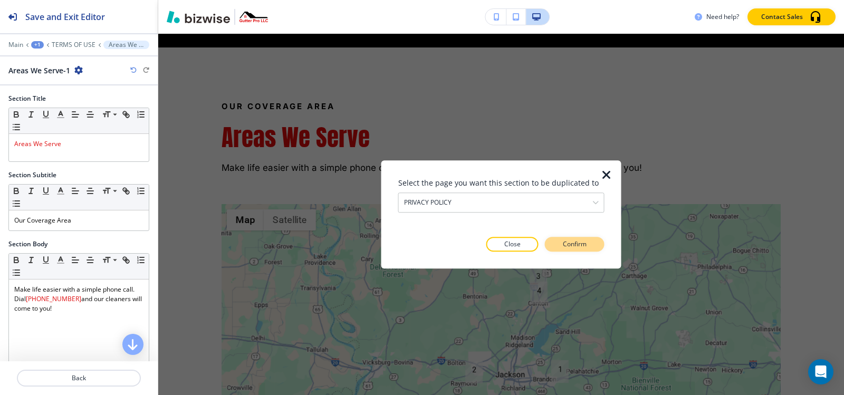
click at [578, 243] on p "Confirm" at bounding box center [575, 244] width 24 height 9
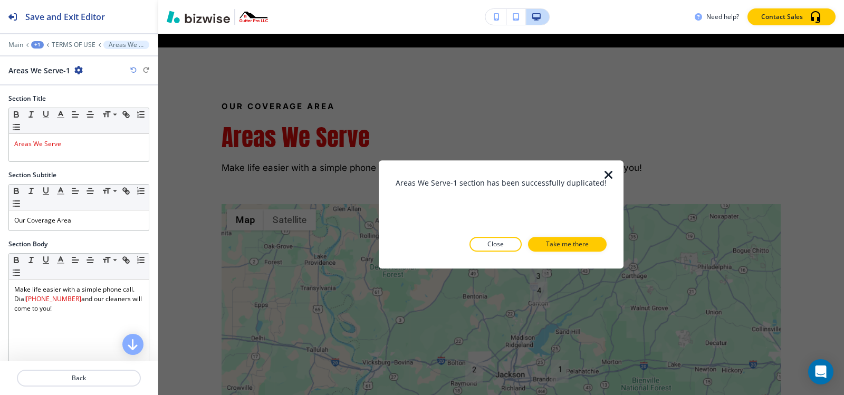
click at [578, 243] on p "Take me there" at bounding box center [567, 244] width 43 height 9
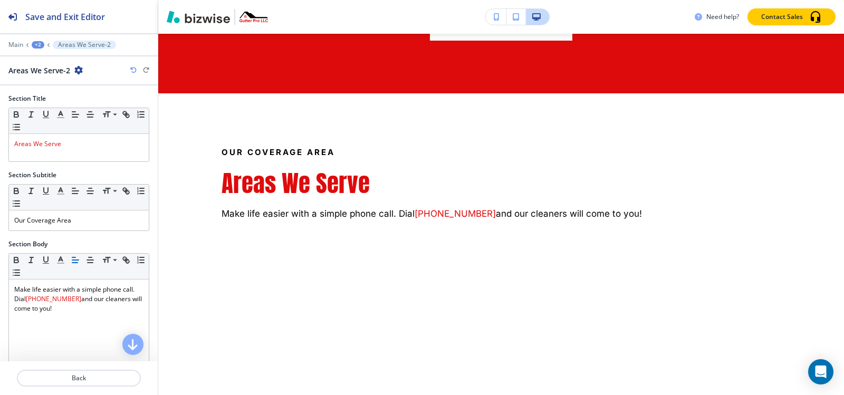
scroll to position [2170, 0]
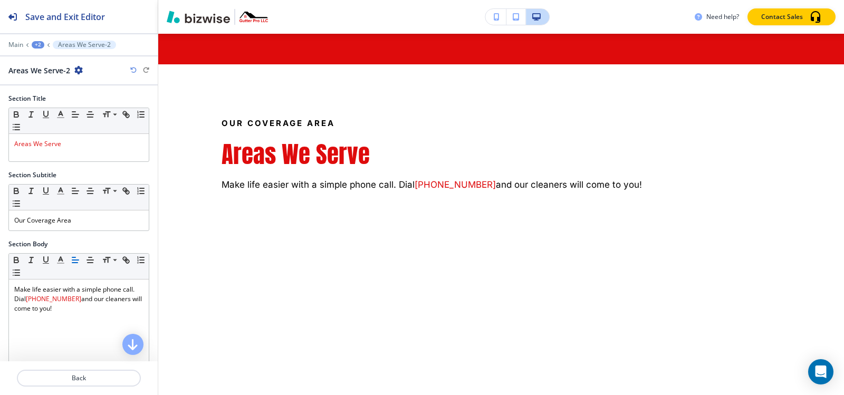
click at [41, 47] on div "+2" at bounding box center [38, 44] width 13 height 7
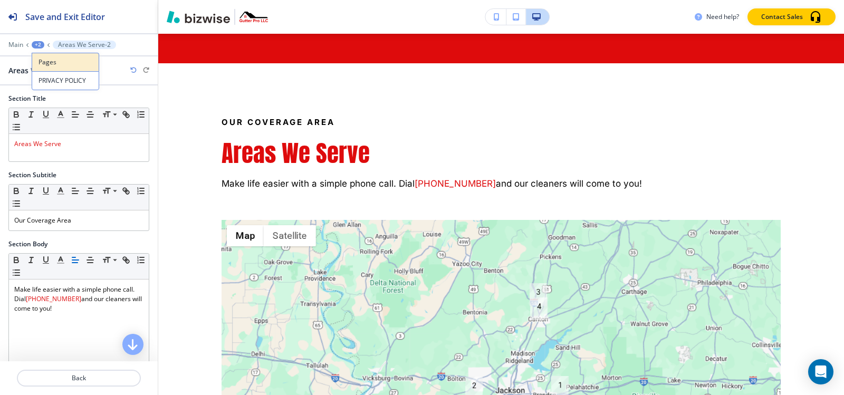
click at [37, 59] on button "Pages" at bounding box center [66, 62] width 68 height 18
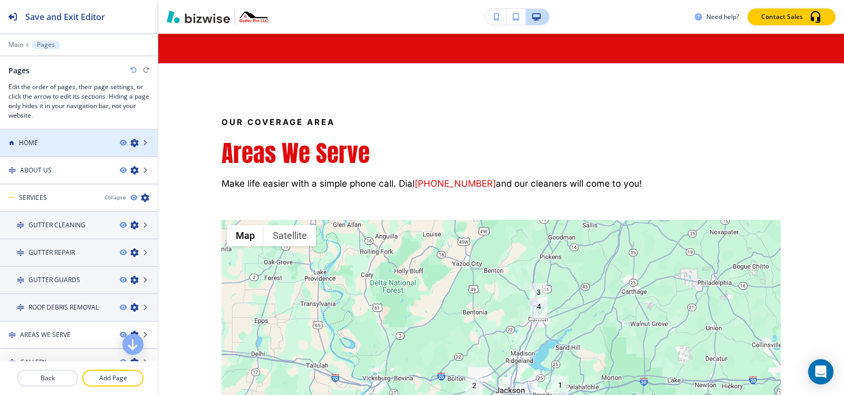
click at [41, 146] on div "HOME" at bounding box center [55, 142] width 111 height 9
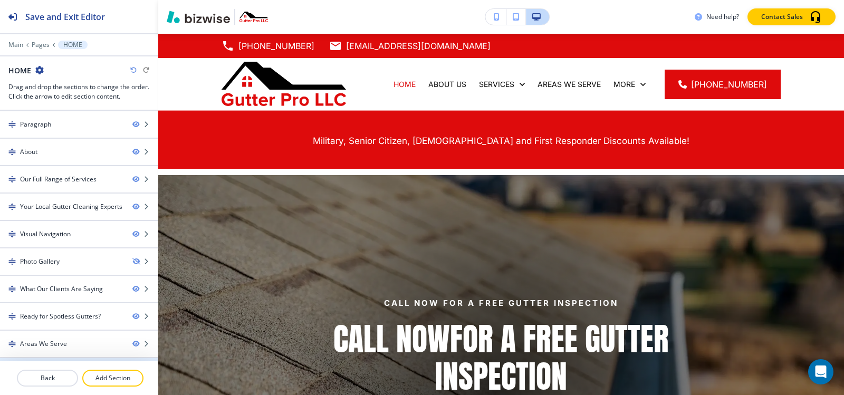
scroll to position [106, 0]
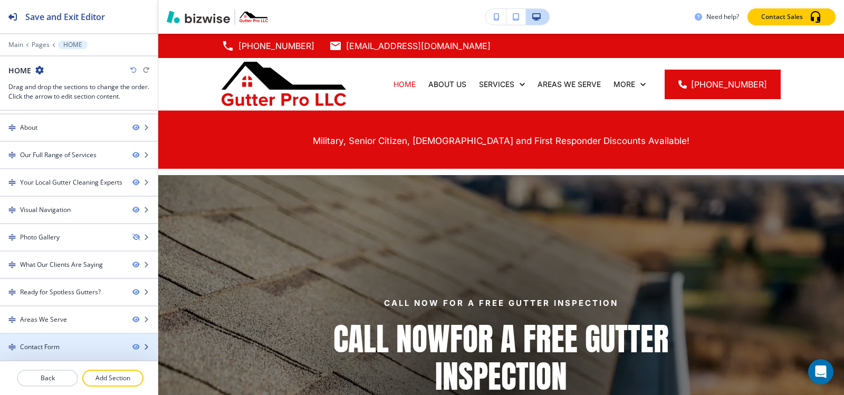
click at [39, 344] on div "Contact Form" at bounding box center [40, 346] width 40 height 9
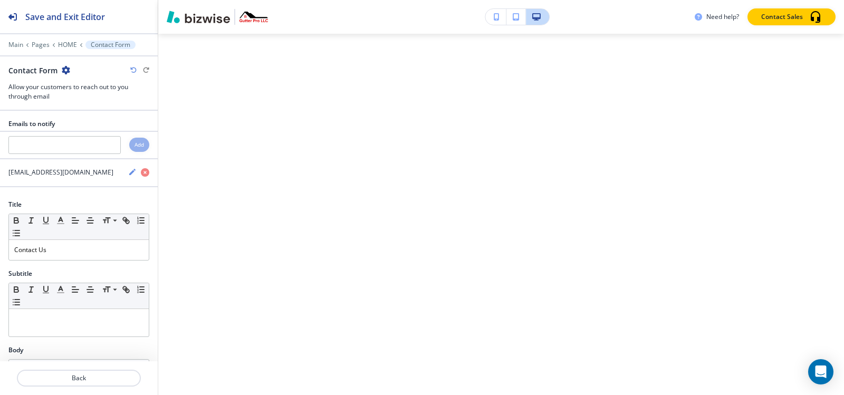
click at [62, 71] on icon "button" at bounding box center [66, 70] width 8 height 8
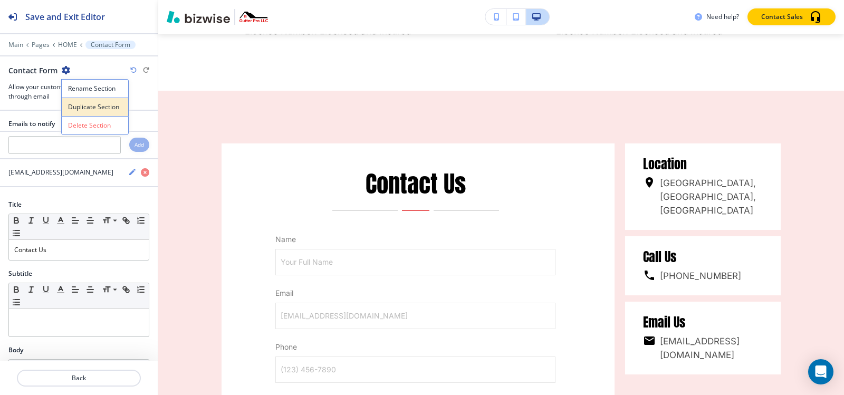
scroll to position [5119, 0]
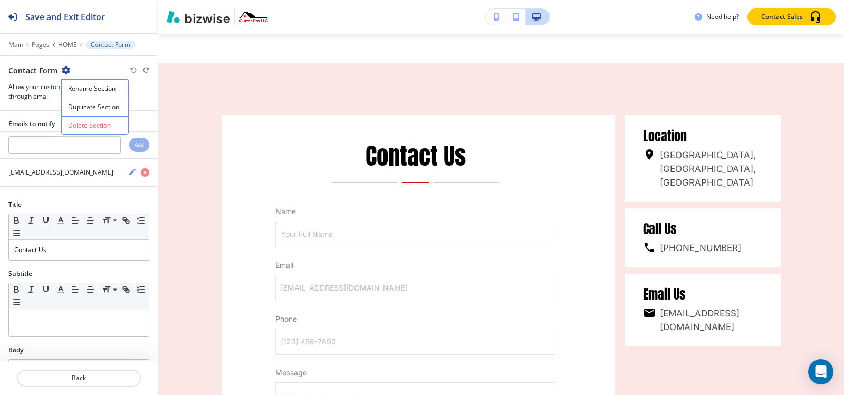
click at [78, 109] on p "Duplicate Section" at bounding box center [95, 106] width 54 height 9
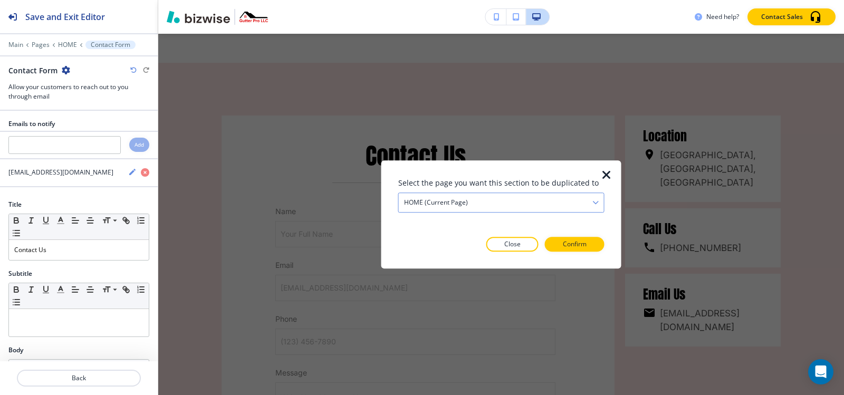
click at [483, 204] on div "HOME (current page)" at bounding box center [501, 202] width 205 height 19
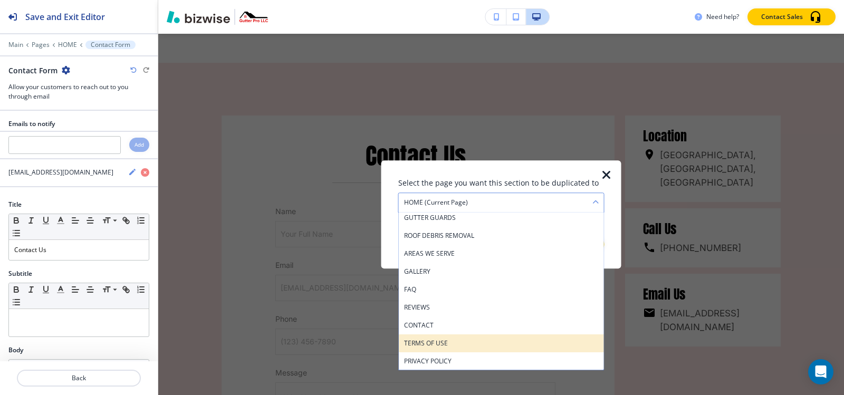
scroll to position [75, 0]
click at [449, 340] on h4 "TERMS OF USE" at bounding box center [501, 342] width 195 height 9
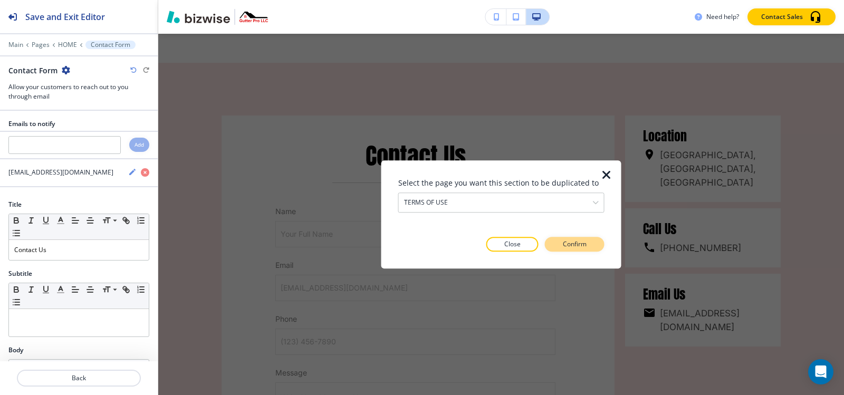
click at [586, 242] on p "Confirm" at bounding box center [575, 244] width 24 height 9
click at [586, 242] on p "Take me there" at bounding box center [565, 244] width 43 height 9
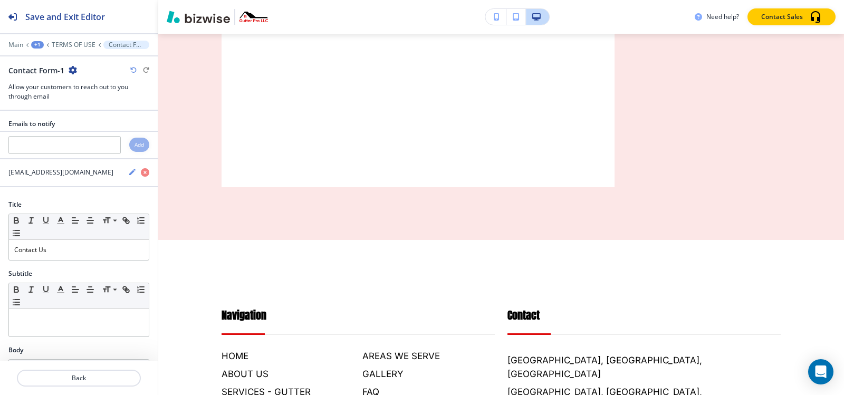
scroll to position [0, 0]
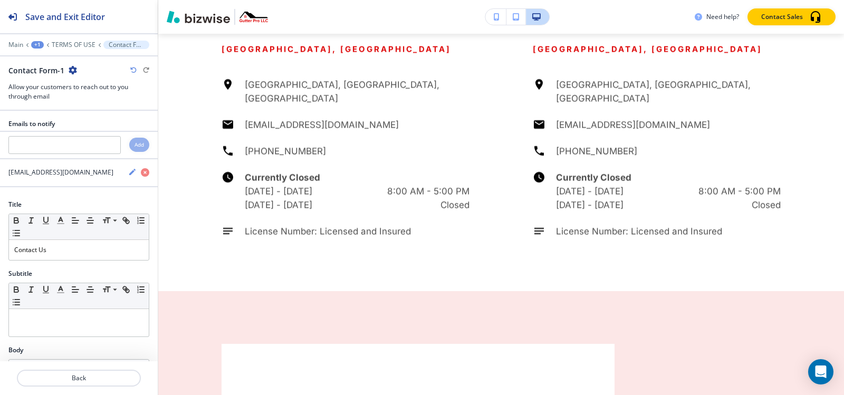
click at [75, 72] on icon "button" at bounding box center [73, 70] width 8 height 8
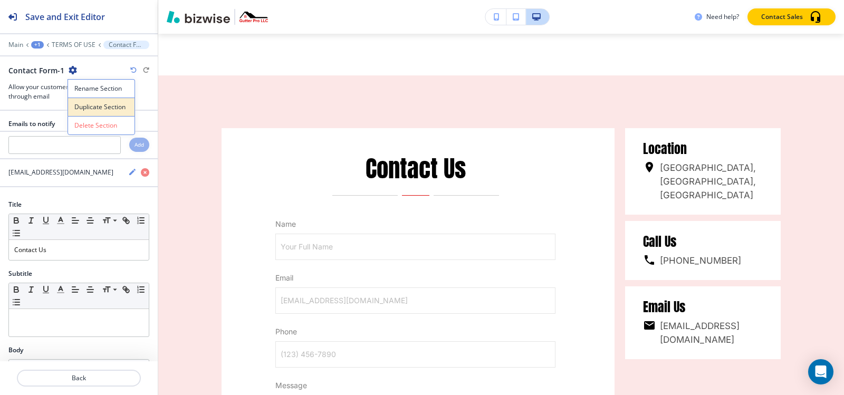
scroll to position [4739, 0]
click at [84, 107] on p "Duplicate Section" at bounding box center [101, 106] width 54 height 9
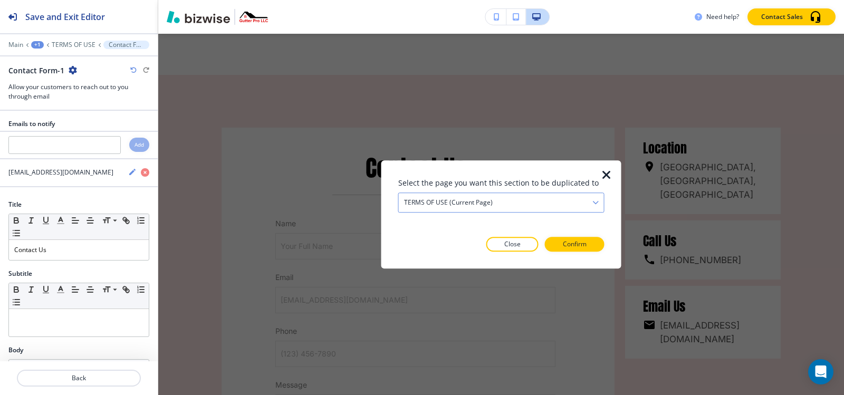
click at [516, 208] on div "TERMS OF USE (current page)" at bounding box center [501, 202] width 205 height 19
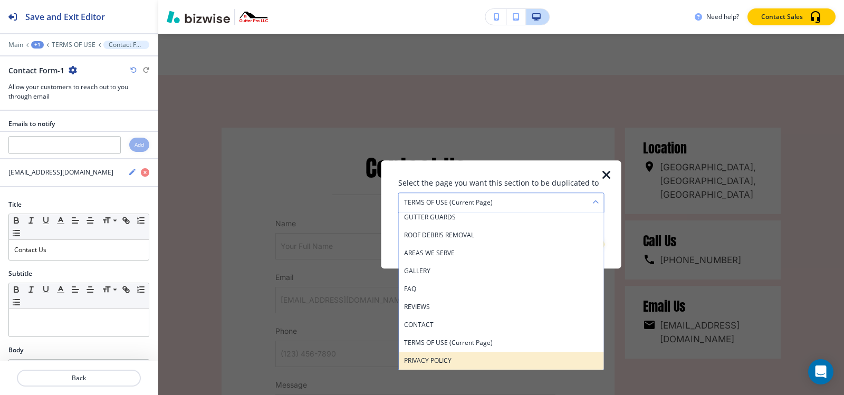
click at [478, 360] on h4 "PRIVACY POLICY" at bounding box center [501, 360] width 195 height 9
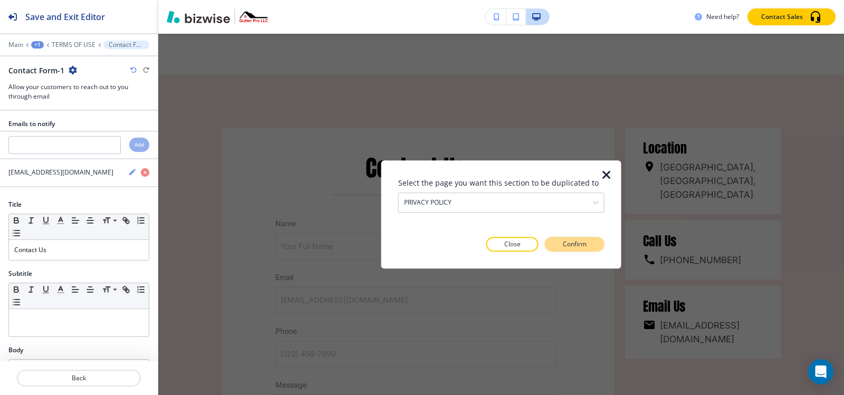
click at [579, 245] on p "Confirm" at bounding box center [575, 244] width 24 height 9
click at [579, 245] on p "Take me there" at bounding box center [565, 244] width 43 height 9
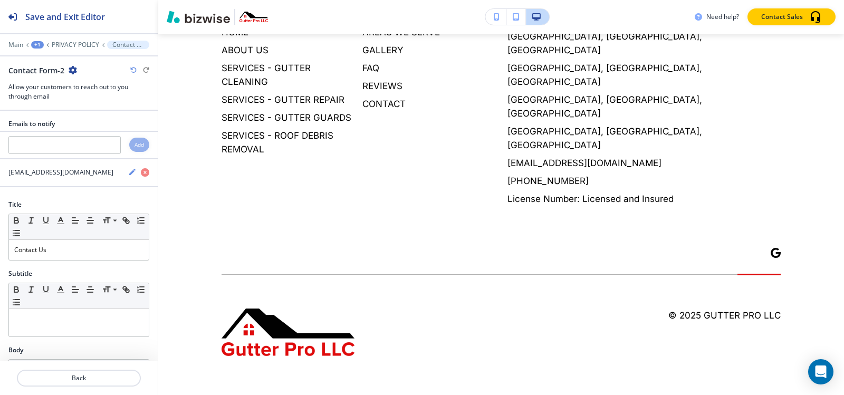
scroll to position [0, 0]
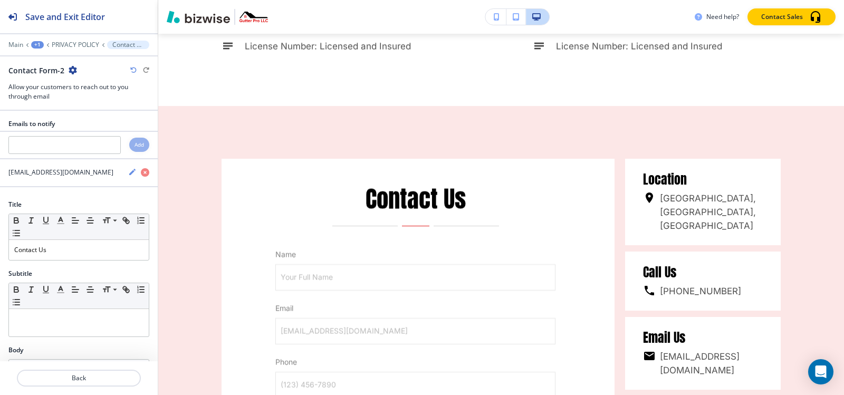
click at [36, 42] on div "+1" at bounding box center [37, 44] width 13 height 7
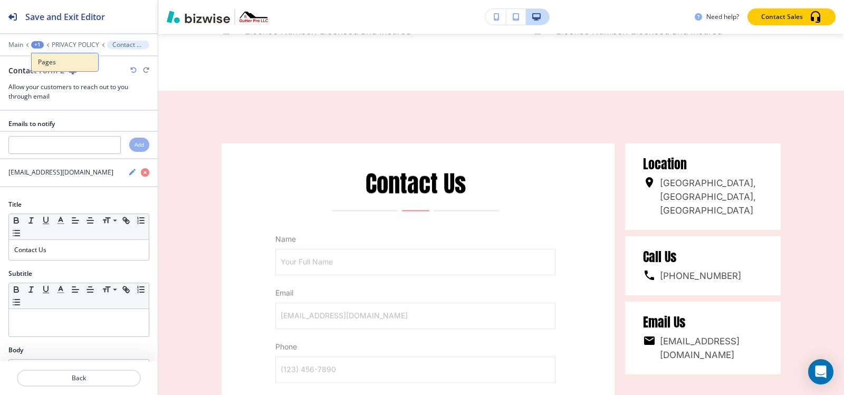
click at [35, 60] on button "Pages" at bounding box center [65, 62] width 68 height 19
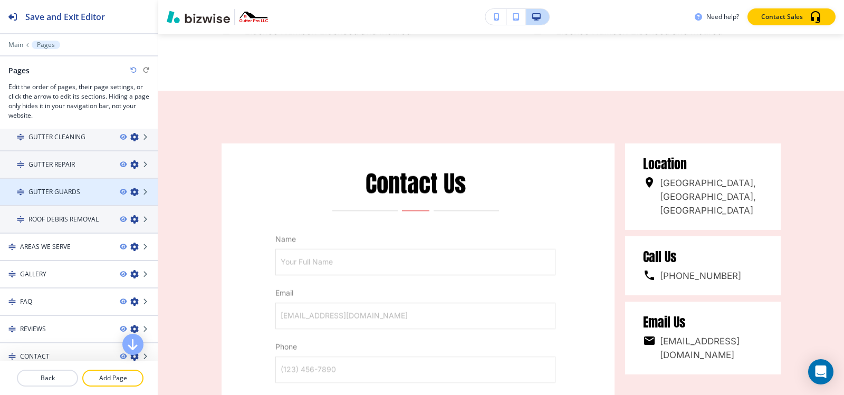
scroll to position [152, 0]
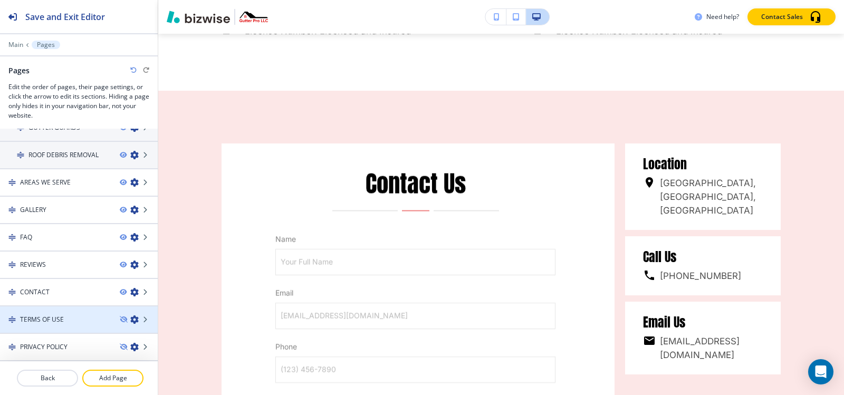
click at [73, 323] on div "TERMS OF USE" at bounding box center [55, 319] width 111 height 9
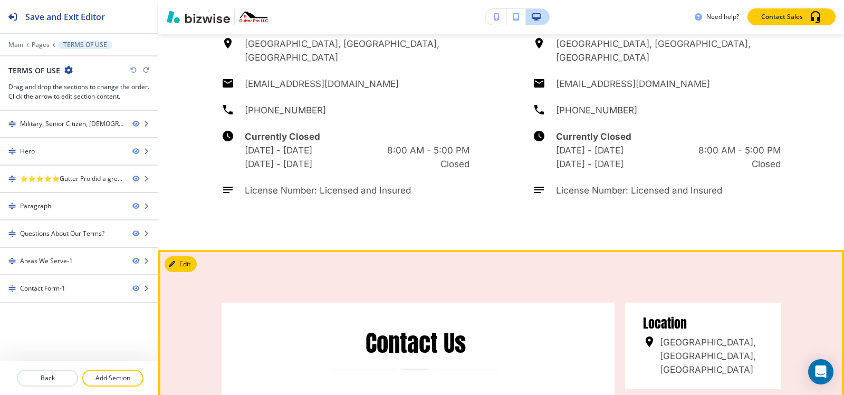
scroll to position [4960, 0]
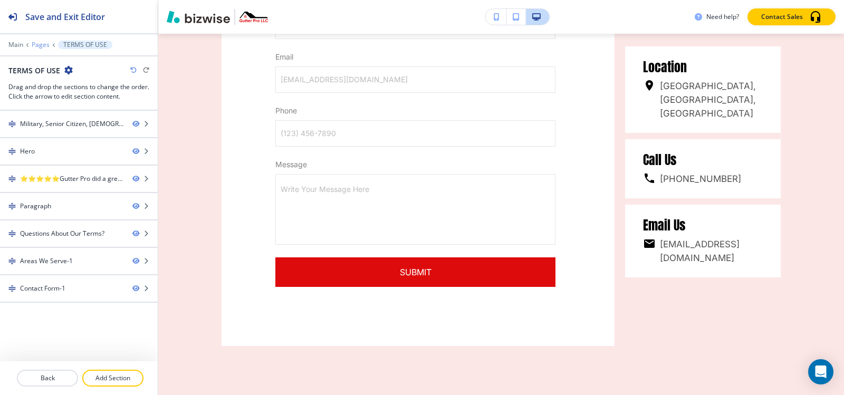
click at [39, 43] on p "Pages" at bounding box center [41, 44] width 18 height 7
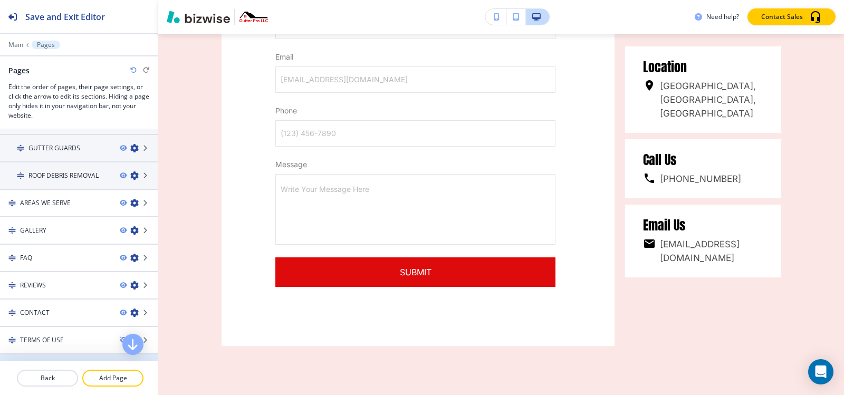
scroll to position [152, 0]
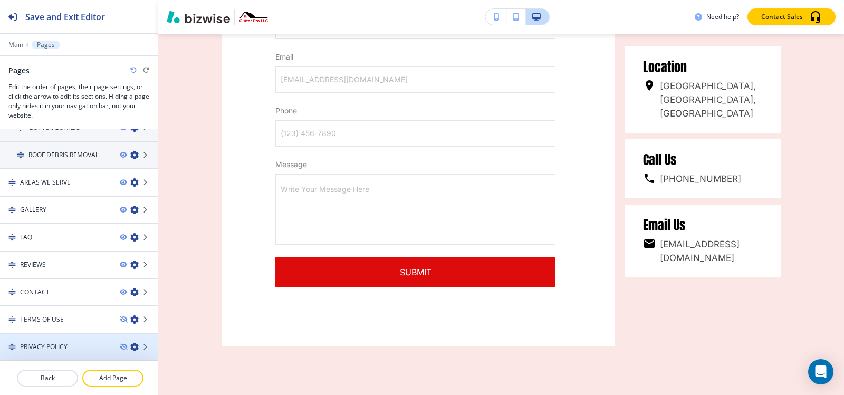
click at [51, 352] on div at bounding box center [79, 356] width 158 height 8
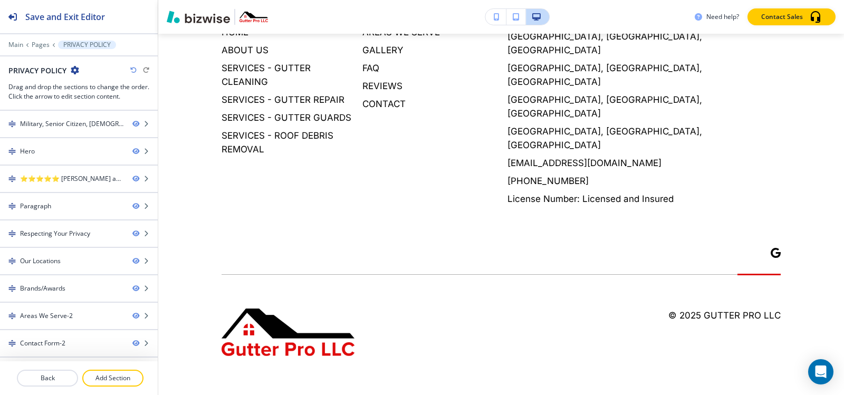
scroll to position [0, 0]
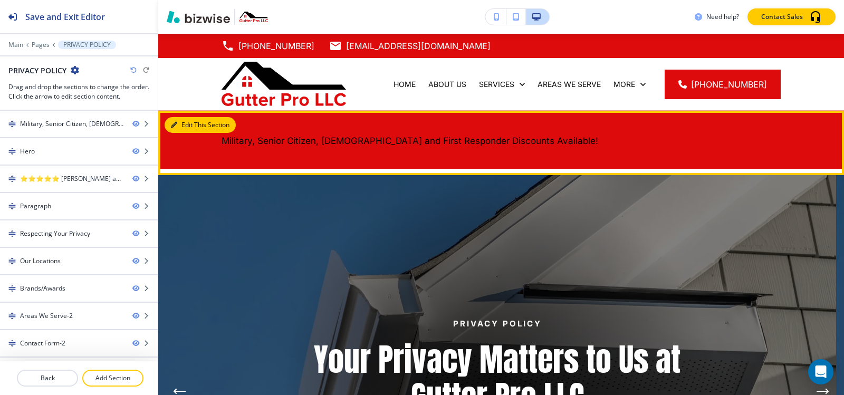
click at [177, 126] on icon "button" at bounding box center [174, 125] width 6 height 6
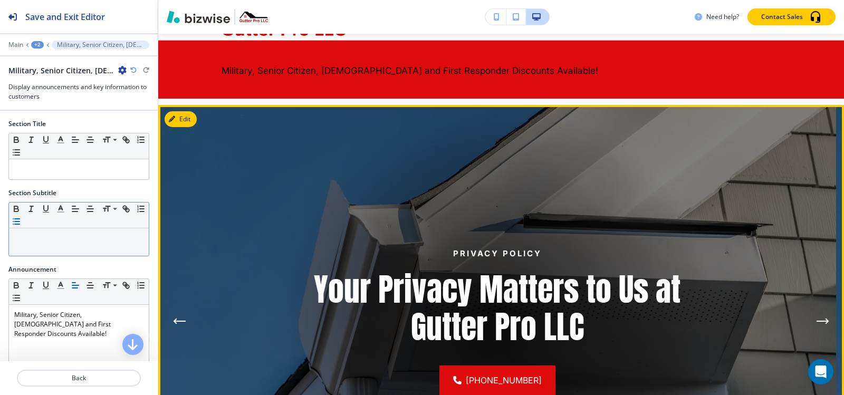
scroll to position [77, 0]
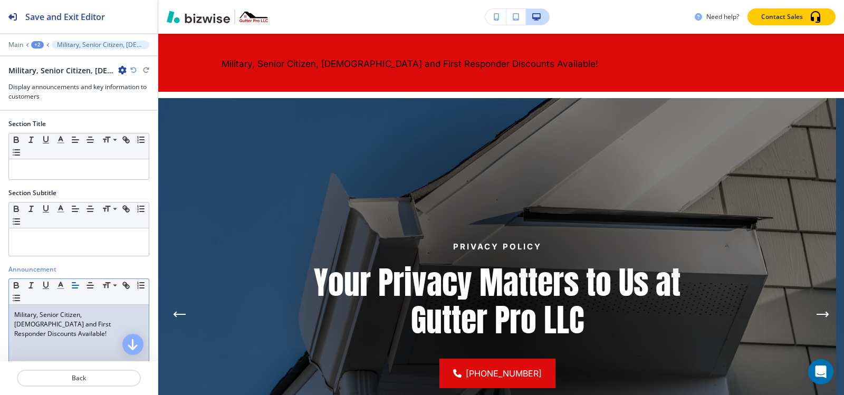
click at [51, 320] on p "Military, Senior Citizen, [DEMOGRAPHIC_DATA] and First Responder Discounts Avai…" at bounding box center [78, 324] width 129 height 28
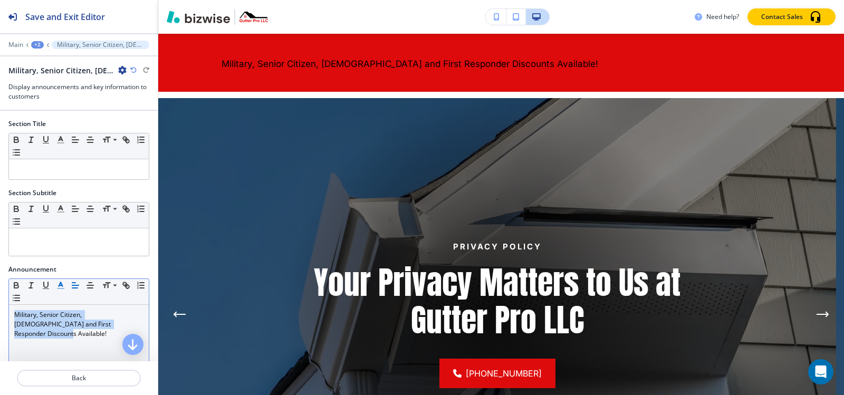
click at [62, 285] on line "button" at bounding box center [60, 285] width 3 height 0
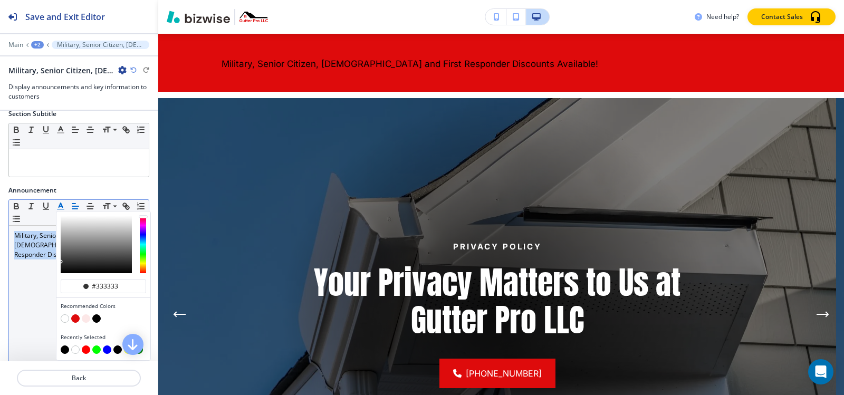
scroll to position [205, 0]
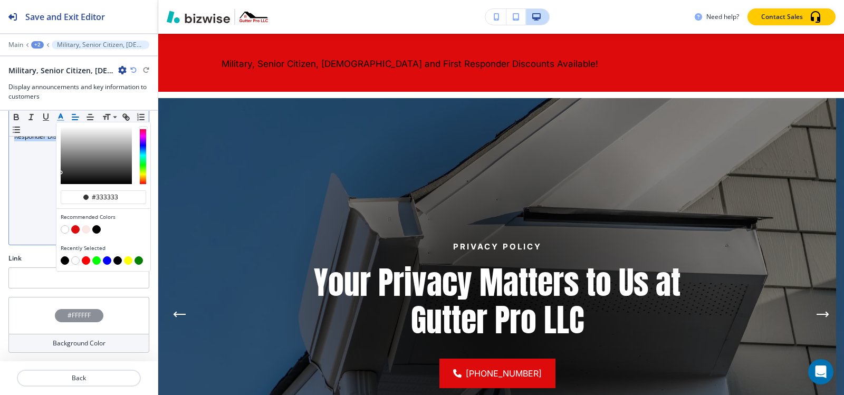
click at [63, 230] on button "button" at bounding box center [65, 229] width 8 height 8
type input "#ffffff"
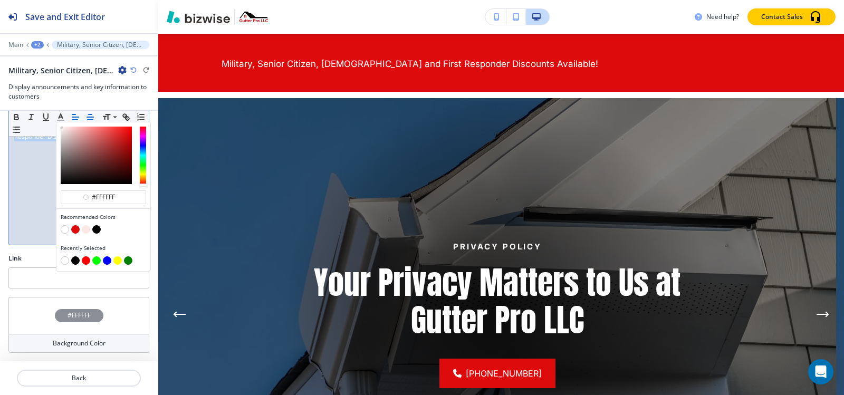
scroll to position [197, 0]
click at [92, 111] on button "button" at bounding box center [90, 117] width 15 height 13
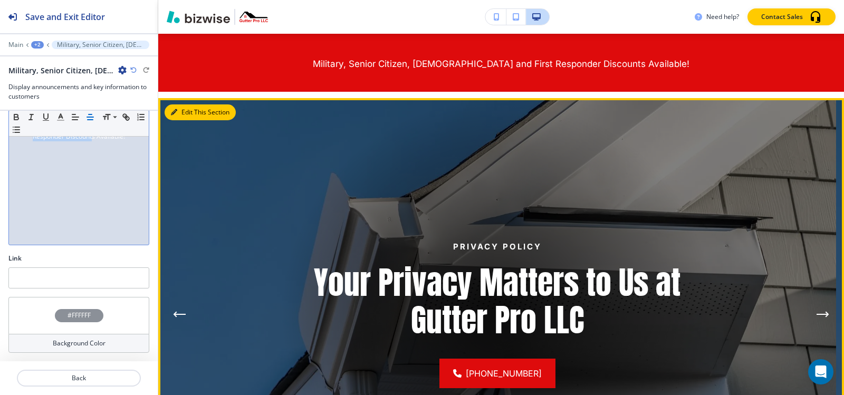
click at [180, 112] on button "Edit This Section" at bounding box center [200, 112] width 71 height 16
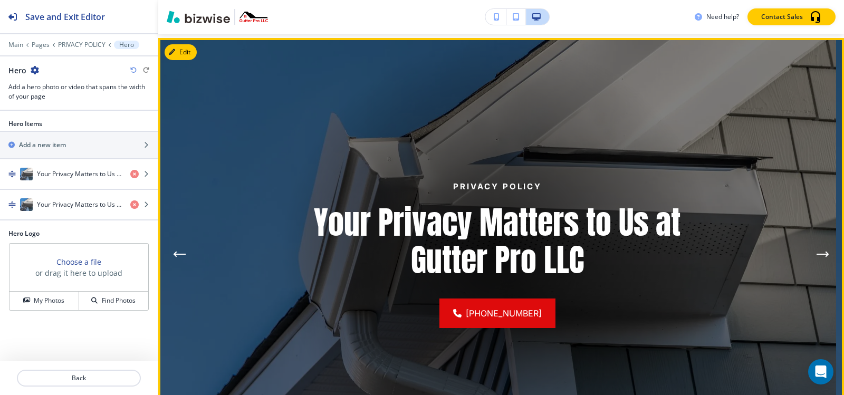
scroll to position [141, 0]
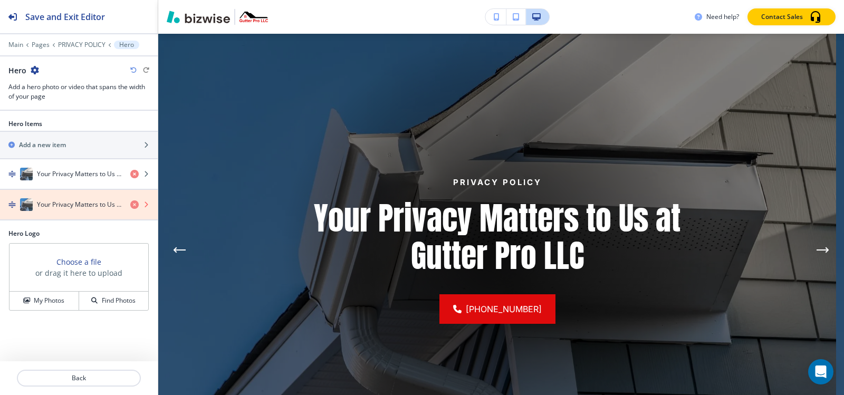
click at [135, 205] on icon "button" at bounding box center [134, 205] width 8 height 8
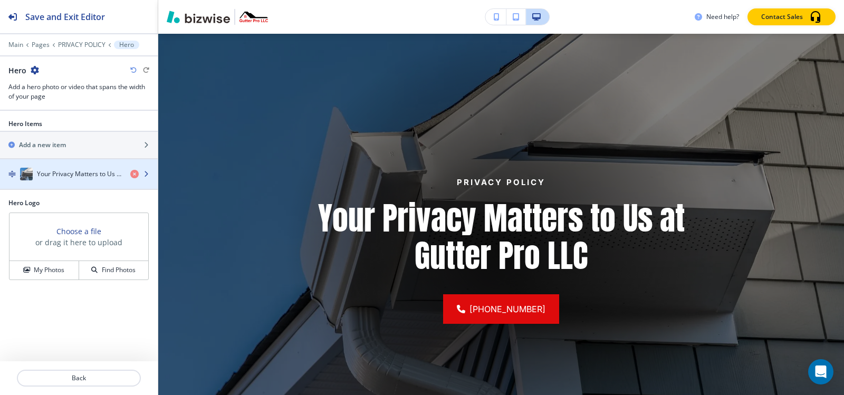
click at [93, 177] on h4 "Your Privacy Matters to Us at Gutter Pro LLC" at bounding box center [79, 173] width 85 height 9
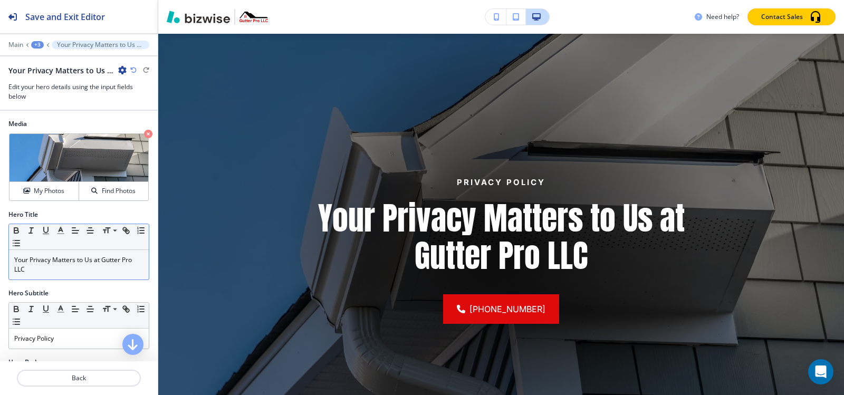
click at [75, 270] on p "Your Privacy Matters to Us at Gutter Pro LLC" at bounding box center [78, 264] width 129 height 19
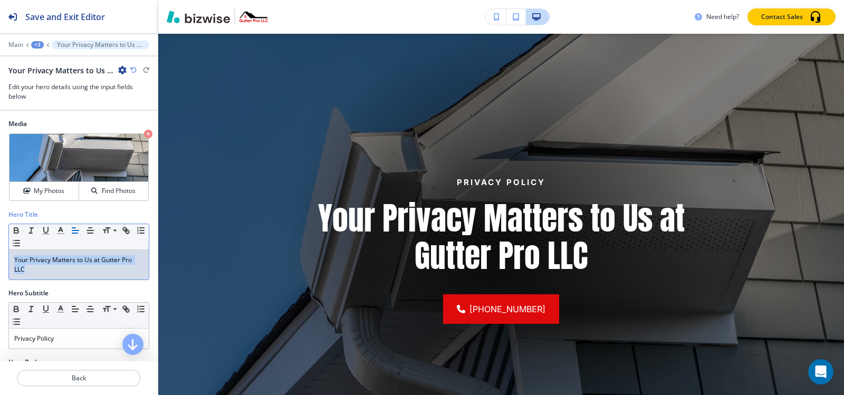
copy p "Your Privacy Matters to Us at Gutter Pro LLC"
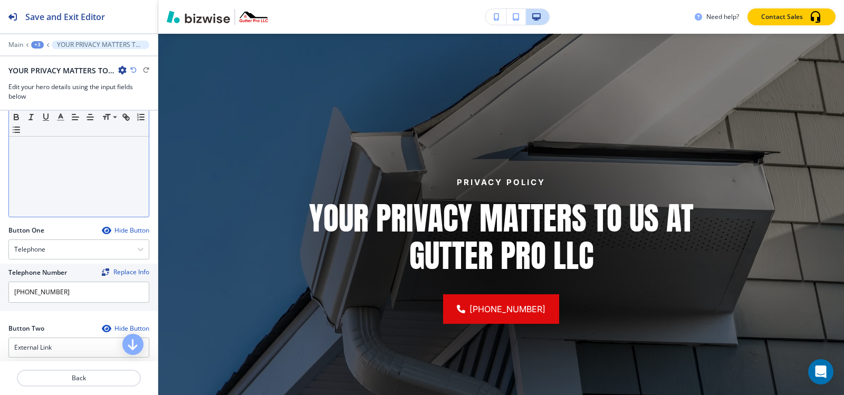
scroll to position [369, 0]
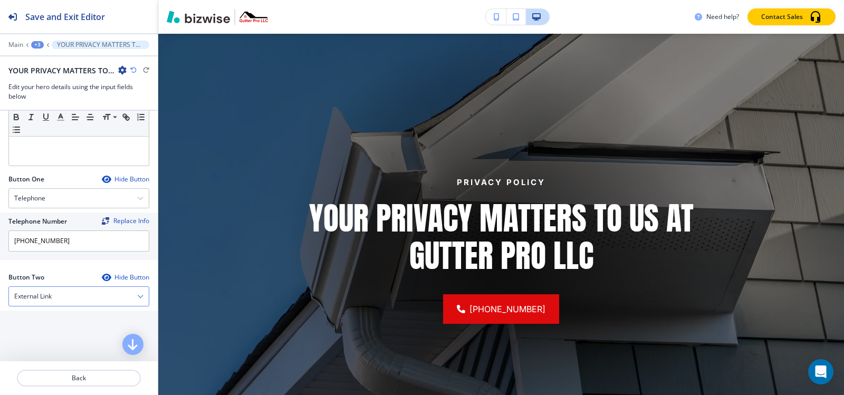
click at [52, 303] on div "External Link" at bounding box center [79, 296] width 140 height 19
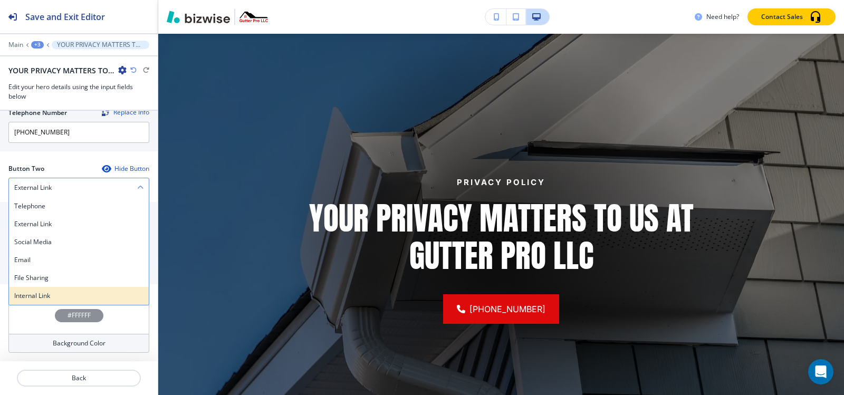
click at [41, 297] on h4 "Internal Link" at bounding box center [78, 295] width 129 height 9
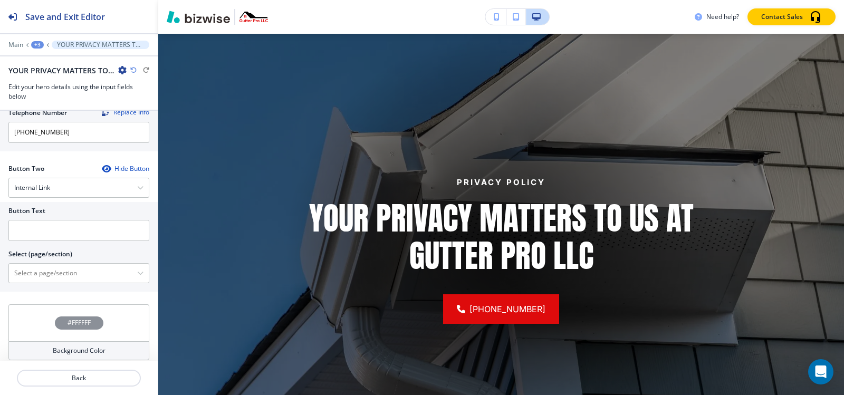
scroll to position [477, 0]
click at [54, 233] on input "text" at bounding box center [78, 231] width 141 height 21
type input "x"
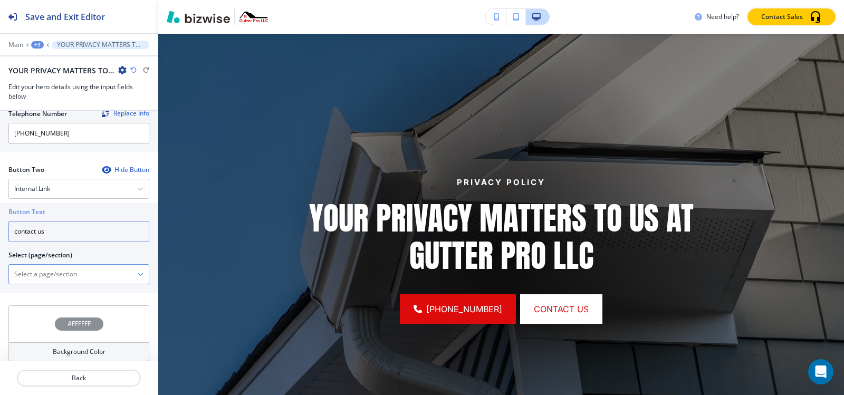
type input "contact us"
click at [63, 275] on \(page\/section\) "Manual Input" at bounding box center [73, 274] width 128 height 18
paste \(page\/section\) "contact us"
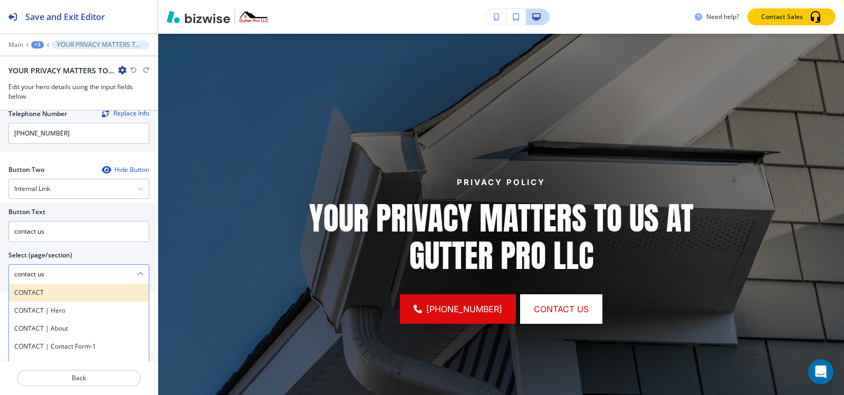
click at [46, 291] on h4 "CONTACT" at bounding box center [78, 292] width 129 height 9
type \(page\/section\) "CONTACT"
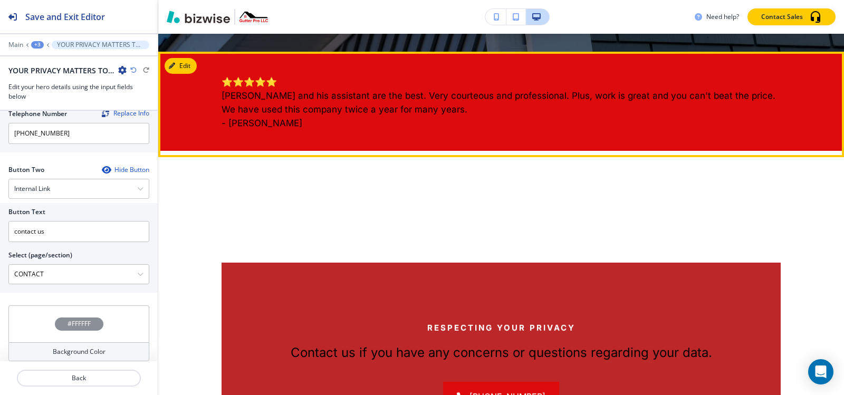
scroll to position [722, 0]
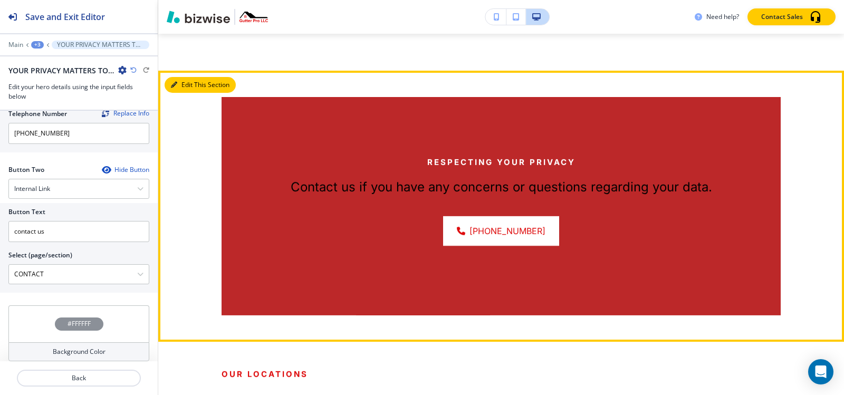
click at [189, 85] on button "Edit This Section" at bounding box center [200, 85] width 71 height 16
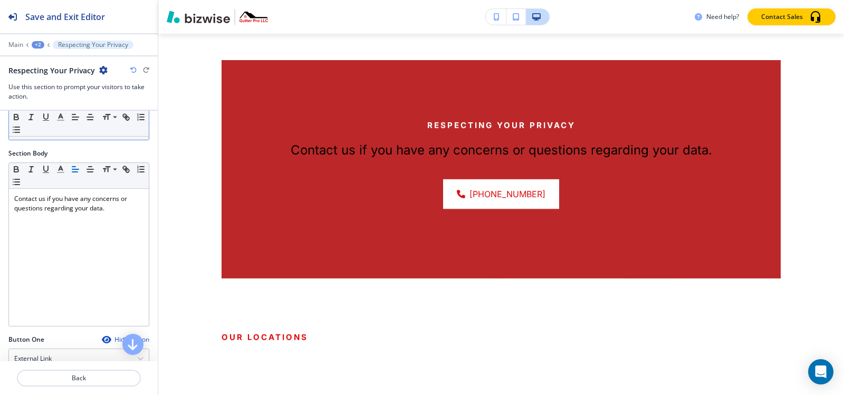
scroll to position [0, 0]
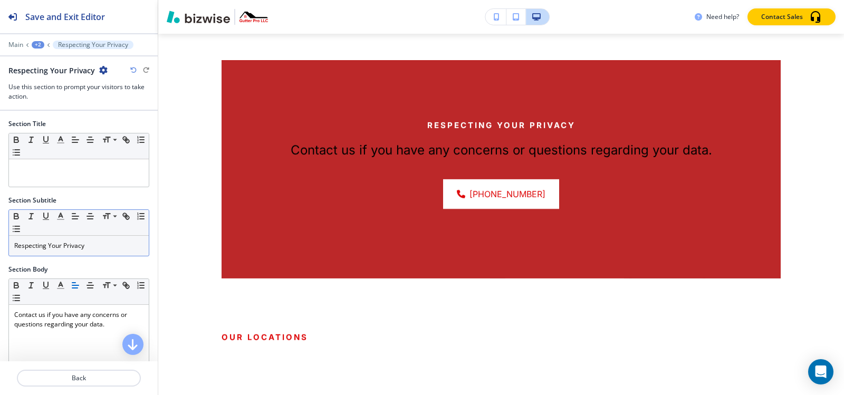
click at [98, 243] on p "Respecting Your Privacy" at bounding box center [78, 245] width 129 height 9
copy p "Respecting Your Privacy"
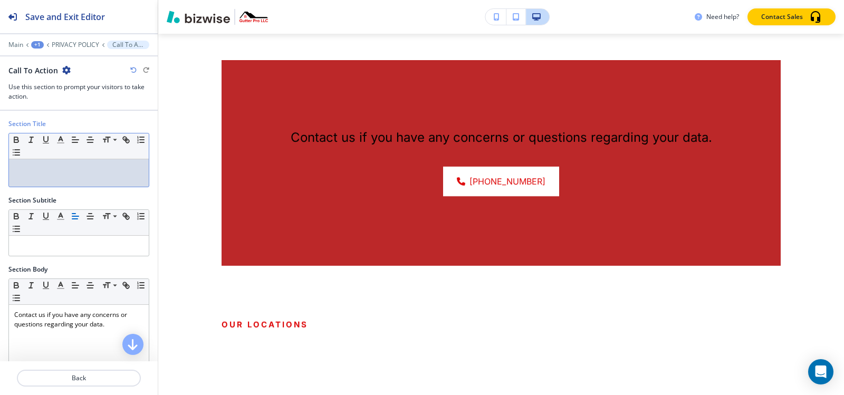
click at [45, 161] on div at bounding box center [79, 172] width 140 height 27
paste div
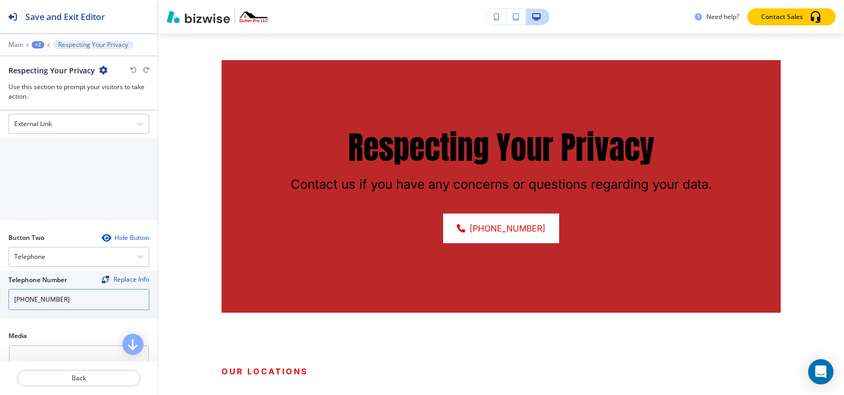
scroll to position [369, 0]
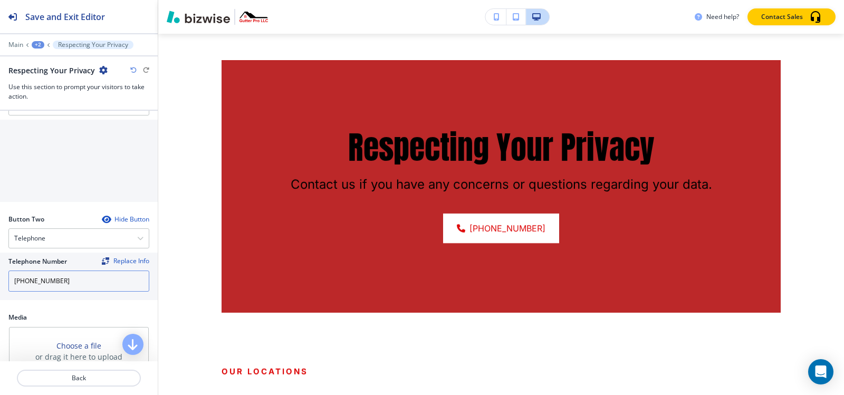
click at [73, 272] on input "[PHONE_NUMBER]" at bounding box center [78, 281] width 141 height 21
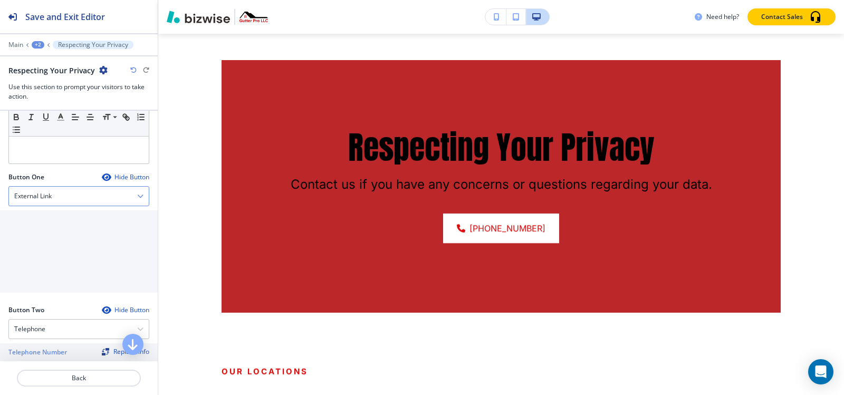
scroll to position [264, 0]
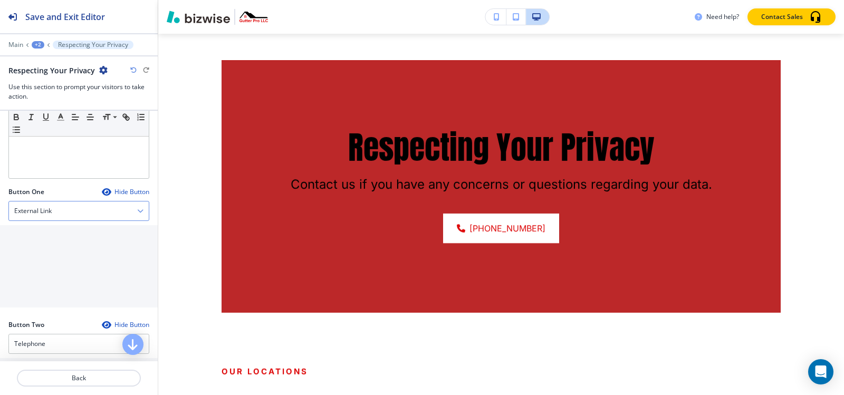
click at [83, 213] on div "External Link" at bounding box center [79, 211] width 140 height 19
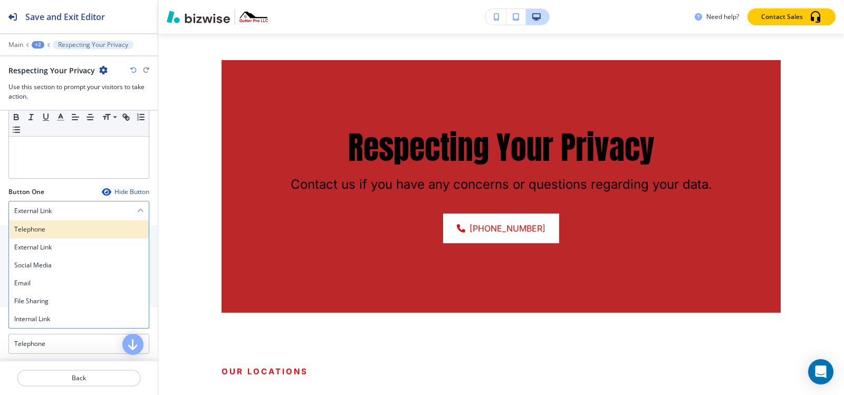
click at [69, 228] on h4 "Telephone" at bounding box center [78, 229] width 129 height 9
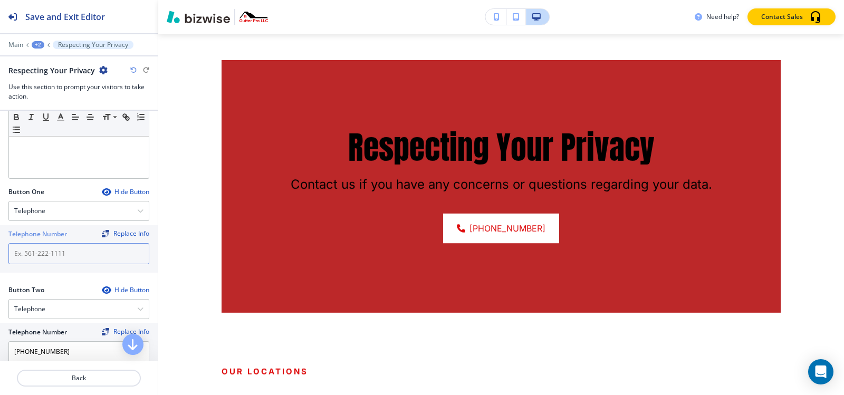
click at [64, 260] on input "text" at bounding box center [78, 253] width 141 height 21
paste input "[PHONE_NUMBER]"
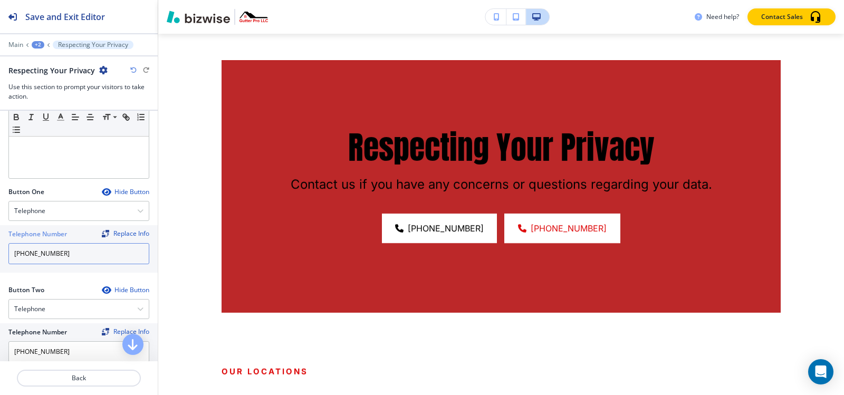
scroll to position [317, 0]
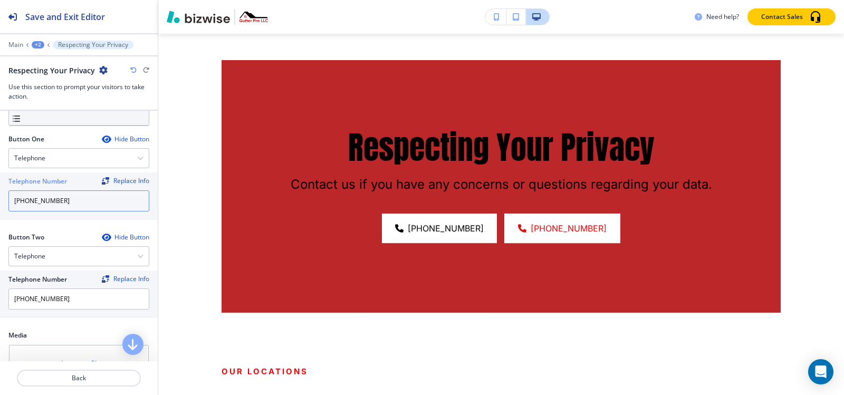
type input "[PHONE_NUMBER]"
click at [58, 241] on div "Button Two Hide Button" at bounding box center [78, 237] width 141 height 9
click at [58, 252] on div "Telephone" at bounding box center [79, 256] width 140 height 19
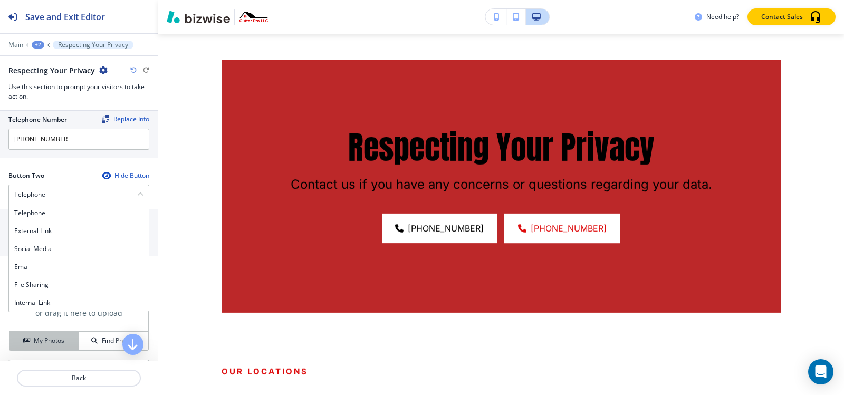
scroll to position [441, 0]
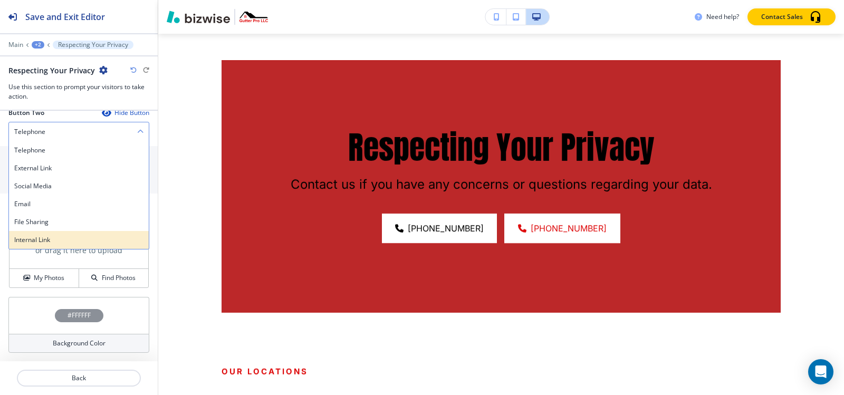
click at [56, 240] on h4 "Internal Link" at bounding box center [78, 239] width 129 height 9
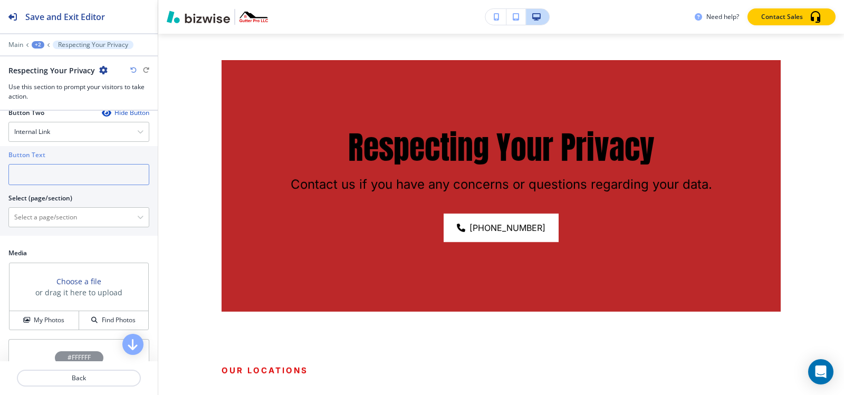
click at [49, 177] on input "text" at bounding box center [78, 174] width 141 height 21
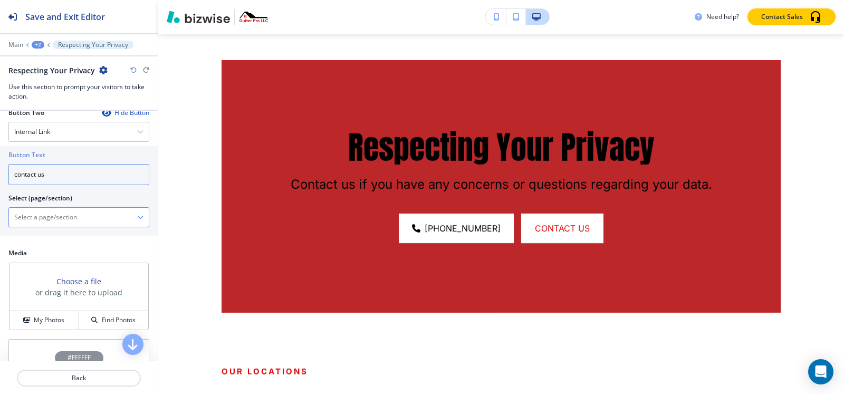
type input "contact us"
click at [60, 221] on \(page\/section\) "Manual Input" at bounding box center [73, 217] width 128 height 18
paste \(page\/section\) "contact us"
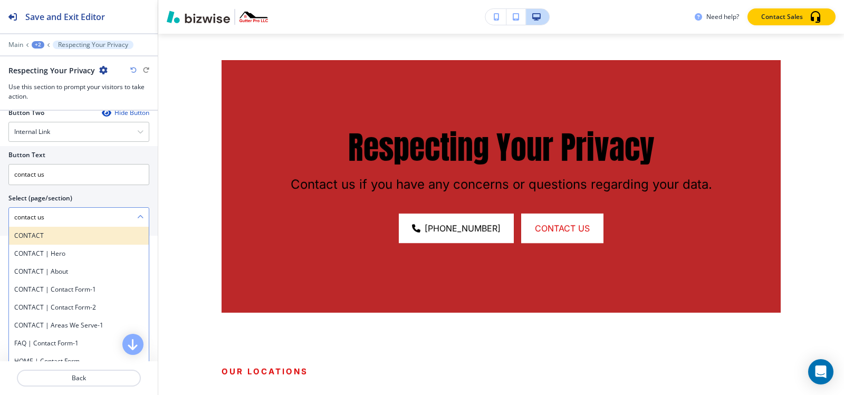
click at [43, 239] on h4 "CONTACT" at bounding box center [78, 235] width 129 height 9
type \(page\/section\) "CONTACT"
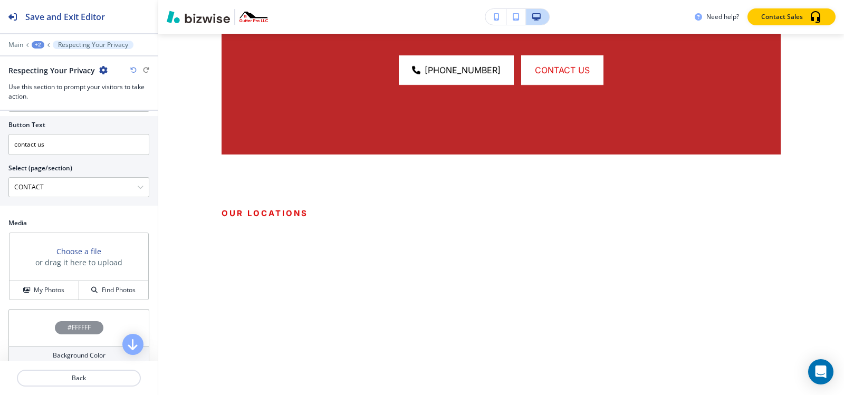
scroll to position [483, 0]
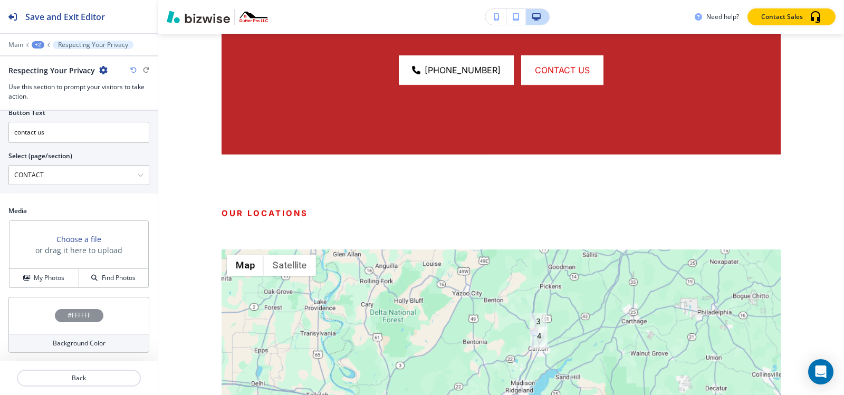
click at [42, 291] on div "Media Choose a file or drag it here to upload My Photos Find Photos" at bounding box center [79, 251] width 158 height 91
click at [42, 279] on h4 "My Photos" at bounding box center [49, 277] width 31 height 9
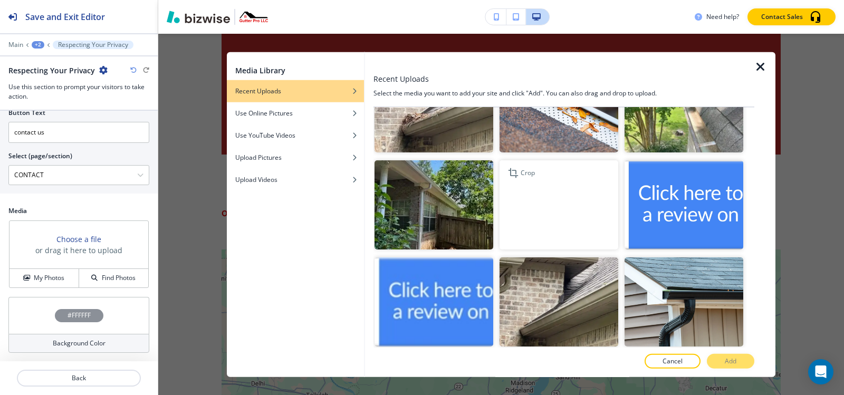
scroll to position [1425, 0]
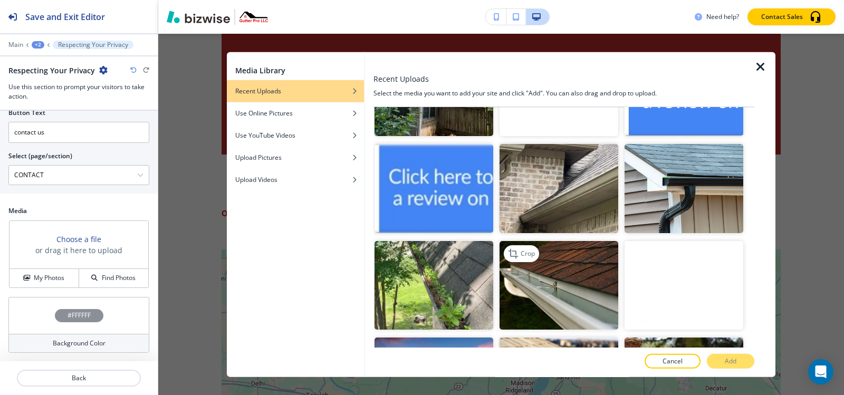
click at [548, 245] on img "button" at bounding box center [559, 285] width 119 height 89
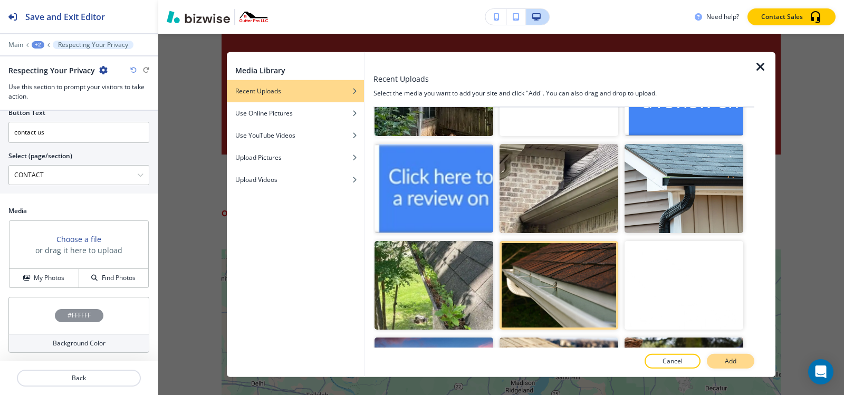
click at [722, 360] on button "Add" at bounding box center [730, 361] width 47 height 15
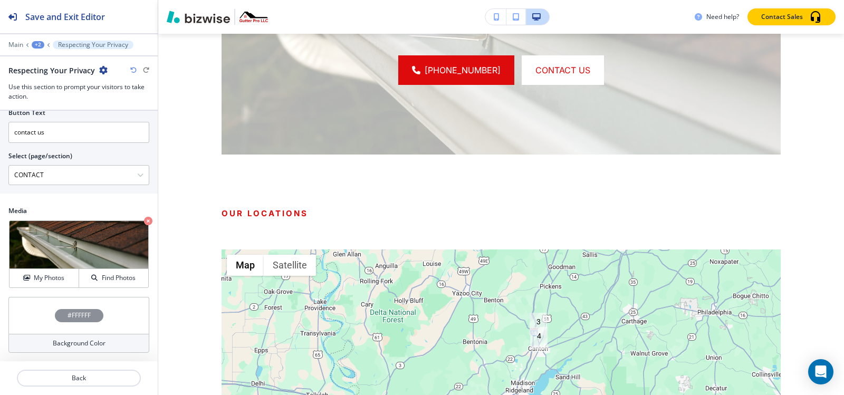
click at [88, 314] on div "#FFFFFF" at bounding box center [79, 315] width 49 height 13
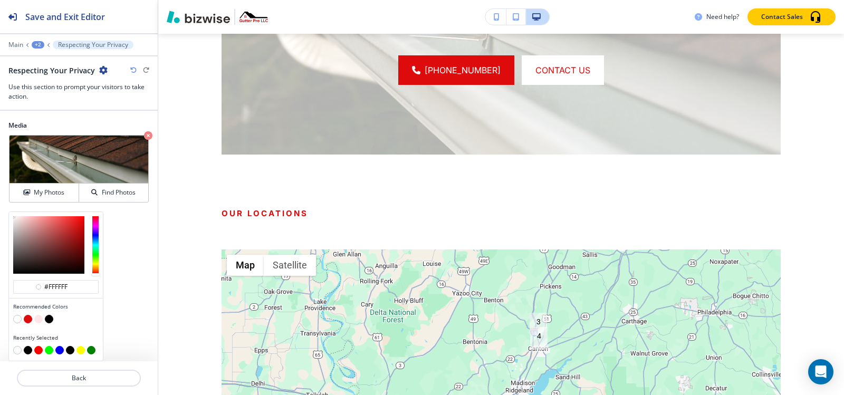
click at [52, 319] on button "button" at bounding box center [49, 319] width 8 height 8
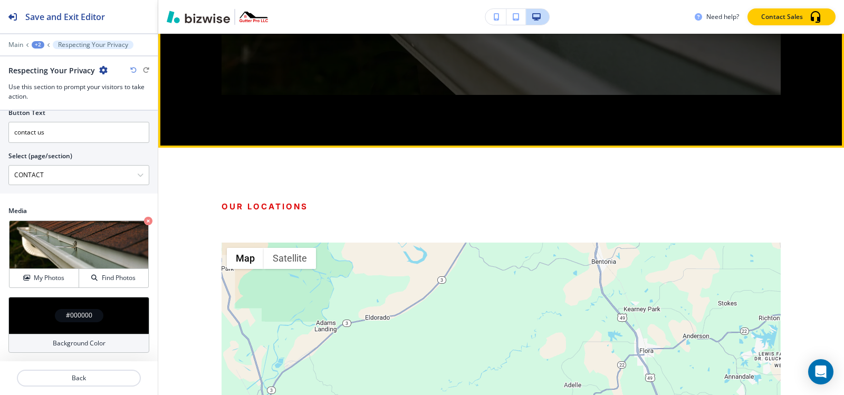
scroll to position [996, 0]
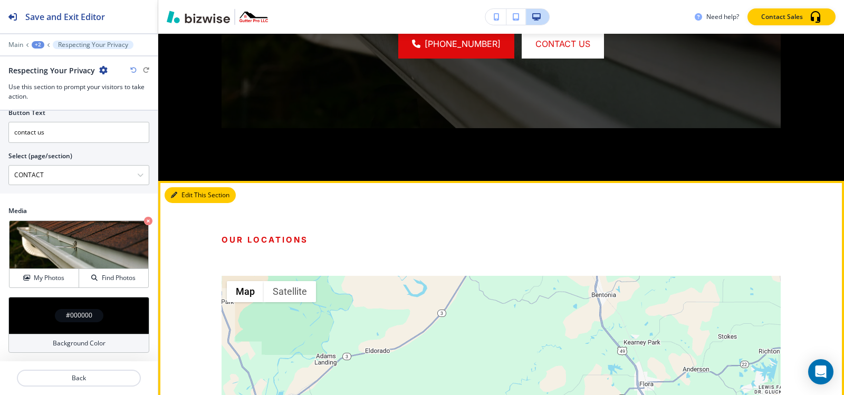
click at [192, 197] on button "Edit This Section" at bounding box center [200, 195] width 71 height 16
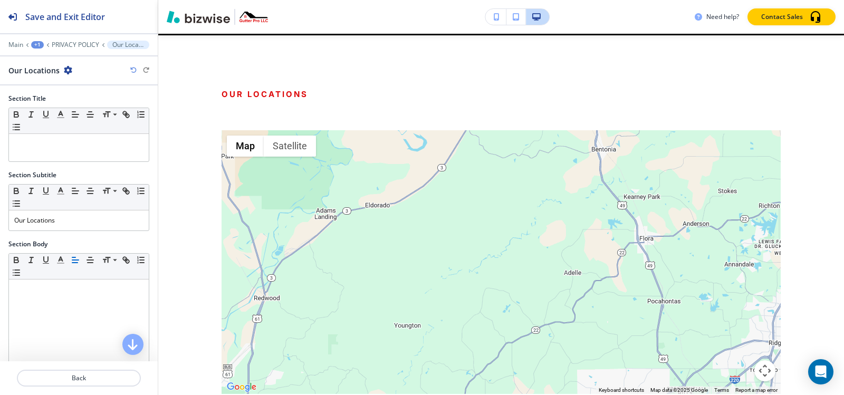
scroll to position [1143, 0]
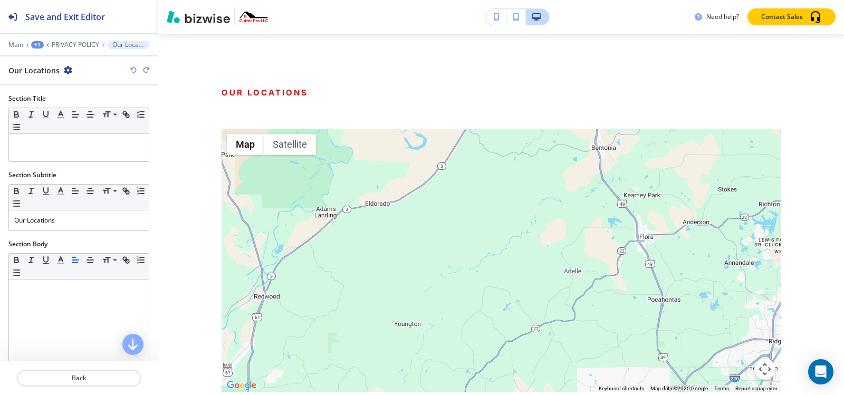
click at [64, 70] on icon "button" at bounding box center [68, 70] width 8 height 8
click at [90, 125] on p "Delete Section" at bounding box center [97, 125] width 54 height 9
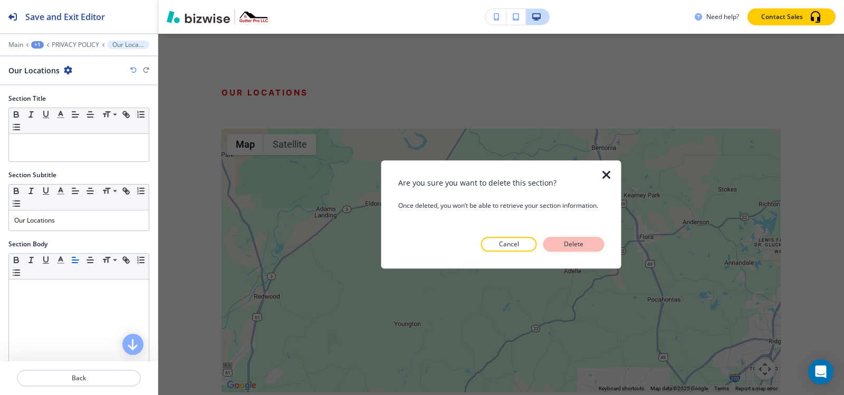
click at [585, 252] on div at bounding box center [501, 260] width 206 height 17
click at [584, 248] on p "Delete" at bounding box center [573, 244] width 25 height 9
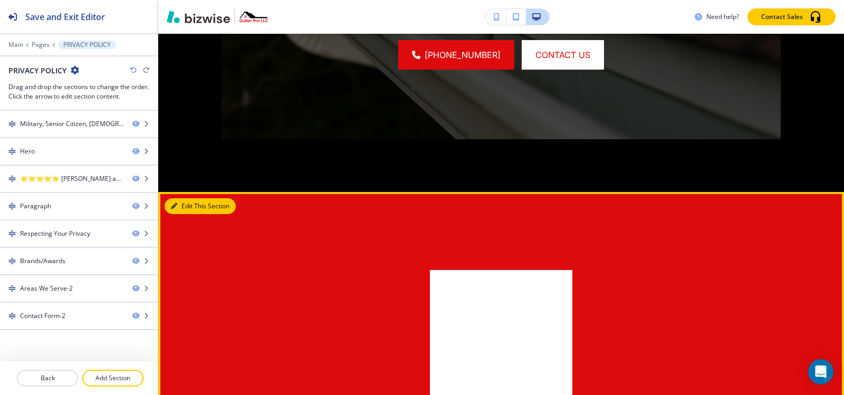
click at [180, 207] on button "Edit This Section" at bounding box center [200, 206] width 71 height 16
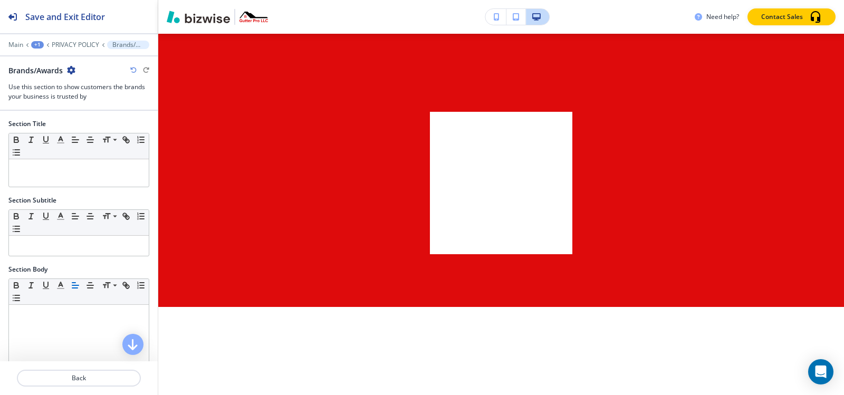
click at [71, 70] on icon "button" at bounding box center [71, 70] width 8 height 8
click at [107, 123] on p "Delete Section" at bounding box center [101, 125] width 54 height 9
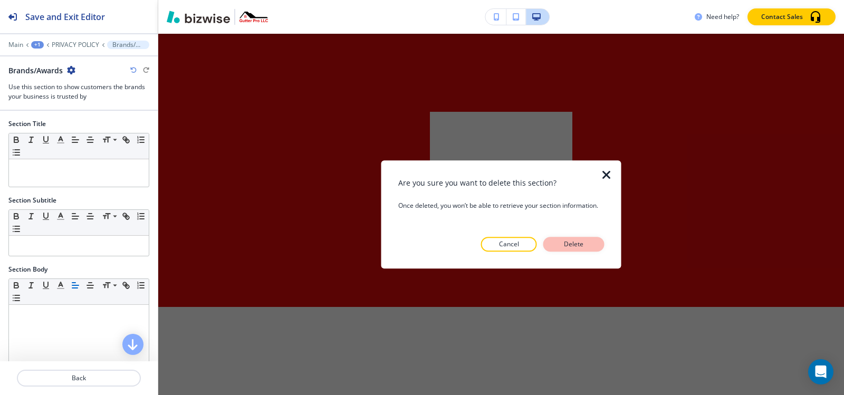
click at [559, 242] on button "Delete" at bounding box center [573, 244] width 61 height 15
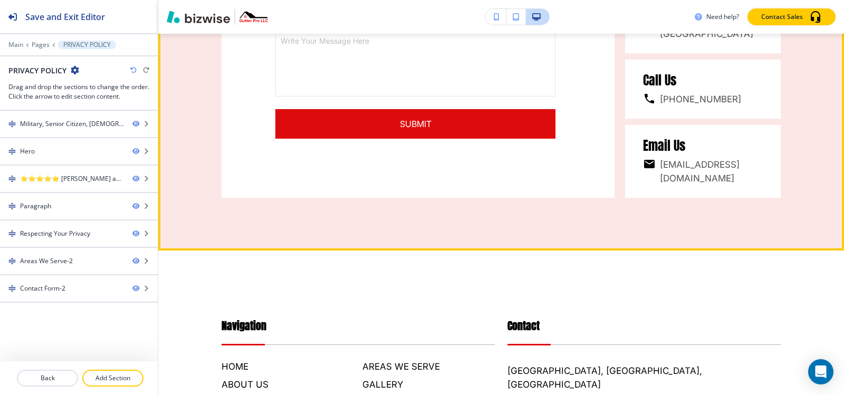
scroll to position [2244, 0]
